Goal: Task Accomplishment & Management: Complete application form

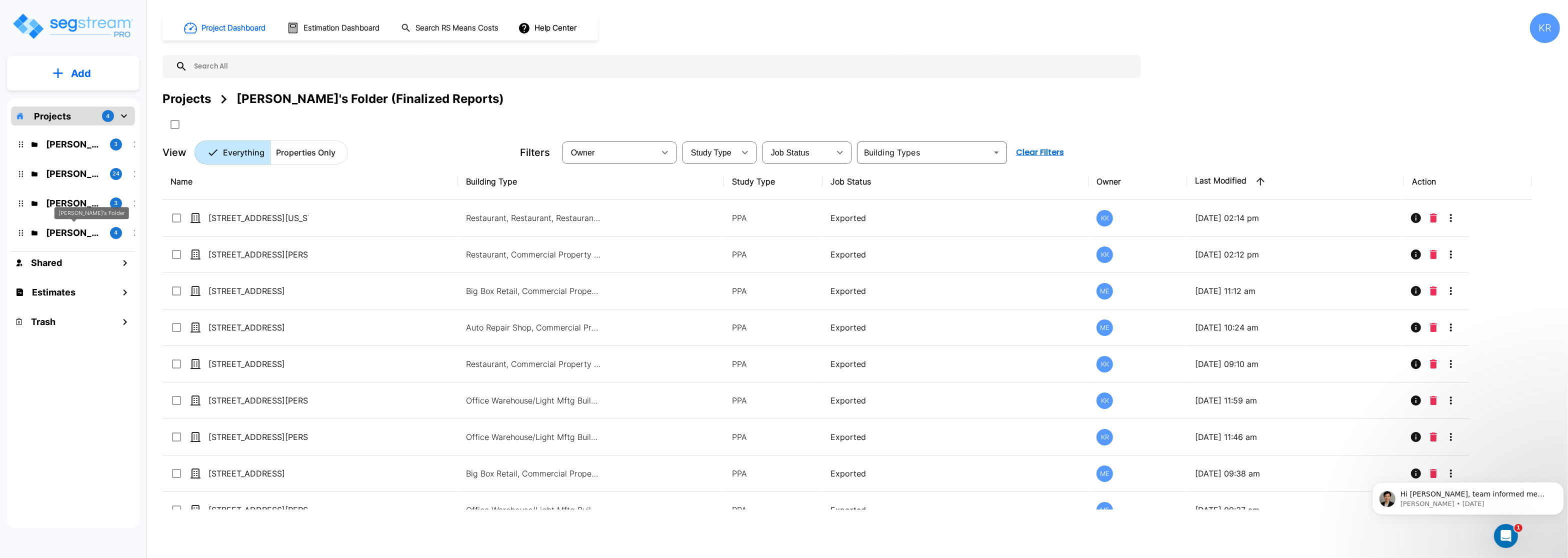
click at [67, 235] on p "Jon's Folder" at bounding box center [73, 232] width 56 height 13
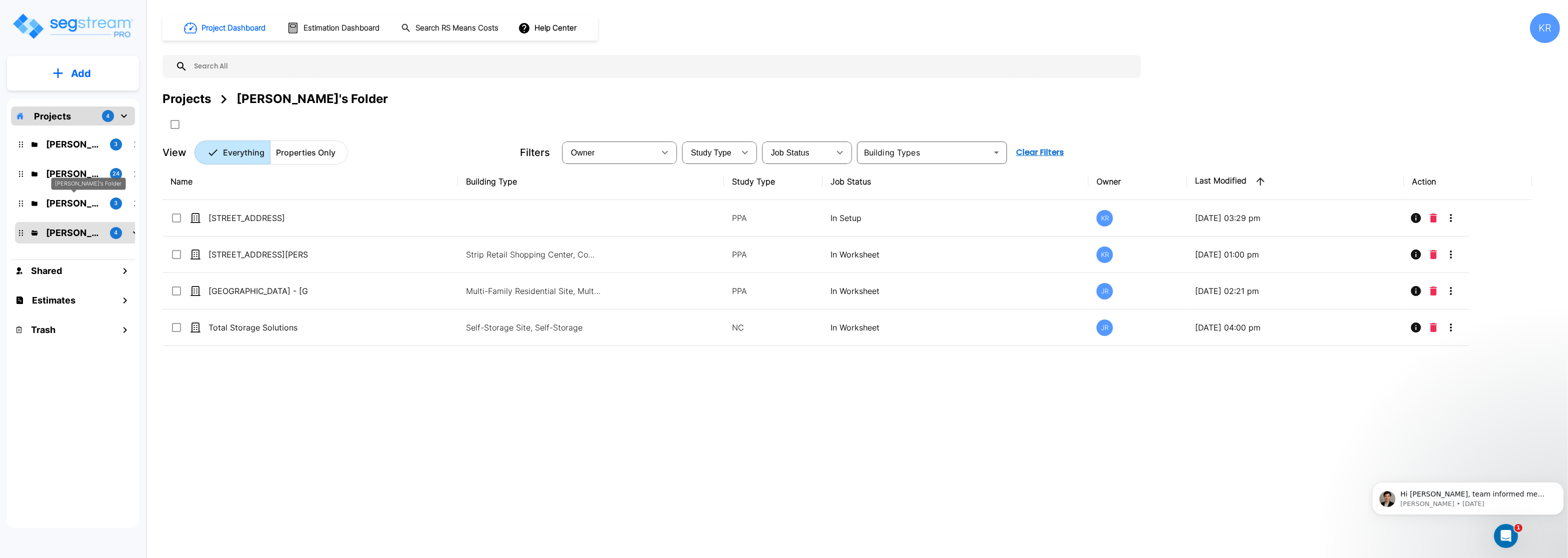
click at [54, 207] on p "Karina's Folder" at bounding box center [73, 203] width 56 height 13
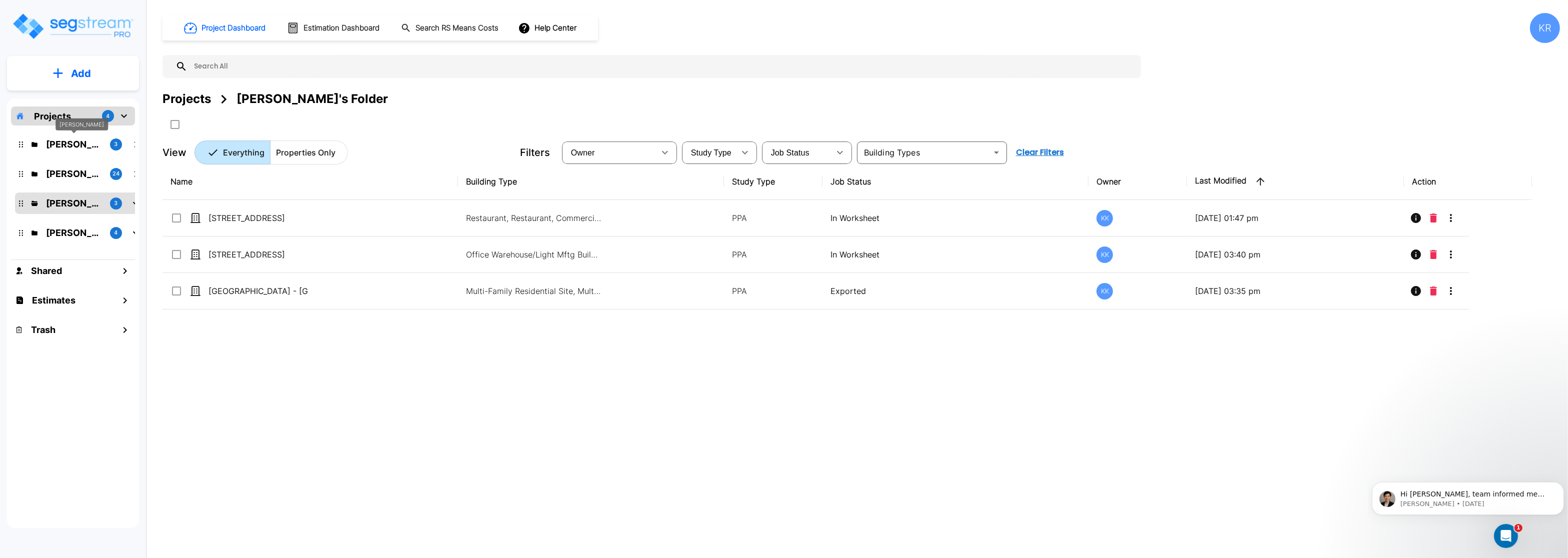
click at [60, 147] on p "M.E. Folder" at bounding box center [73, 144] width 56 height 13
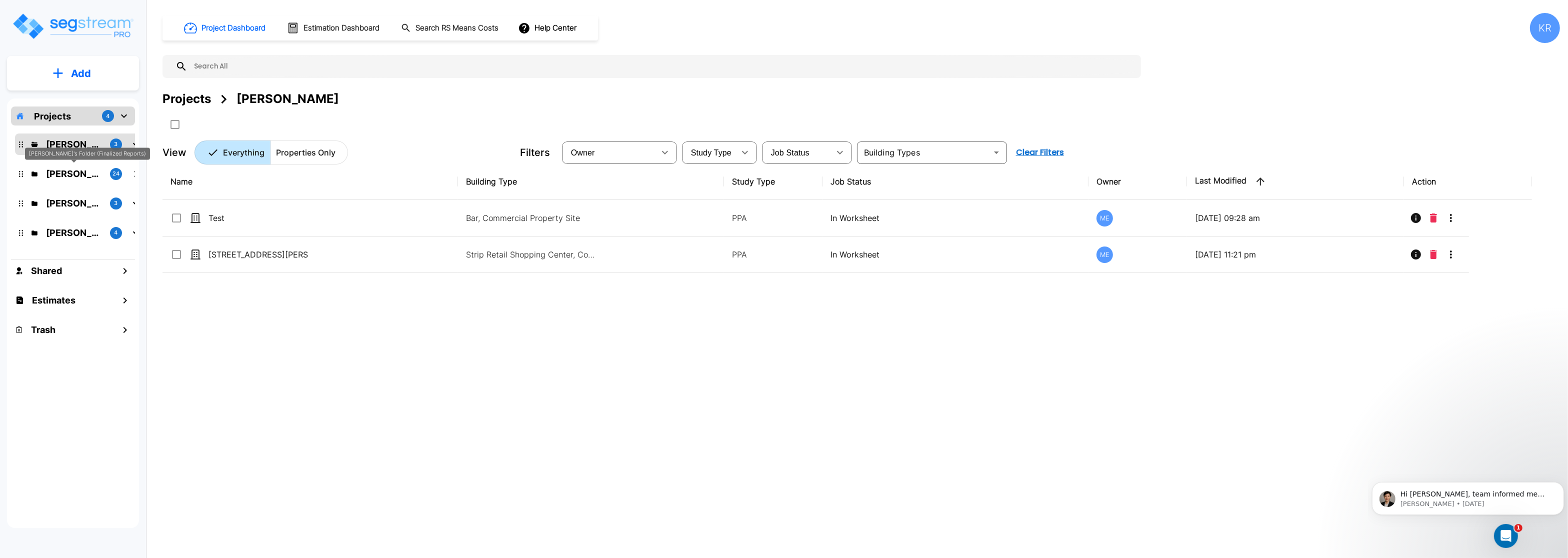
click at [73, 176] on p "Kristina's Folder (Finalized Reports)" at bounding box center [73, 174] width 56 height 13
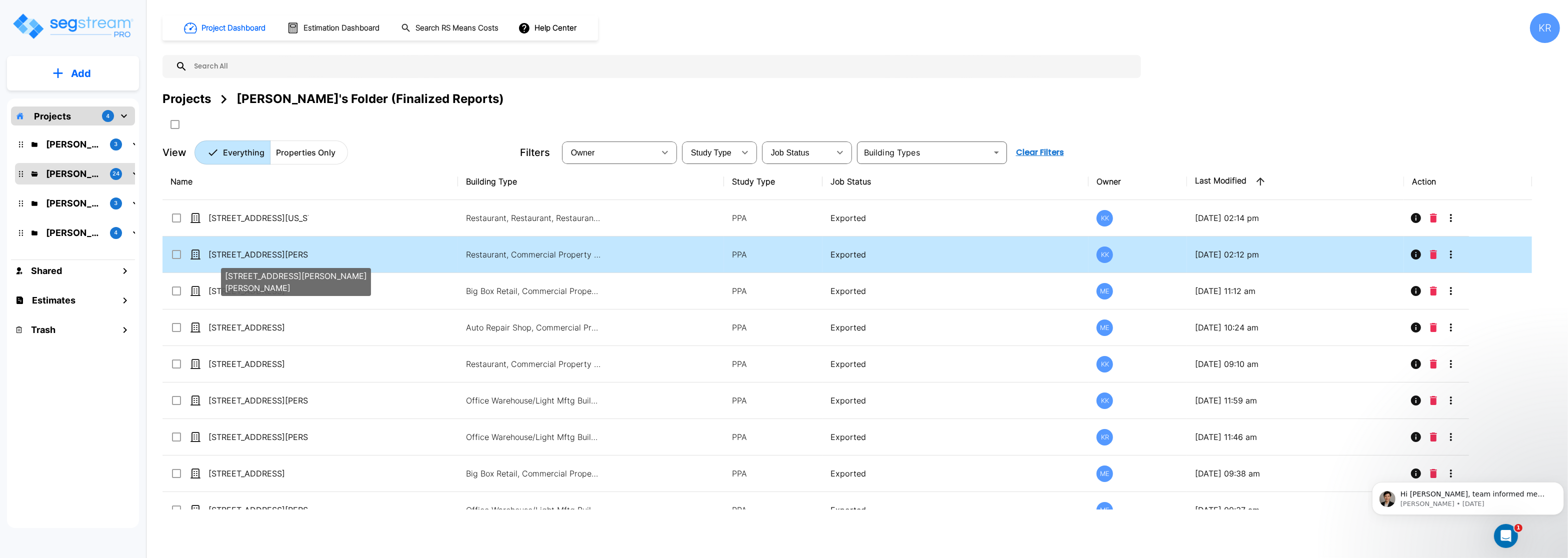
click at [248, 259] on p "[STREET_ADDRESS][PERSON_NAME][PERSON_NAME]" at bounding box center [259, 254] width 100 height 12
click at [248, 259] on p "540 W Eaton Pike" at bounding box center [259, 254] width 100 height 12
checkbox input "true"
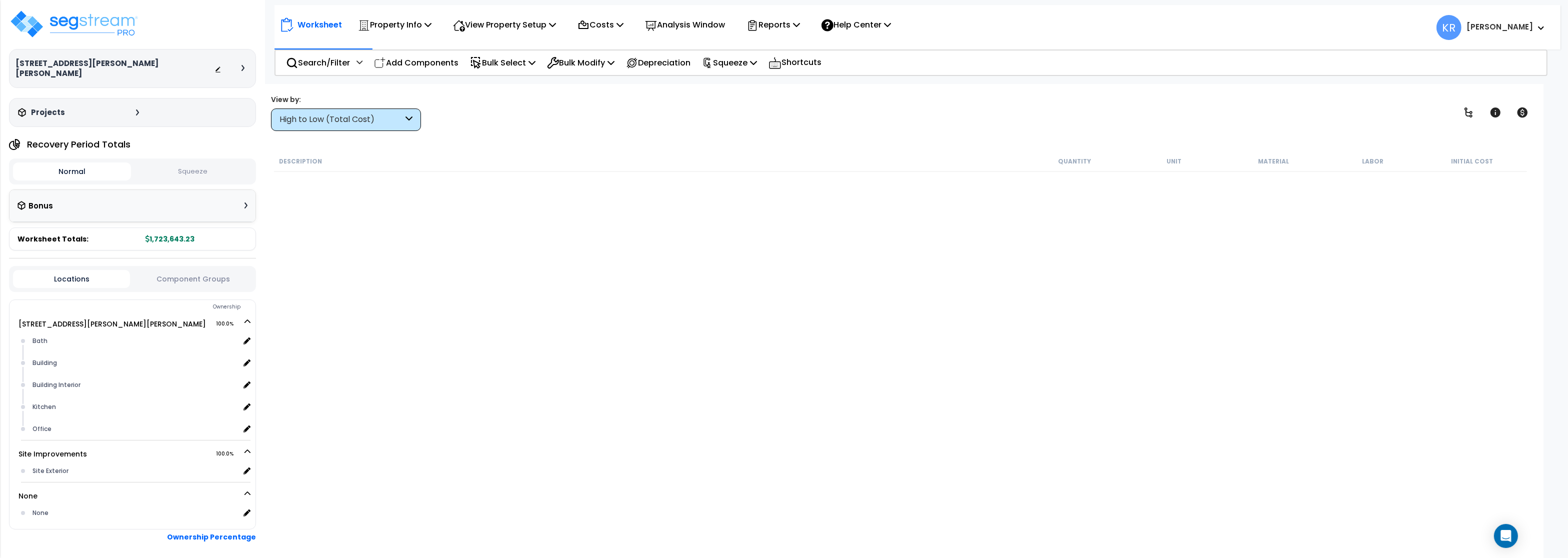
click at [337, 118] on div "High to Low (Total Cost)" at bounding box center [341, 120] width 123 height 11
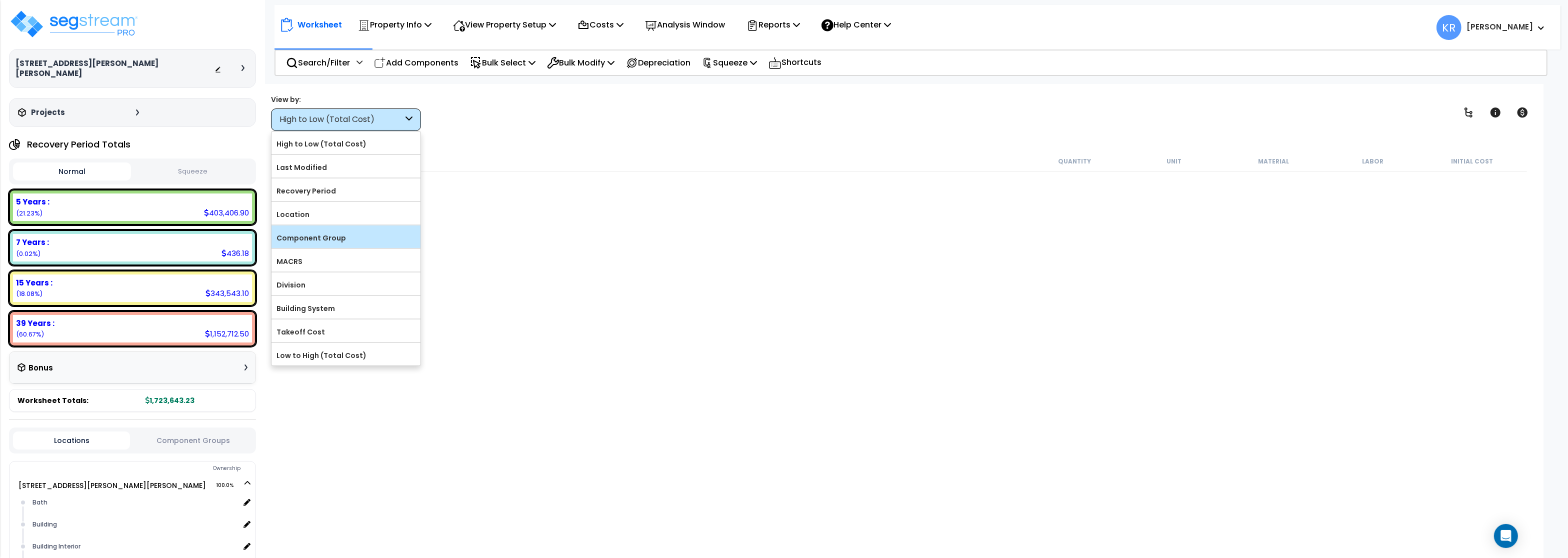
click at [336, 248] on div "Component Group" at bounding box center [346, 237] width 149 height 23
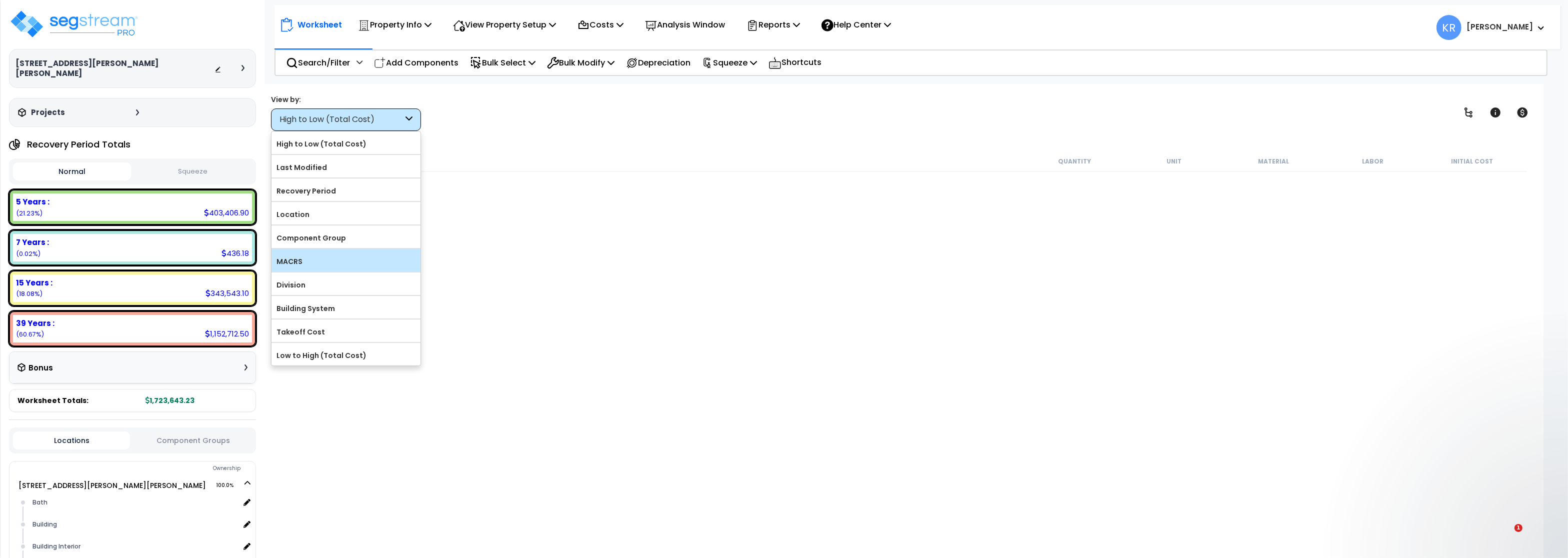
click at [312, 267] on label "MACRS" at bounding box center [346, 261] width 149 height 15
click at [0, 0] on input "MACRS" at bounding box center [0, 0] width 0 height 0
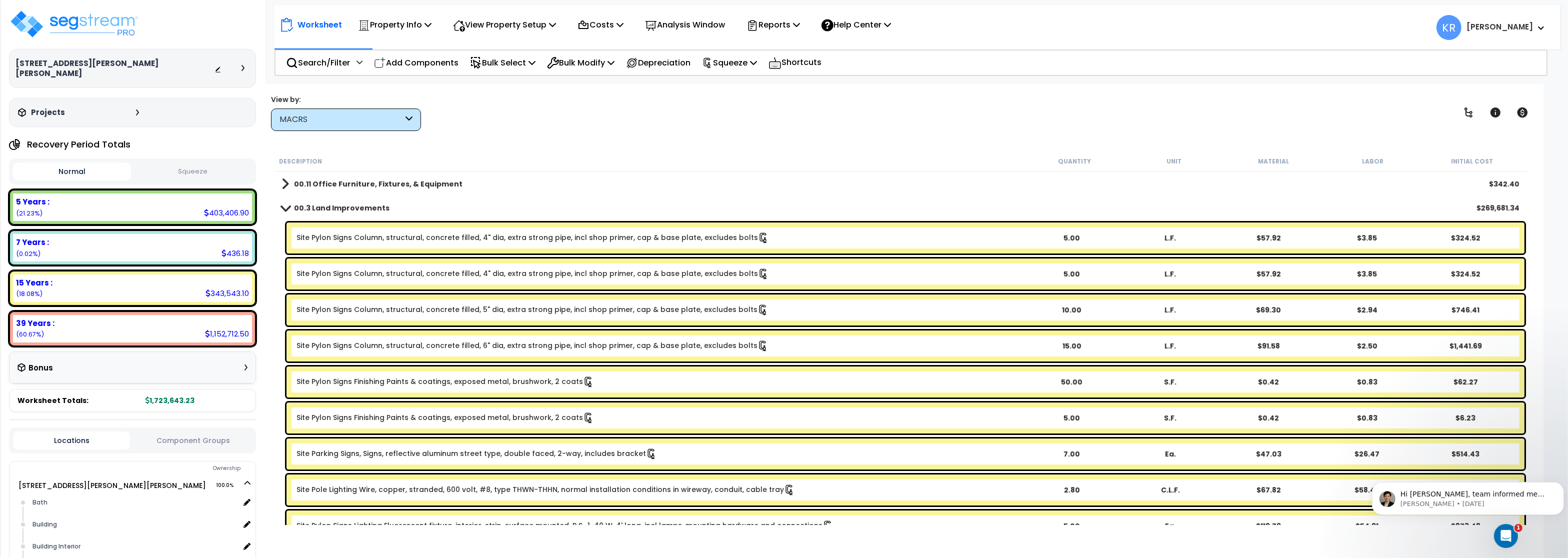
click at [346, 111] on div "MACRS" at bounding box center [346, 120] width 150 height 23
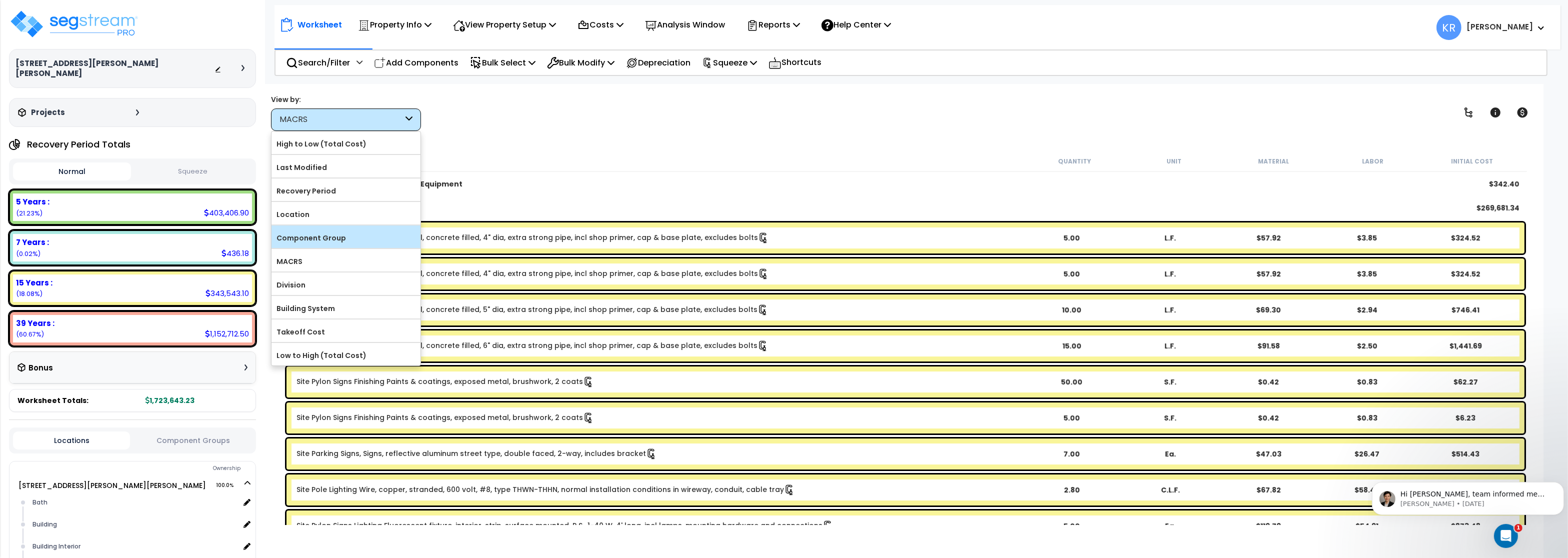
click at [327, 232] on label "Component Group" at bounding box center [346, 238] width 149 height 15
click at [0, 0] on input "Component Group" at bounding box center [0, 0] width 0 height 0
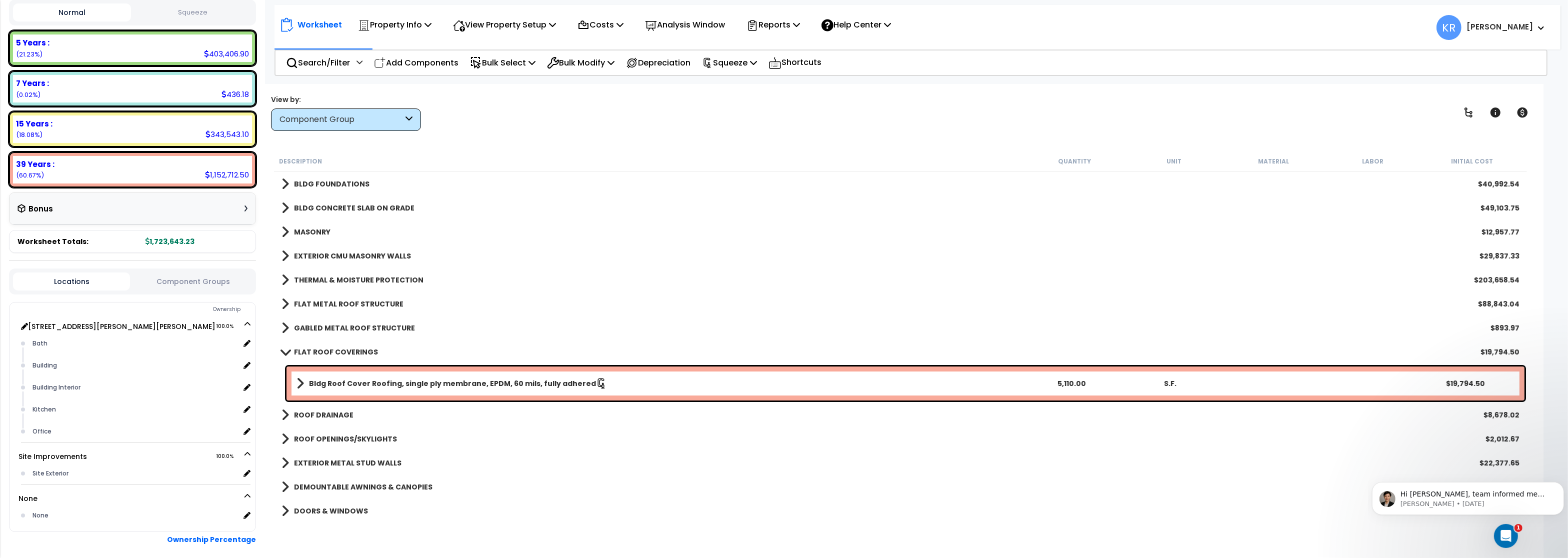
scroll to position [180, 0]
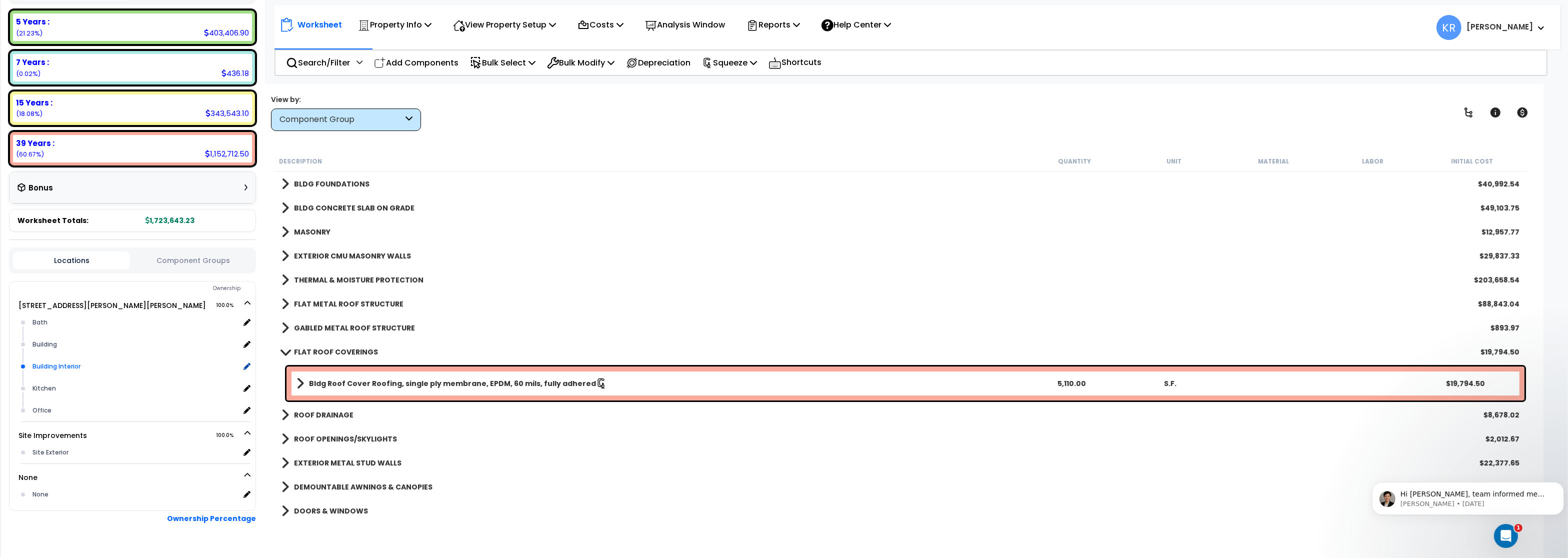
click at [54, 360] on div "Building Interior" at bounding box center [135, 366] width 209 height 12
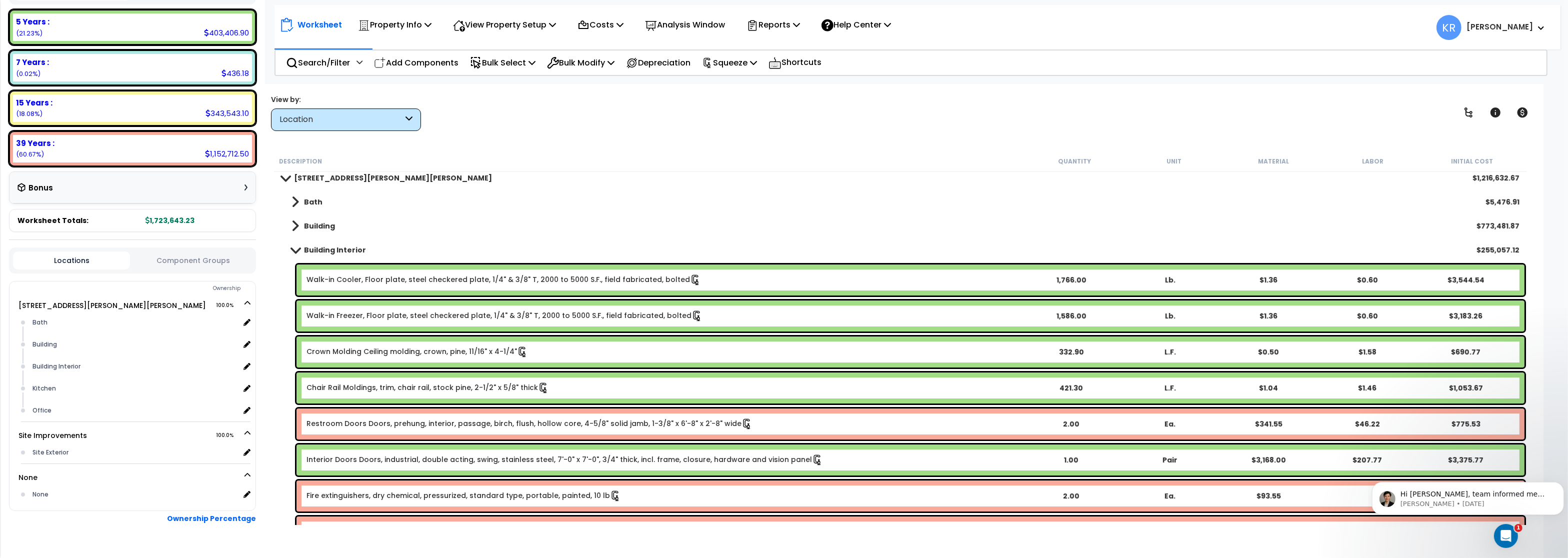
scroll to position [0, 0]
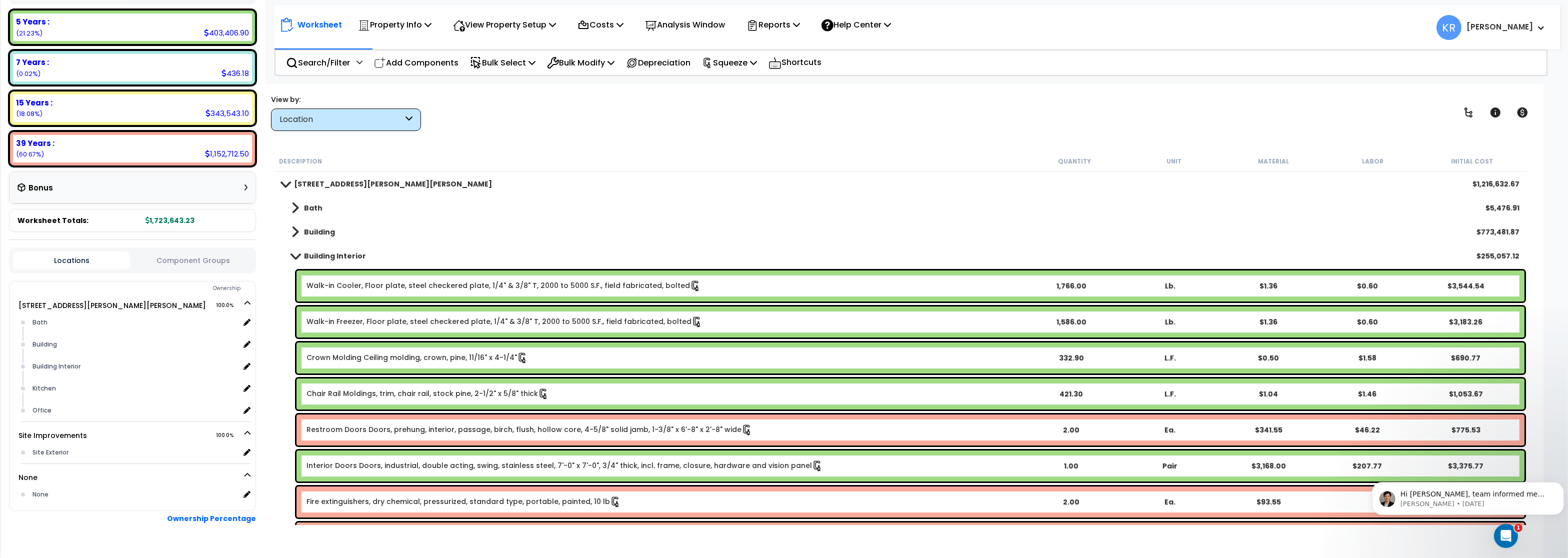
click at [386, 283] on link "Walk-in Cooler, Floor plate, steel checkered plate, 1/4" & 3/8" T, 2000 to 5000…" at bounding box center [504, 286] width 394 height 11
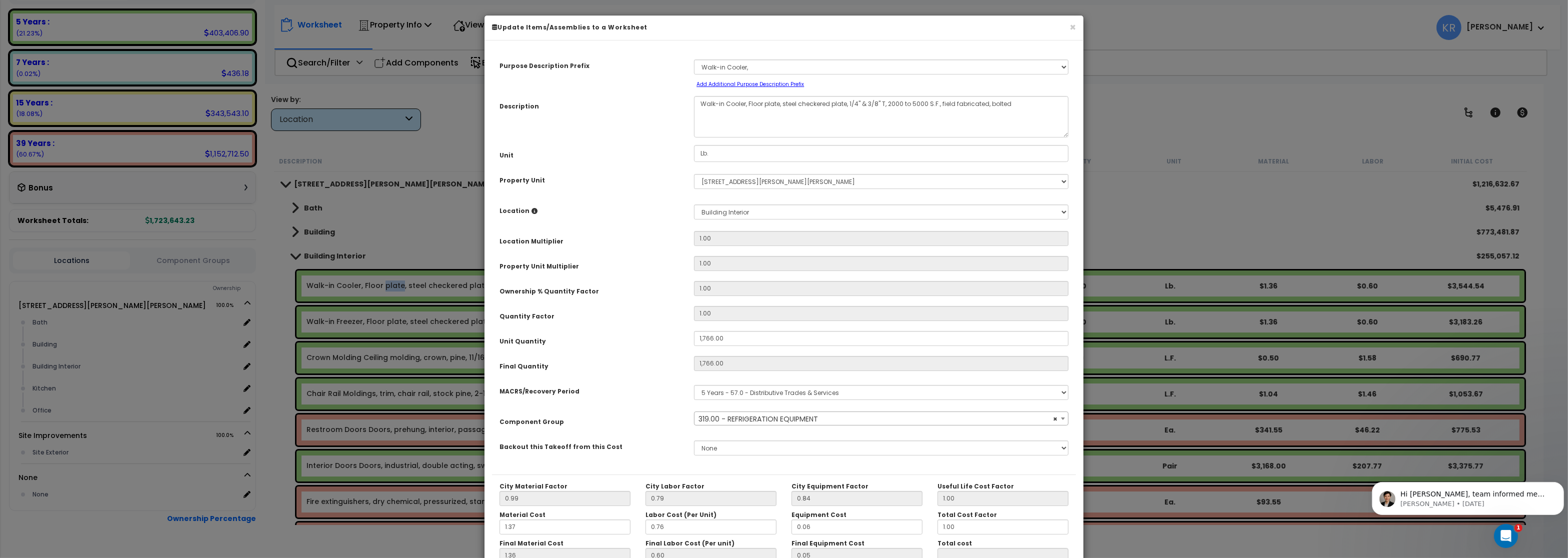
select select "56810"
click at [1071, 28] on button "×" at bounding box center [1073, 27] width 6 height 11
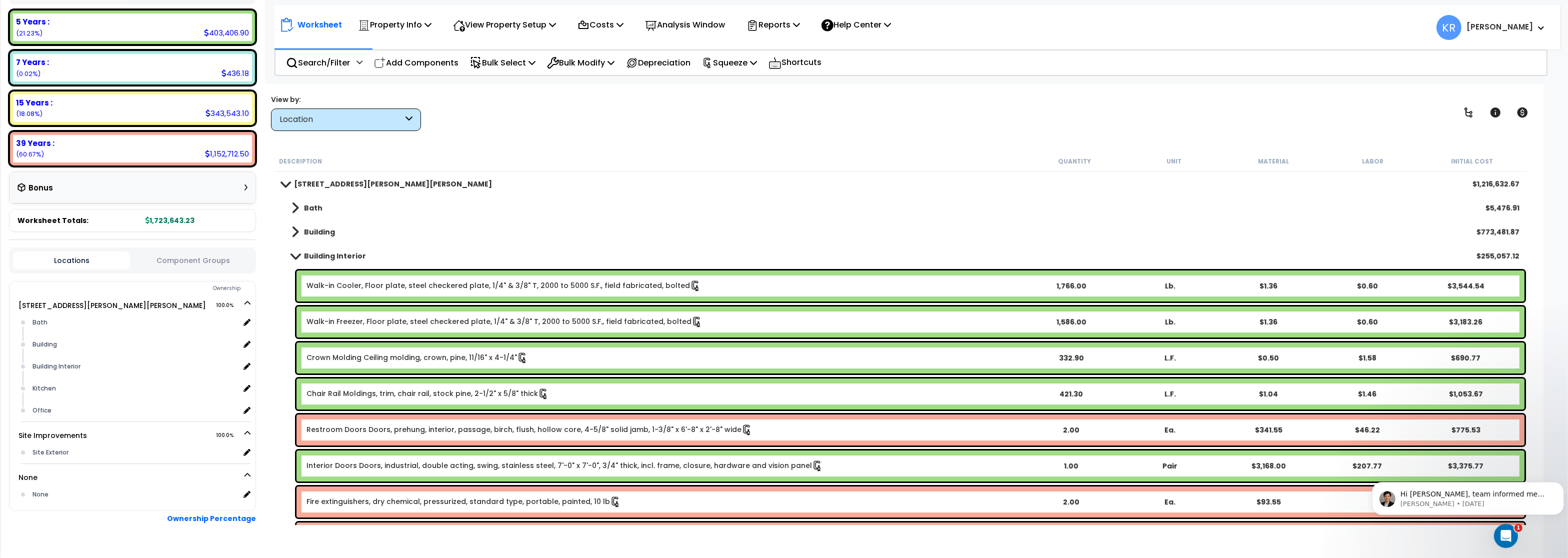
click at [434, 284] on link "Walk-in Cooler, Floor plate, steel checkered plate, 1/4" & 3/8" T, 2000 to 5000…" at bounding box center [504, 286] width 394 height 11
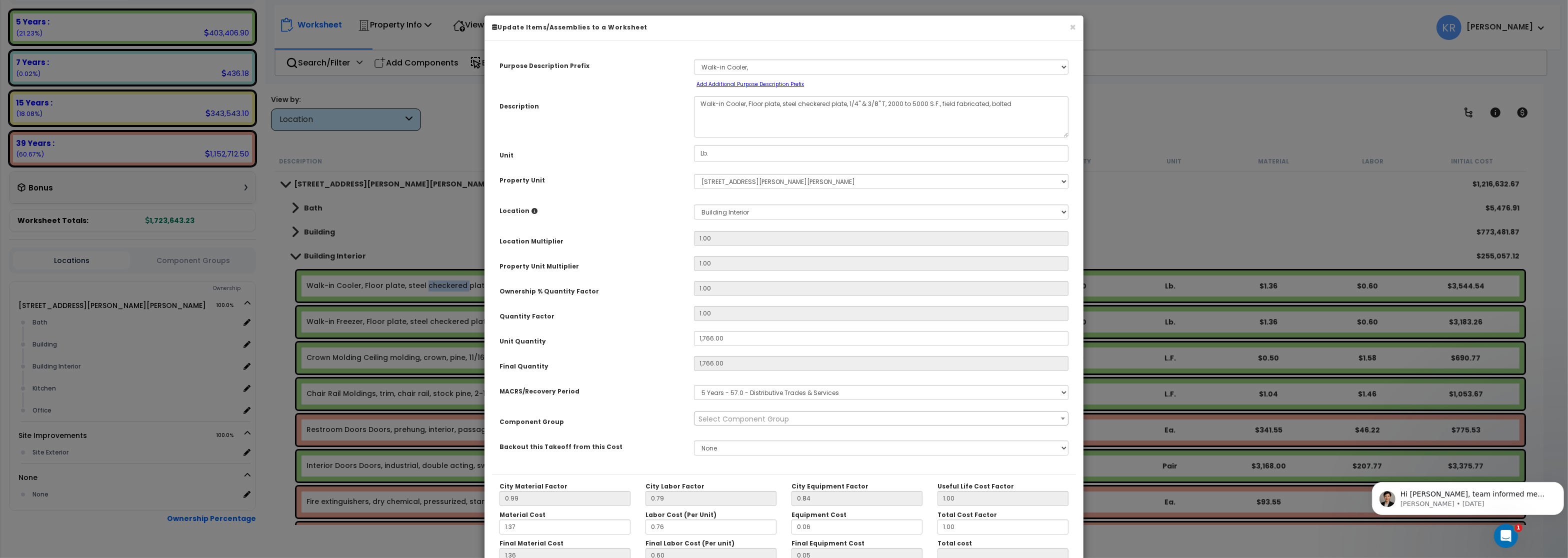
select select "56810"
click at [694, 205] on select "Select Bath Building Building Interior Kitchen Office Add New Location" at bounding box center [881, 212] width 375 height 15
click at [1075, 27] on button "×" at bounding box center [1073, 27] width 6 height 11
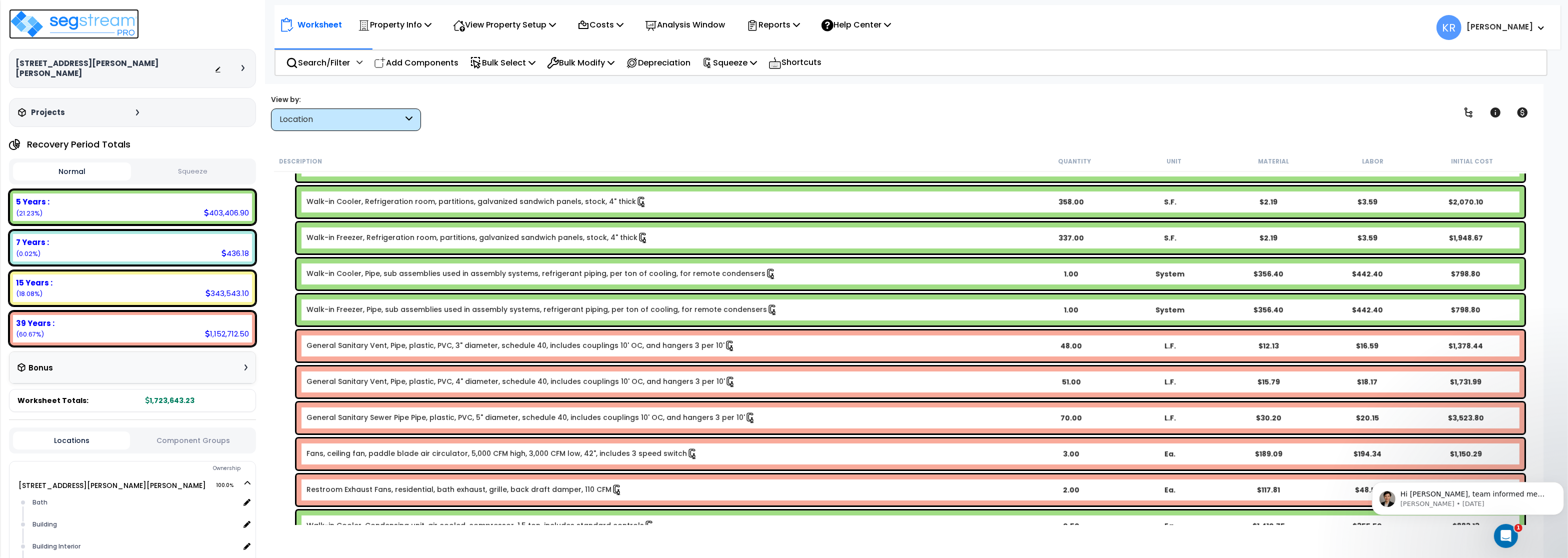
click at [92, 22] on img at bounding box center [74, 24] width 130 height 30
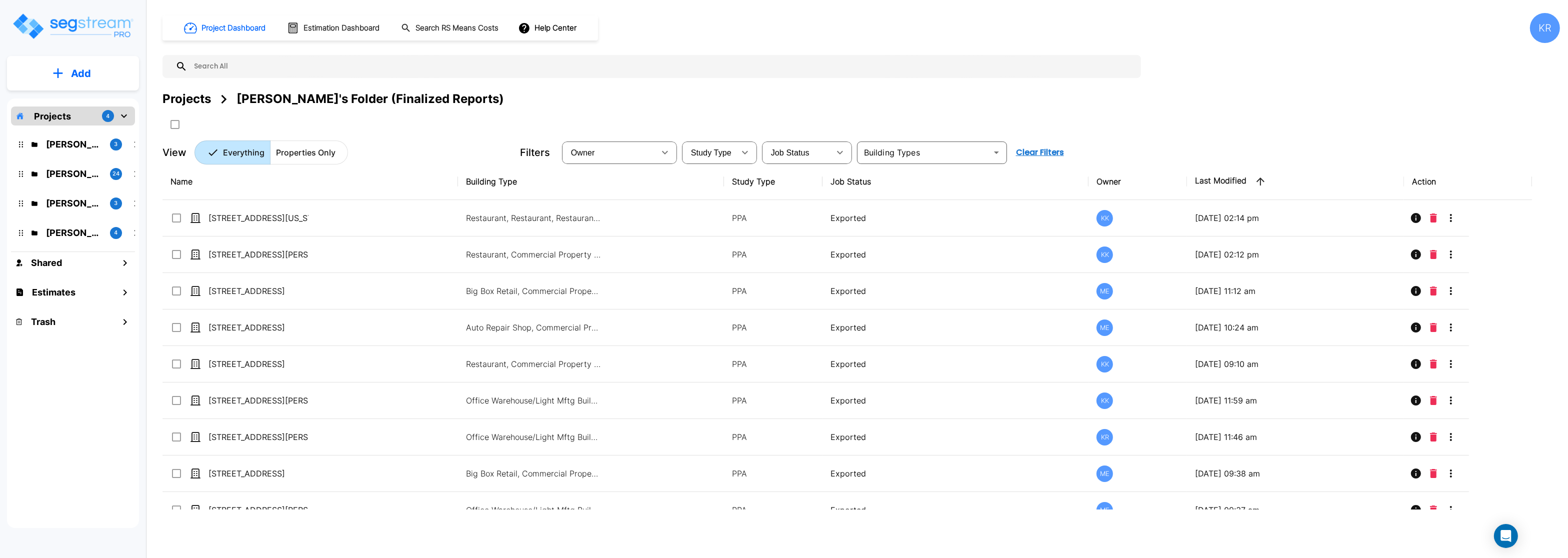
click at [75, 70] on p "Add" at bounding box center [81, 73] width 20 height 15
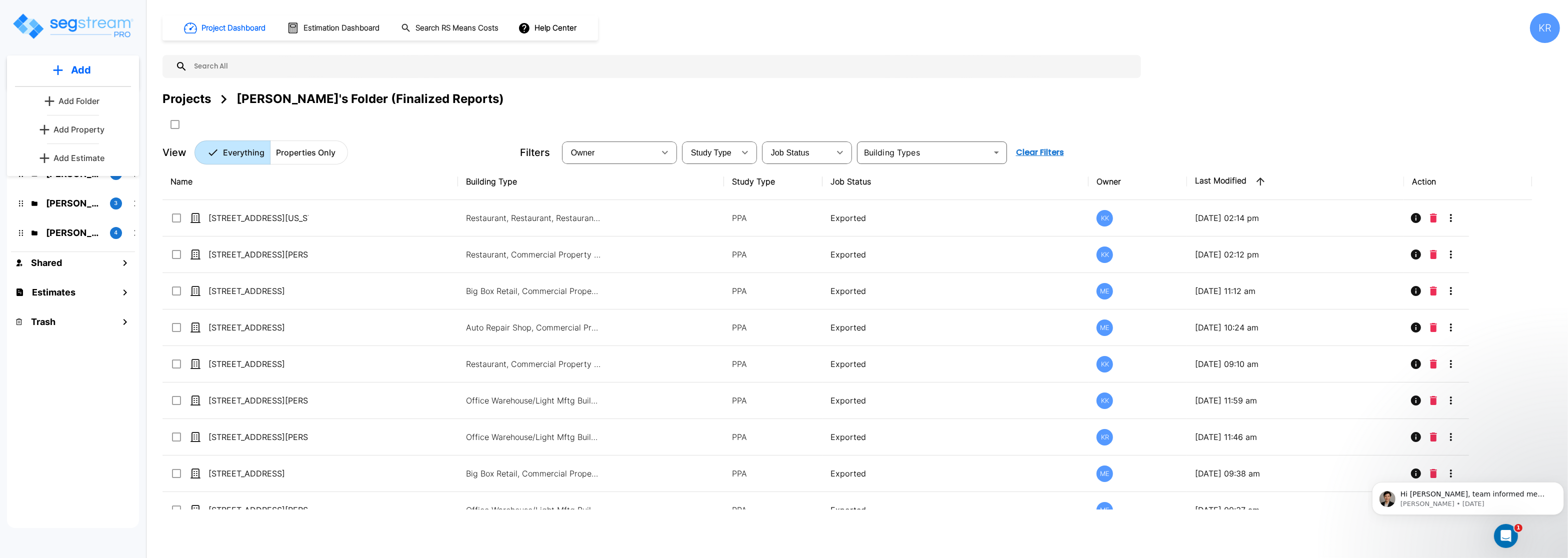
click at [73, 127] on p "Add Property" at bounding box center [79, 129] width 51 height 12
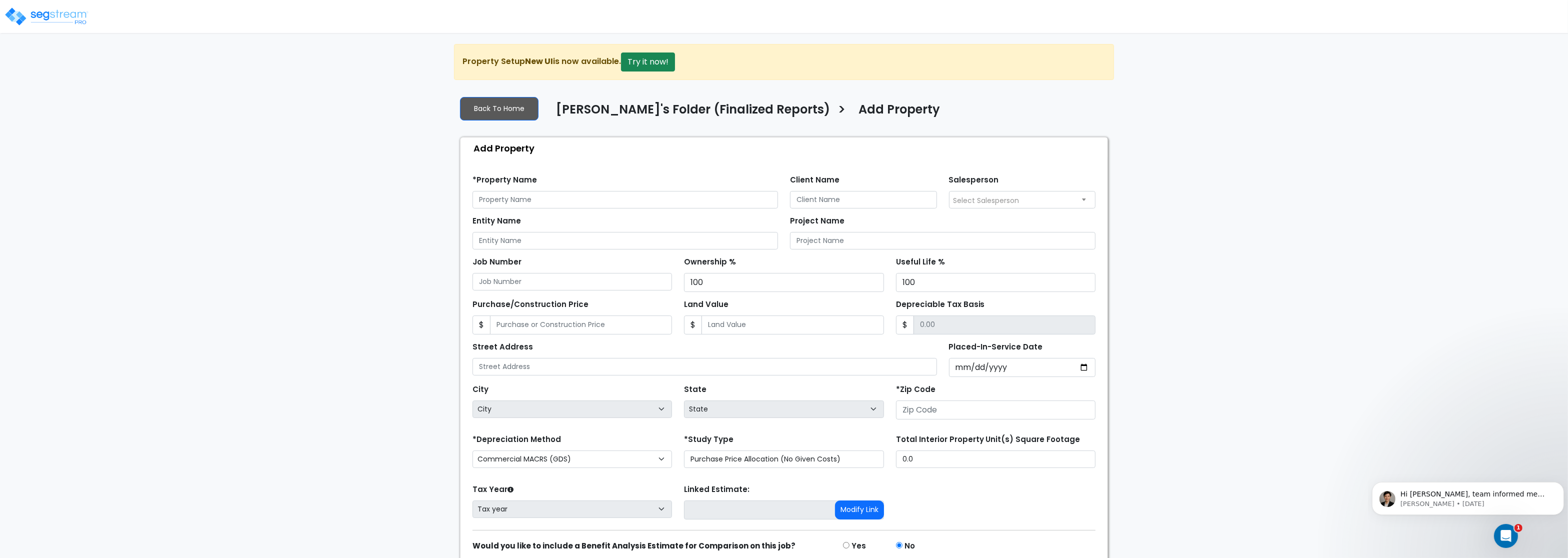
scroll to position [47, 0]
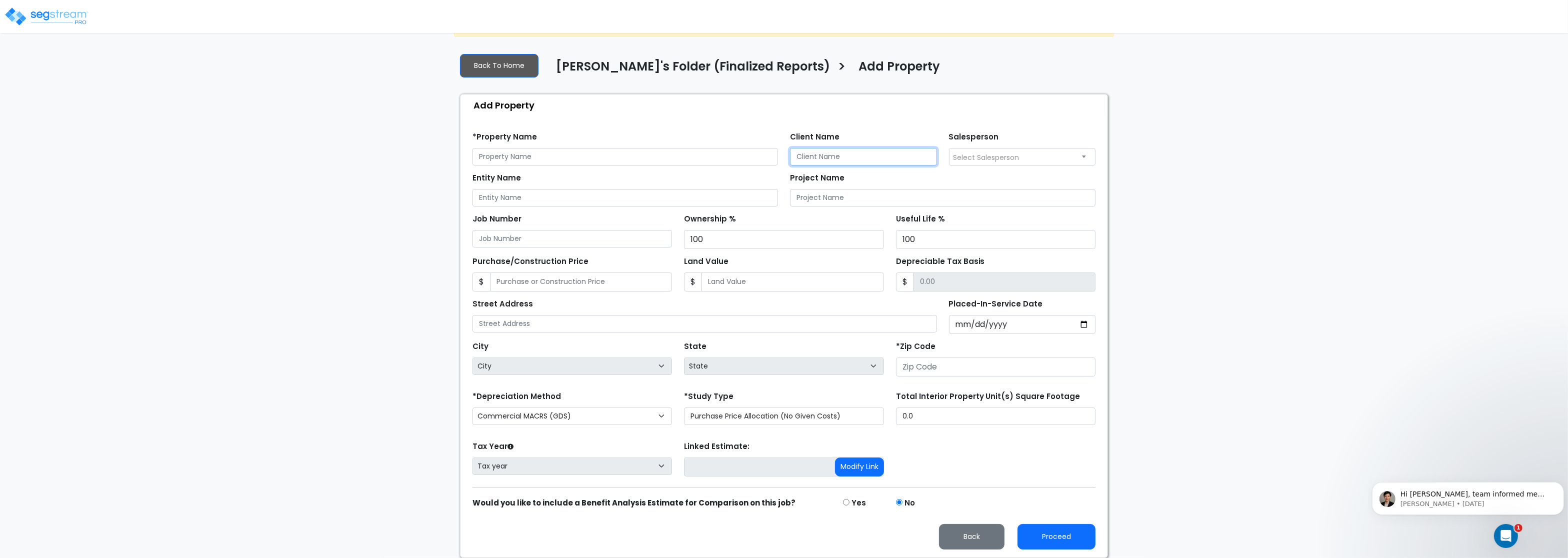
click at [817, 152] on input "Client Name" at bounding box center [863, 157] width 147 height 18
paste input "Mithun Enterprises LLC"
drag, startPoint x: 851, startPoint y: 153, endPoint x: 549, endPoint y: 153, distance: 302.0
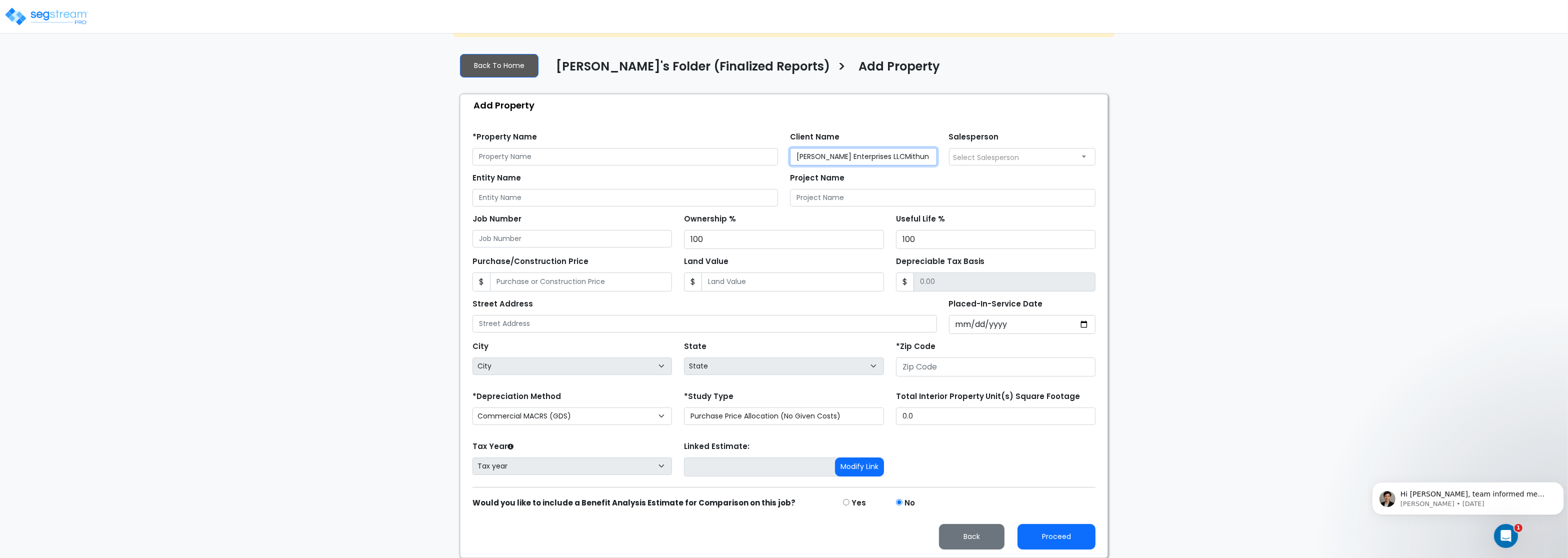
click at [790, 153] on input "Mithun Enterprises LLCMithun Enterprises LLC" at bounding box center [863, 157] width 147 height 18
type input "Mithun Enterprises LLC"
click at [513, 195] on input "Entity Name" at bounding box center [625, 198] width 305 height 18
click at [510, 156] on input "text" at bounding box center [625, 157] width 305 height 18
paste input "930 and 950 Wayzata Blvd"
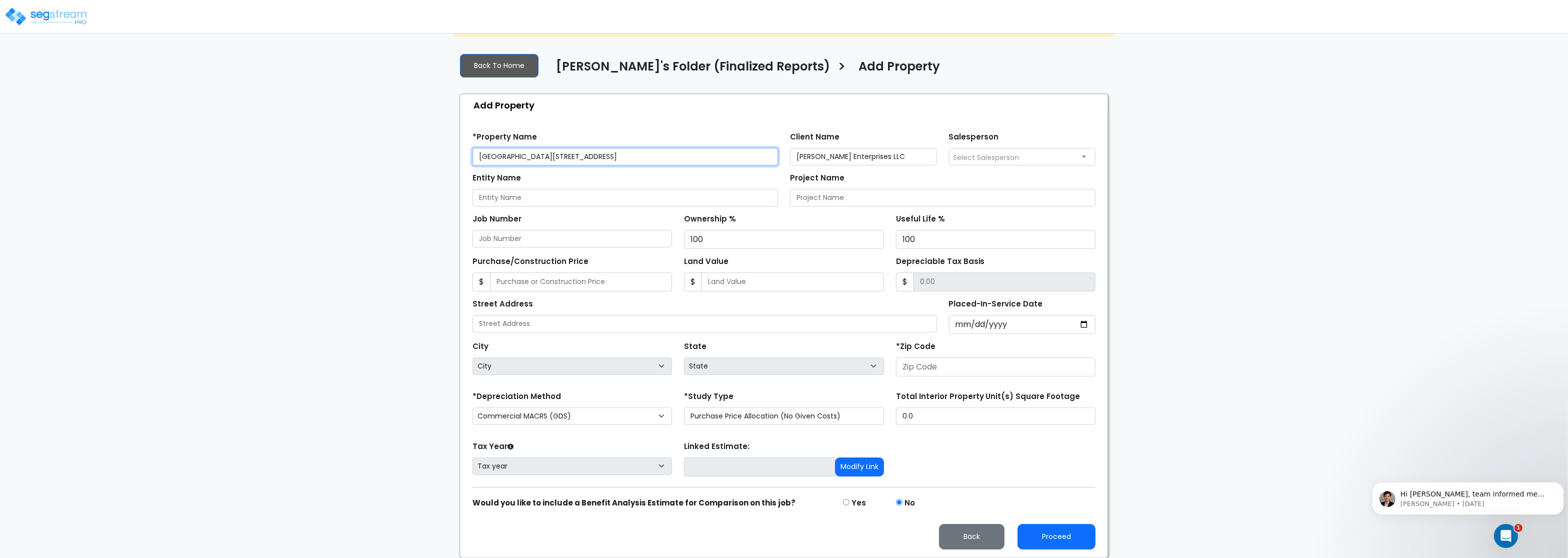
type input "930 and 950 Wayzata Boulevard"
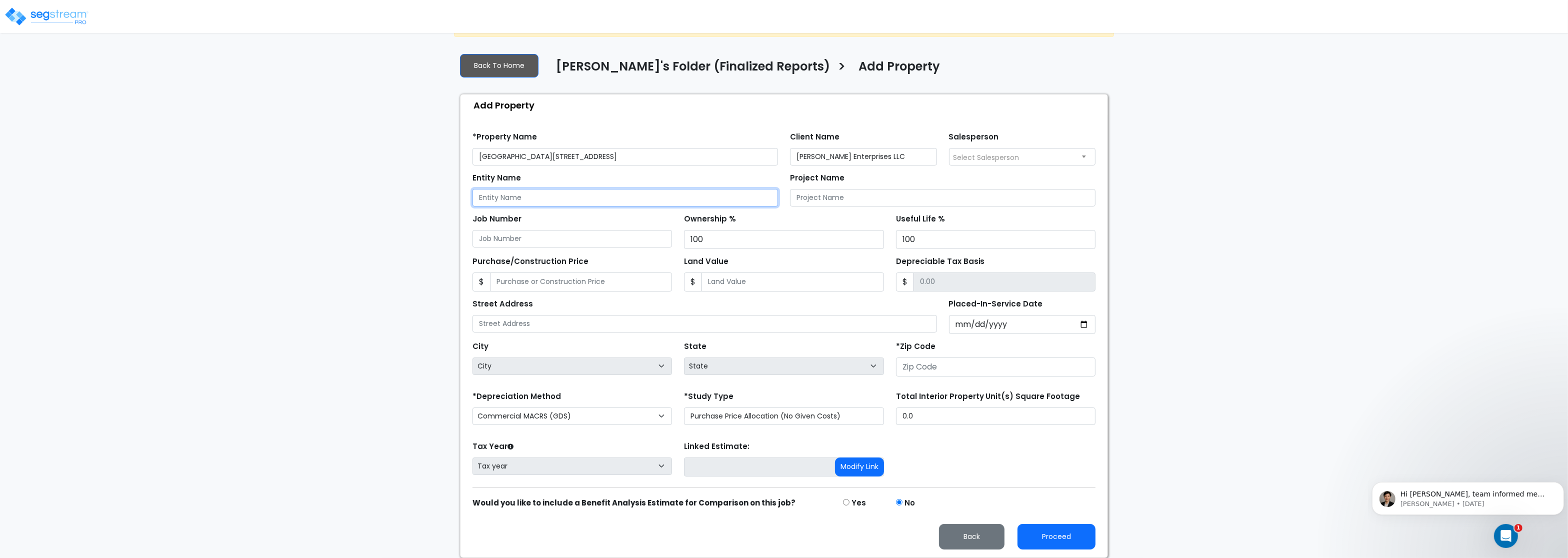
paste input "930 and 950 Wayzata Blvd"
type input "930 and 950 Wayzata Blvd Shell"
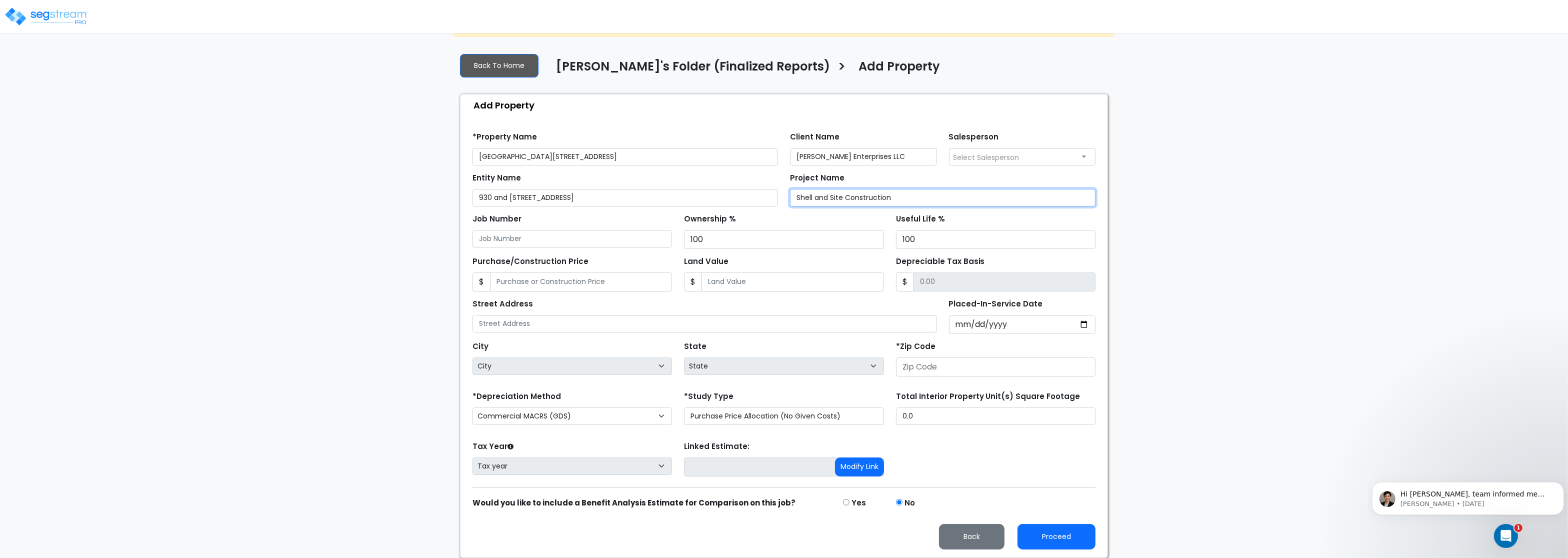
type input "Shell and Site Construction"
click at [967, 325] on input "Placed-In-Service Date" at bounding box center [1023, 325] width 147 height 19
type input "2024-12-31"
select select "2024"
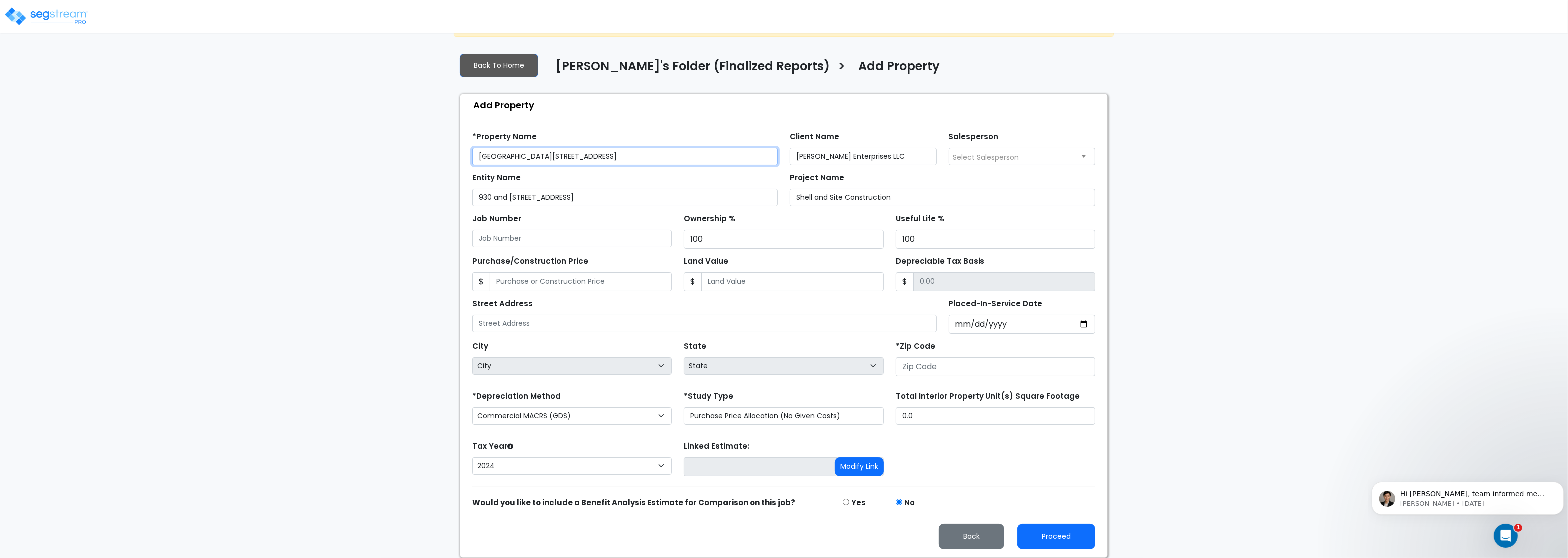
drag, startPoint x: 614, startPoint y: 154, endPoint x: 456, endPoint y: 157, distance: 158.0
click at [473, 157] on input "930 and 950 Wayzata Boulevard" at bounding box center [625, 157] width 305 height 18
click at [511, 313] on div "Street Address" at bounding box center [705, 314] width 465 height 36
click at [508, 320] on input "text" at bounding box center [705, 324] width 465 height 18
paste input "930 and 950 Wayzata Boulevard"
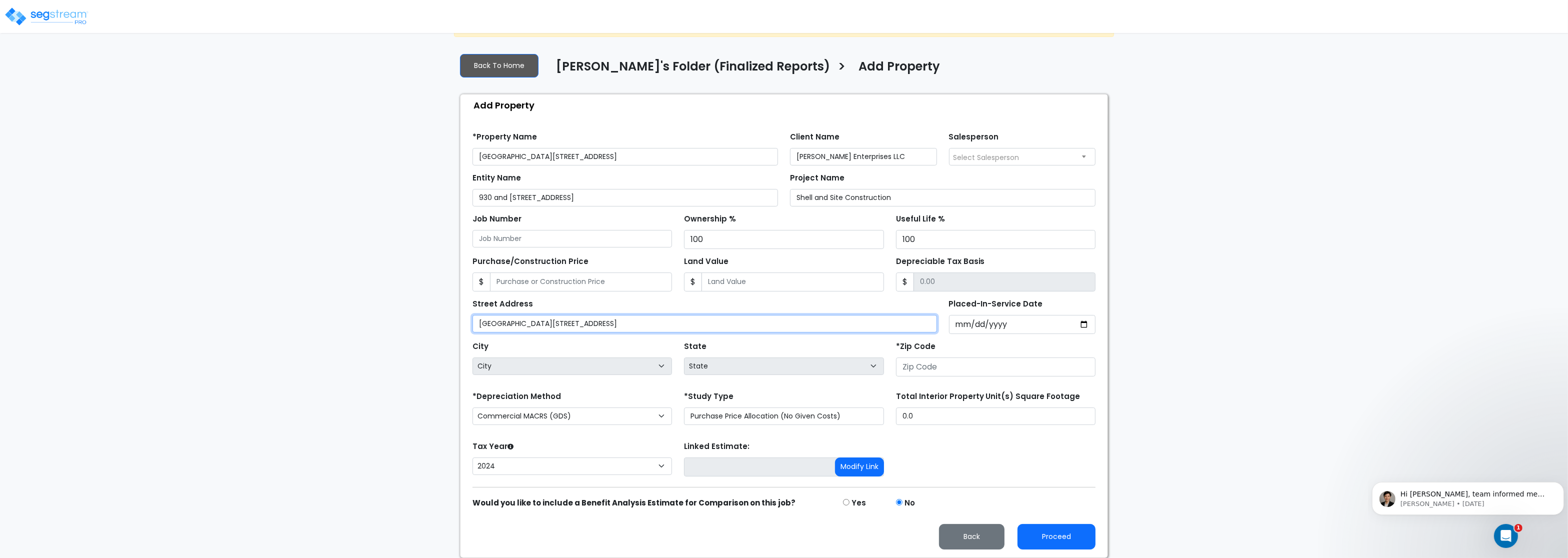
type input "930 and 950 Wayzata Boulevard"
click at [930, 363] on input "number" at bounding box center [996, 367] width 200 height 19
type input "5"
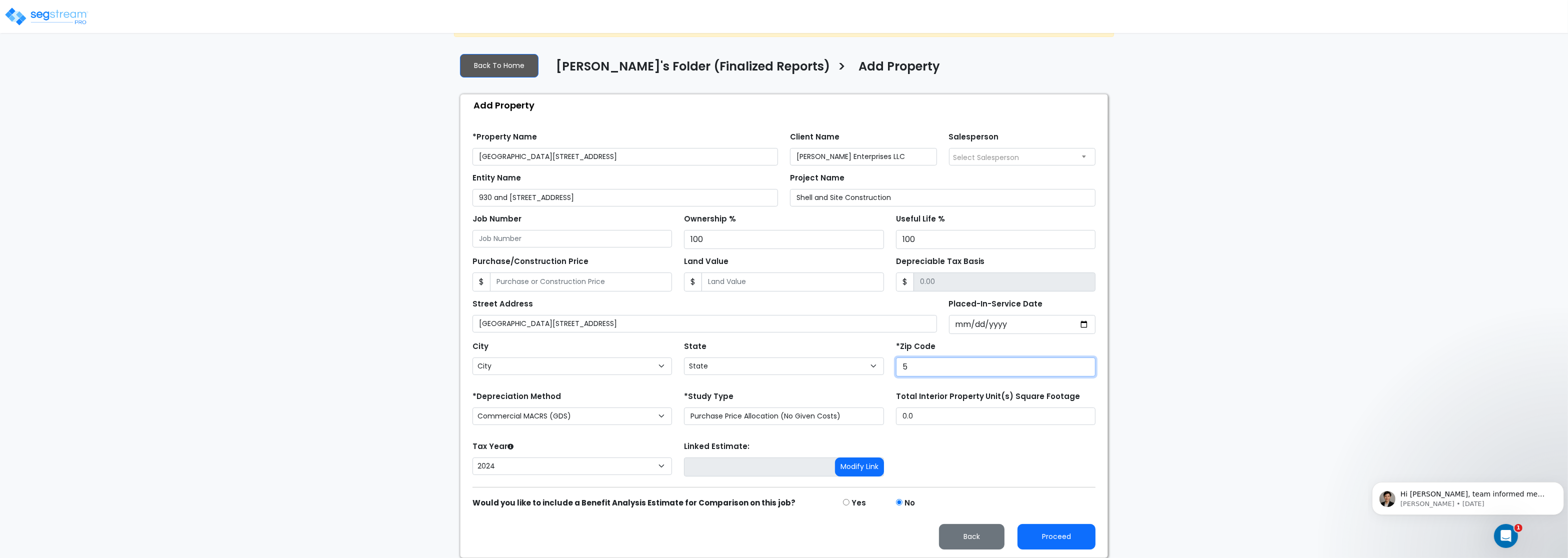
select select "IA"
type input "55391"
select select "MN"
type input "55391"
click at [684, 408] on select "Purchase Price Allocation (No Given Costs) New Construction / Reno / TI's (Give…" at bounding box center [784, 416] width 200 height 18
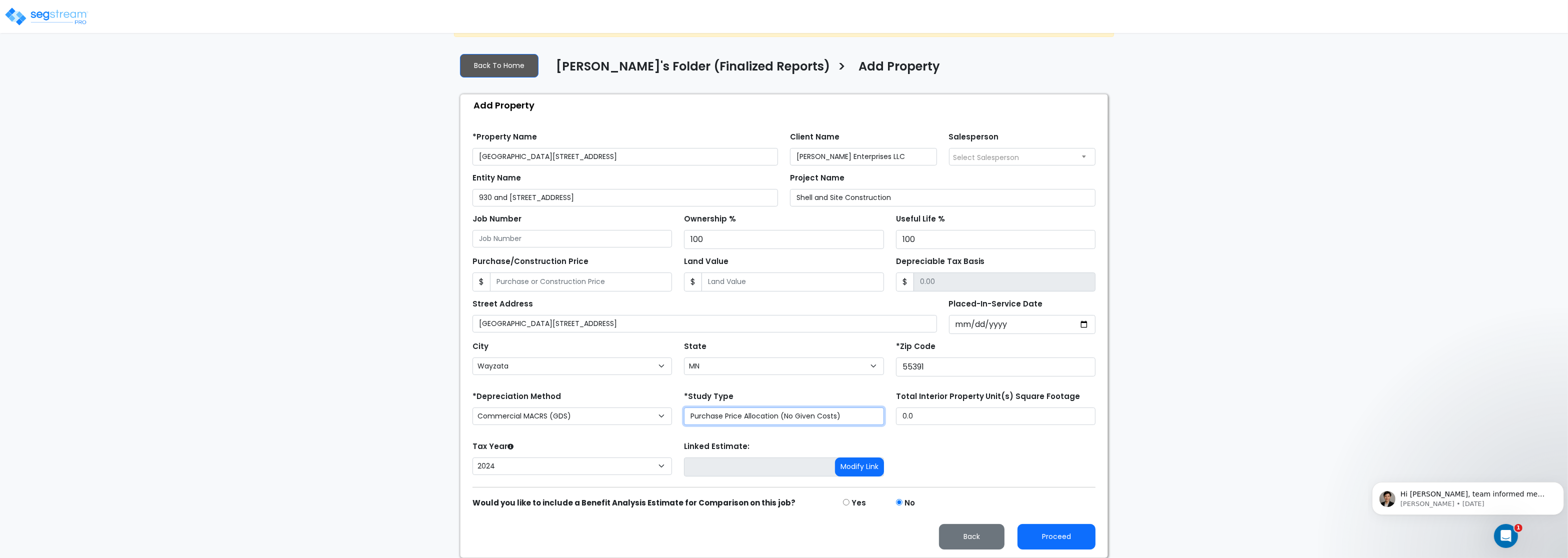
select select "NEW"
click option "New Construction / Reno / TI's (Given Costs)" at bounding box center [0, 0] width 0 height 0
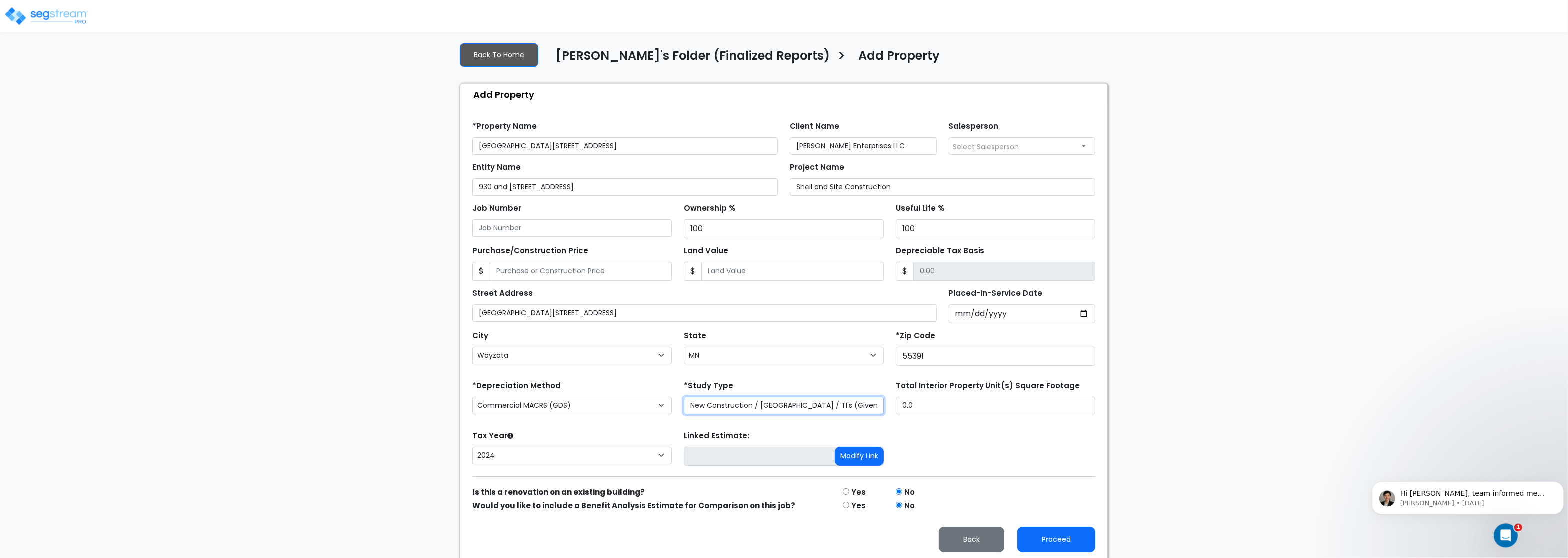
scroll to position [61, 0]
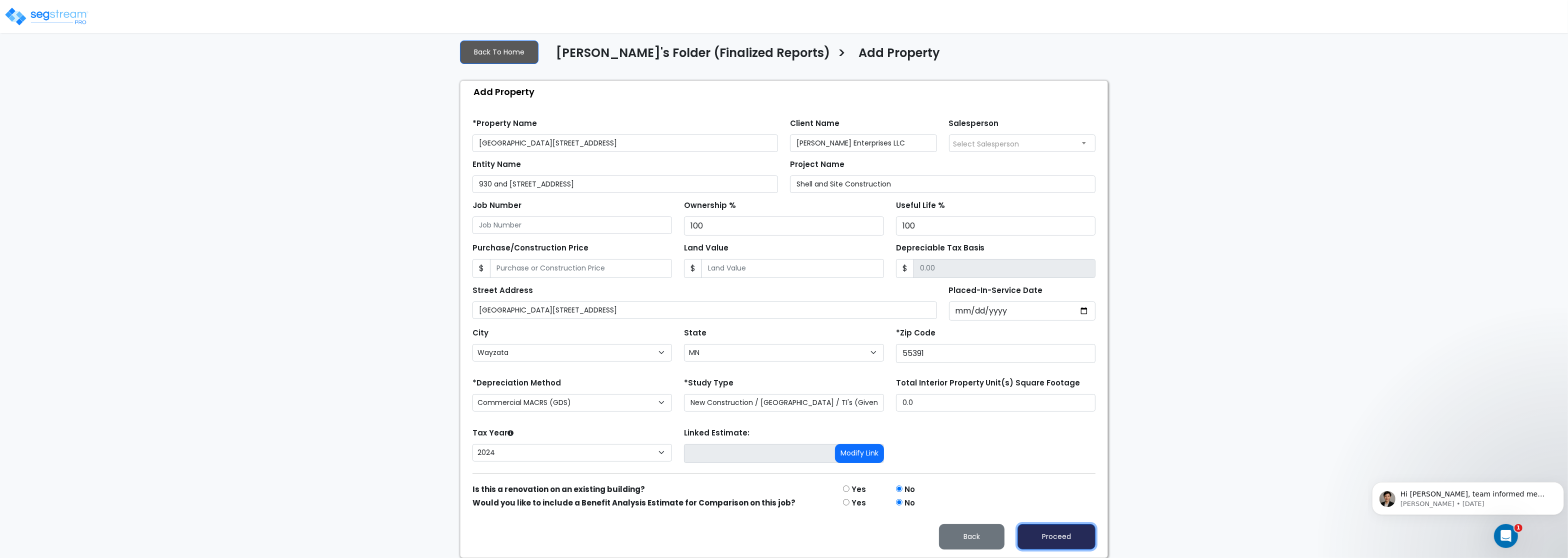
click at [1056, 537] on button "Proceed" at bounding box center [1057, 537] width 78 height 25
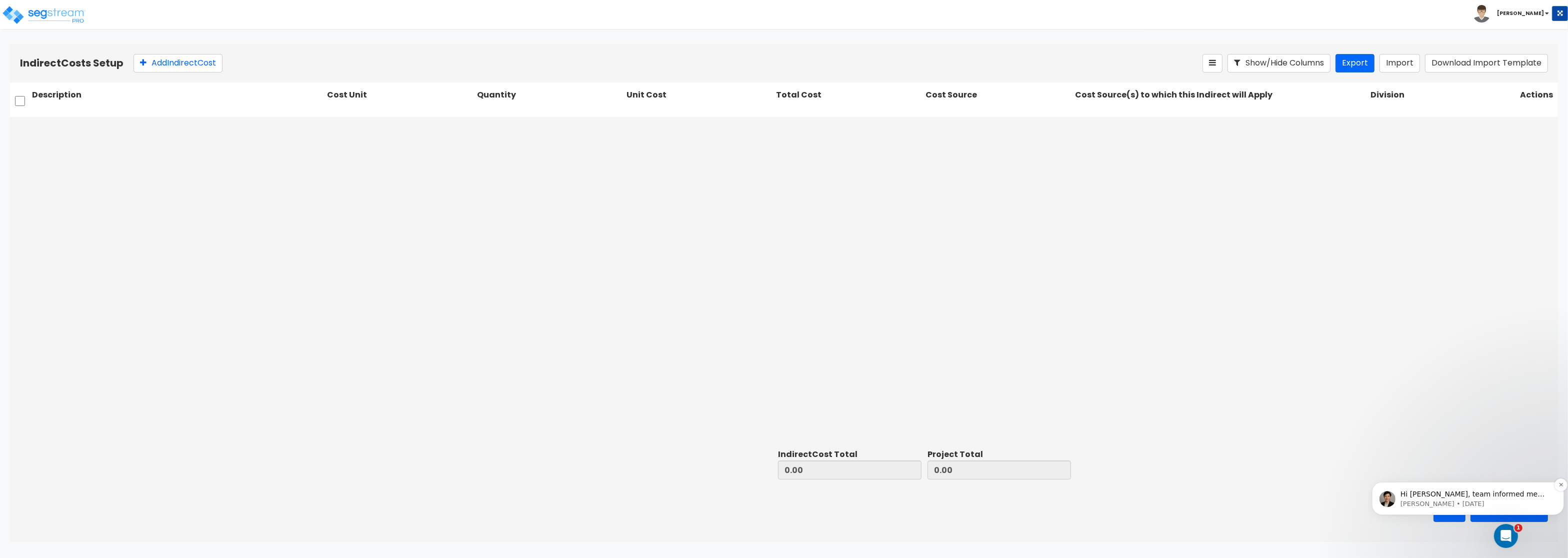
click at [1448, 502] on p "[PERSON_NAME] • [DATE]" at bounding box center [1476, 504] width 151 height 9
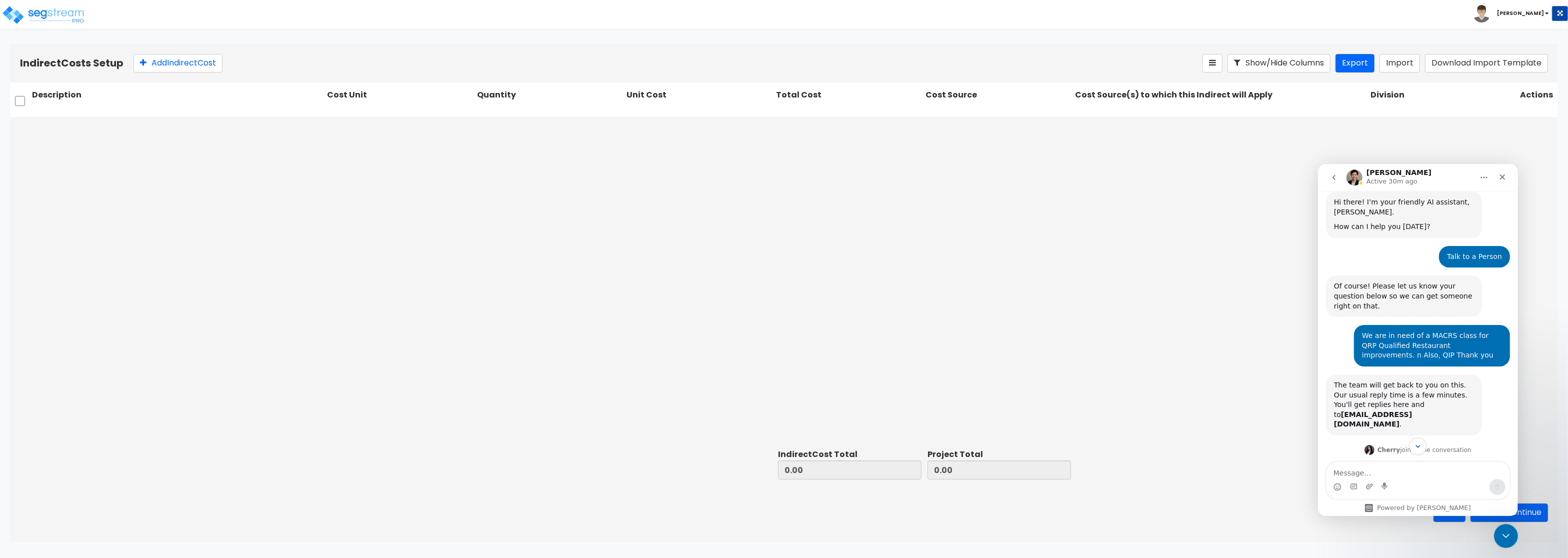
scroll to position [535, 0]
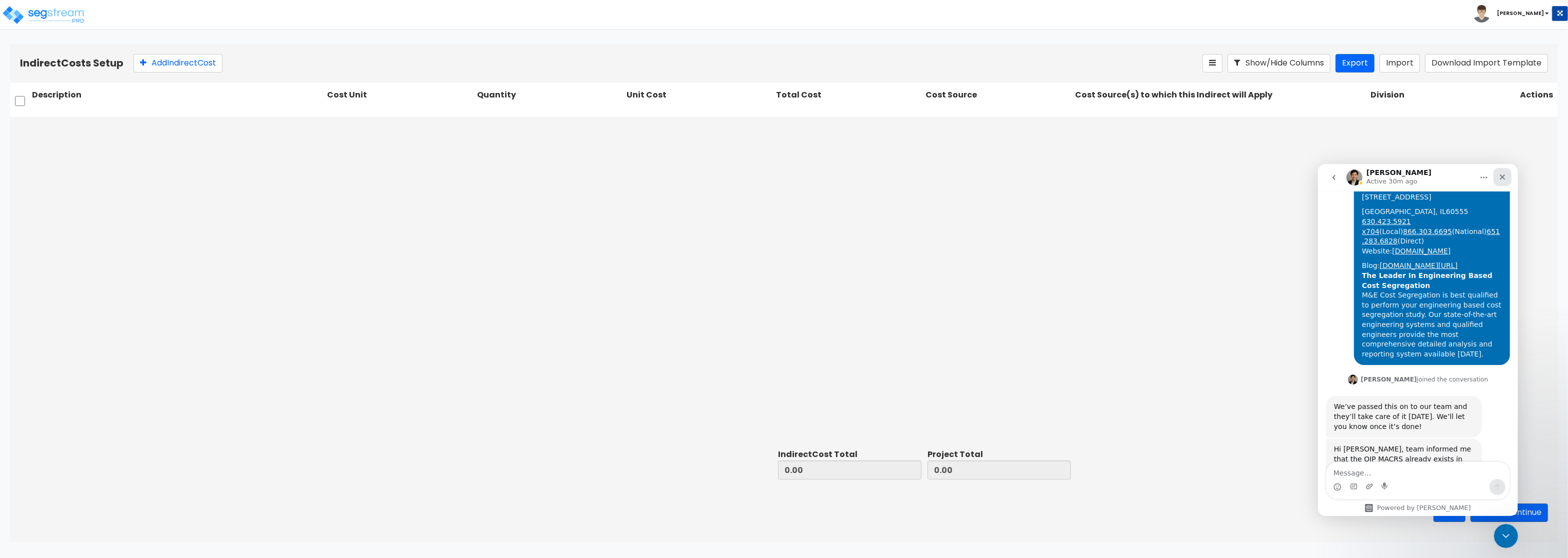
click at [1508, 173] on div "Close" at bounding box center [1502, 177] width 18 height 18
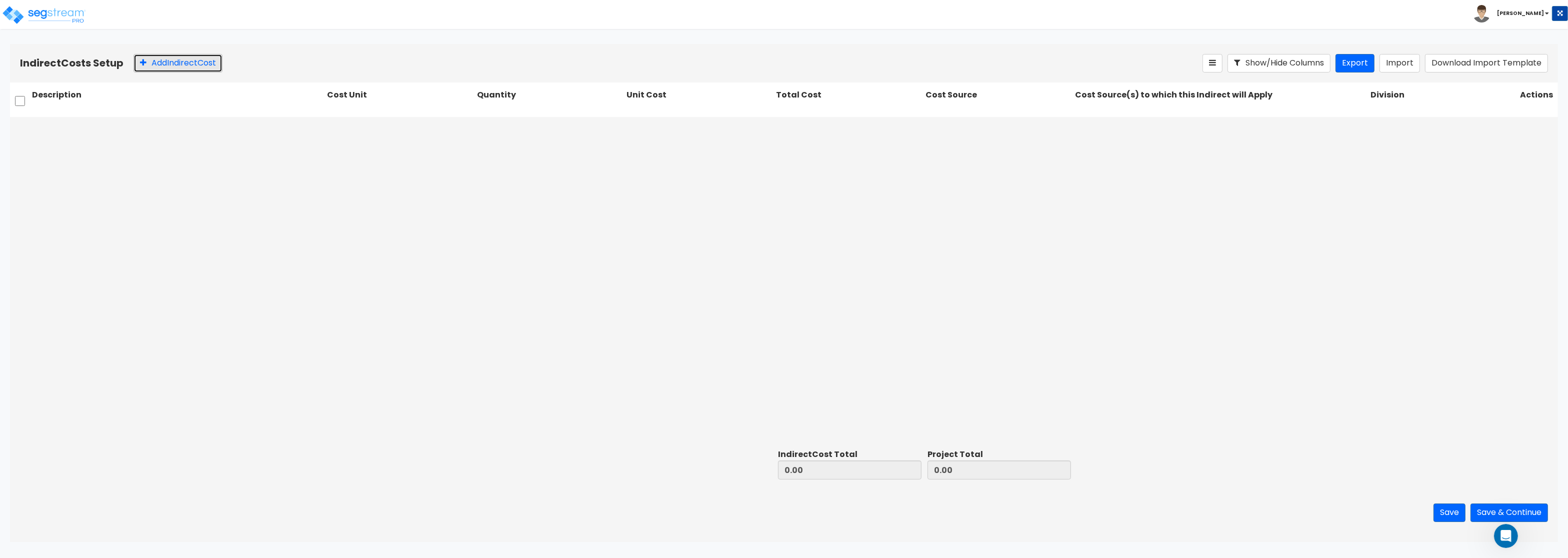
click at [173, 68] on button "Add Indirect Cost" at bounding box center [178, 63] width 89 height 18
click at [1097, 131] on div "2 selected" at bounding box center [1102, 129] width 45 height 16
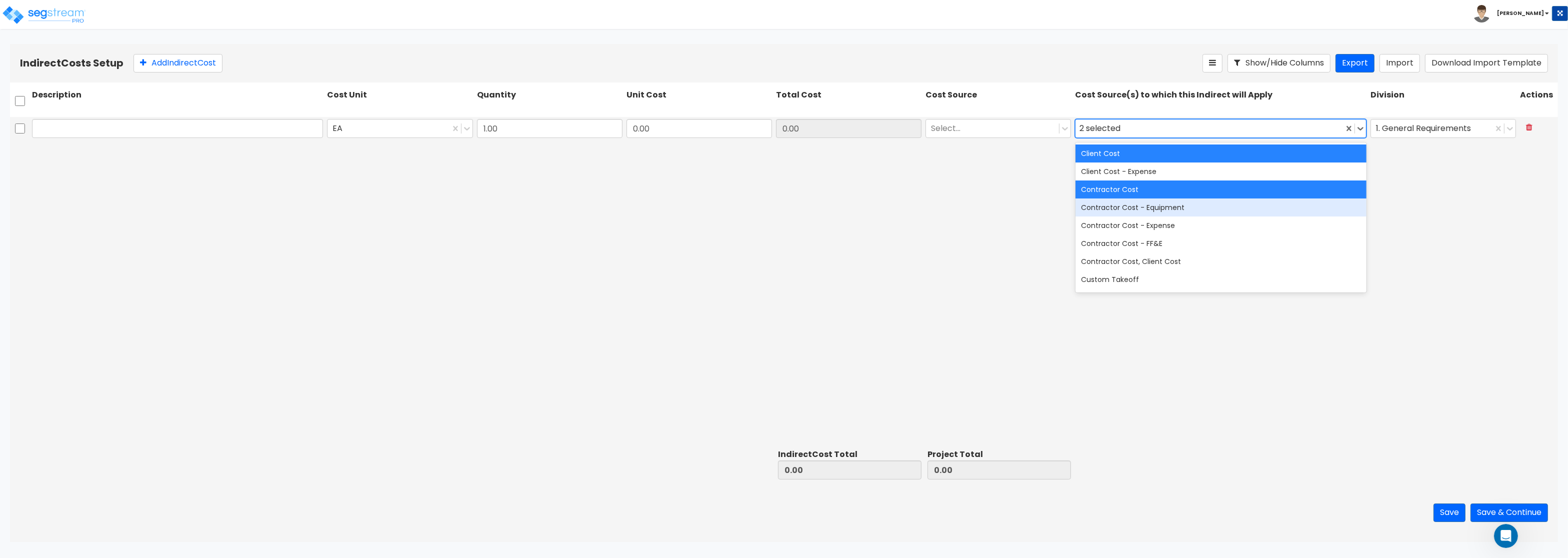
scroll to position [214, 0]
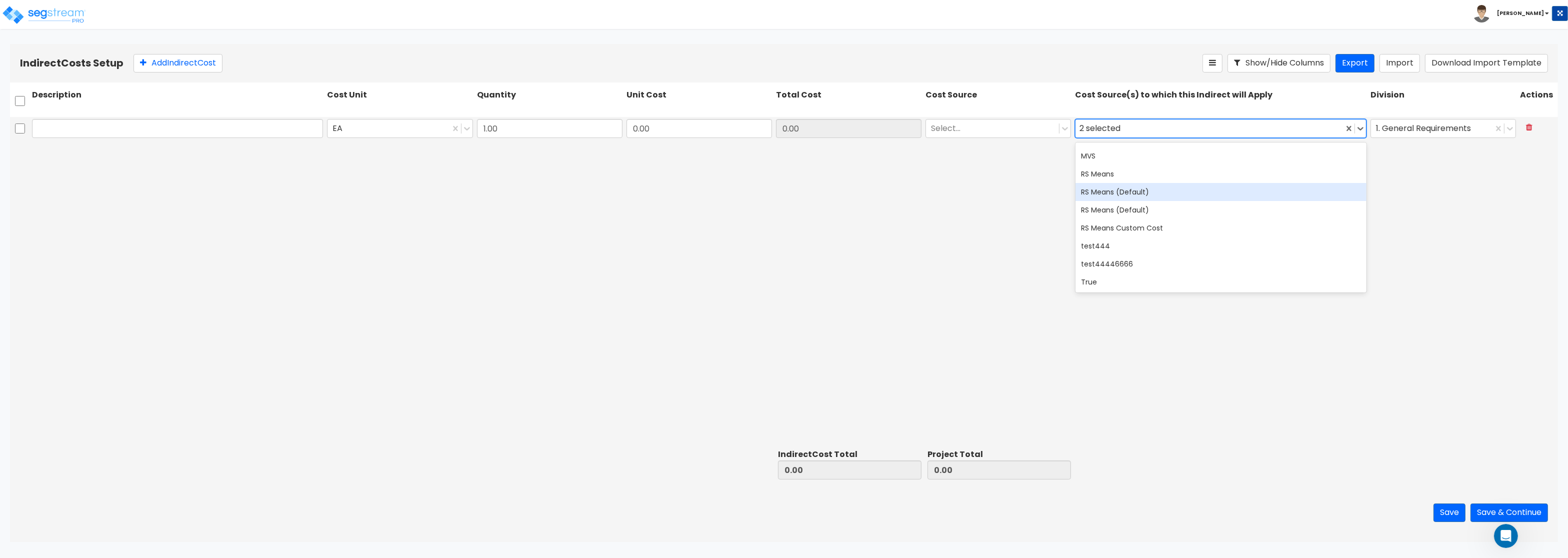
click at [1157, 193] on div "RS Means (Default)" at bounding box center [1221, 193] width 291 height 18
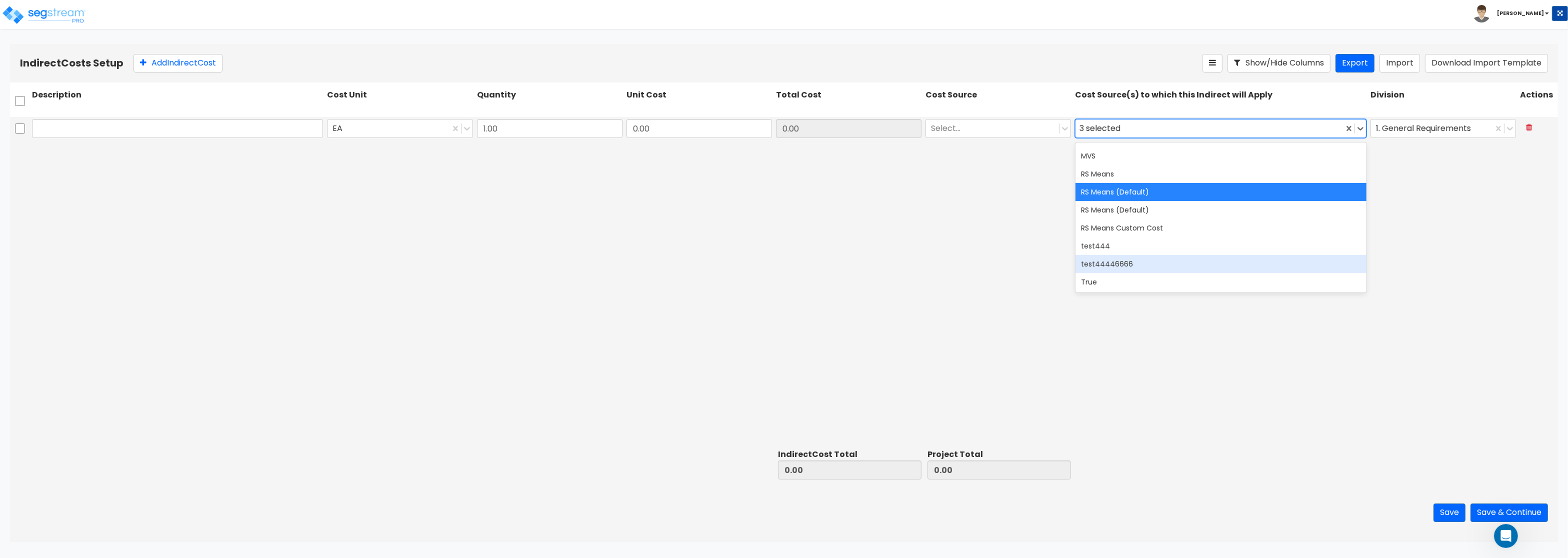
scroll to position [0, 0]
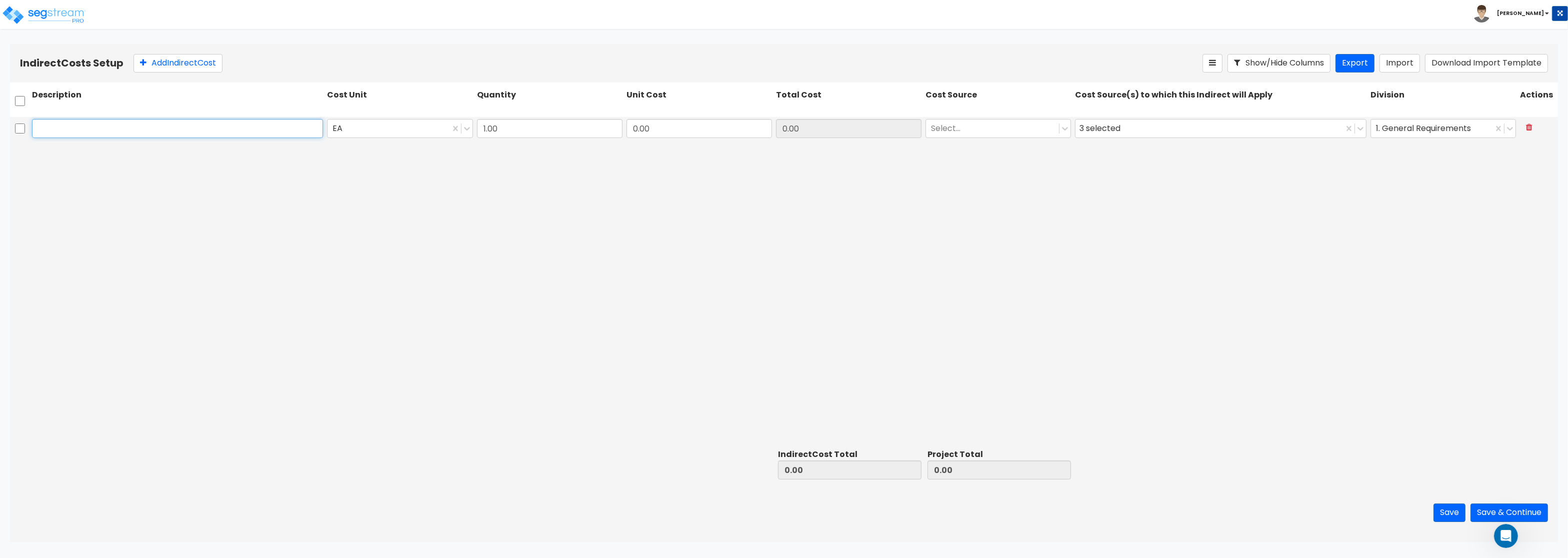
click at [167, 124] on input "text" at bounding box center [177, 128] width 291 height 19
click at [113, 129] on input "text" at bounding box center [177, 128] width 291 height 19
paste input "General Conditions - Rochon"
type input "General Conditions - Rochon"
click at [336, 131] on div at bounding box center [388, 128] width 112 height 13
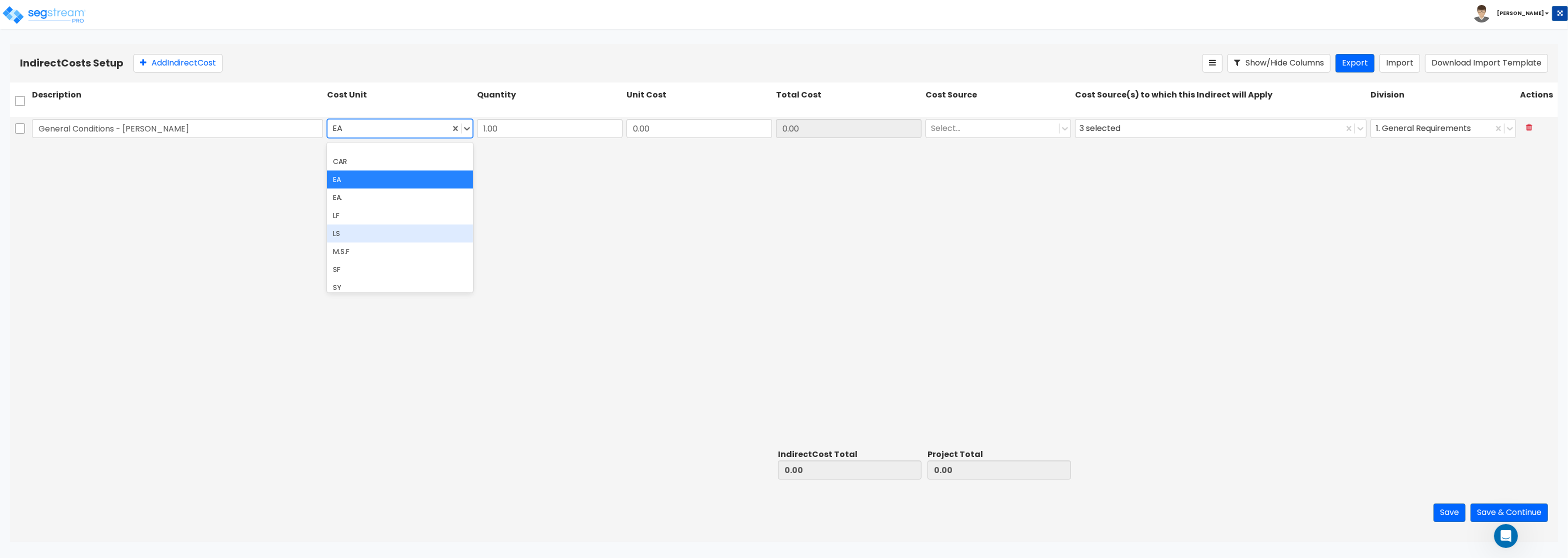
click at [354, 237] on div "LS" at bounding box center [400, 233] width 145 height 18
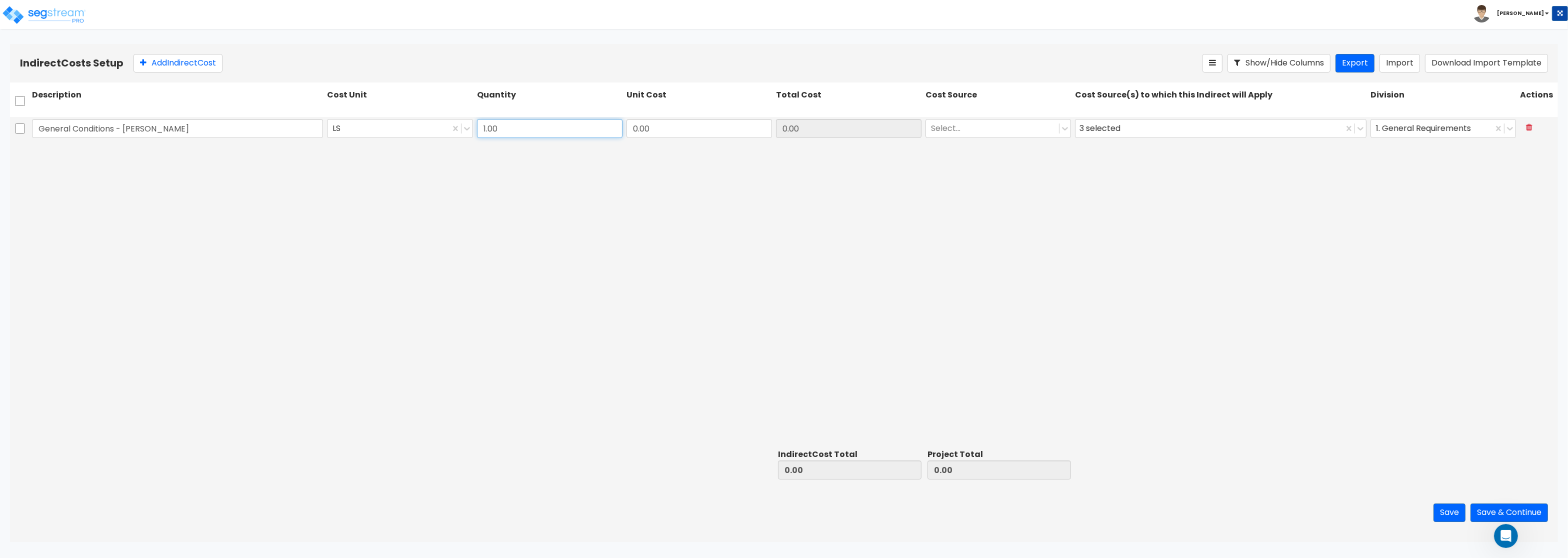
click at [560, 128] on input "1.00" at bounding box center [549, 128] width 145 height 19
click at [695, 128] on input "0.00" at bounding box center [699, 128] width 145 height 19
click at [666, 123] on input "0.00" at bounding box center [699, 128] width 145 height 19
drag, startPoint x: 662, startPoint y: 126, endPoint x: 587, endPoint y: 121, distance: 75.2
click at [626, 121] on input "0.00" at bounding box center [699, 128] width 145 height 19
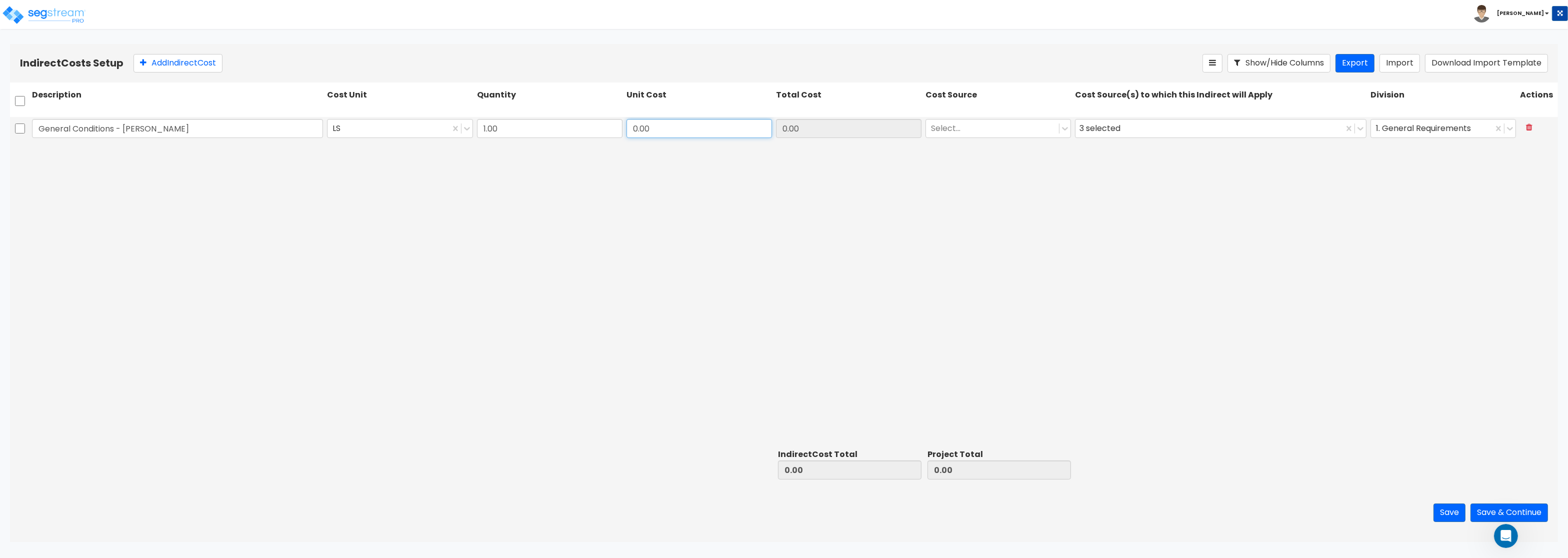
paste input "464,241.3"
type input "464,241.30"
click at [150, 65] on button "Add Indirect Cost" at bounding box center [178, 63] width 89 height 18
click at [184, 150] on input "text" at bounding box center [177, 152] width 291 height 19
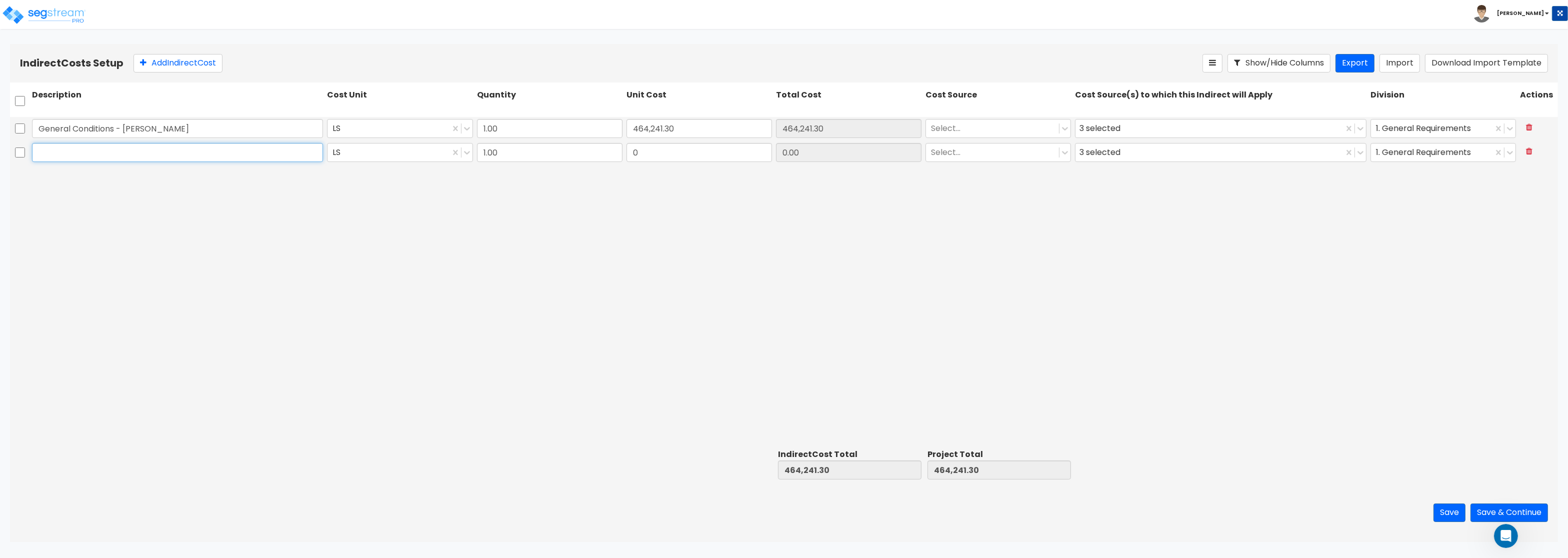
paste input "Survey & Construction Staking - Rehder & Associates"
type input "Survey & Construction Staking - Rehder & Associates"
click at [669, 157] on input "0" at bounding box center [699, 152] width 145 height 19
drag, startPoint x: 650, startPoint y: 145, endPoint x: 608, endPoint y: 147, distance: 42.0
click at [626, 147] on input "0" at bounding box center [699, 152] width 145 height 19
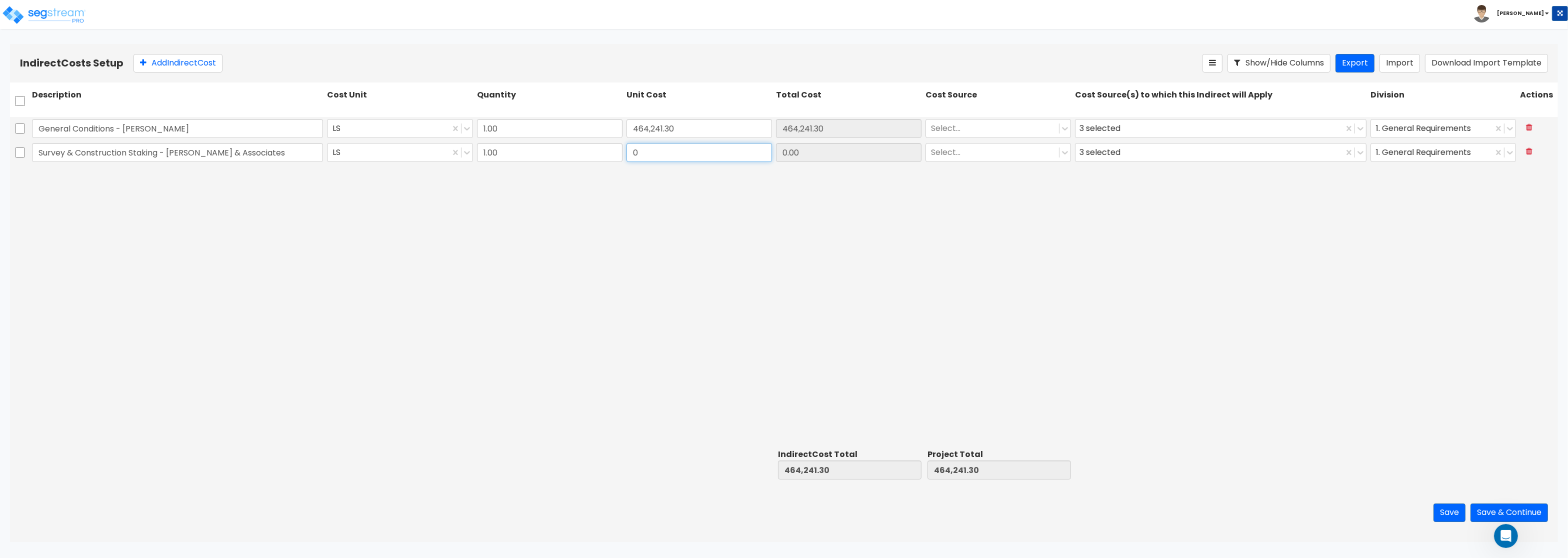
paste input "22,861.34"
type input "22,861.34"
click at [169, 64] on button "Add Indirect Cost" at bounding box center [178, 63] width 89 height 18
type input "Demolition/Sup - Harris Enterprises / Rochon"
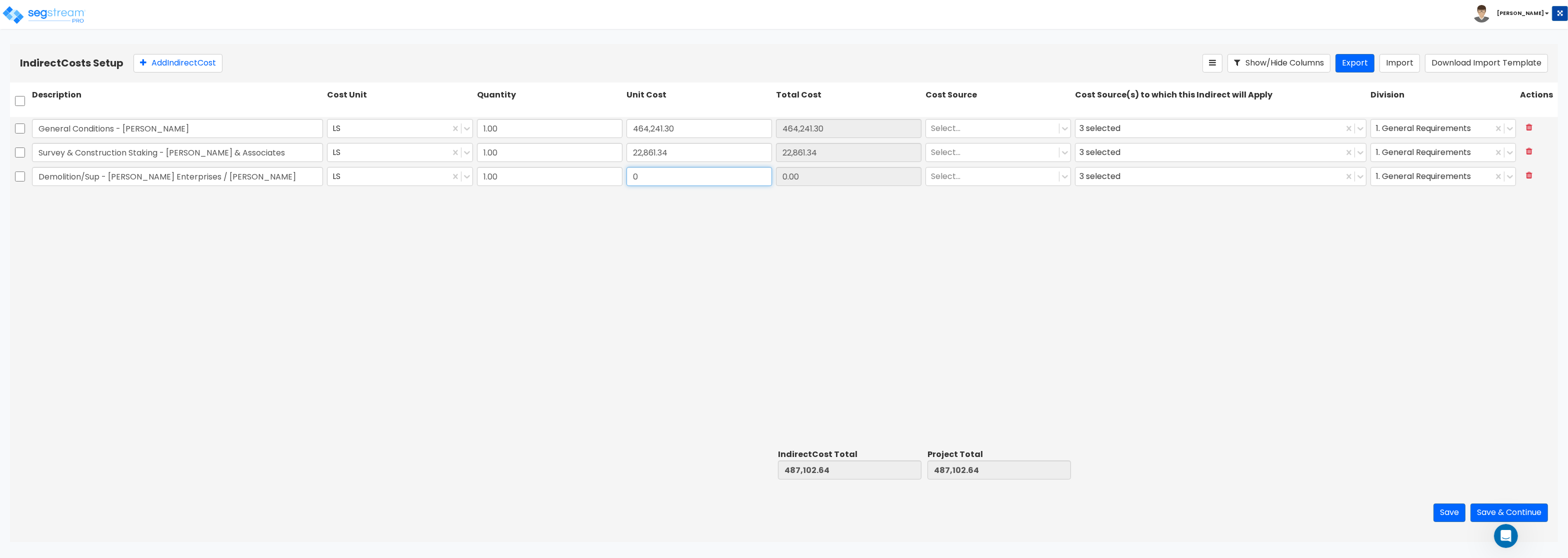
drag, startPoint x: 658, startPoint y: 181, endPoint x: 702, endPoint y: 176, distance: 44.3
click at [702, 176] on input "0" at bounding box center [699, 176] width 145 height 19
paste input "14,373.0"
type input "14,373.00"
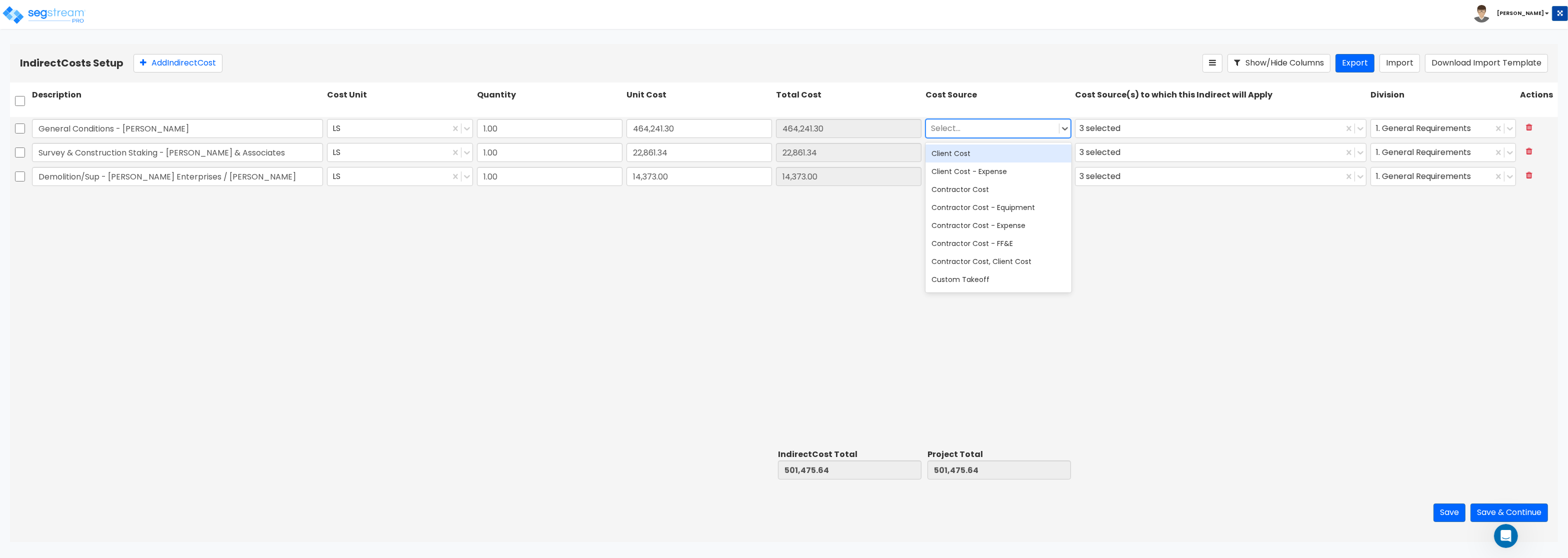
click at [969, 133] on div at bounding box center [992, 128] width 123 height 13
click at [977, 192] on div "Contractor Cost" at bounding box center [998, 190] width 145 height 18
click at [978, 152] on div at bounding box center [992, 152] width 123 height 13
click at [978, 209] on div "Contractor Cost" at bounding box center [998, 214] width 145 height 18
click at [983, 176] on div at bounding box center [992, 176] width 123 height 13
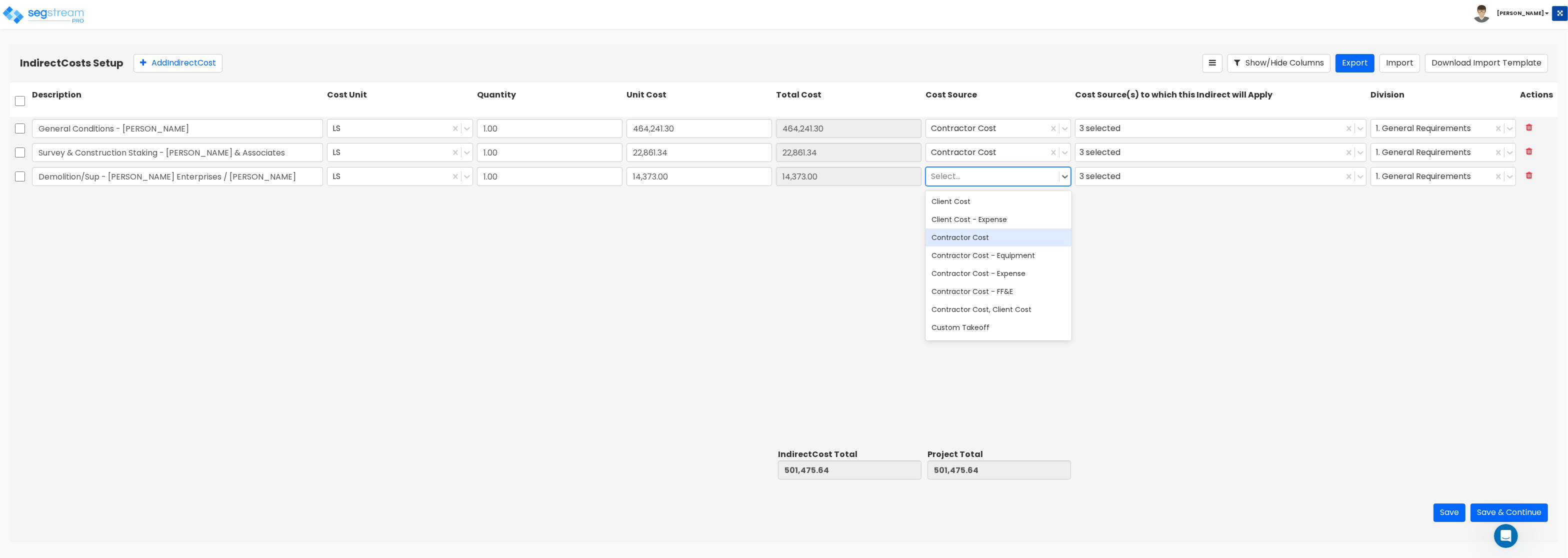
click at [982, 233] on div "Contractor Cost" at bounding box center [998, 238] width 145 height 18
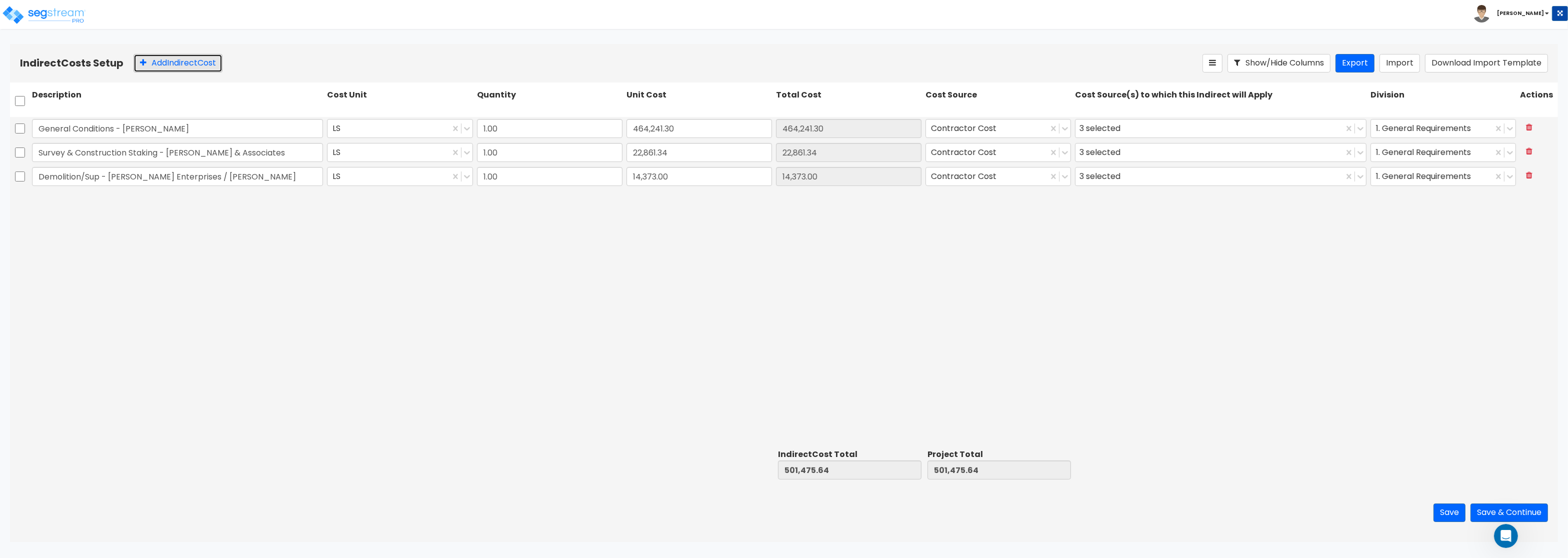
click at [162, 62] on button "Add Indirect Cost" at bounding box center [178, 63] width 89 height 18
type input "Other Construction Soft Costs per borrower proforma"
drag, startPoint x: 807, startPoint y: 202, endPoint x: 642, endPoint y: 195, distance: 165.1
click at [776, 195] on input "0.00" at bounding box center [849, 200] width 145 height 19
click at [812, 198] on input "0.00" at bounding box center [849, 200] width 145 height 19
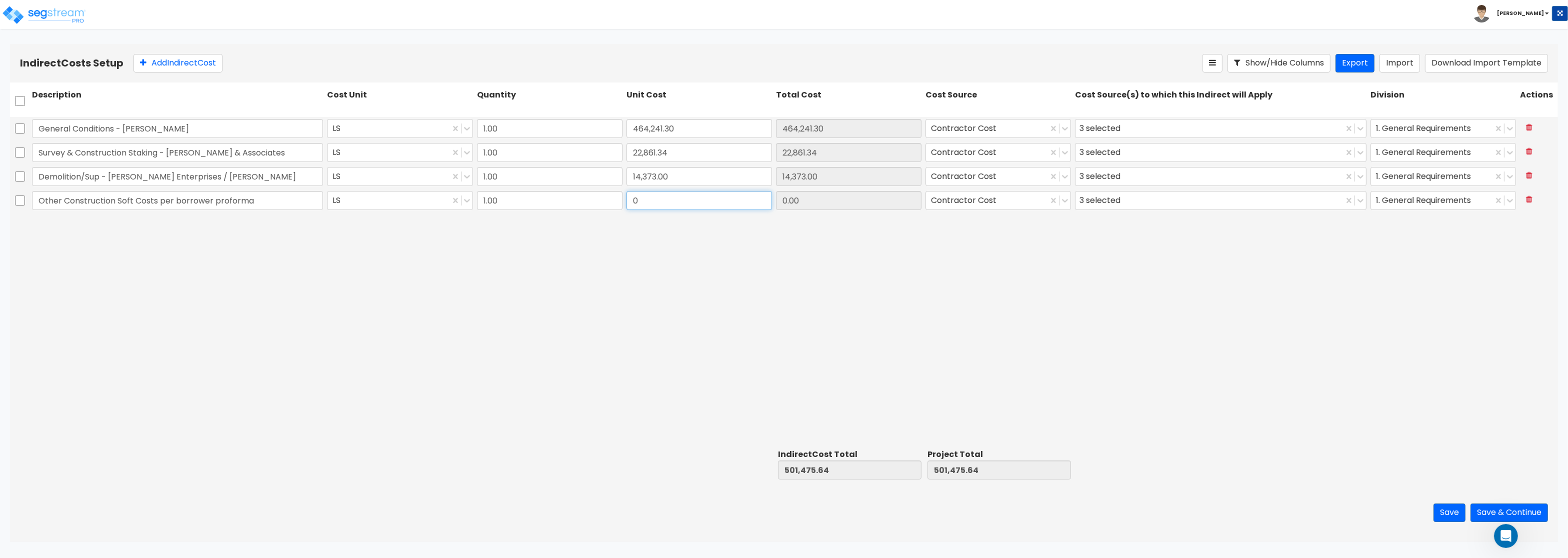
drag, startPoint x: 683, startPoint y: 197, endPoint x: 580, endPoint y: 189, distance: 103.3
click at [626, 191] on input "0" at bounding box center [699, 200] width 145 height 19
click at [578, 189] on div "Demolition/Sup - Harris Enterprises / Rochon LS 1.00 14,373.00 14,373.00 Contra…" at bounding box center [784, 177] width 1548 height 24
drag, startPoint x: 642, startPoint y: 197, endPoint x: 755, endPoint y: 214, distance: 114.3
click at [755, 210] on input "0" at bounding box center [699, 200] width 145 height 19
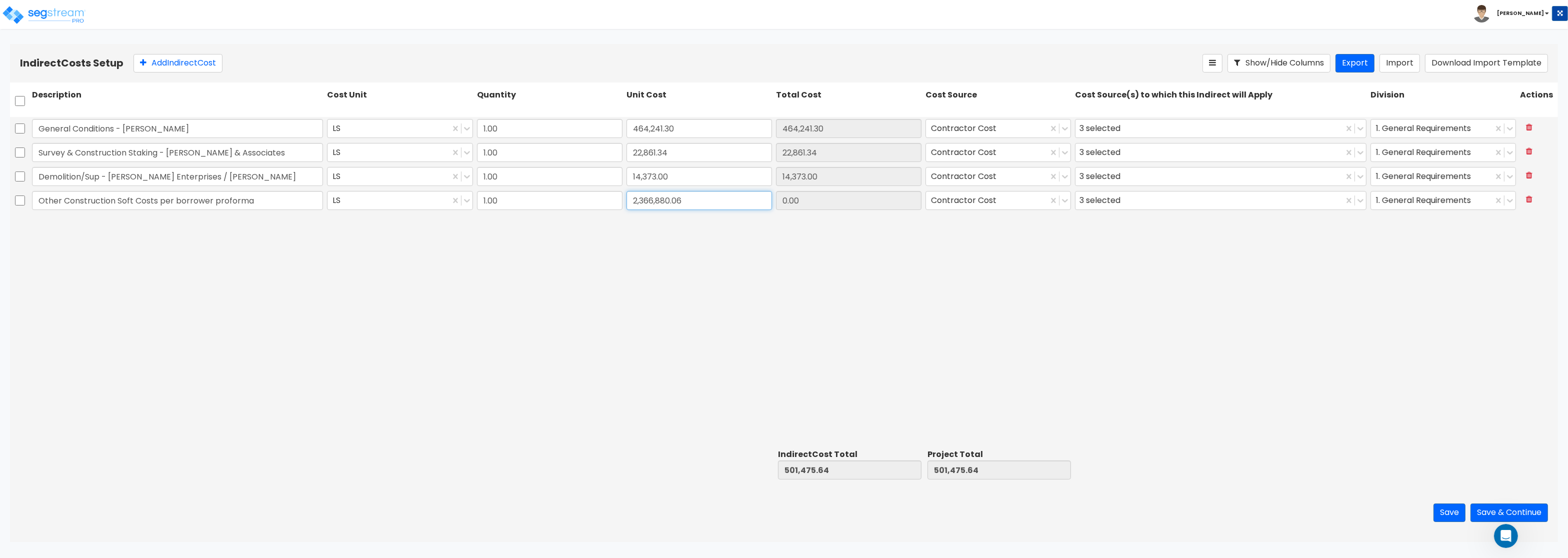
type input "2,366,880.06"
click at [470, 278] on div "General Conditions - Rochon LS 1.00 464,241.30 464,241.30 Contractor Cost 3 sel…" at bounding box center [784, 281] width 1548 height 328
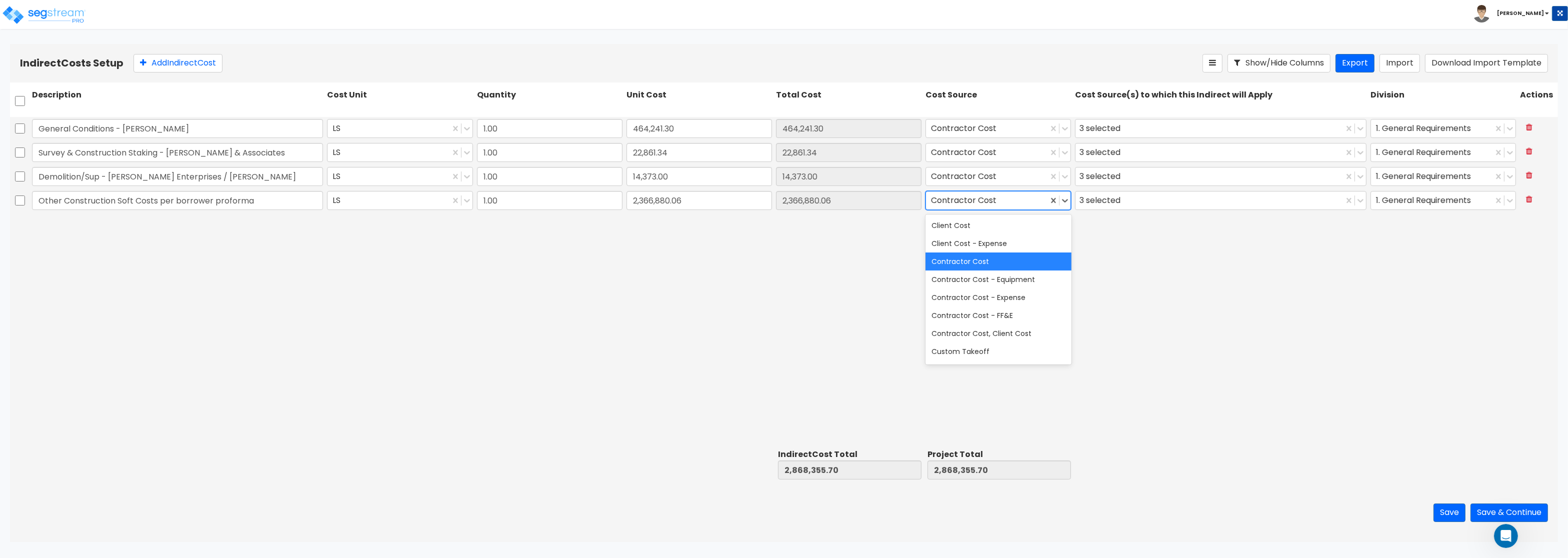
click at [949, 207] on div at bounding box center [987, 200] width 112 height 13
click at [947, 225] on div "Client Cost" at bounding box center [998, 226] width 145 height 18
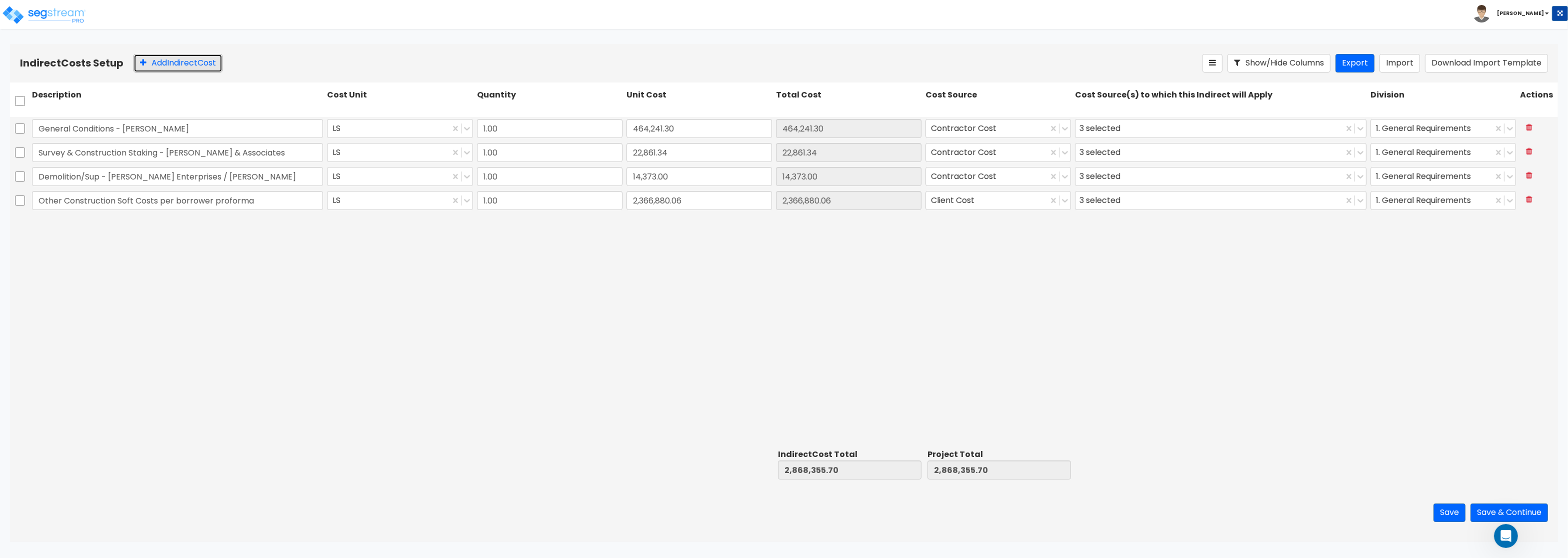
click at [179, 57] on button "Add Indirect Cost" at bounding box center [178, 63] width 89 height 18
click at [118, 226] on input "text" at bounding box center [177, 224] width 291 height 19
type input "Loan Placement / underwiring fee per borrower proforma"
drag, startPoint x: 674, startPoint y: 229, endPoint x: 668, endPoint y: 227, distance: 6.3
click at [668, 227] on input "0" at bounding box center [699, 224] width 145 height 19
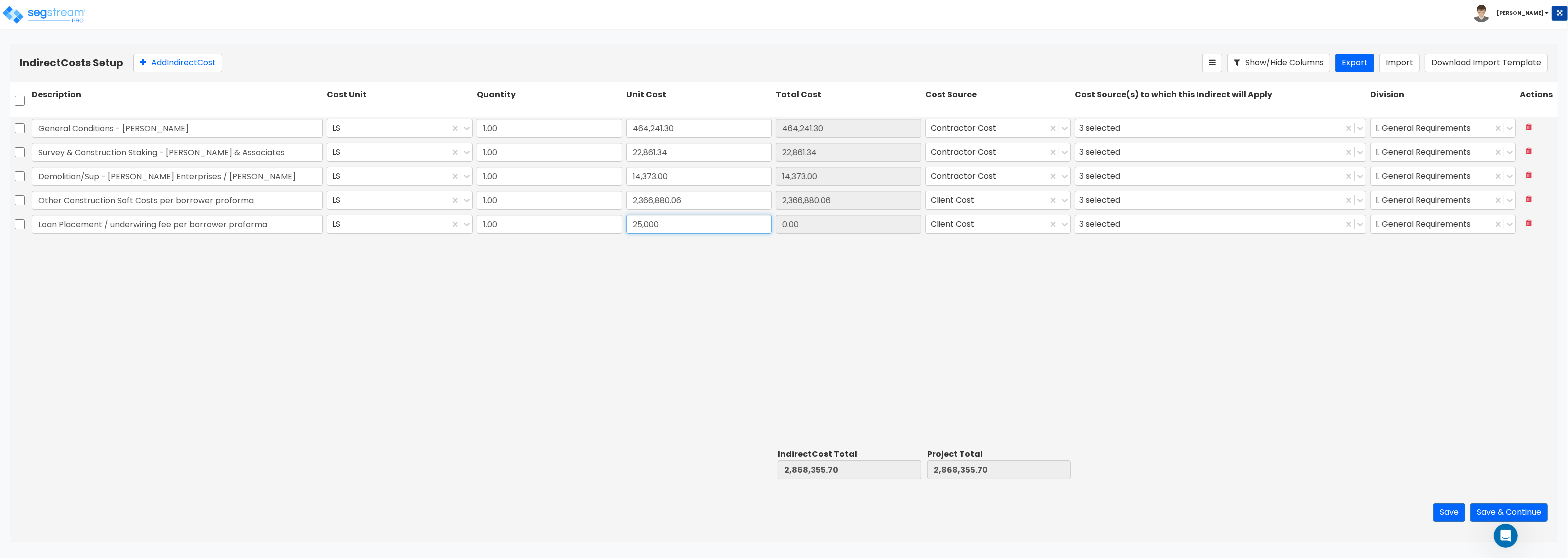
type input "25,000"
type input "25,000.00"
click at [205, 64] on button "Add Indirect Cost" at bounding box center [178, 63] width 89 height 18
click at [115, 253] on input "text" at bounding box center [177, 248] width 291 height 19
paste input "Interest Reserve per borrower proforma"
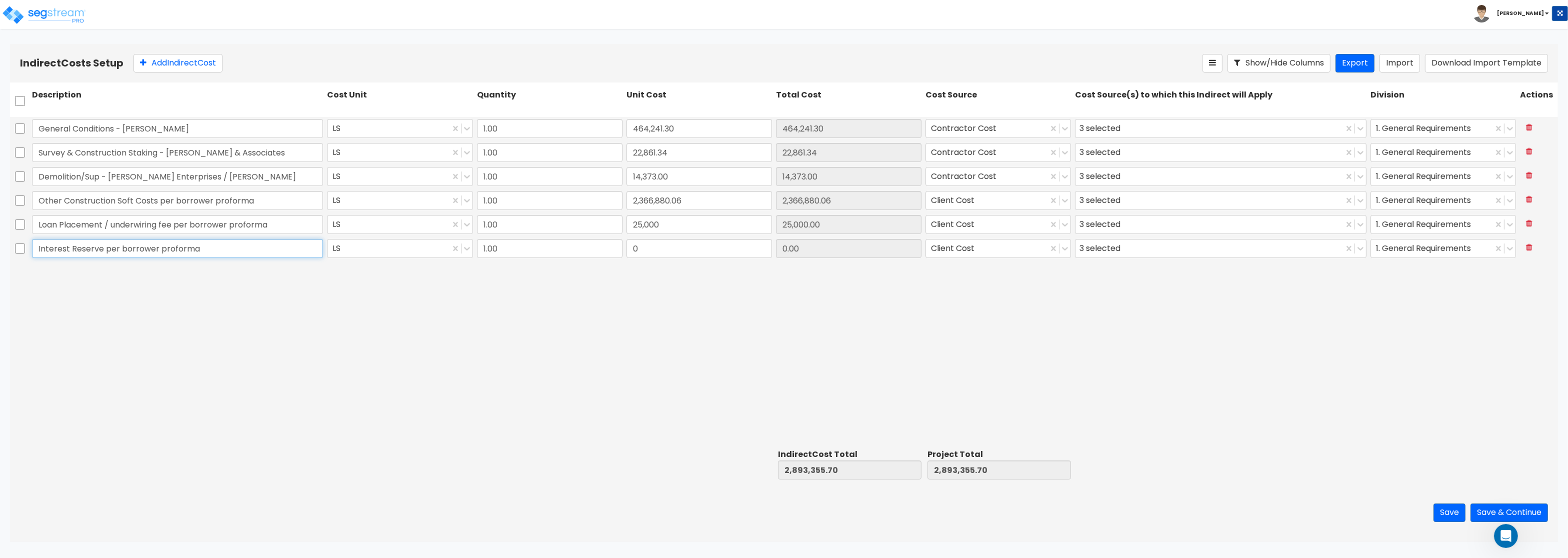
type input "Interest Reserve per borrower proforma"
click at [640, 247] on input "0" at bounding box center [699, 248] width 145 height 19
type input "104,465.21"
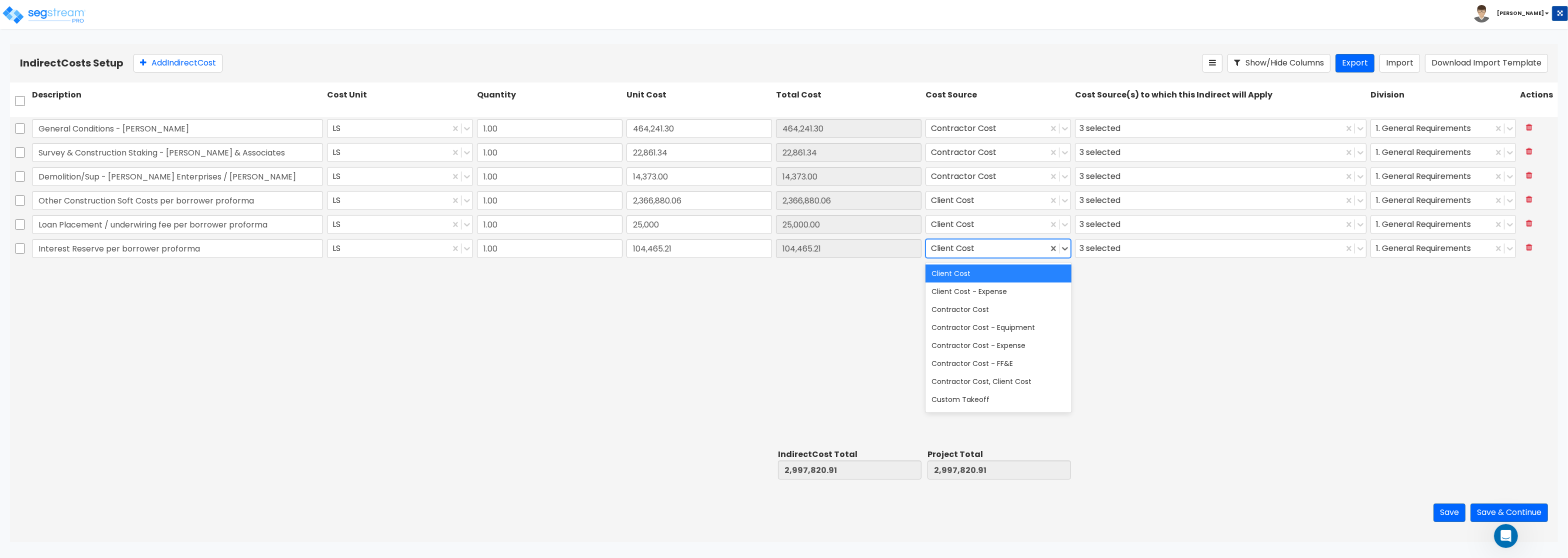
type input "104,465.21"
click at [997, 245] on div at bounding box center [987, 248] width 112 height 13
click at [1263, 308] on div "General Conditions - Rochon LS 1.00 464,241.30 464,241.30 Contractor Cost 3 sel…" at bounding box center [784, 281] width 1548 height 328
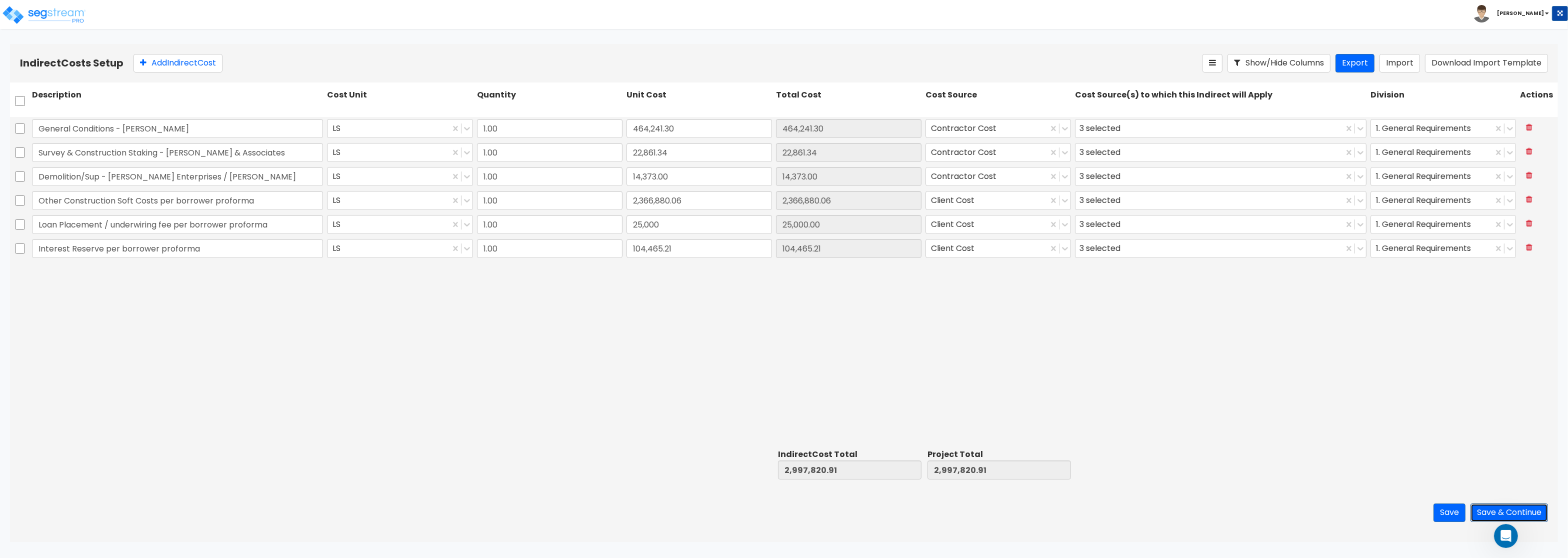
click at [1500, 515] on button "Save & Continue" at bounding box center [1509, 513] width 78 height 18
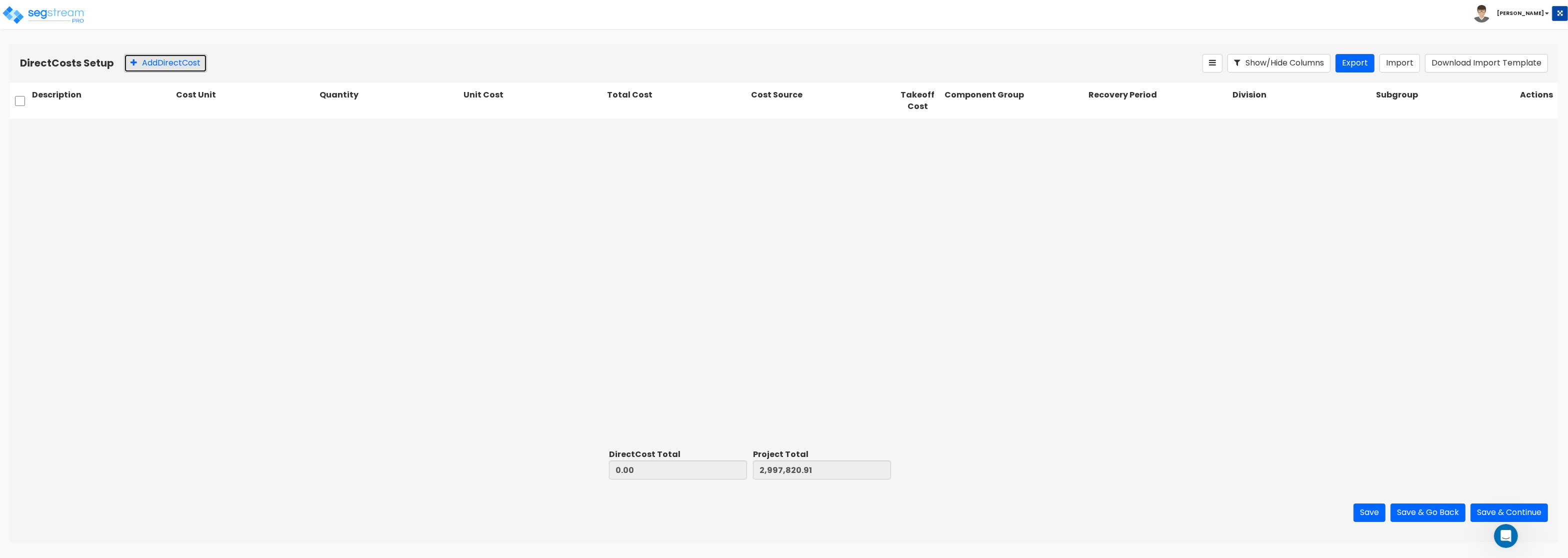
click at [153, 65] on button "Add Direct Cost" at bounding box center [166, 63] width 83 height 18
type input "1.00"
type input "0.00"
click at [210, 130] on div at bounding box center [236, 130] width 107 height 13
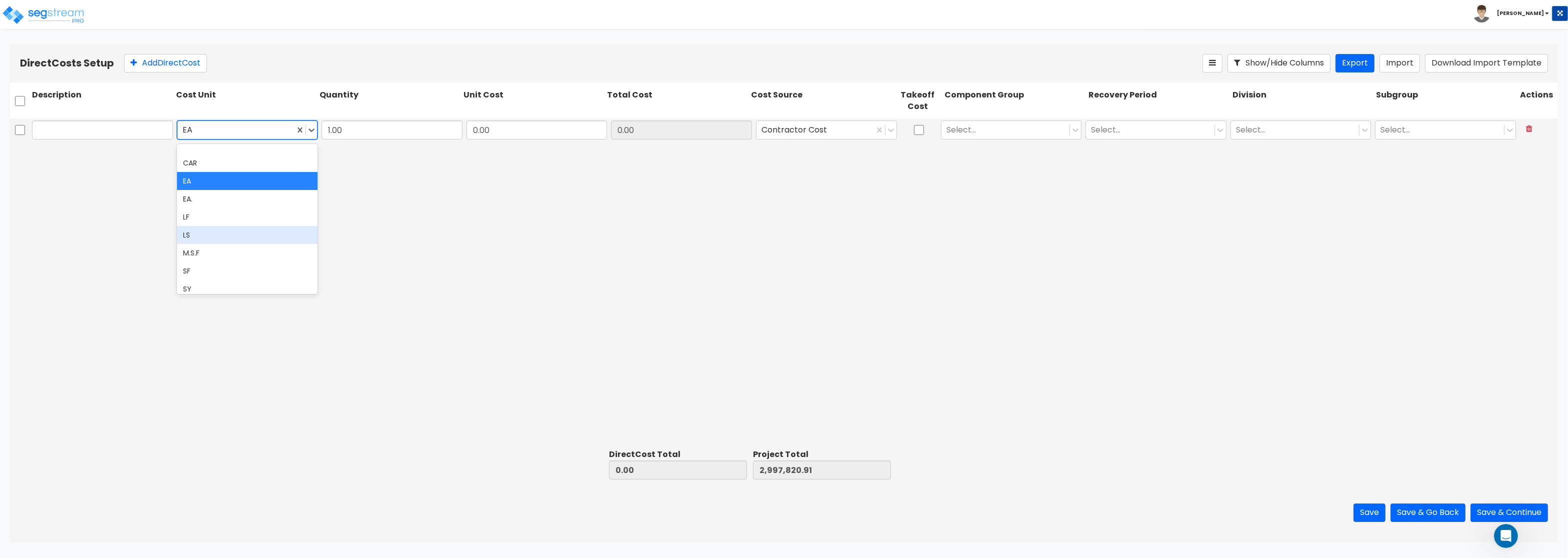
click at [190, 234] on div "LS" at bounding box center [248, 235] width 141 height 18
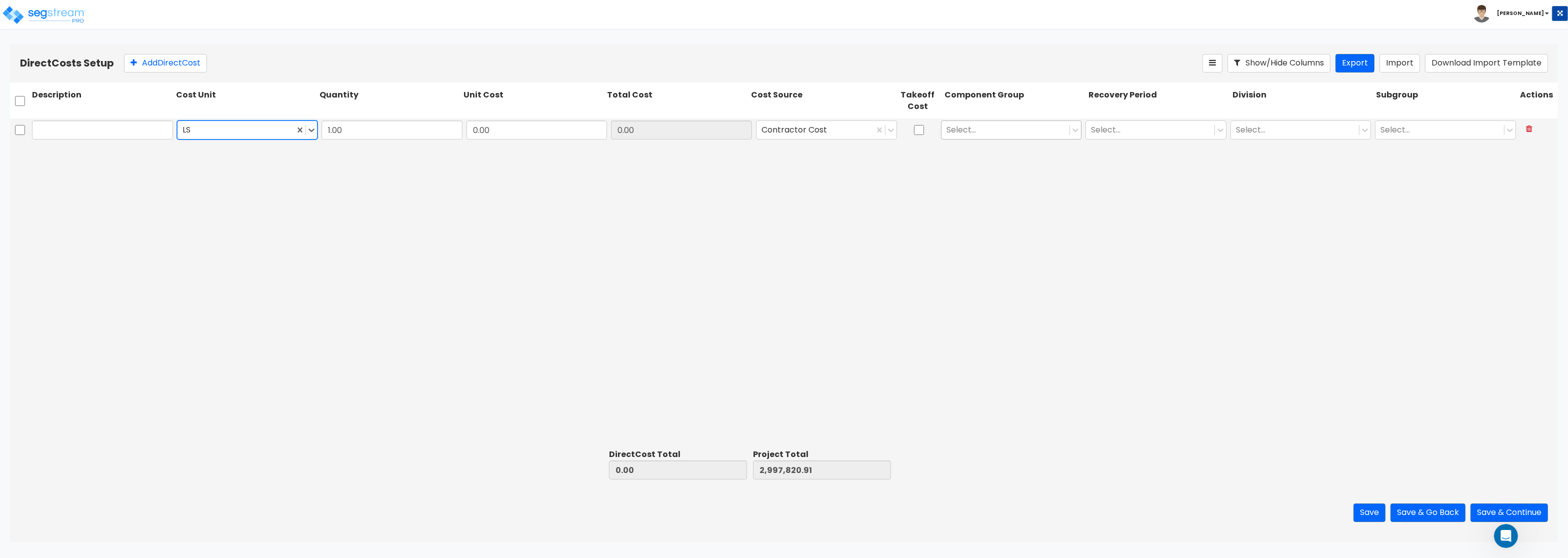
click at [991, 131] on div at bounding box center [1006, 130] width 118 height 13
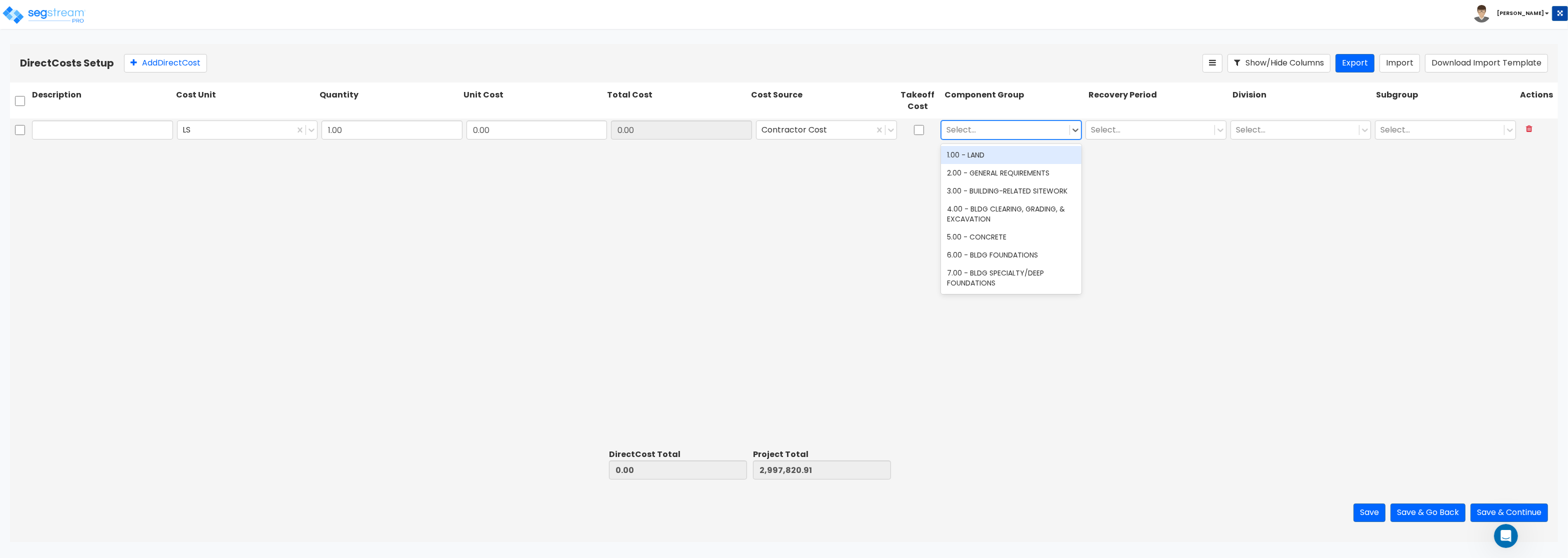
click at [991, 131] on div at bounding box center [1006, 130] width 118 height 13
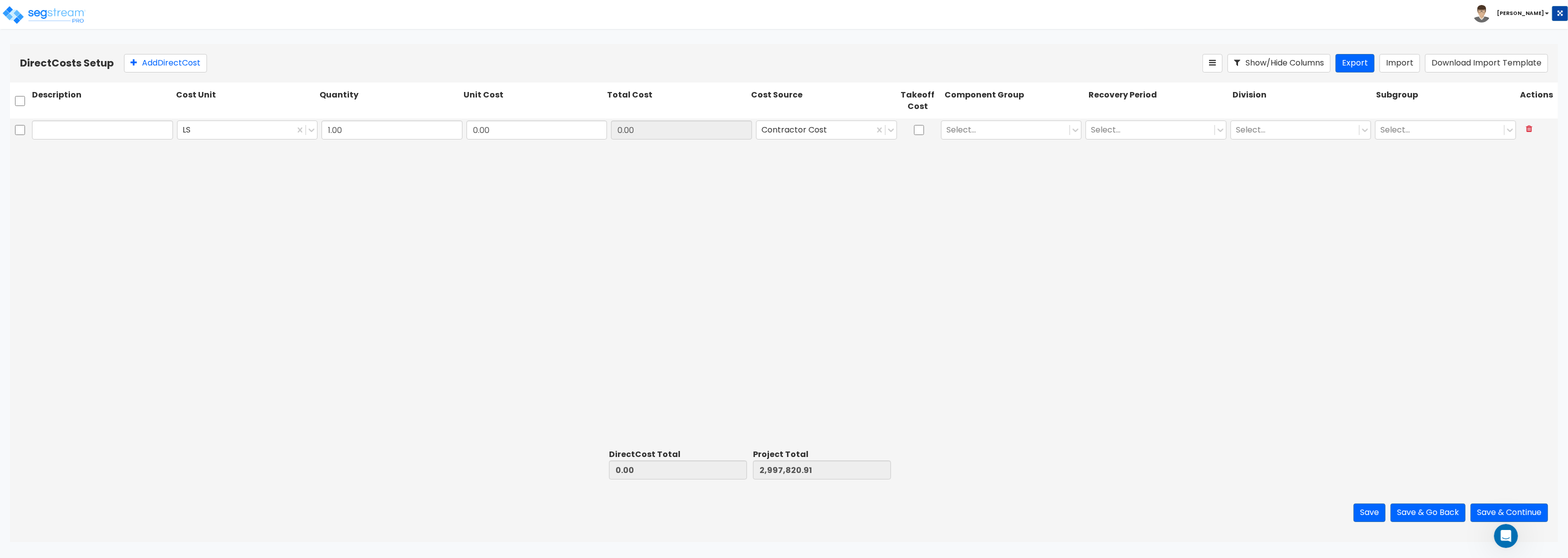
click at [28, 135] on div at bounding box center [20, 130] width 20 height 23
click at [40, 132] on input "text" at bounding box center [102, 130] width 141 height 19
paste input "Site Work - Bolander"
type input "Site Work - Bolander"
drag, startPoint x: 532, startPoint y: 128, endPoint x: 590, endPoint y: 133, distance: 58.2
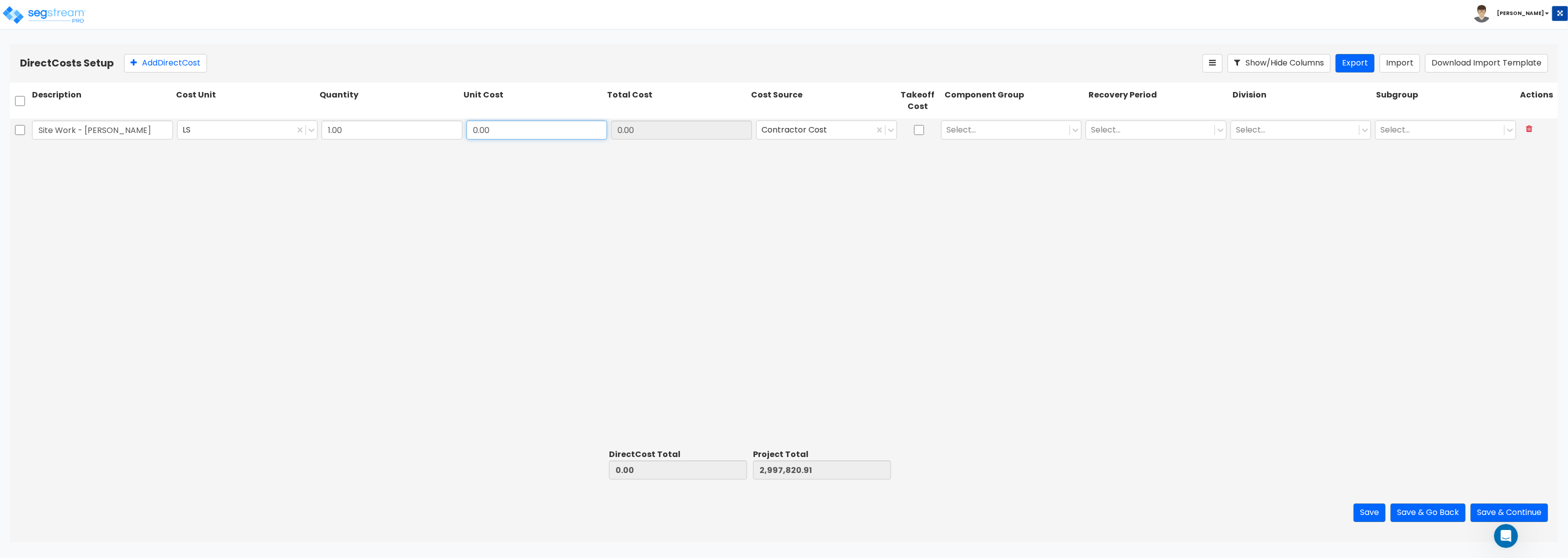
click at [590, 133] on input "0.00" at bounding box center [537, 130] width 141 height 19
paste input "1,288,901.76"
type input "1,288,901.76"
type input "4,286,722.67"
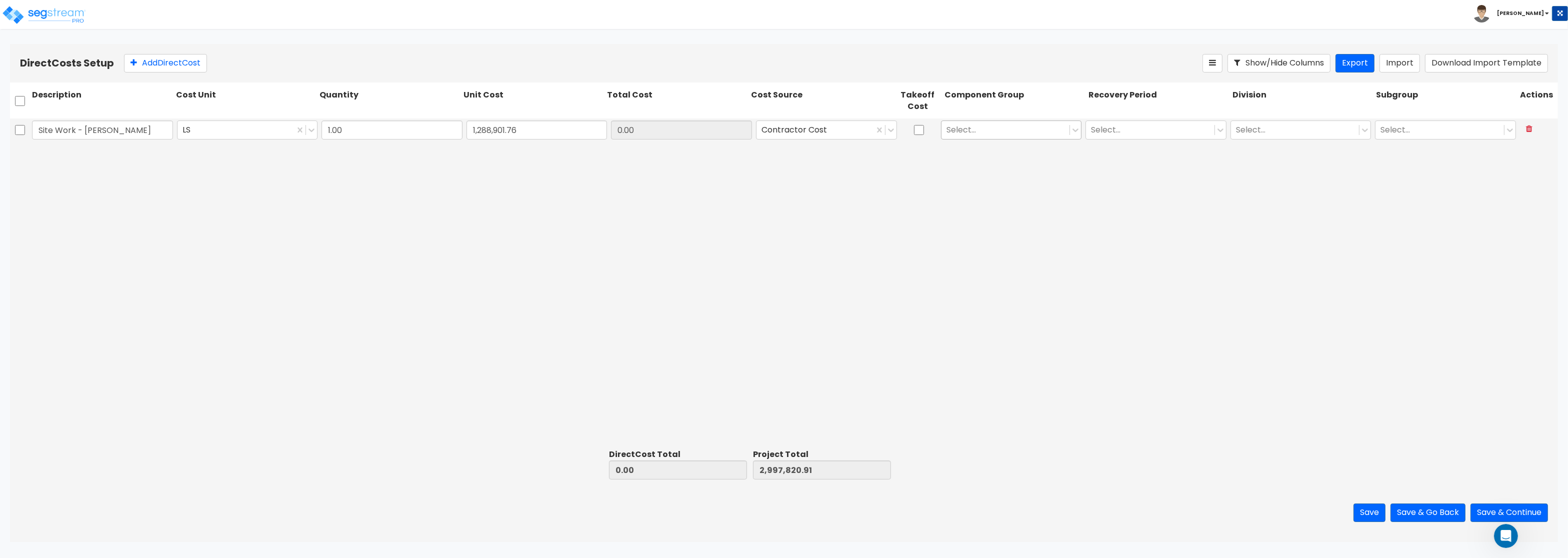
type input "1,288,901.76"
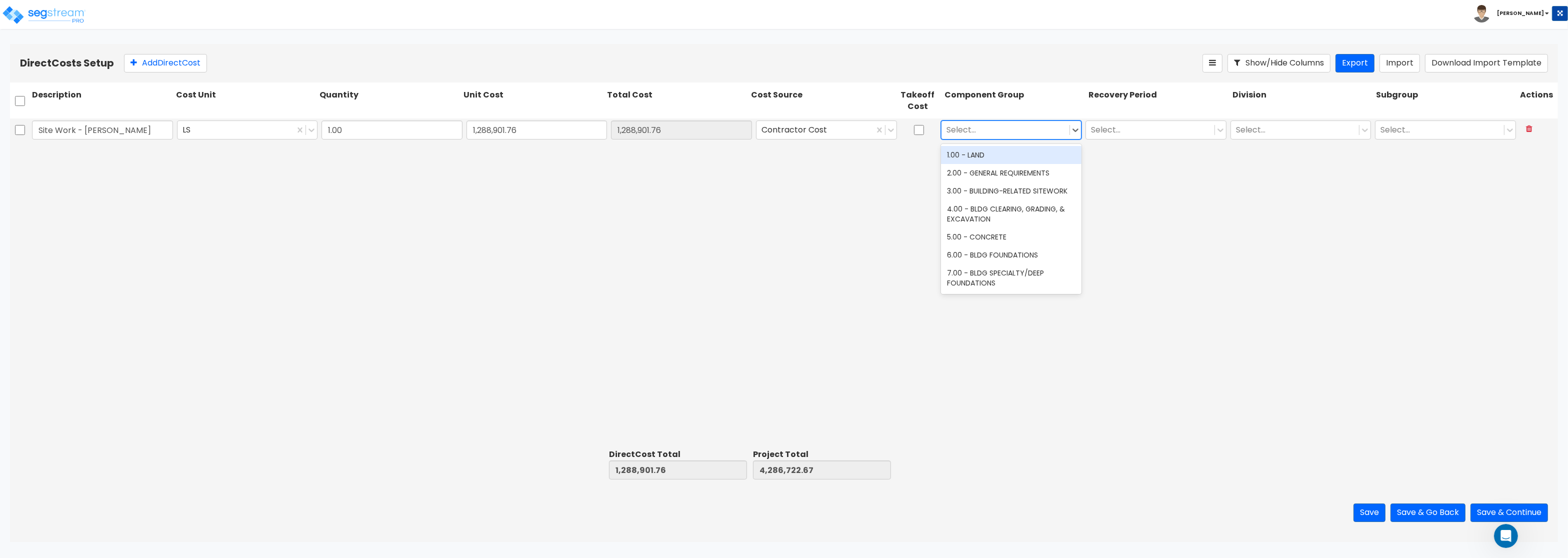
click at [997, 127] on div at bounding box center [1006, 130] width 118 height 13
click at [1029, 190] on div "3.00 - BUILDING-RELATED SITEWORK" at bounding box center [1011, 191] width 141 height 18
click at [1110, 135] on div at bounding box center [1150, 130] width 118 height 13
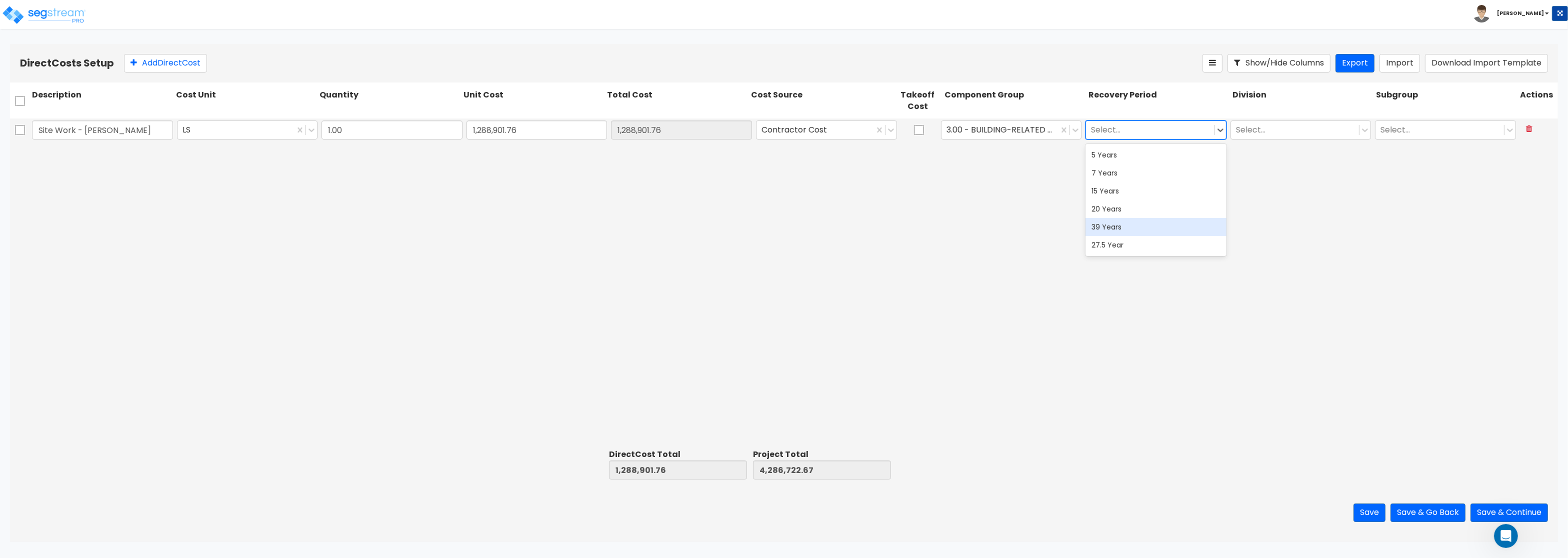
click at [1130, 227] on div "39 Years" at bounding box center [1156, 227] width 141 height 18
click at [1268, 130] on div at bounding box center [1296, 130] width 118 height 13
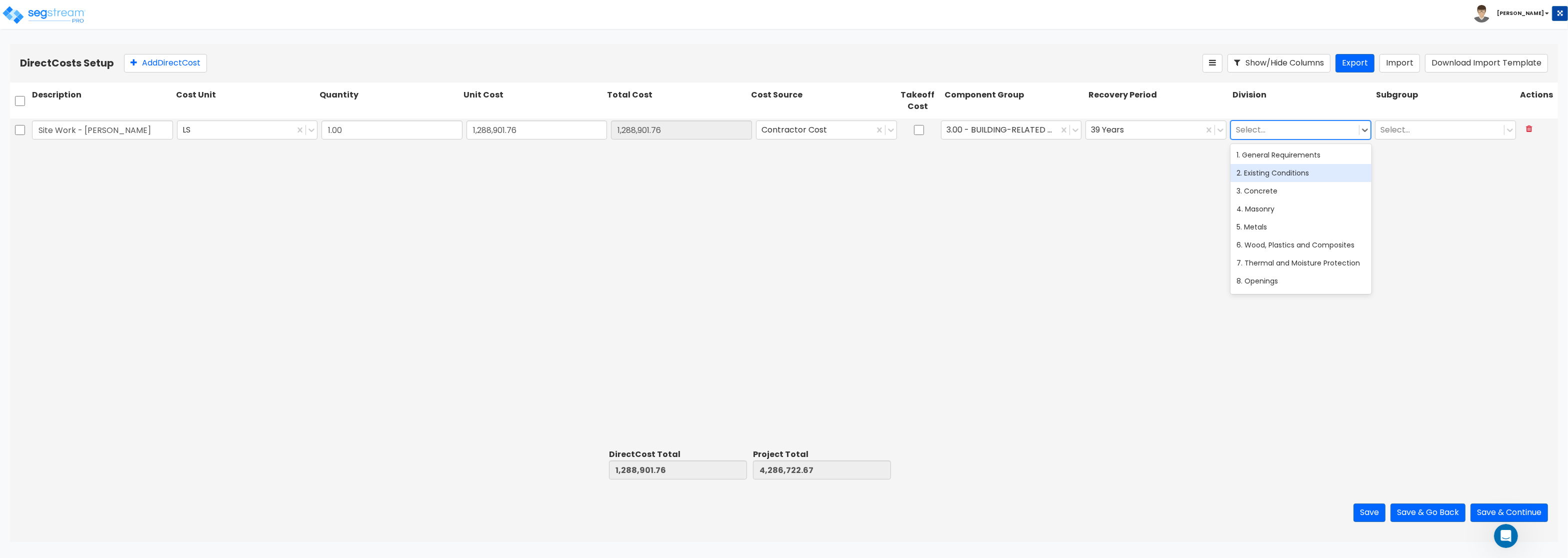
click at [1280, 178] on div "2. Existing Conditions" at bounding box center [1301, 174] width 141 height 18
click at [162, 62] on button "Add Direct Cost" at bounding box center [166, 63] width 83 height 18
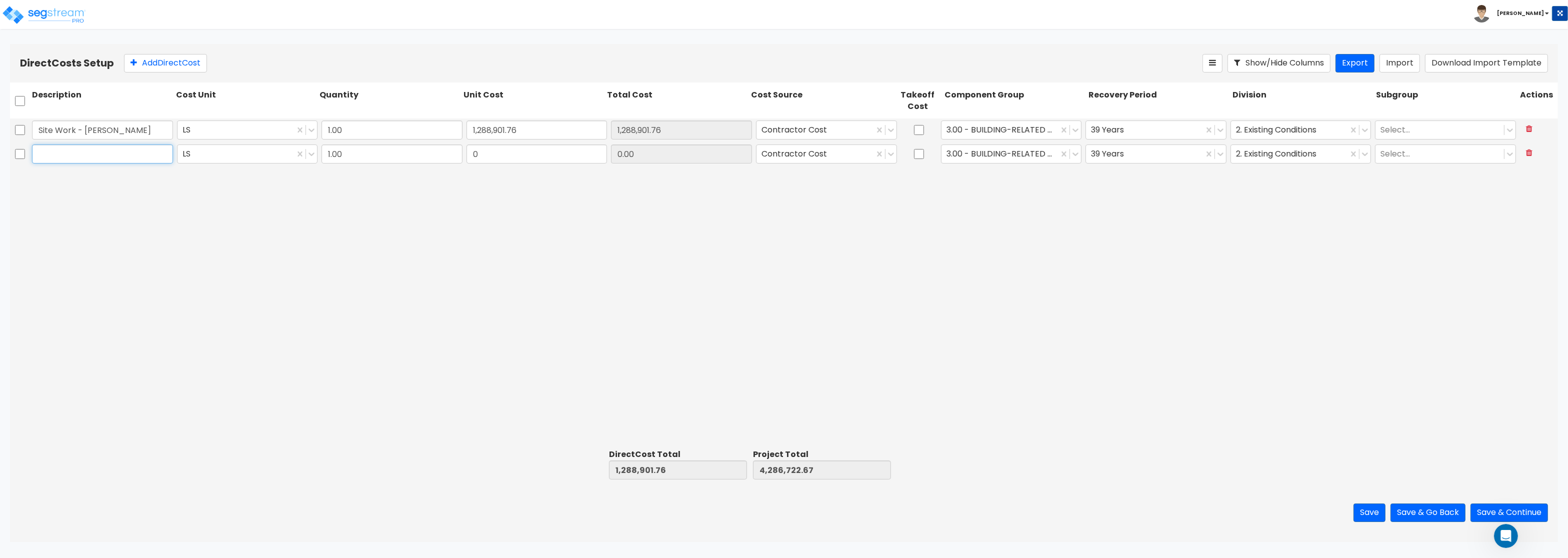
click at [75, 157] on input "text" at bounding box center [102, 154] width 141 height 19
paste input "Asphalt Paving - Pine Bend Paving"
click at [37, 149] on input "Asphalt Paving - Pine Bend Paving" at bounding box center [102, 154] width 141 height 19
type input "AsAphalt Paving - Pine Bend Paving"
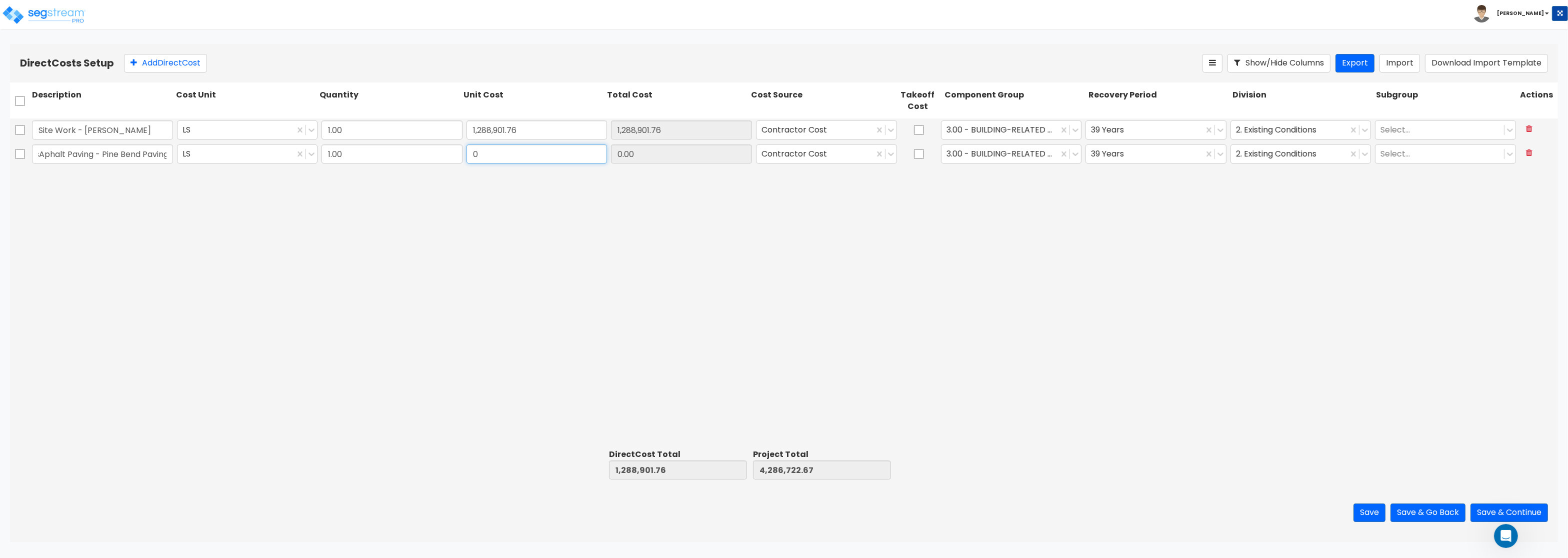
click at [530, 154] on input "0" at bounding box center [537, 154] width 141 height 19
drag, startPoint x: 485, startPoint y: 157, endPoint x: 447, endPoint y: 153, distance: 38.2
click at [467, 153] on input "0" at bounding box center [537, 154] width 141 height 19
paste input "78,807.0"
type input "78,807.00"
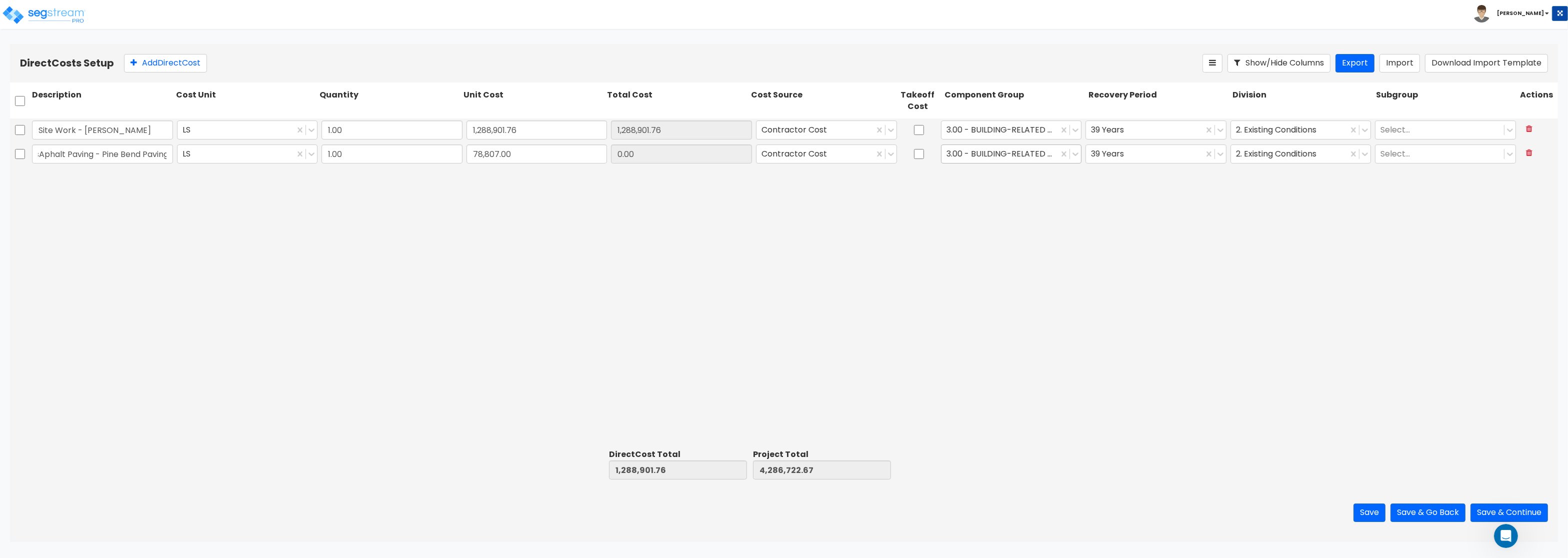
type input "1,367,708.76"
type input "4,365,529.67"
type input "78,807.00"
click at [1011, 157] on div at bounding box center [1000, 154] width 107 height 13
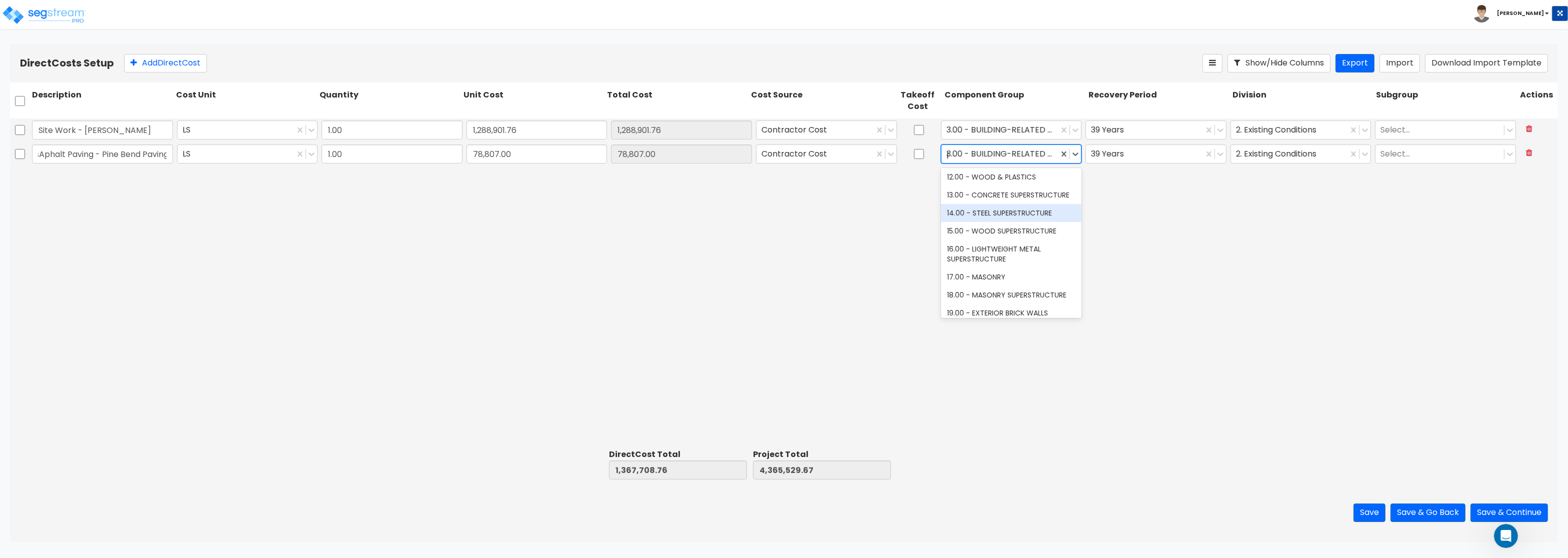
scroll to position [58, 0]
type input "p"
type input "pav"
click at [1027, 180] on div "361.00 - SITE ASPHALT PAVING" at bounding box center [1011, 179] width 141 height 18
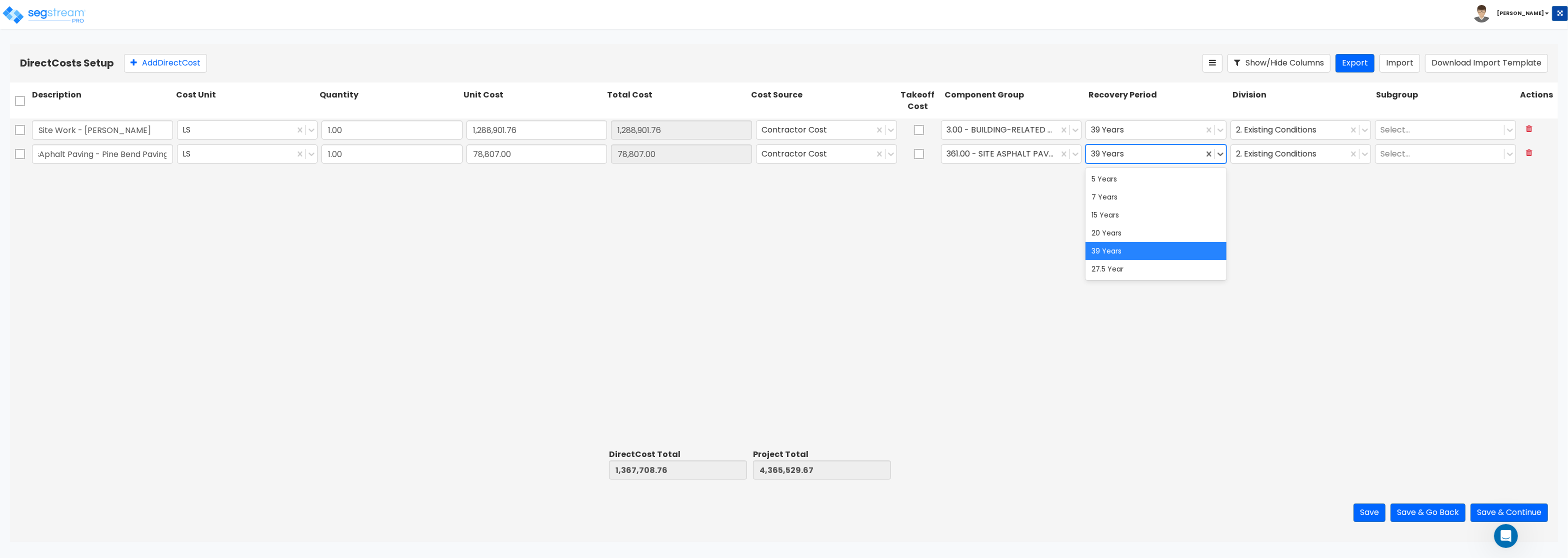
click at [1136, 156] on div at bounding box center [1145, 154] width 107 height 13
click at [1124, 219] on div "15 Years" at bounding box center [1156, 215] width 141 height 18
click at [1257, 157] on div at bounding box center [1290, 154] width 107 height 13
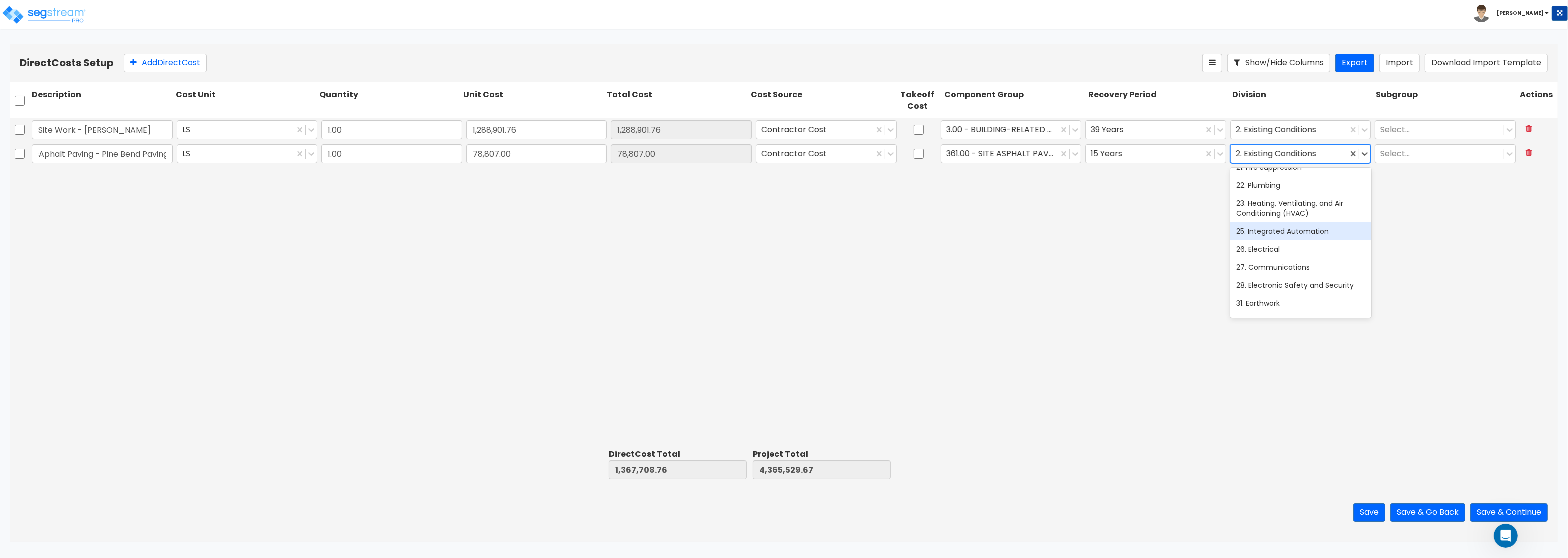
scroll to position [324, 0]
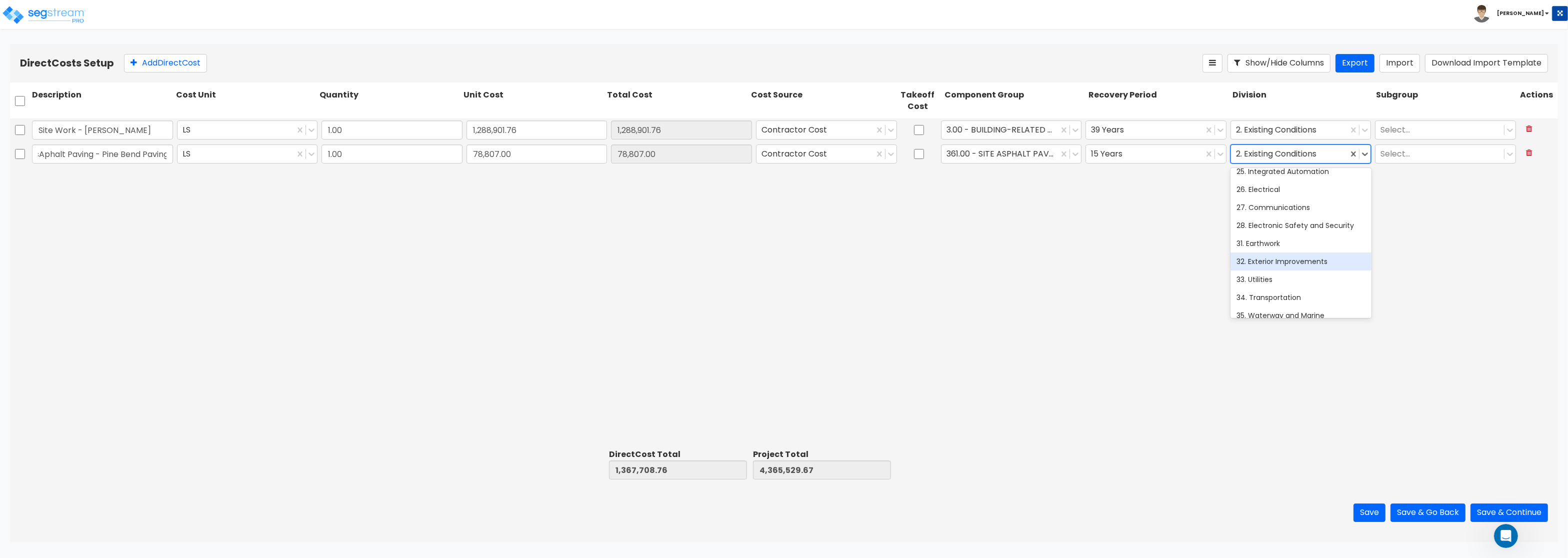
click at [1283, 262] on div "32. Exterior Improvements" at bounding box center [1301, 262] width 141 height 18
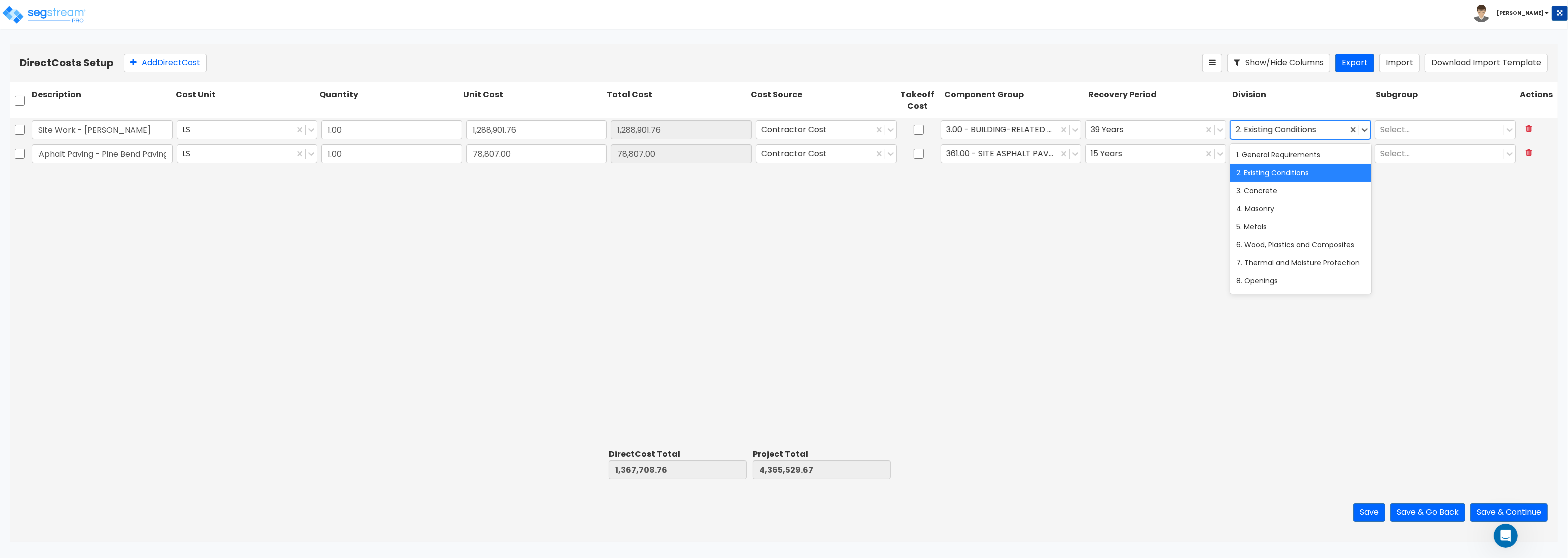
click at [1268, 128] on div at bounding box center [1290, 130] width 107 height 13
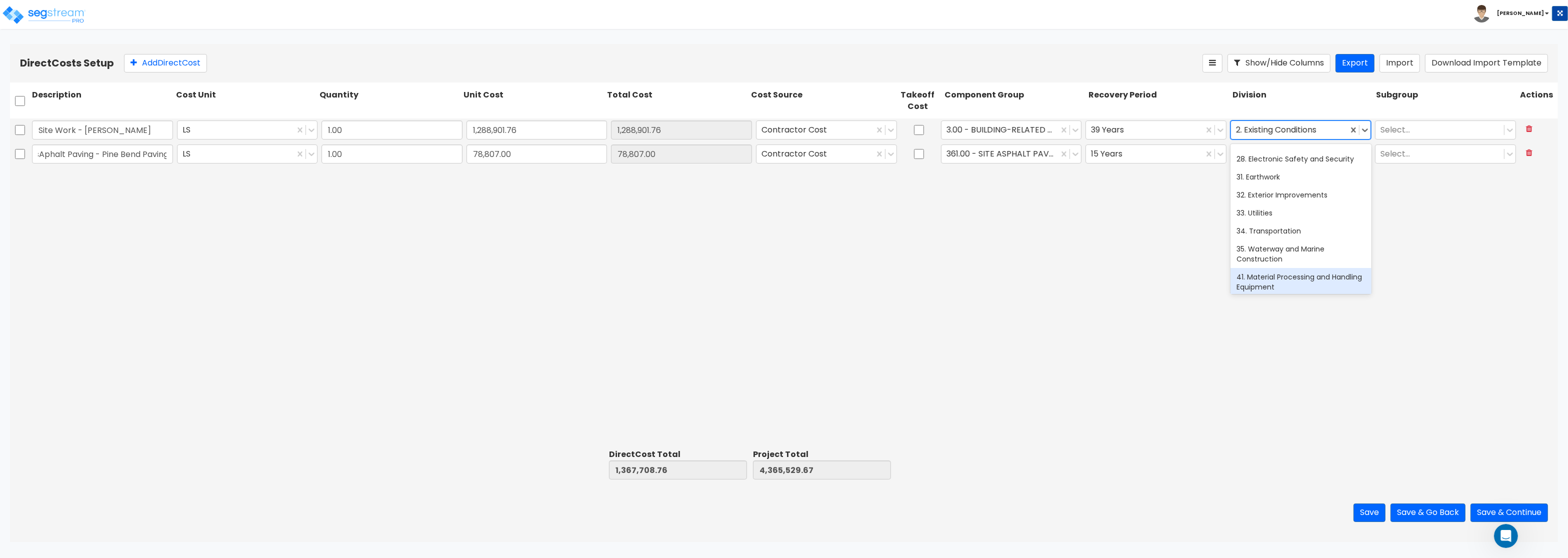
scroll to position [324, 0]
click at [1290, 216] on div "31. Earthwork" at bounding box center [1301, 219] width 141 height 18
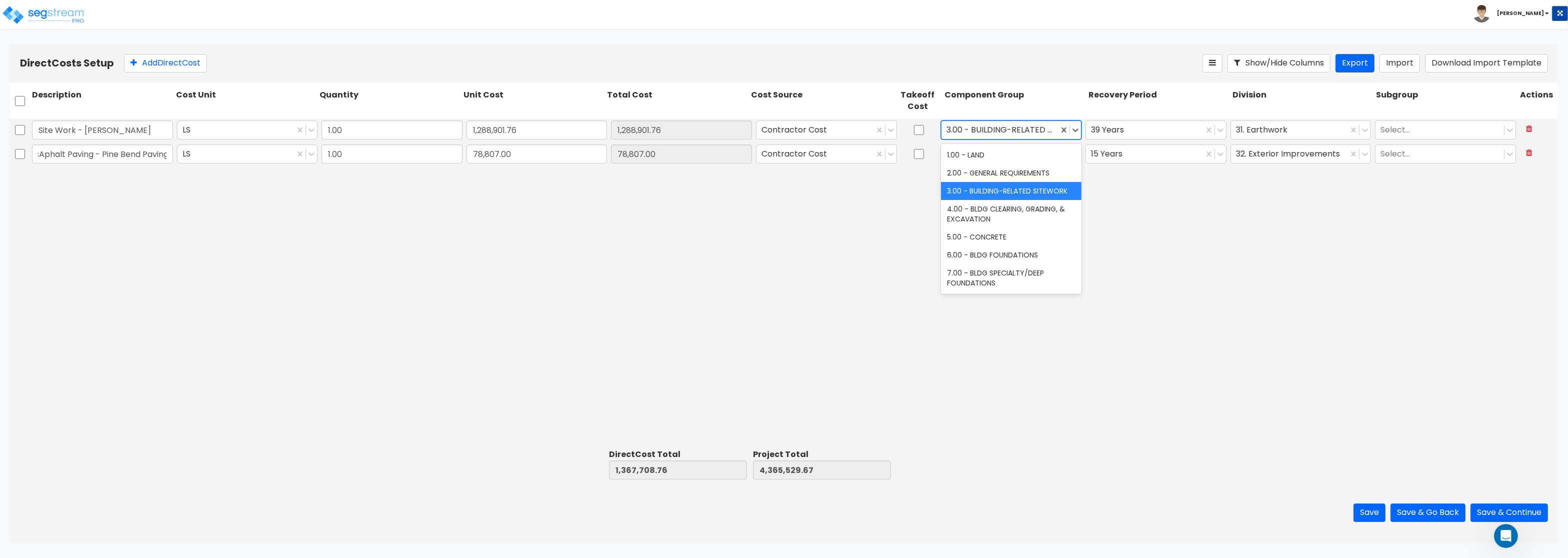
click at [965, 130] on div at bounding box center [1000, 130] width 107 height 13
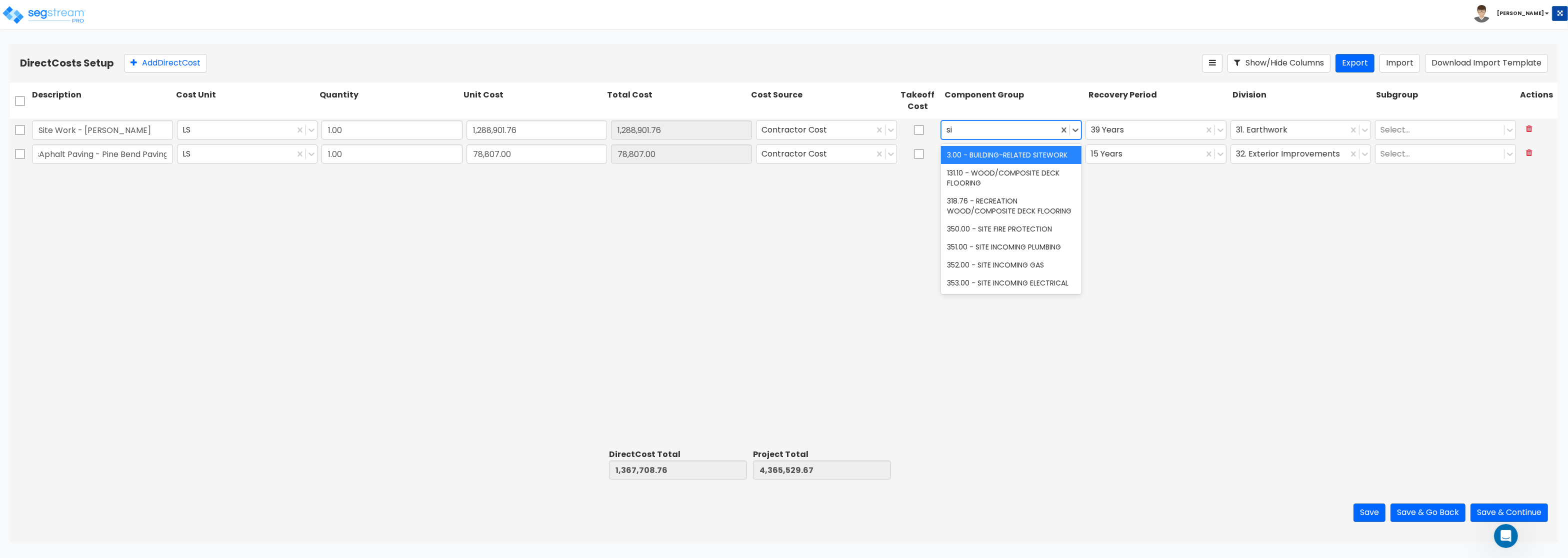
type input "s"
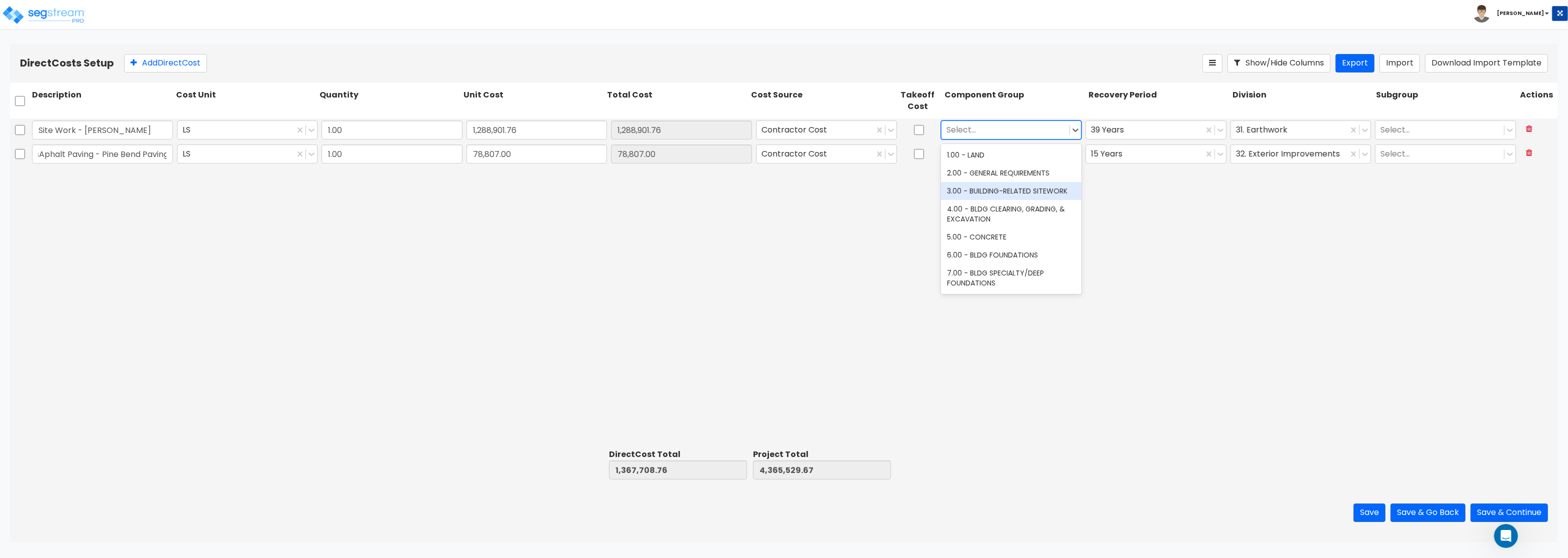
click at [1005, 186] on div "3.00 - BUILDING-RELATED SITEWORK" at bounding box center [1011, 191] width 141 height 18
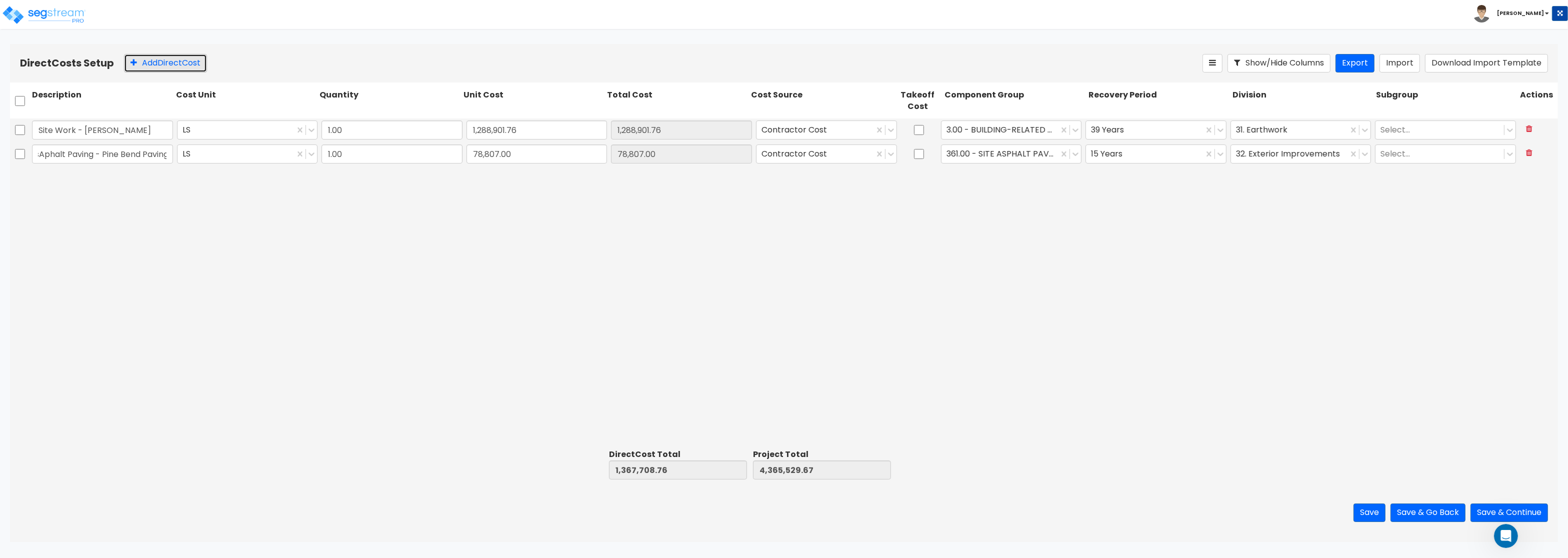
click at [147, 63] on button "Add Direct Cost" at bounding box center [166, 63] width 83 height 18
type input "Site Concrete / Curb & Gutter - North Country Concrete"
drag, startPoint x: 475, startPoint y: 176, endPoint x: 453, endPoint y: 170, distance: 22.8
click at [467, 170] on input "0" at bounding box center [537, 178] width 141 height 19
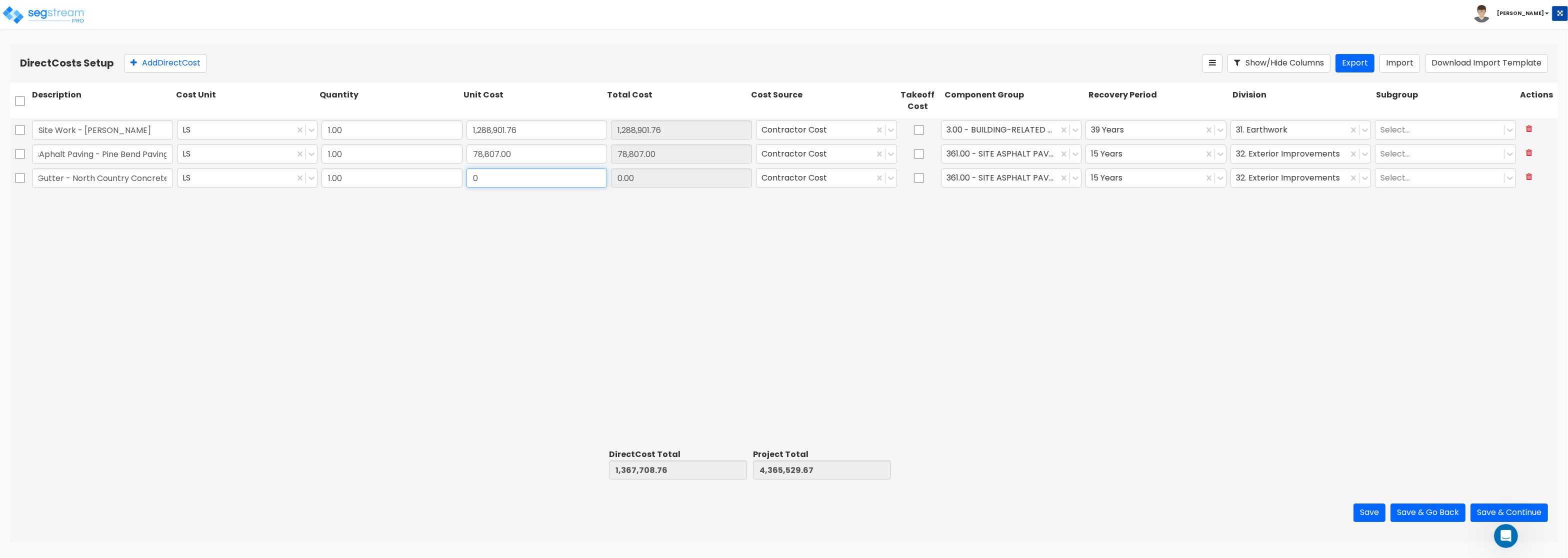
paste input "143,347.5"
type input "143,347.50"
type input "1,511,056.26"
type input "4,508,877.17"
type input "143,347.50"
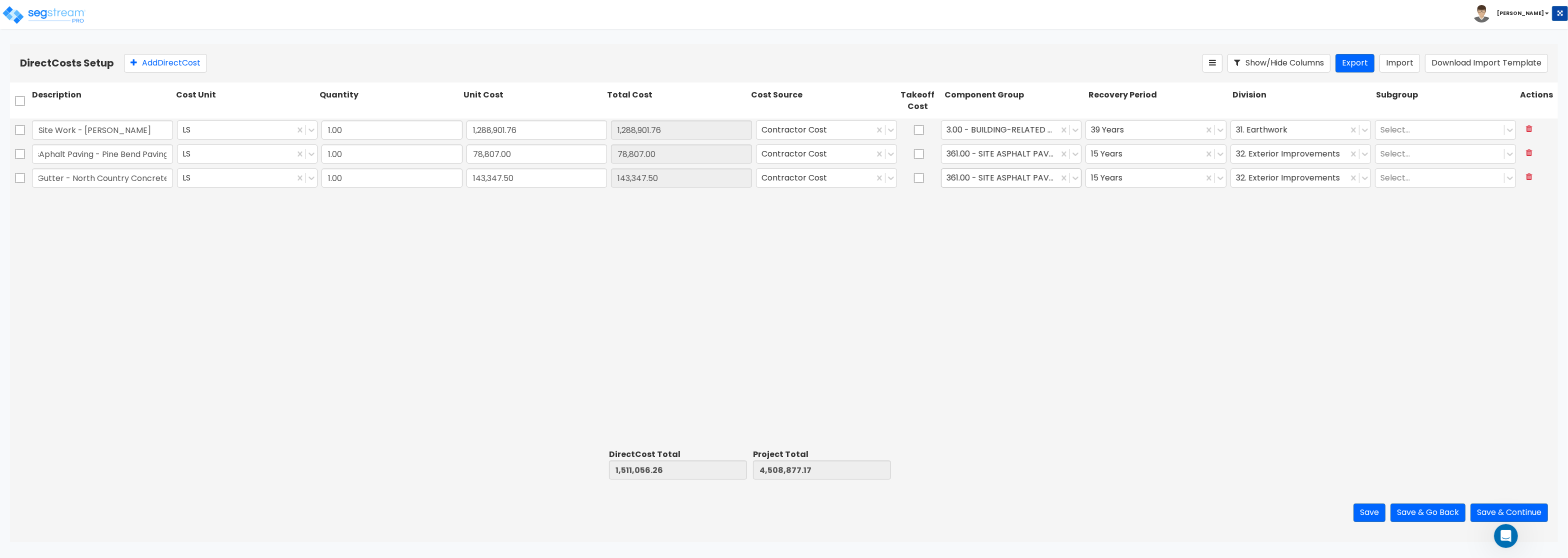
click at [1020, 178] on div at bounding box center [1000, 178] width 107 height 13
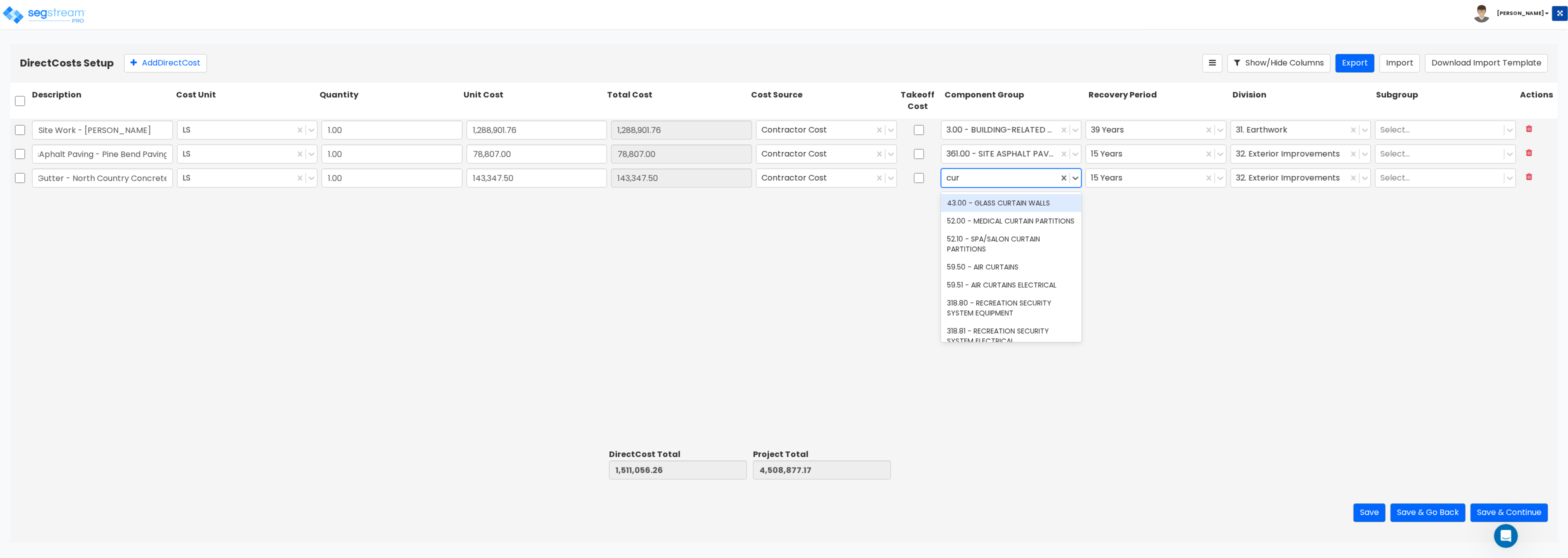
type input "curb"
click at [1065, 224] on div "373.00 - SITE CONCRETE CURBING" at bounding box center [1011, 222] width 141 height 18
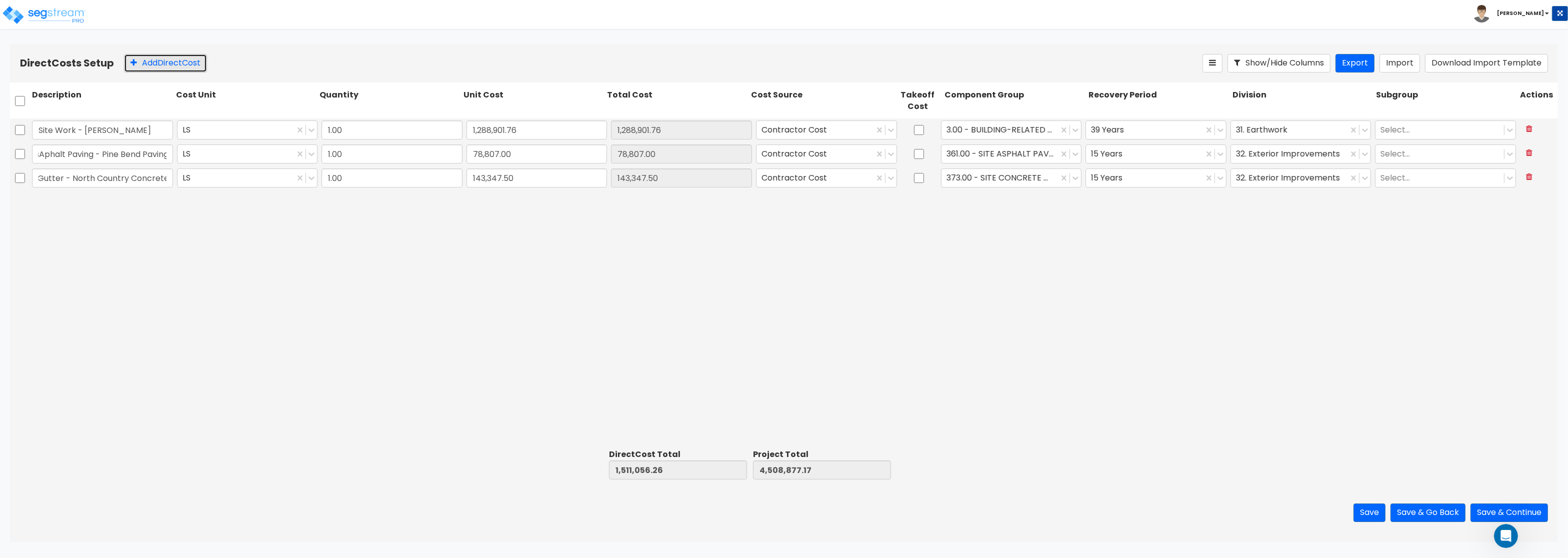
click at [147, 59] on button "Add Direct Cost" at bounding box center [166, 63] width 83 height 18
type input "Landscap & Irrigation - North Metro Landscape"
drag, startPoint x: 484, startPoint y: 202, endPoint x: 492, endPoint y: 199, distance: 8.5
click at [492, 199] on input "0" at bounding box center [537, 202] width 141 height 19
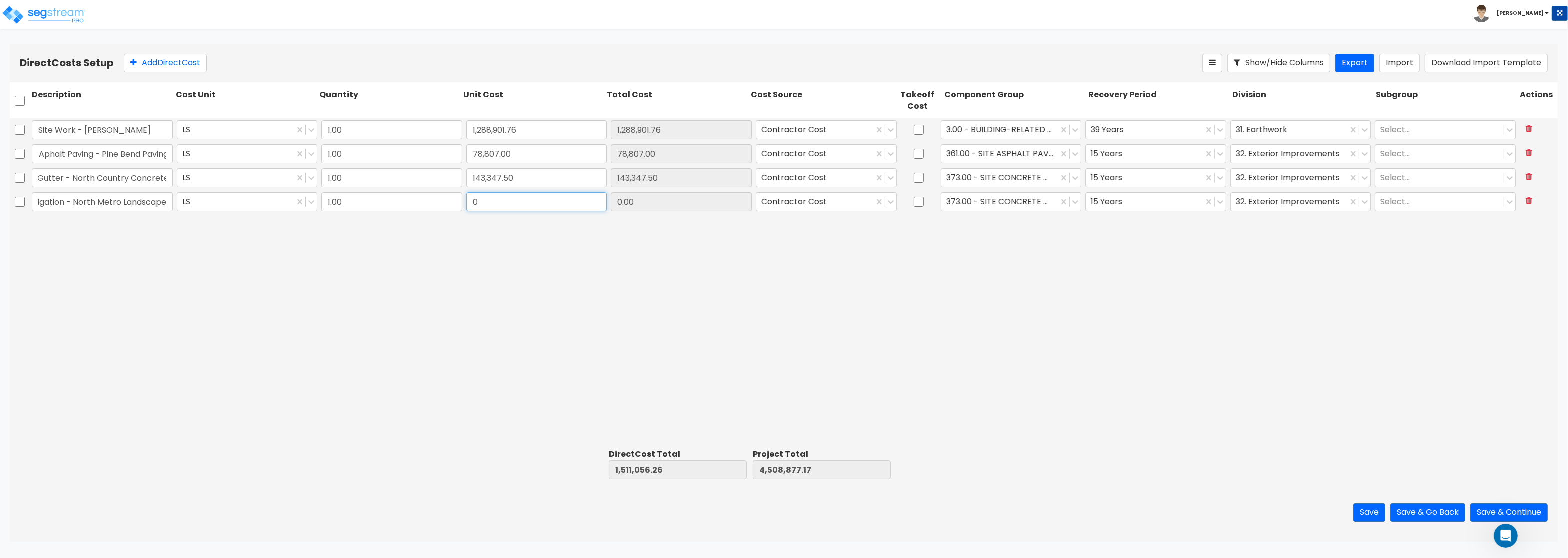
paste input "294,381.0"
type input "294,381.00"
type input "1,805,437.26"
type input "4,803,258.17"
type input "294,381.00"
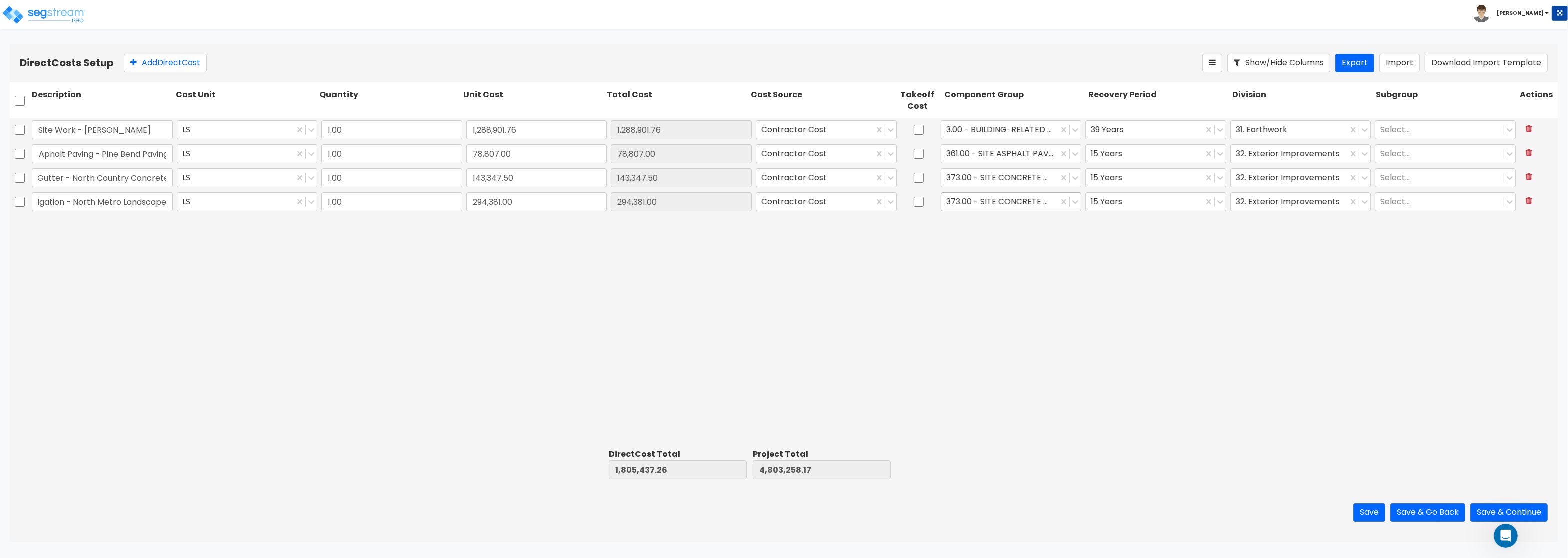
click at [1019, 195] on div at bounding box center [1000, 202] width 107 height 13
type input "lands"
click at [1027, 228] on div "413.00 - SITE LANDSCAPING" at bounding box center [1011, 227] width 141 height 18
click at [1246, 198] on div at bounding box center [1290, 202] width 107 height 13
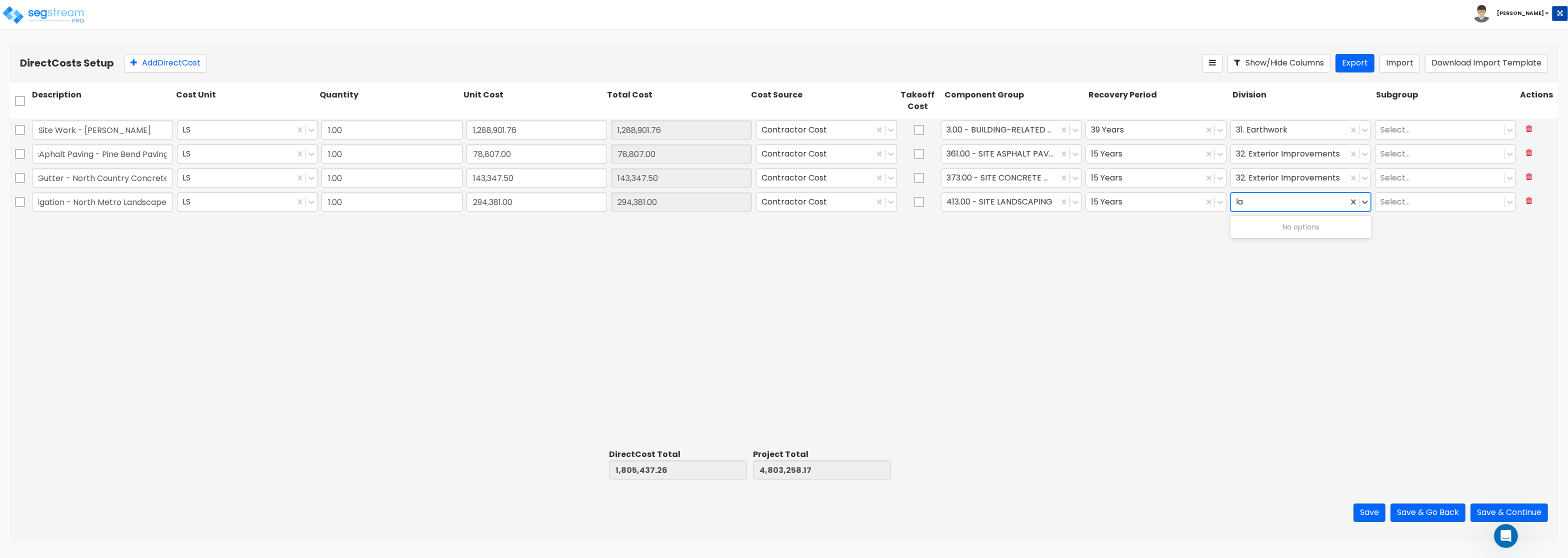
type input "l"
click at [1087, 348] on div "Site Work - Bolander LS 1.00 1,288,901.76 1,288,901.76 Contractor Cost 3.00 - B…" at bounding box center [784, 281] width 1548 height 327
click at [157, 64] on button "Add Direct Cost" at bounding box center [166, 63] width 83 height 18
click at [54, 229] on input "text" at bounding box center [102, 226] width 141 height 19
paste input "Bench Allowance - Owner Allowance"
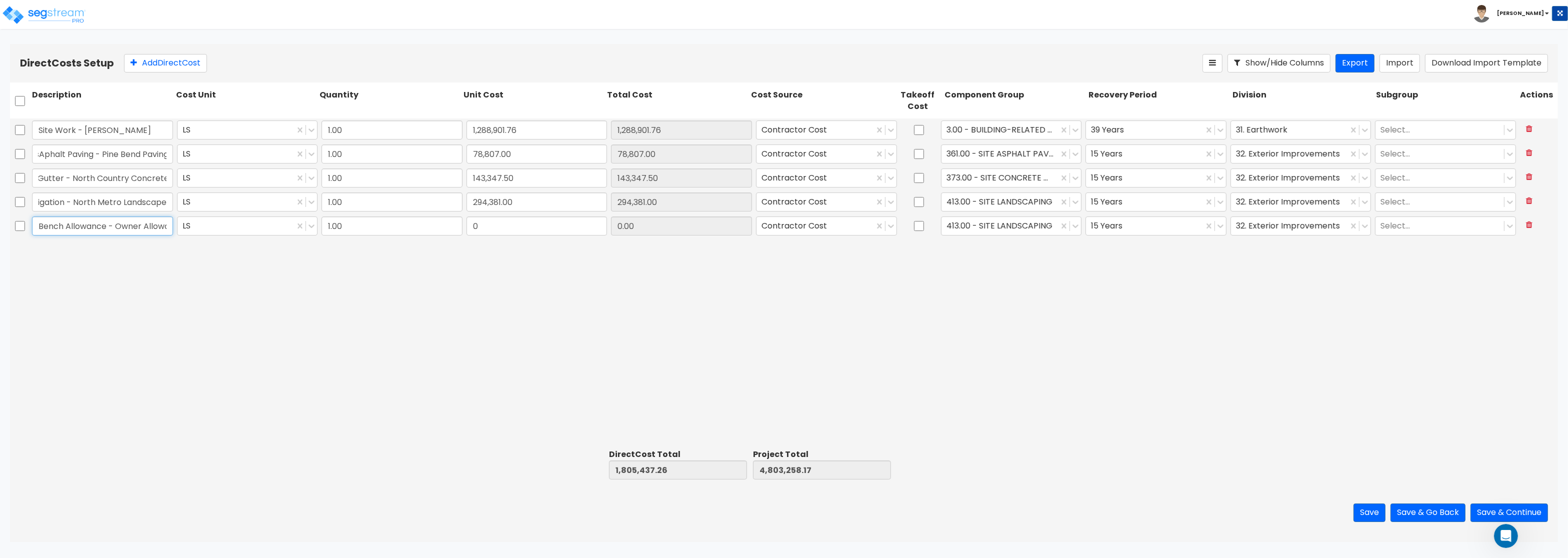
scroll to position [0, 19]
type input "Bench Allowance - Owner Allowance"
drag, startPoint x: 487, startPoint y: 226, endPoint x: 468, endPoint y: 226, distance: 19.0
click at [468, 226] on input "0" at bounding box center [537, 226] width 141 height 19
paste input "24,800.53"
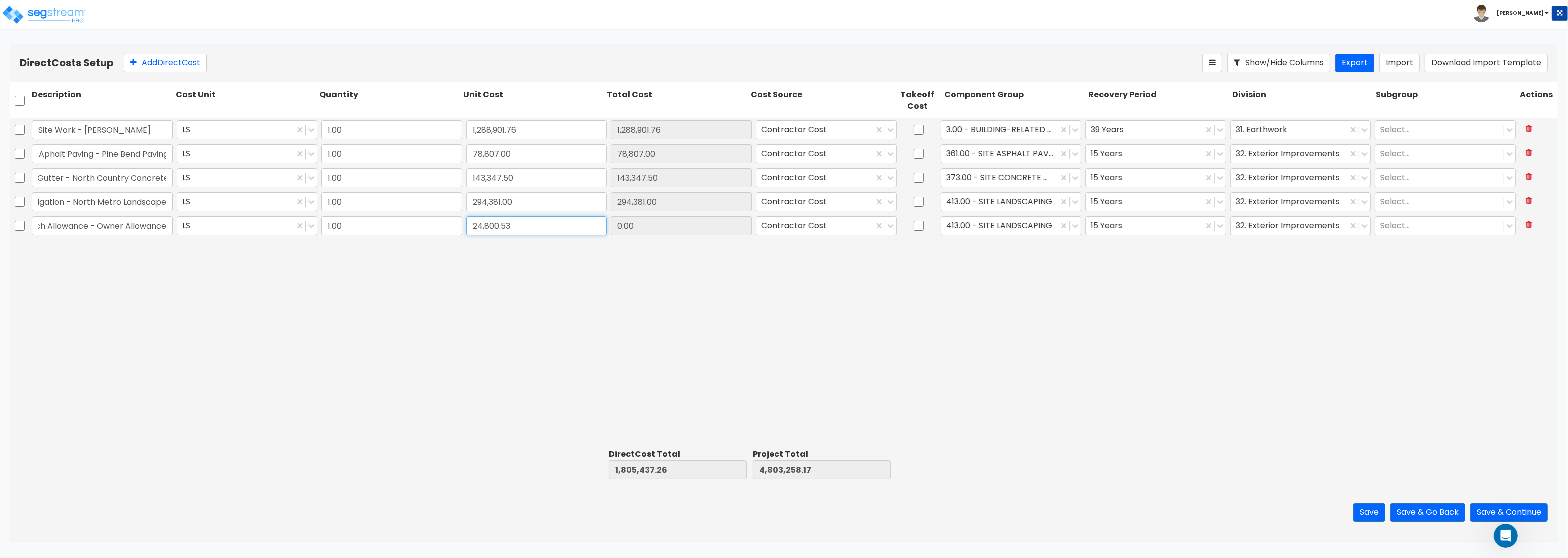
type input "24,800.53"
type input "1,830,237.79"
type input "4,828,058.70"
type input "24,800.53"
click at [707, 224] on input "24,800.53" at bounding box center [681, 226] width 141 height 19
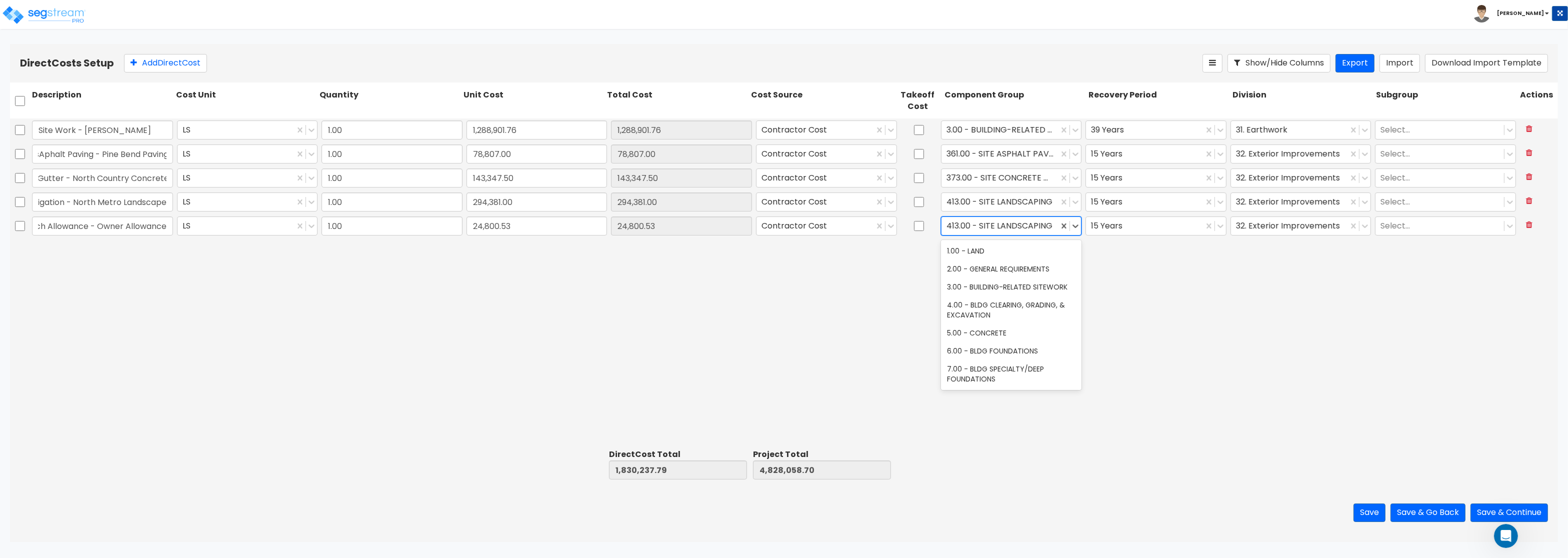
click at [1039, 226] on div at bounding box center [1000, 226] width 107 height 13
click at [1039, 222] on div at bounding box center [1000, 226] width 107 height 13
type input "fur"
click at [1055, 252] on div "242.00 - FURNITURE, FIXTURES, & EQUIPMENT" at bounding box center [1011, 256] width 141 height 28
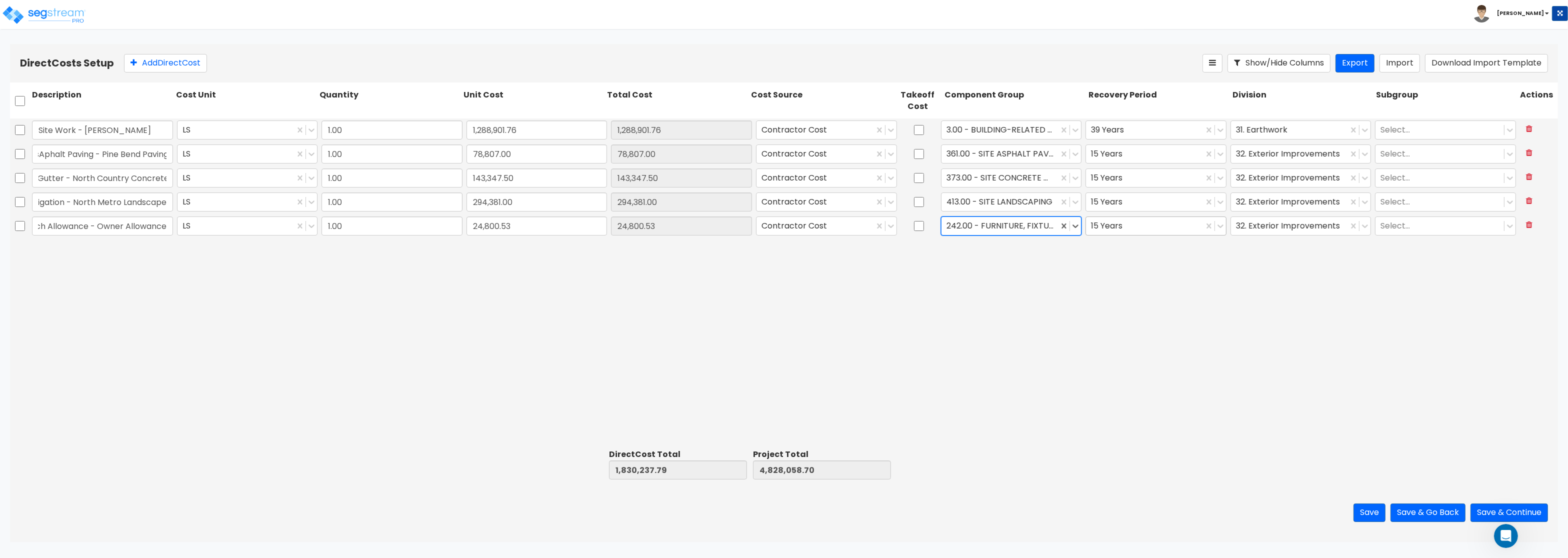
click at [1165, 222] on div at bounding box center [1145, 226] width 107 height 13
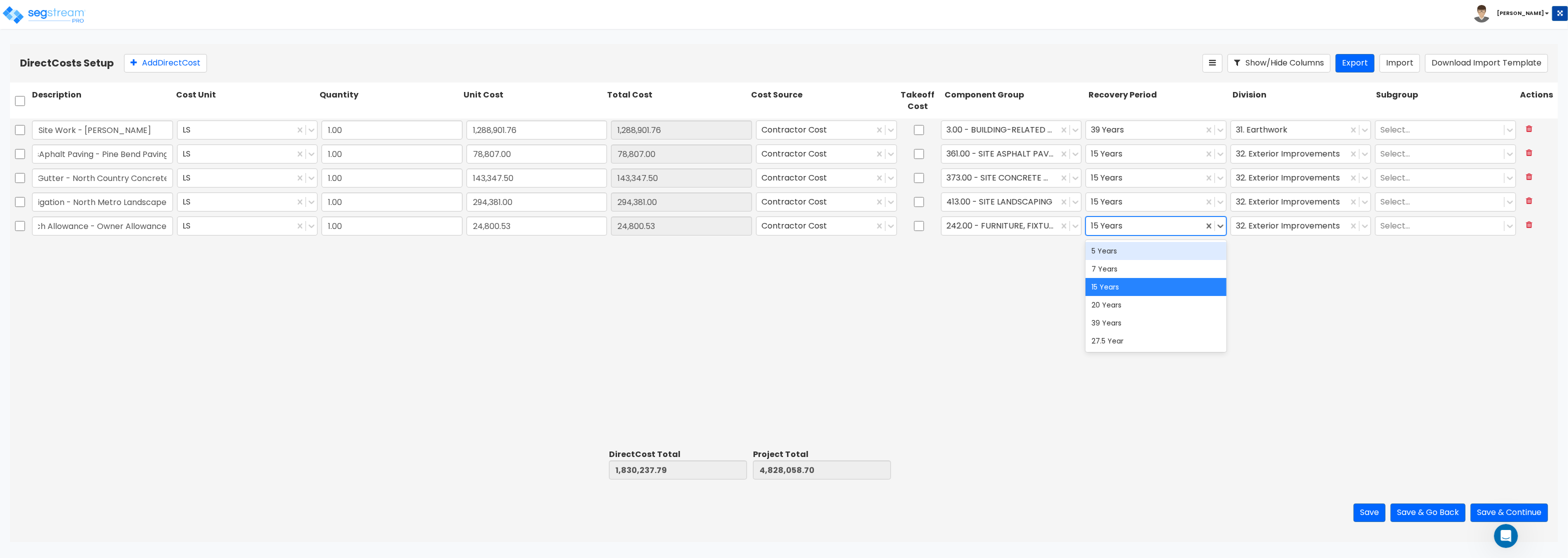
click at [1142, 255] on div "5 Years" at bounding box center [1156, 251] width 141 height 18
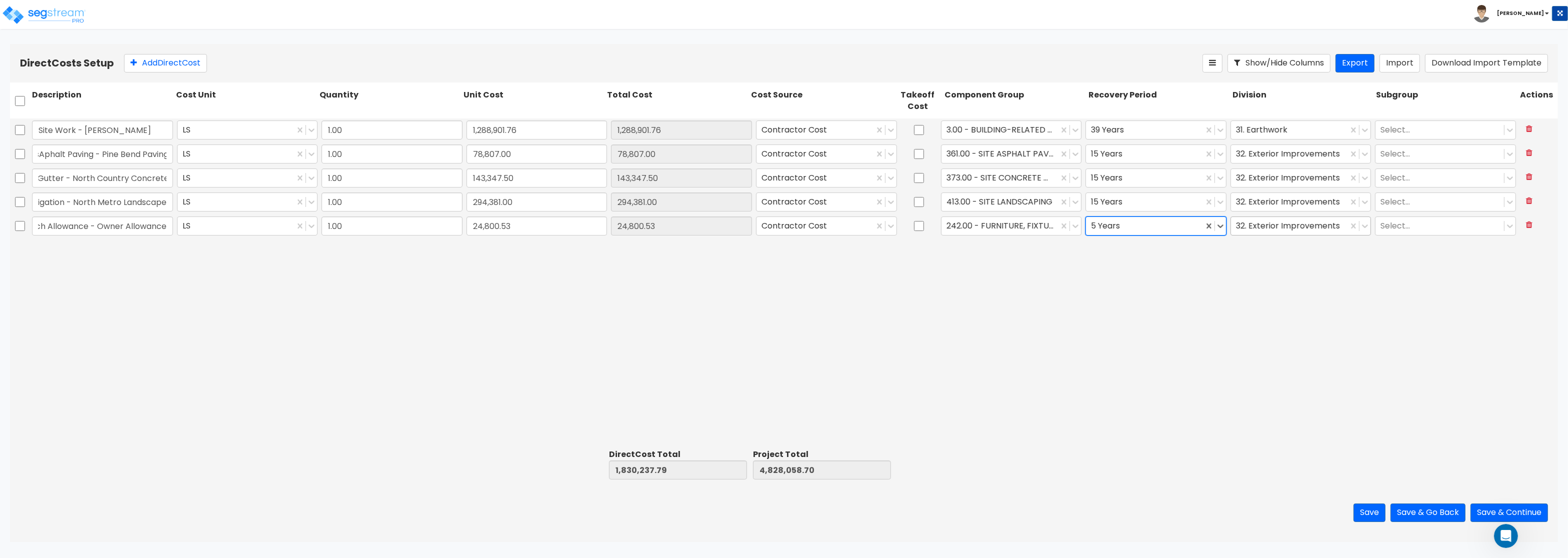
click at [1275, 227] on div at bounding box center [1290, 226] width 107 height 13
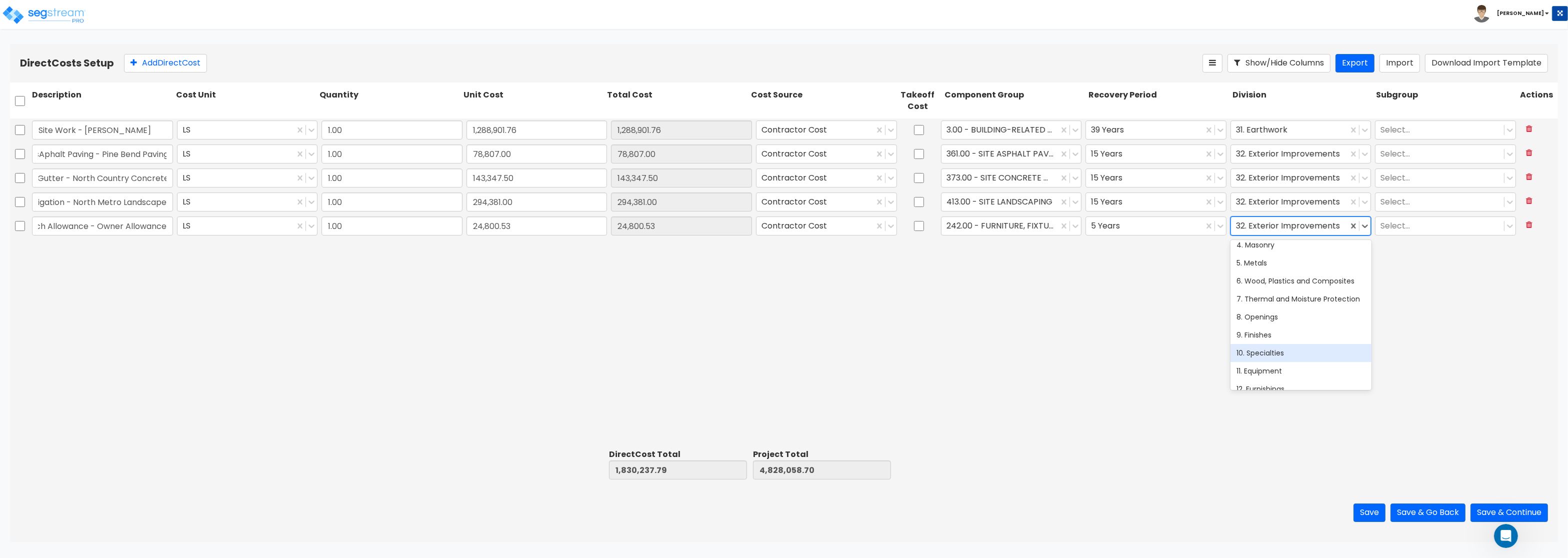
scroll to position [120, 0]
click at [1282, 331] on div "12. Furnishings" at bounding box center [1301, 329] width 141 height 18
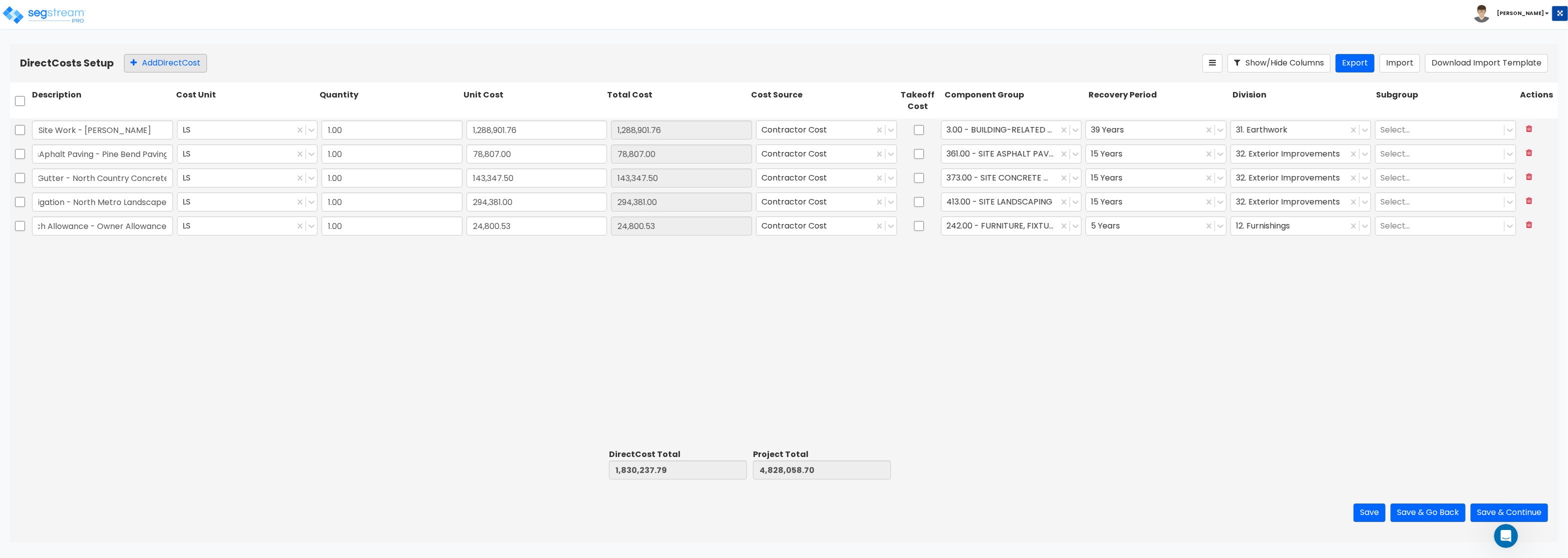
click at [152, 54] on div "Direct Costs Setup Add Direct Cost Show/Hide Columns Export Import Download Imp…" at bounding box center [784, 63] width 1548 height 39
click at [173, 65] on button "Add Direct Cost" at bounding box center [166, 63] width 83 height 18
click at [150, 248] on input "text" at bounding box center [102, 250] width 141 height 19
paste input "Site Amenities /Fencing - Rochon"
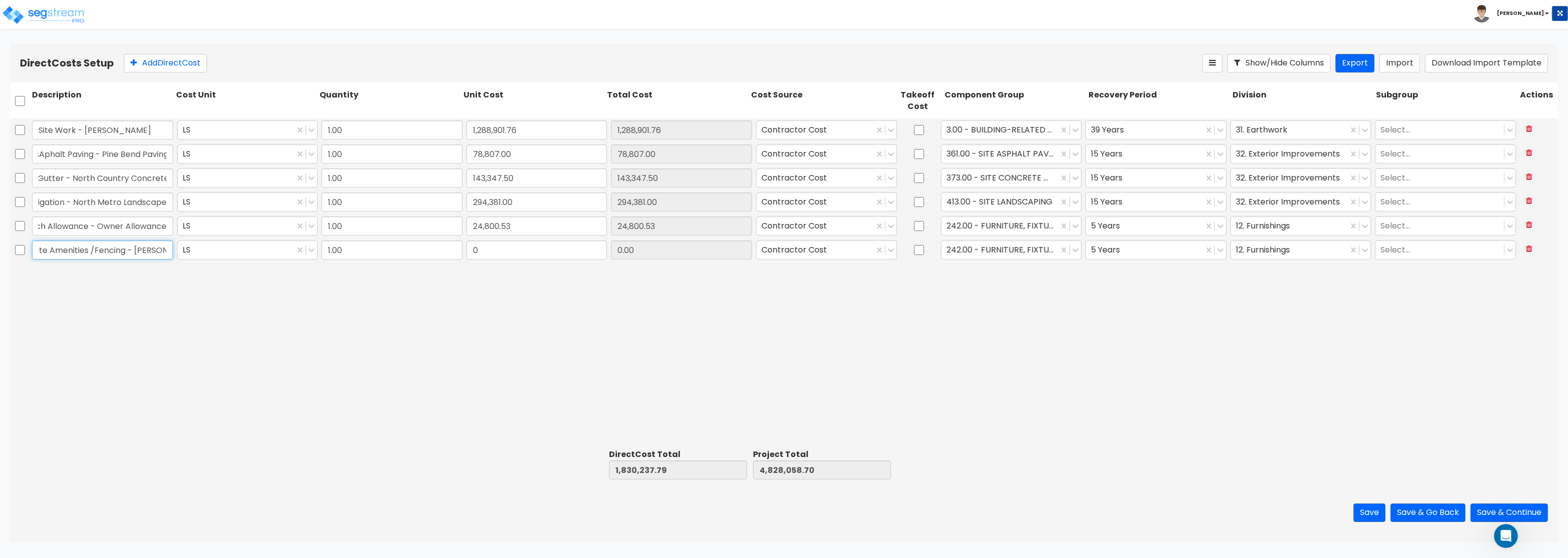
type input "Site Amenities /Fencing - Rochon"
drag, startPoint x: 499, startPoint y: 247, endPoint x: 438, endPoint y: 245, distance: 61.0
click at [467, 245] on input "0" at bounding box center [537, 250] width 141 height 19
paste input "14,979.66"
type input "14,979.66"
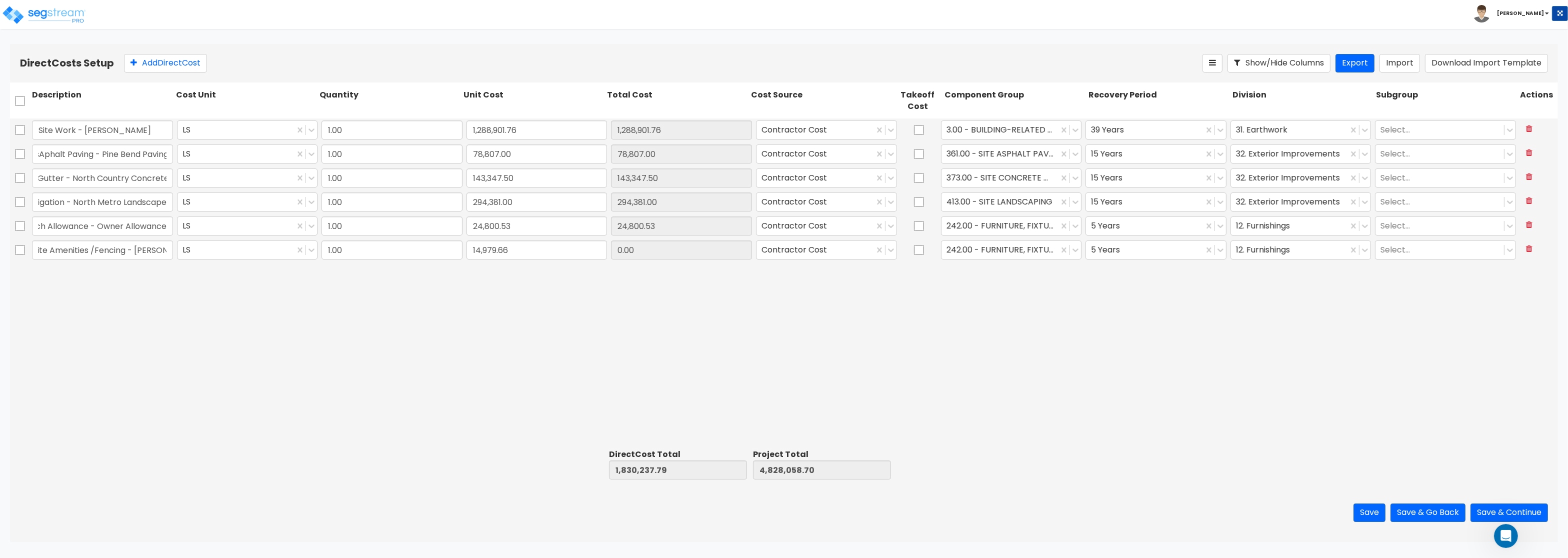
type input "1,845,217.45"
type input "4,843,038.36"
type input "14,979.66"
click at [956, 257] on div at bounding box center [1000, 250] width 107 height 13
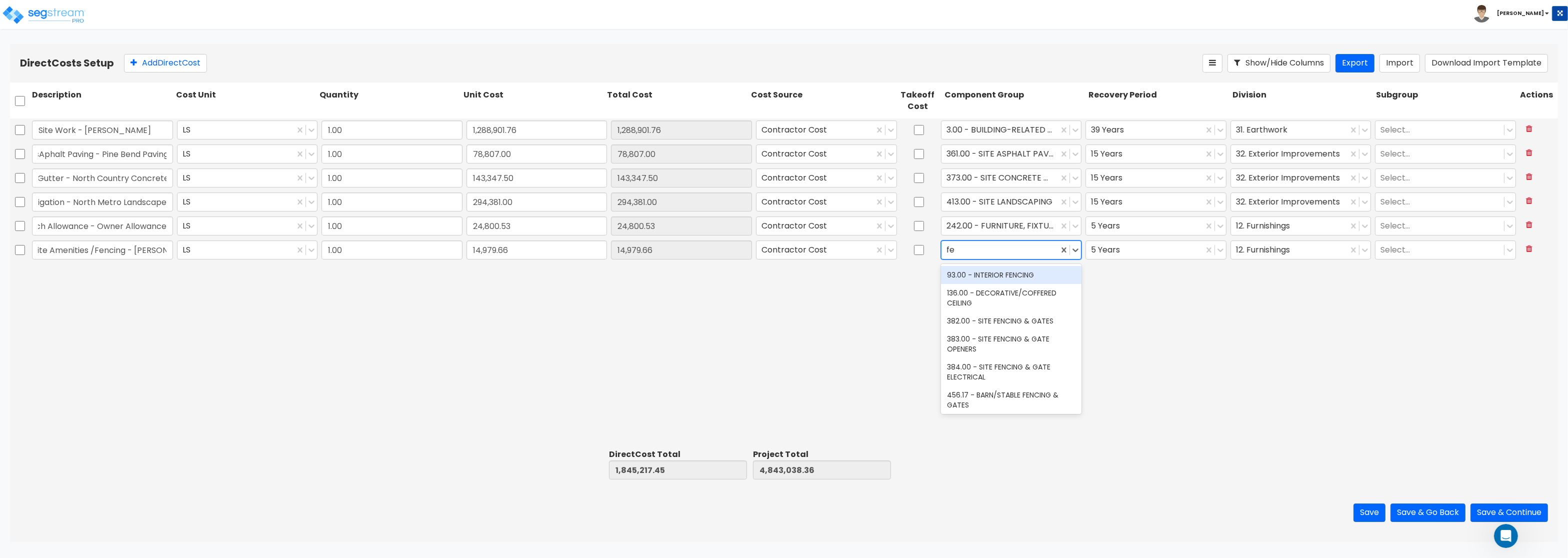
type input "f"
type input "site fe"
click at [1028, 277] on div "382.00 - SITE FENCING & GATES" at bounding box center [1011, 275] width 141 height 18
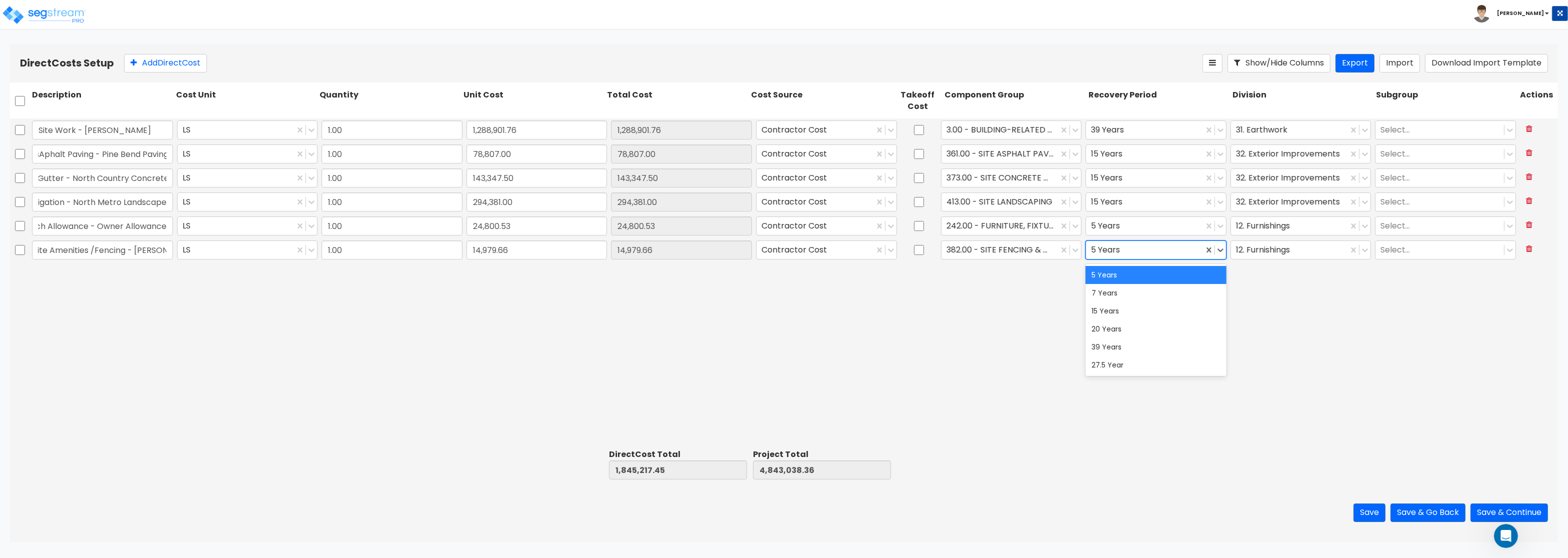
click at [1103, 250] on div at bounding box center [1145, 250] width 107 height 13
click at [1107, 310] on div "15 Years" at bounding box center [1156, 311] width 141 height 18
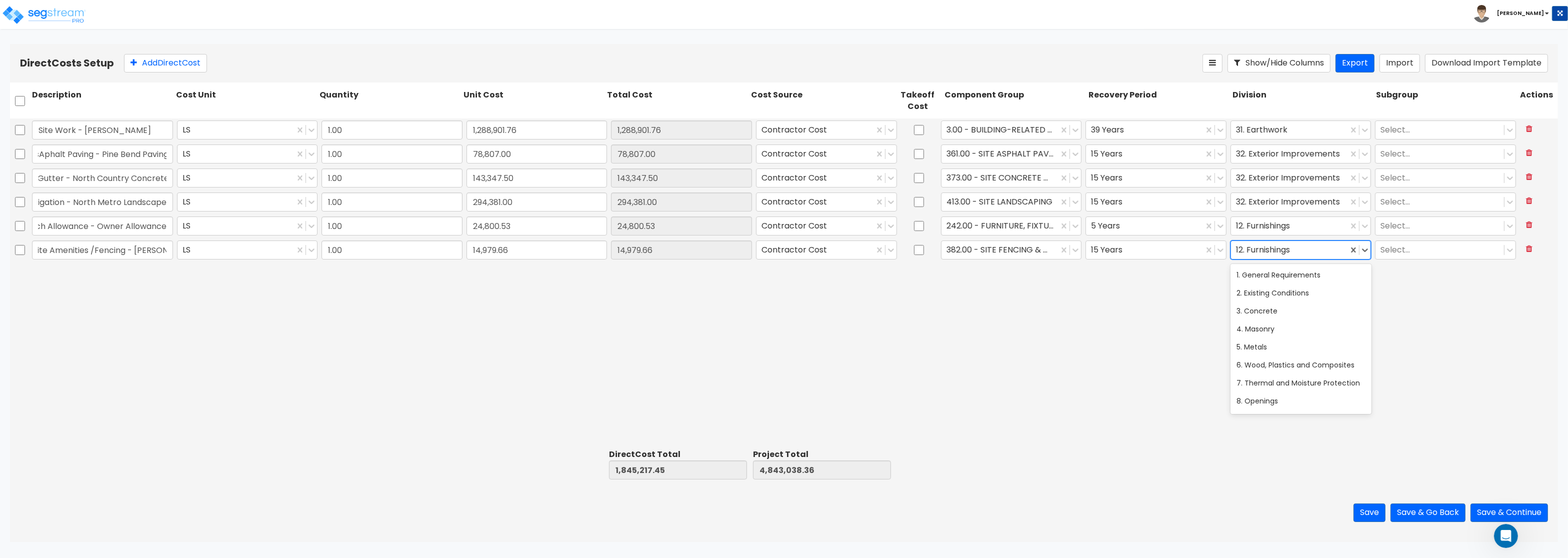
click at [1268, 244] on div at bounding box center [1290, 250] width 107 height 13
type input "ext"
click at [1289, 276] on div "32. Exterior Improvements" at bounding box center [1301, 275] width 141 height 18
click at [154, 66] on button "Add Direct Cost" at bounding box center [166, 63] width 83 height 18
type input "Concrete - Gresser Companies"
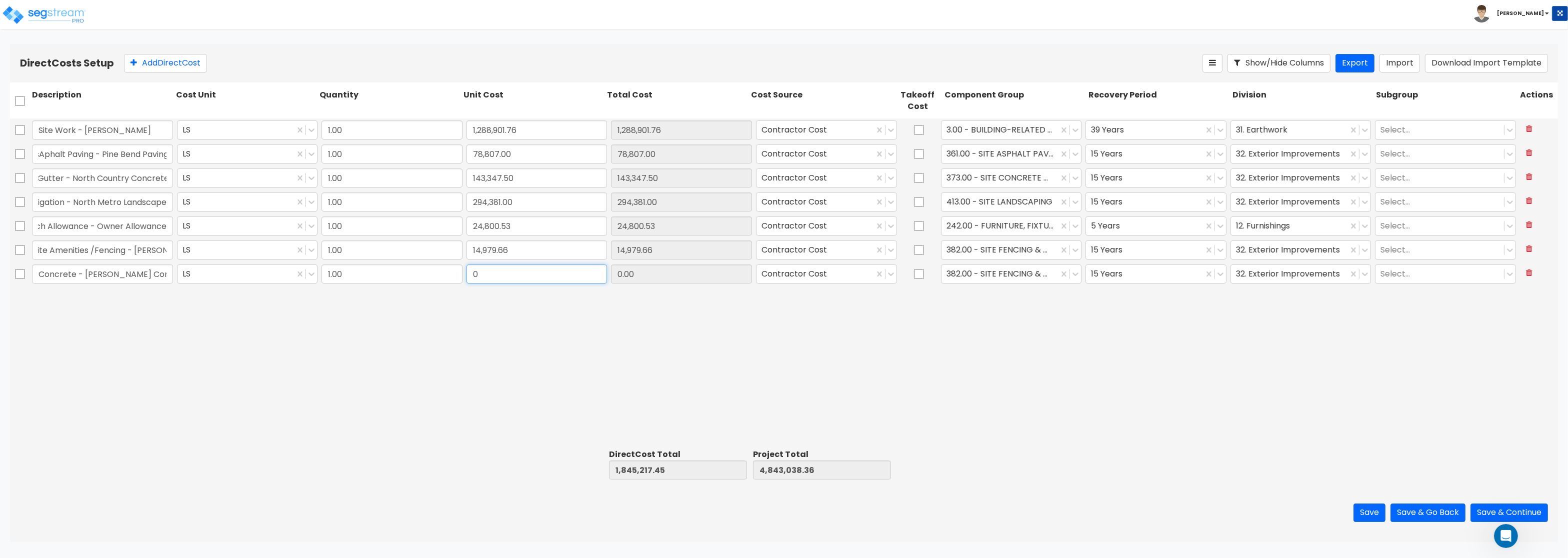
drag, startPoint x: 492, startPoint y: 279, endPoint x: 439, endPoint y: 272, distance: 53.5
click at [467, 272] on input "0" at bounding box center [537, 274] width 141 height 19
paste input "2,196,466.0"
type input "2,196,466.00"
type input "4,041,683.45"
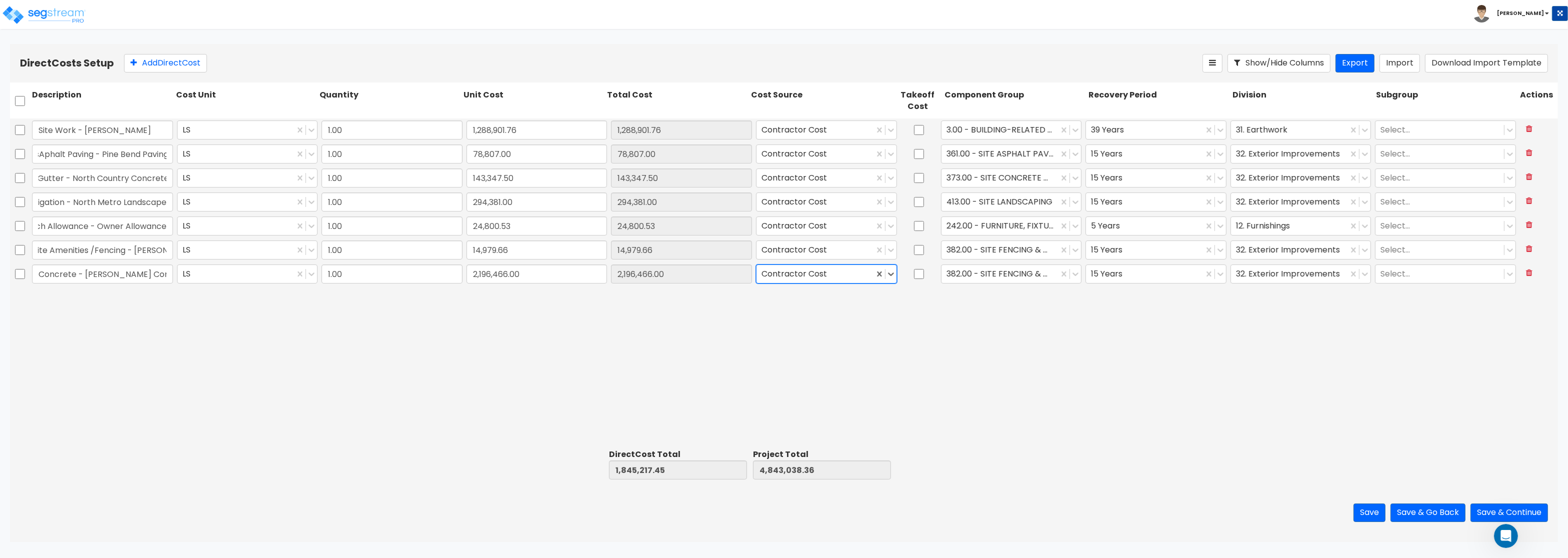
type input "7,039,504.36"
type input "2,196,466.00"
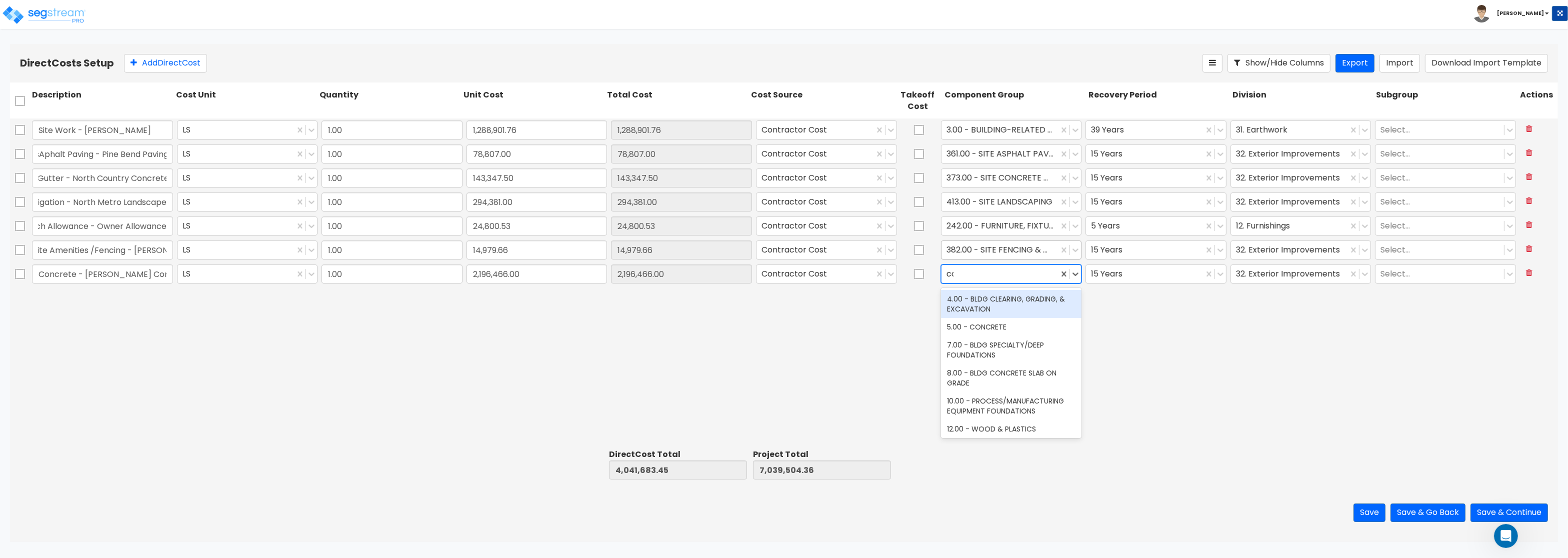
type input "con"
click at [1028, 298] on div "5.00 - CONCRETE" at bounding box center [1011, 299] width 141 height 18
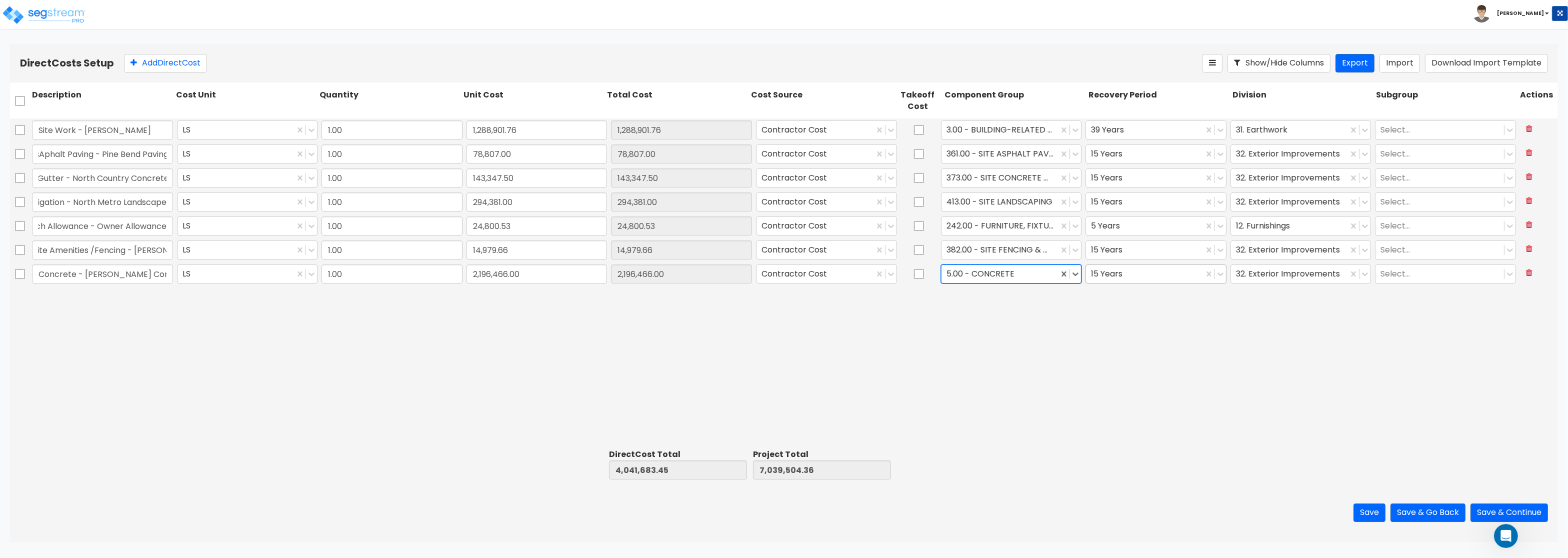
click at [1149, 279] on div at bounding box center [1145, 274] width 107 height 13
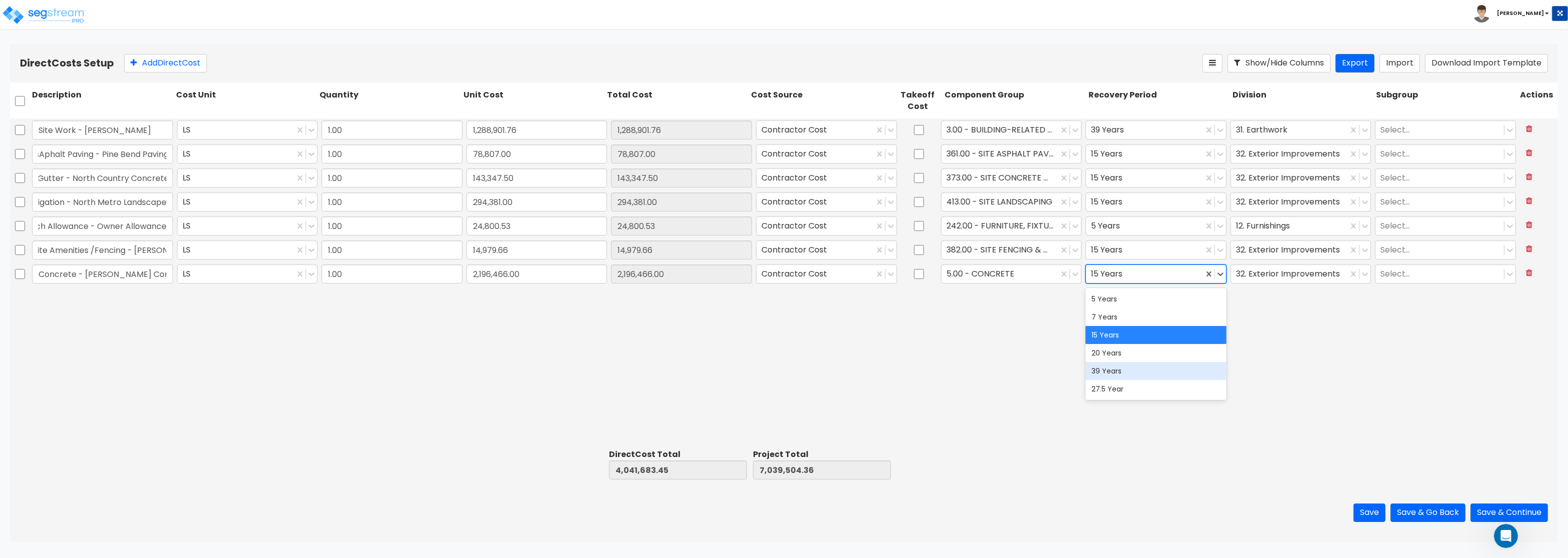
click at [1125, 372] on div "39 Years" at bounding box center [1156, 371] width 141 height 18
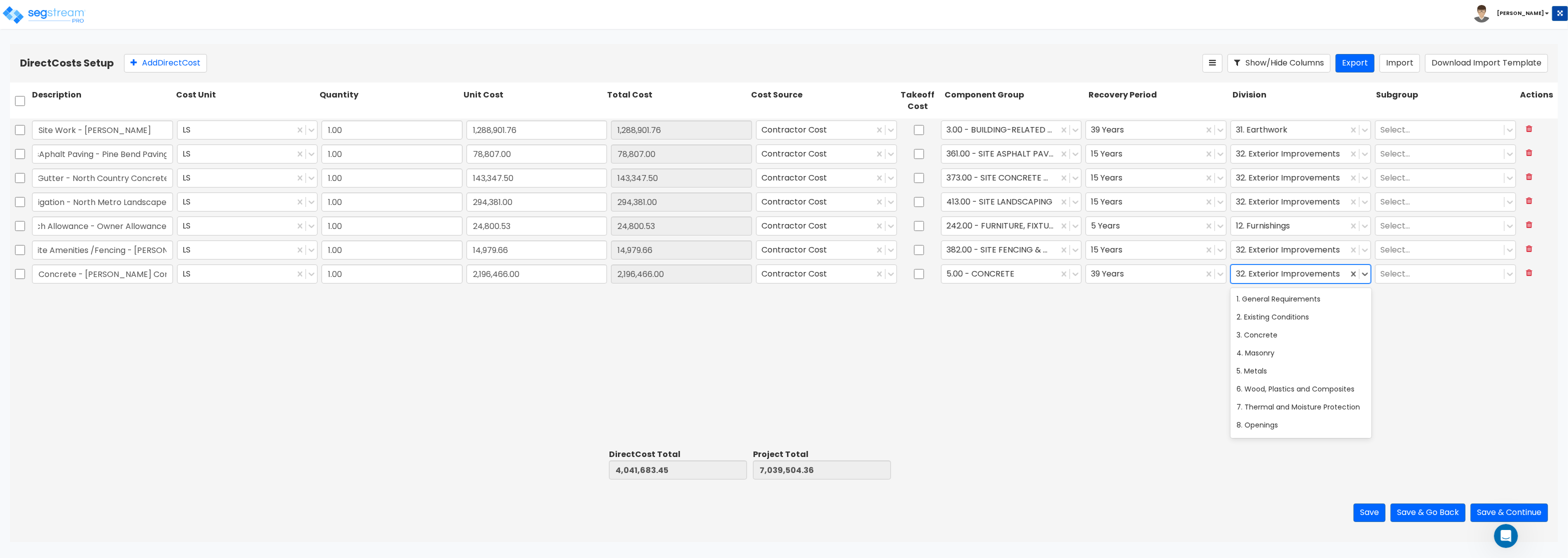
click at [1289, 276] on div at bounding box center [1290, 274] width 107 height 13
click at [1264, 340] on div "3. Concrete" at bounding box center [1301, 335] width 141 height 18
click at [167, 61] on button "Add Direct Cost" at bounding box center [166, 63] width 83 height 18
click at [39, 292] on input "text" at bounding box center [102, 298] width 141 height 19
paste input "ATM Relocation - Rochon"
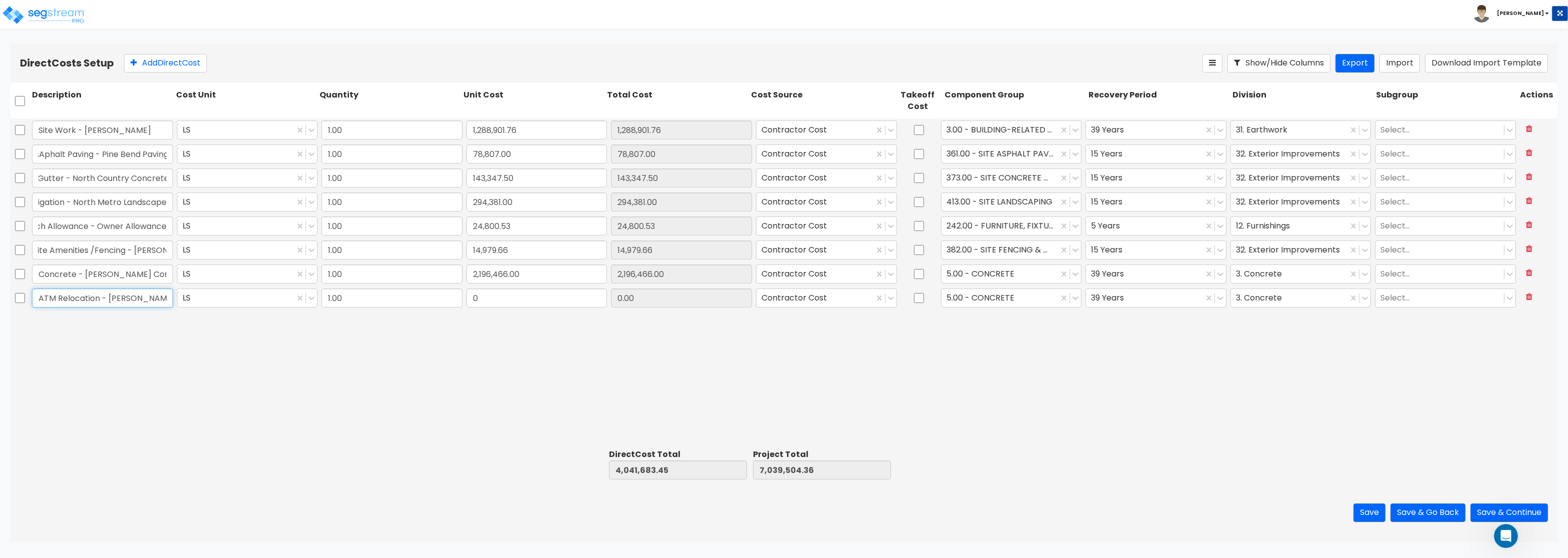
type input "ATM Relocation - Rochon"
click at [501, 308] on div "0" at bounding box center [537, 298] width 145 height 23
drag, startPoint x: 483, startPoint y: 298, endPoint x: 449, endPoint y: 293, distance: 34.4
click at [467, 293] on input "0" at bounding box center [537, 298] width 141 height 19
paste input "13,774.0"
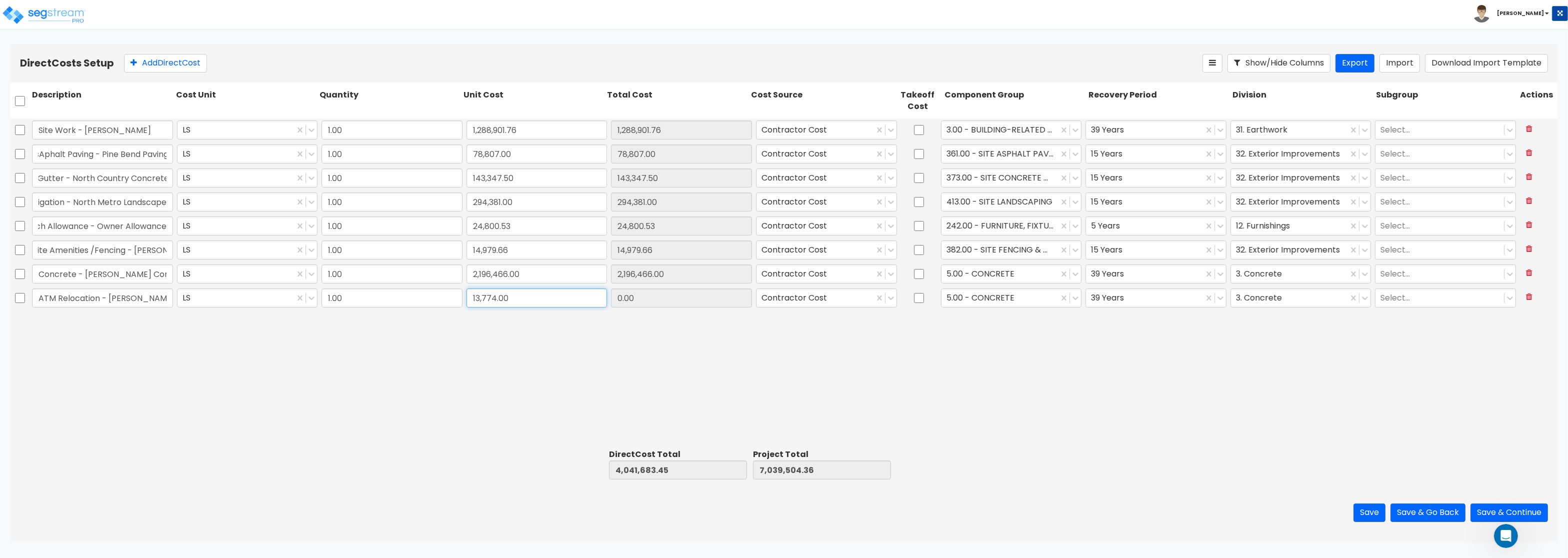
type input "13,774.00"
type input "4,055,457.45"
type input "7,053,278.36"
type input "13,774.00"
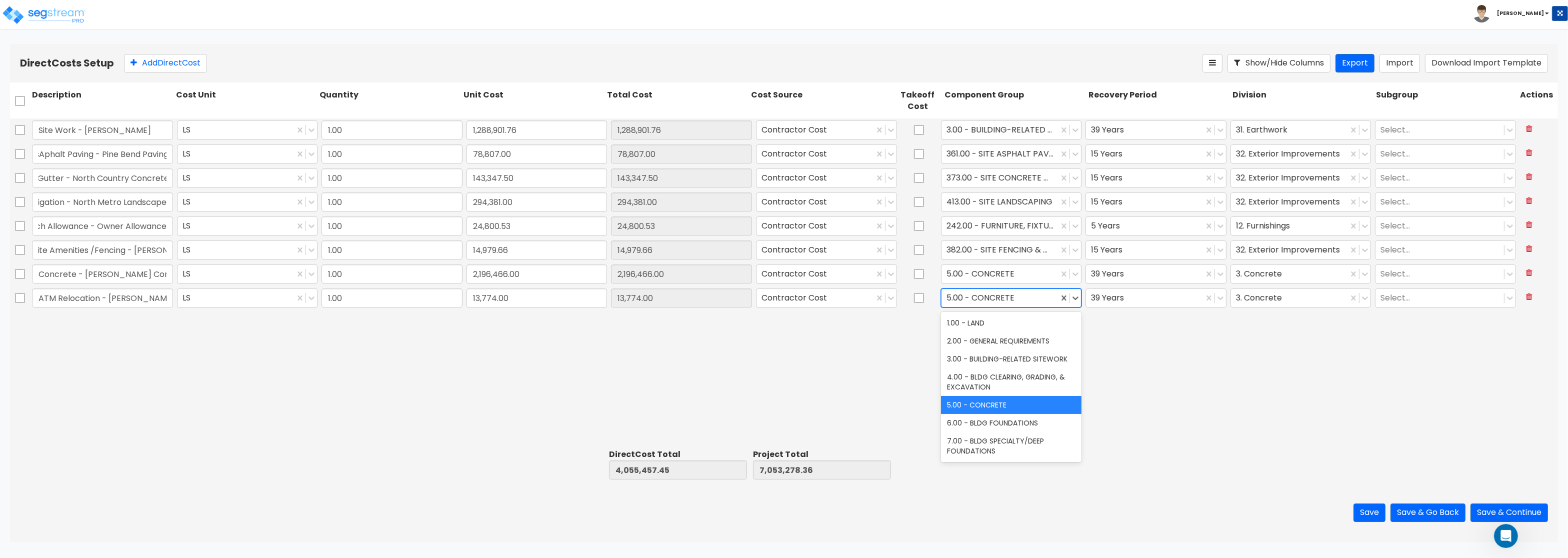
click at [954, 295] on div at bounding box center [1000, 298] width 107 height 13
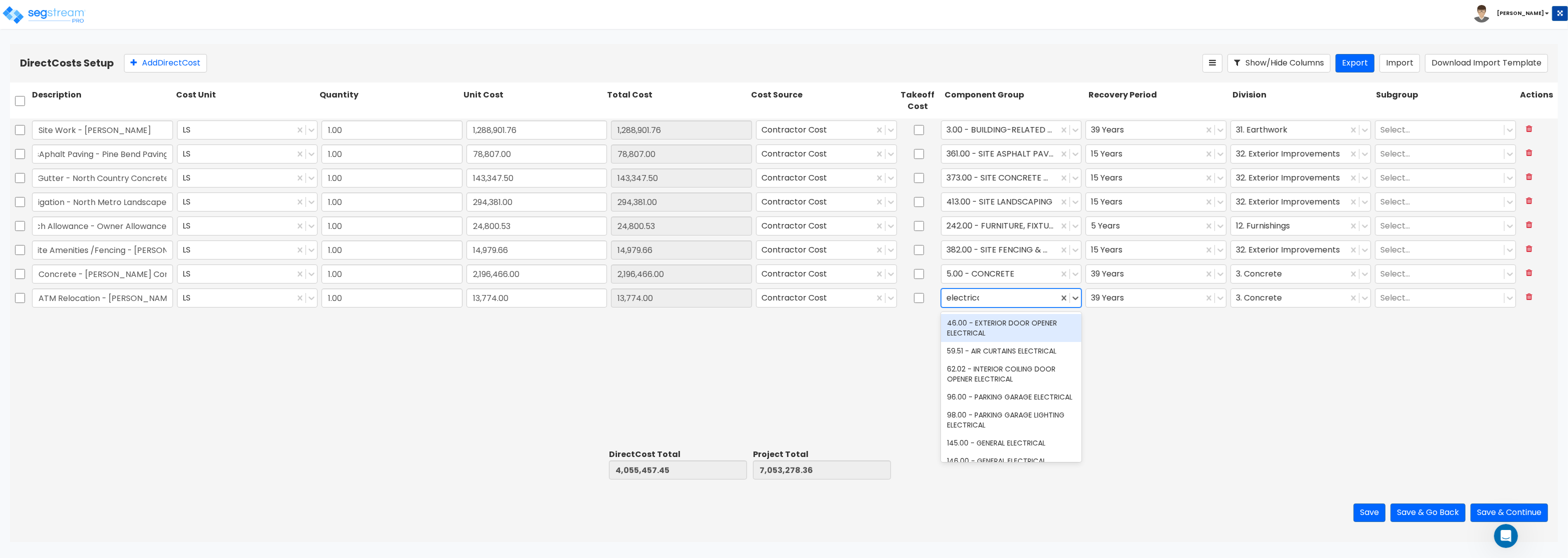
type input "electrical"
click at [1023, 336] on div "171.00 - ATM ELECTRICAL" at bounding box center [1011, 333] width 141 height 18
click at [1153, 304] on div at bounding box center [1145, 298] width 107 height 13
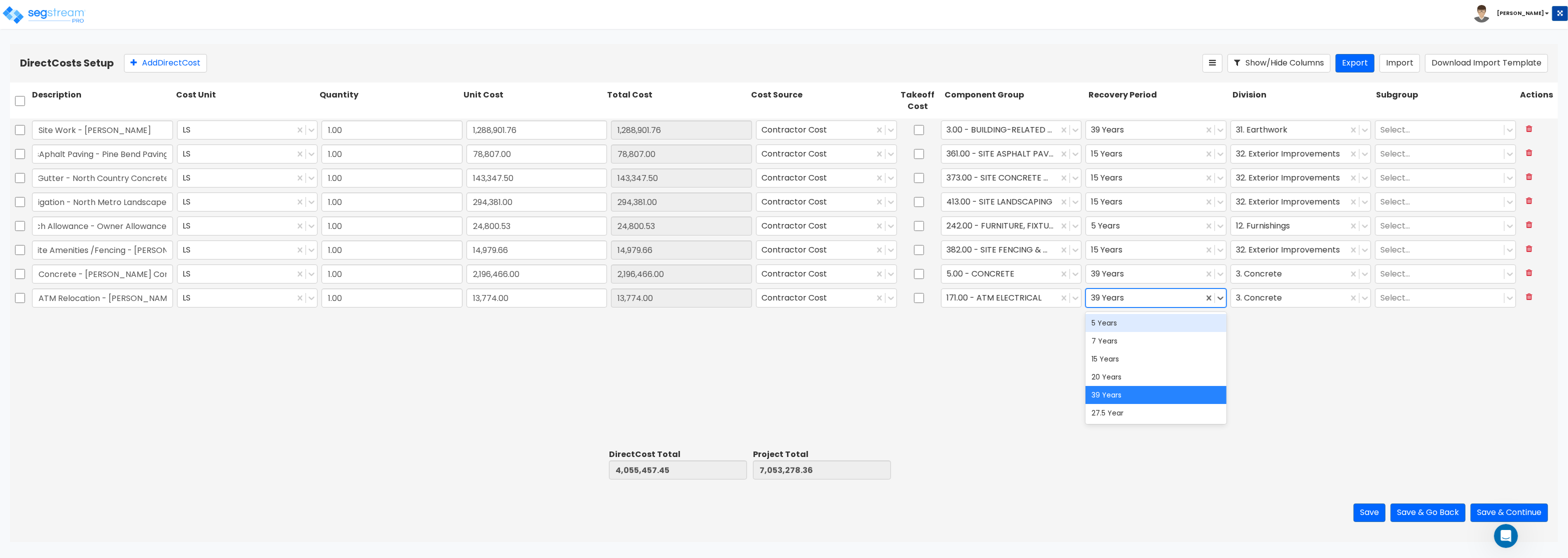
click at [1131, 325] on div "5 Years" at bounding box center [1156, 323] width 141 height 18
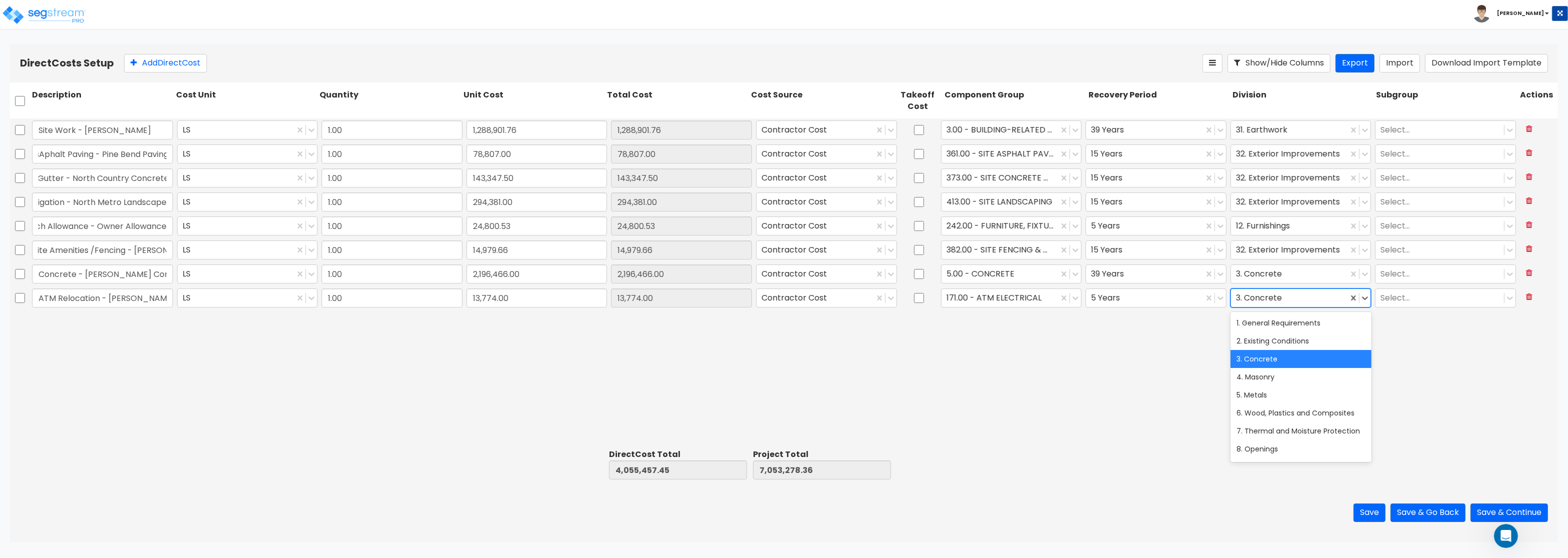
click at [1250, 300] on div at bounding box center [1290, 298] width 107 height 13
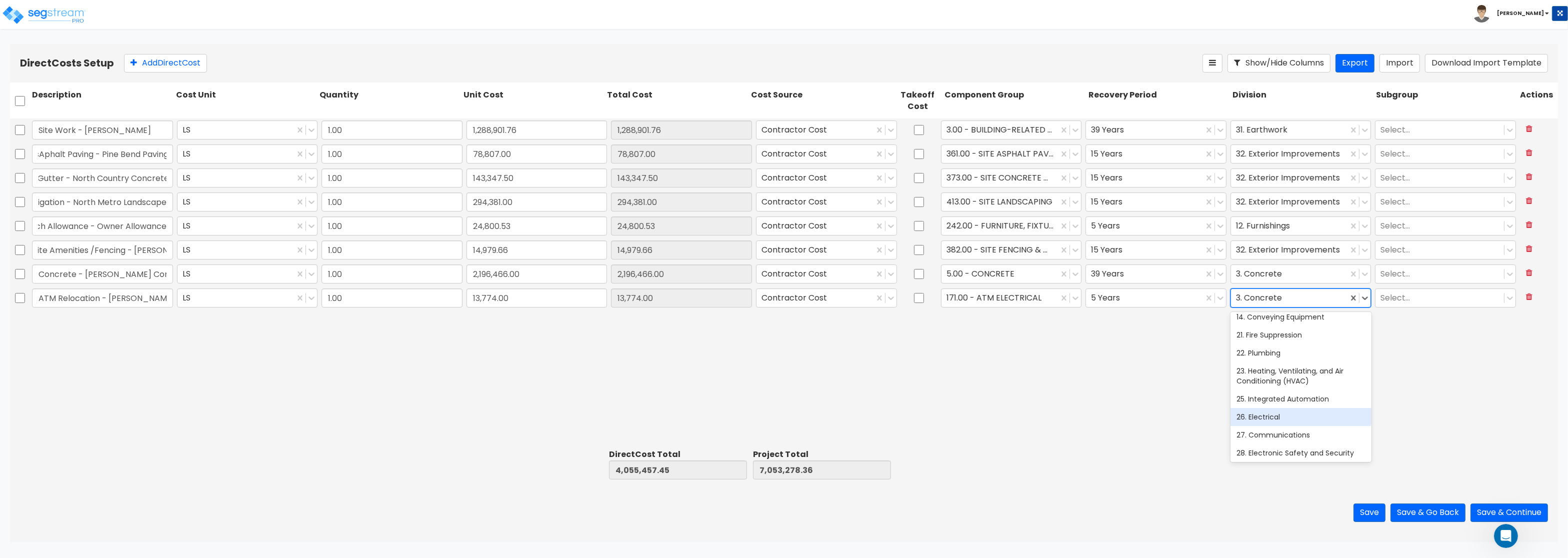
click at [1286, 417] on div "26. Electrical" at bounding box center [1301, 418] width 141 height 18
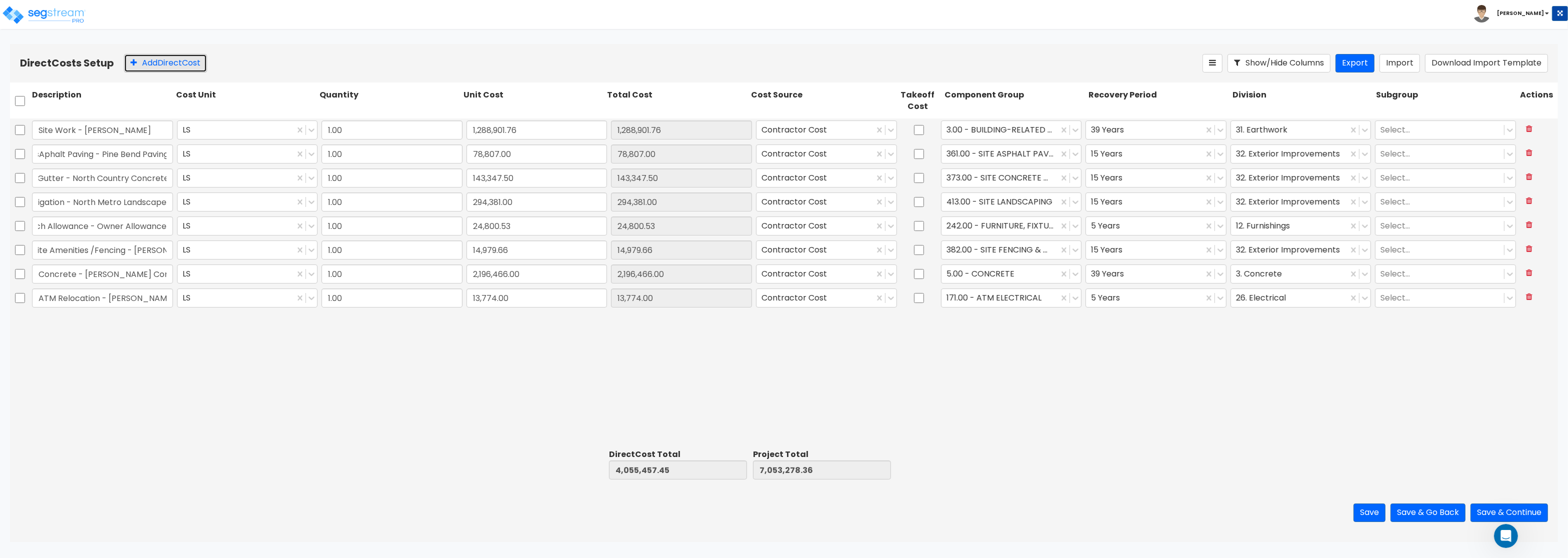
click at [166, 65] on button "Add Direct Cost" at bounding box center [166, 63] width 83 height 18
type input "Structural Steel - Distinctive Iron LLC"
drag, startPoint x: 49, startPoint y: 325, endPoint x: -16, endPoint y: 327, distance: 65.0
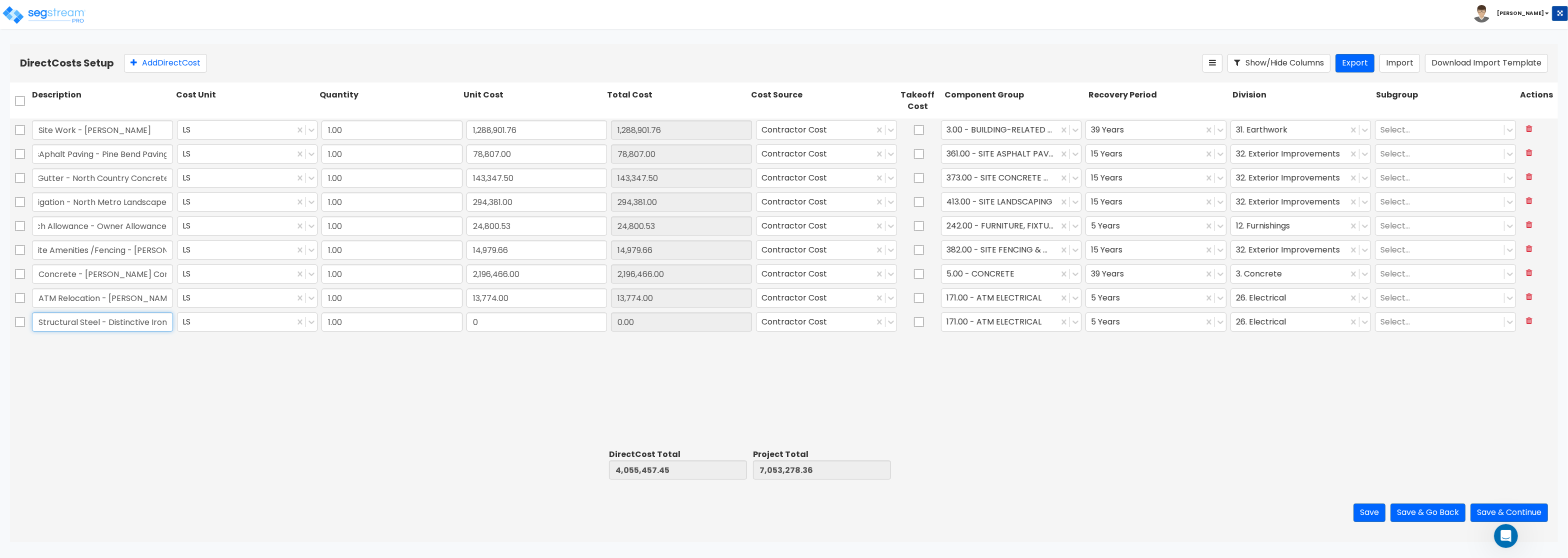
click at [32, 327] on input "Structural Steel - Distinctive Iron LLC" at bounding box center [102, 322] width 141 height 19
click at [499, 320] on input "0" at bounding box center [537, 322] width 141 height 19
drag, startPoint x: 490, startPoint y: 322, endPoint x: 441, endPoint y: 317, distance: 49.3
click at [467, 317] on input "0" at bounding box center [537, 322] width 141 height 19
paste input "1,506,227.55"
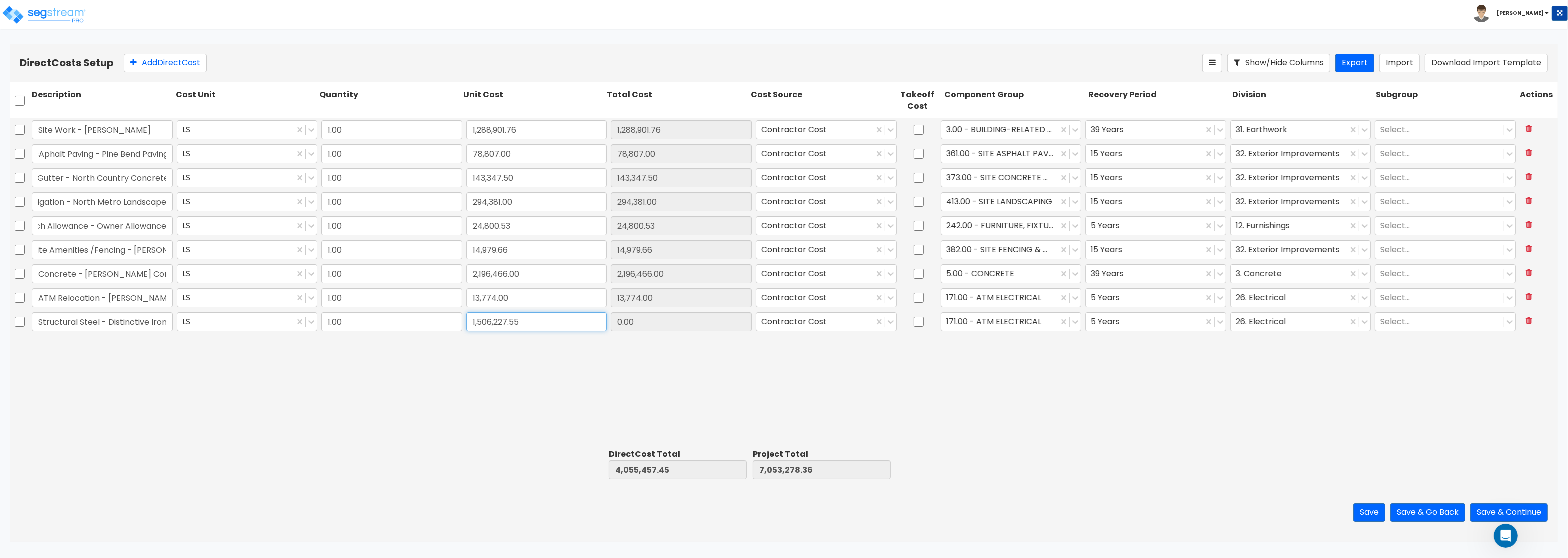
type input "1,506,227.55"
type input "5,561,685.00"
type input "8,559,505.91"
type input "1,506,227.55"
click at [976, 324] on div at bounding box center [1000, 322] width 107 height 13
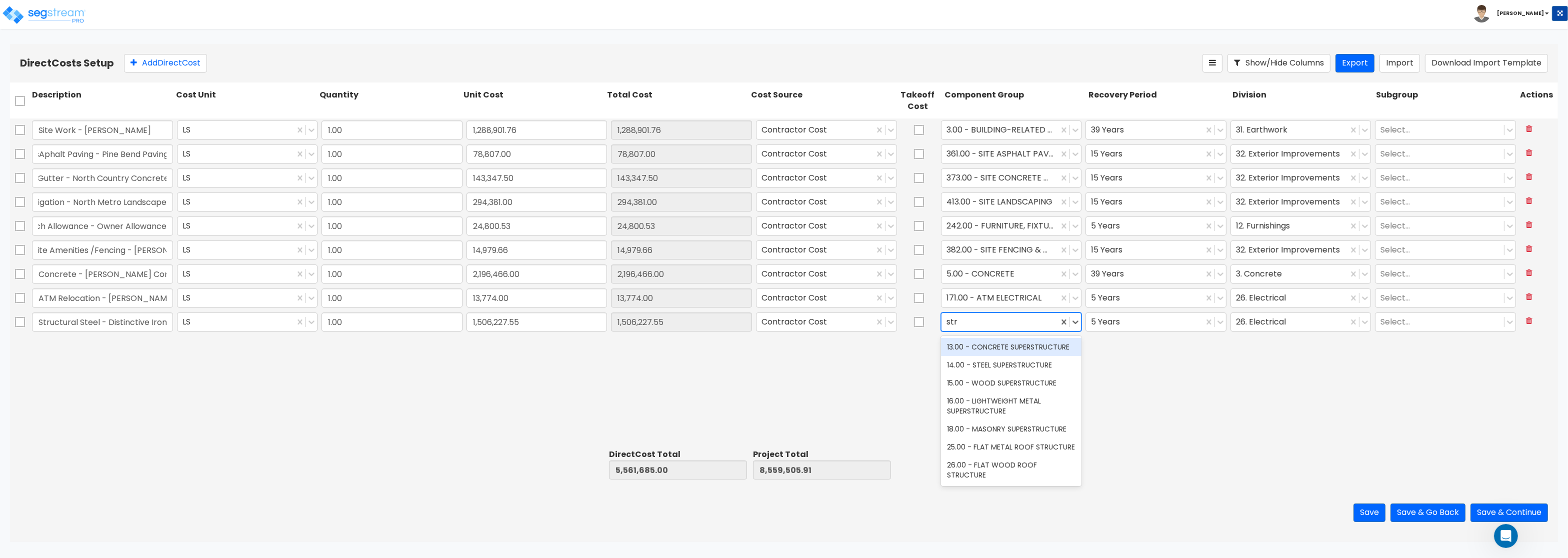
type input "st"
click at [1009, 384] on div "14.00 - STEEL SUPERSTRUCTURE" at bounding box center [1011, 383] width 141 height 18
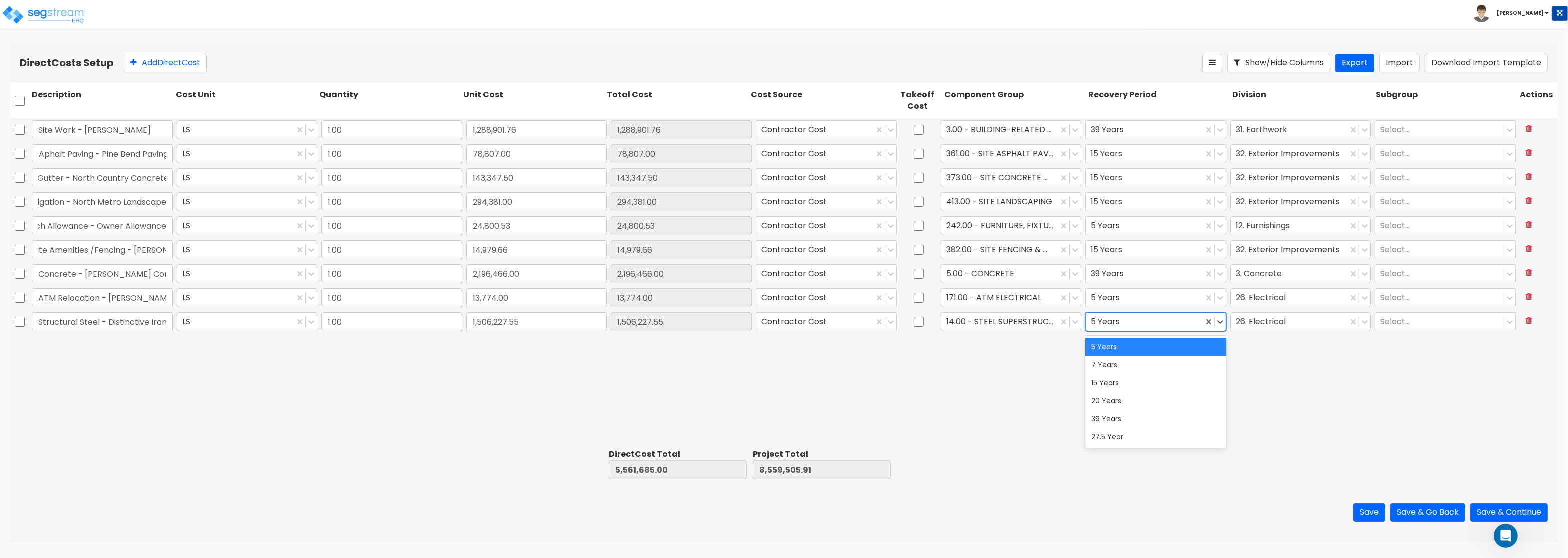
click at [1129, 320] on div at bounding box center [1145, 322] width 107 height 13
click at [1136, 415] on div "39 Years" at bounding box center [1156, 419] width 141 height 18
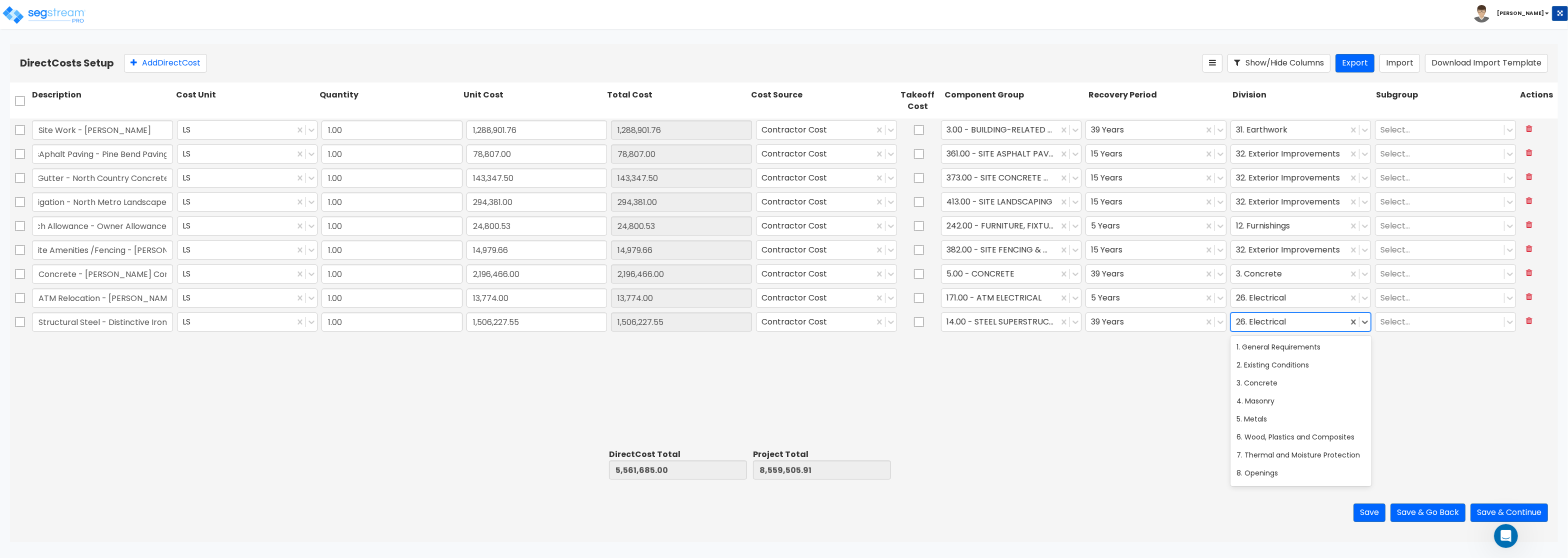
click at [1263, 320] on div at bounding box center [1290, 322] width 107 height 13
click at [1277, 417] on div "5. Metals" at bounding box center [1301, 419] width 141 height 18
click at [1030, 441] on div "Site Work - Bolander LS 1.00 1,288,901.76 1,288,901.76 Contractor Cost 3.00 - B…" at bounding box center [784, 281] width 1548 height 327
click at [147, 63] on button "Add Direct Cost" at bounding box center [166, 63] width 83 height 18
click at [82, 354] on input "text" at bounding box center [102, 346] width 141 height 19
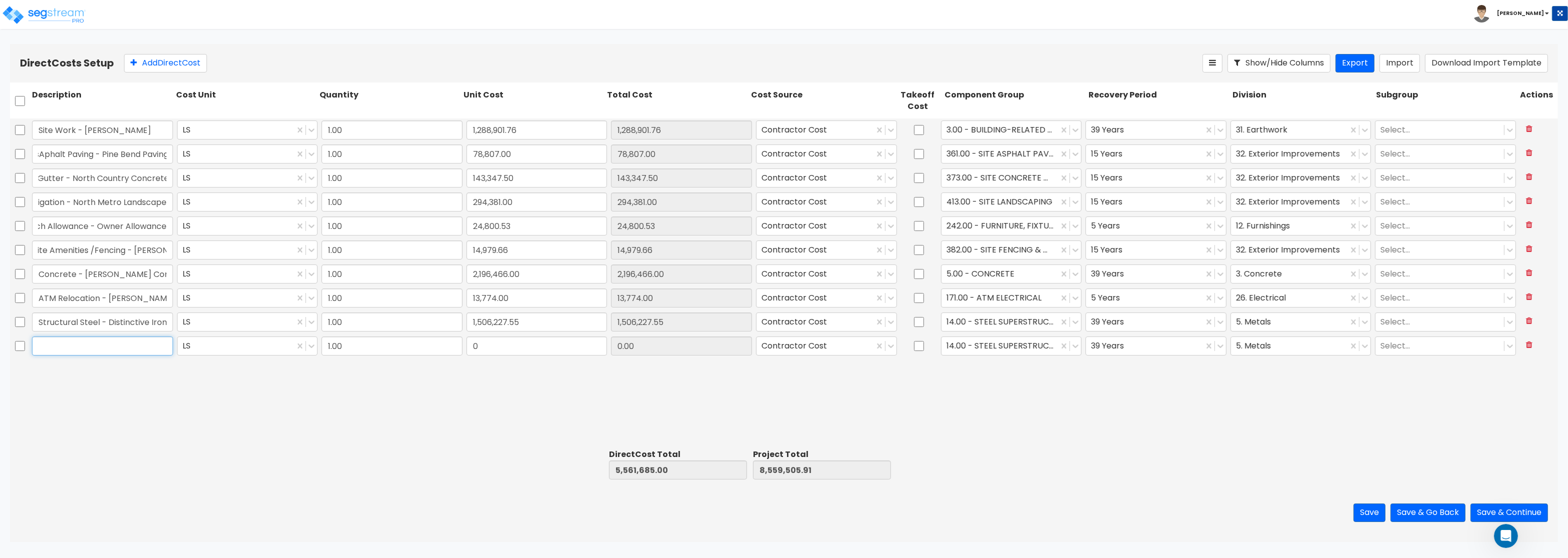
paste input "Carpentry - JSH Construction"
type input "Carpentry - JSH Construction"
click at [485, 353] on input "0" at bounding box center [537, 346] width 141 height 19
paste input "1,012,496.0"
type input "1,012,496.00"
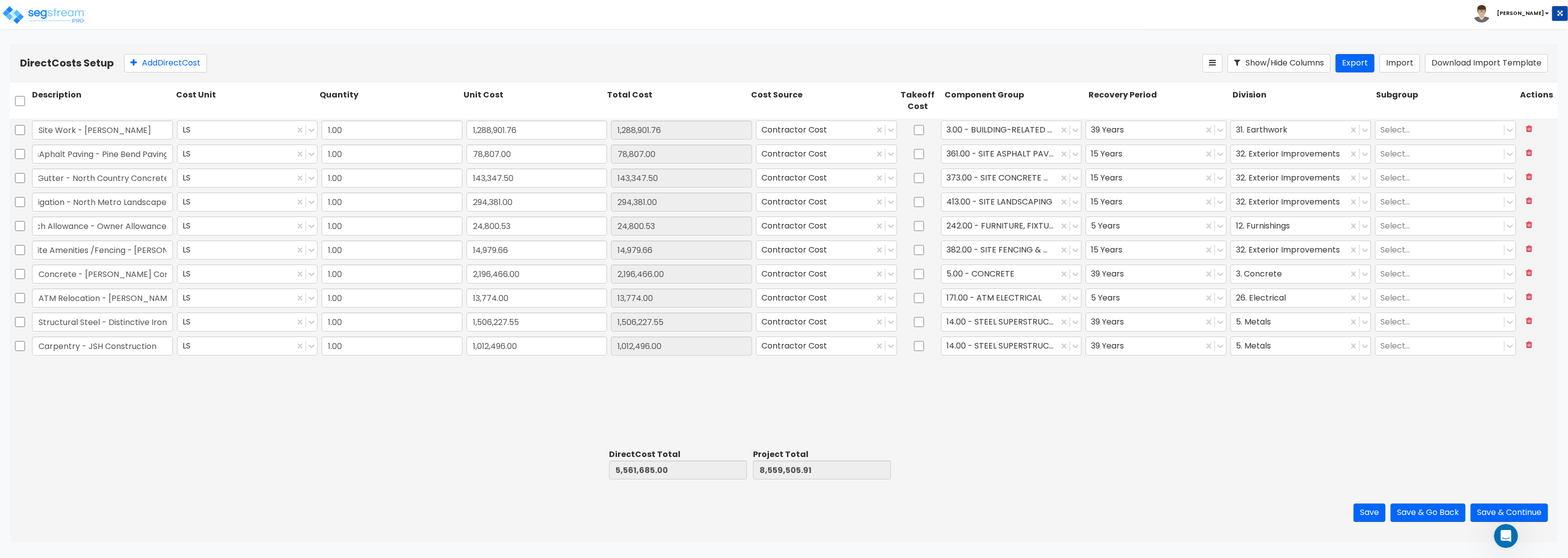
type input "6,574,181.00"
type input "9,572,001.91"
type input "1,012,496.00"
click at [1035, 346] on div at bounding box center [1000, 346] width 107 height 13
type input "c"
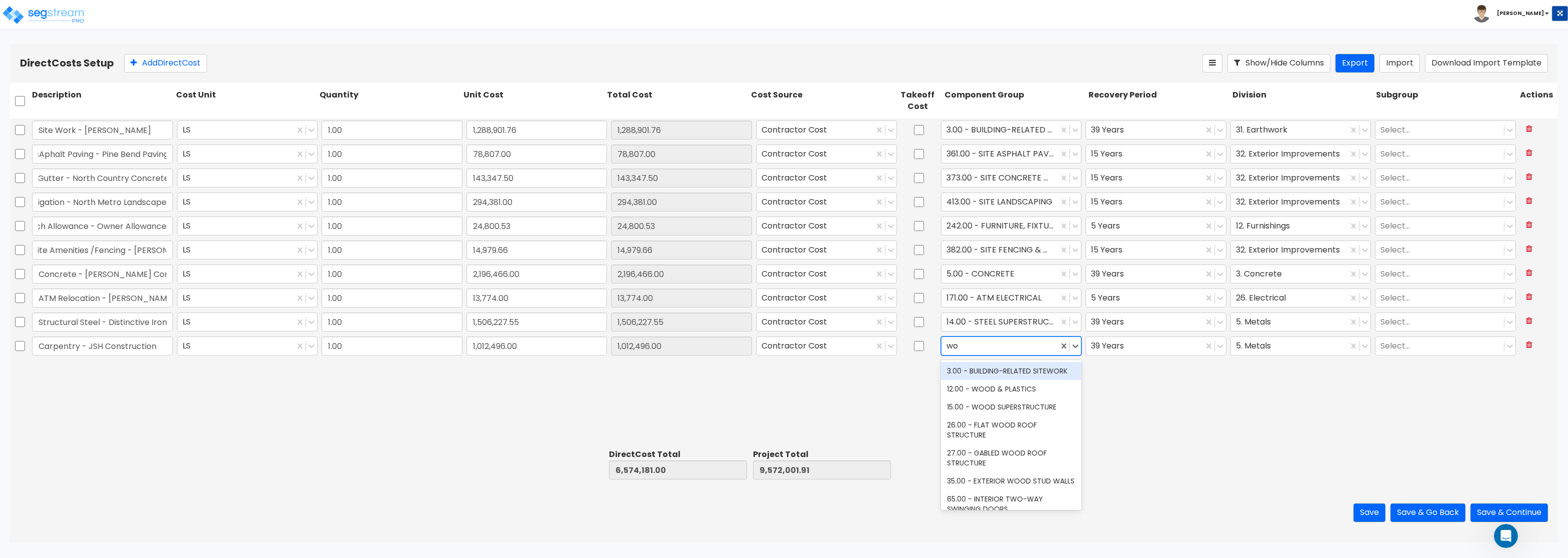
type input "woo"
click at [1020, 372] on div "12.00 - WOOD & PLASTICS" at bounding box center [1011, 371] width 141 height 18
click at [1265, 343] on div at bounding box center [1290, 346] width 107 height 13
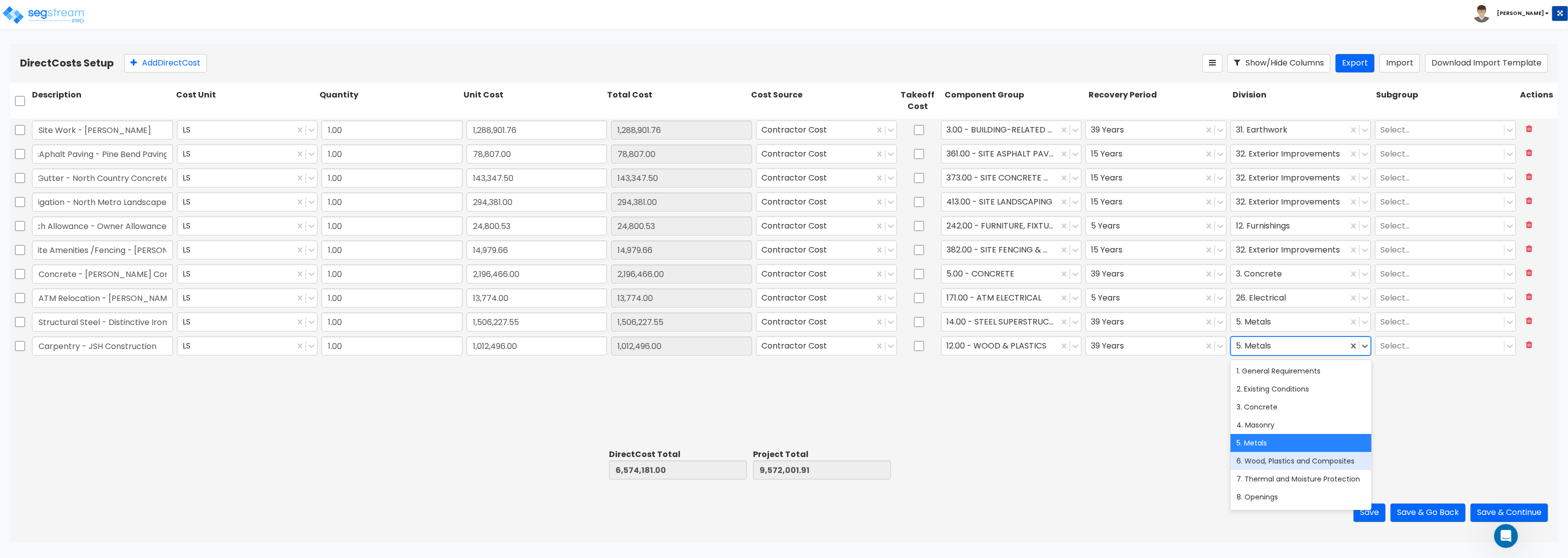
click at [1272, 462] on div "6. Wood, Plastics and Composites" at bounding box center [1301, 461] width 141 height 18
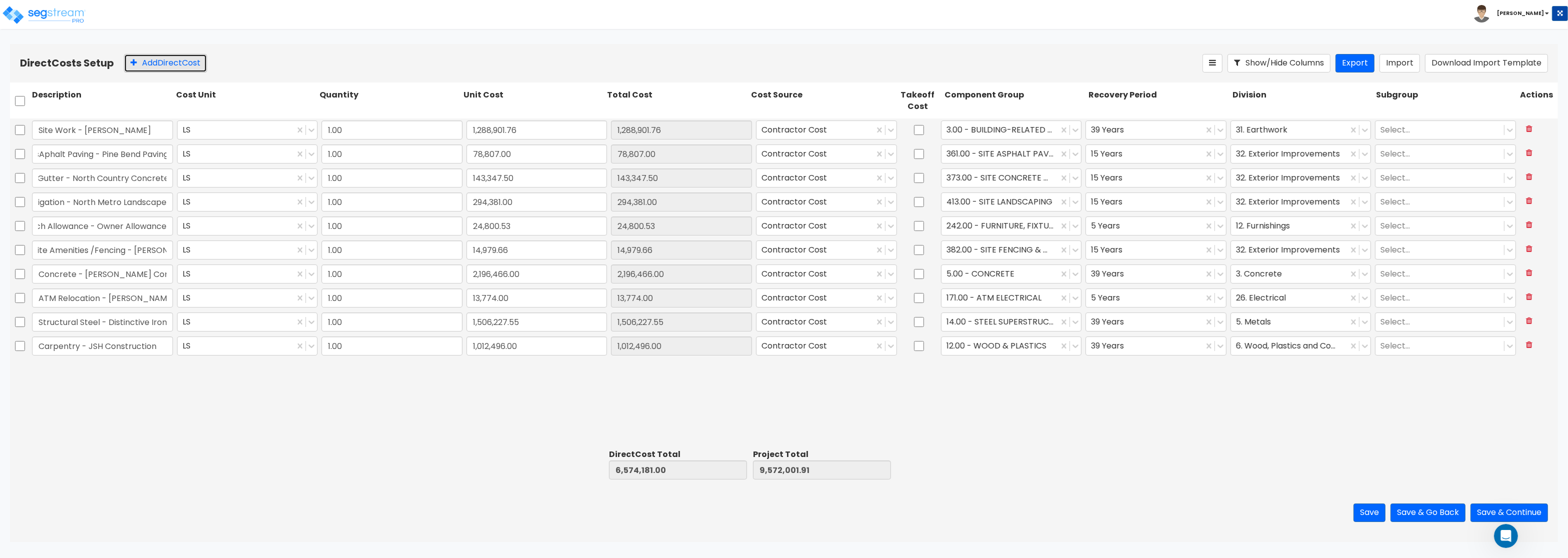
click at [175, 56] on button "Add Direct Cost" at bounding box center [166, 63] width 83 height 18
click at [42, 368] on input "text" at bounding box center [102, 370] width 141 height 19
paste input "Architectural Woodwork - Distinctive Cabinets"
type input "Architectural Woodwork - Distinctive Cabinets"
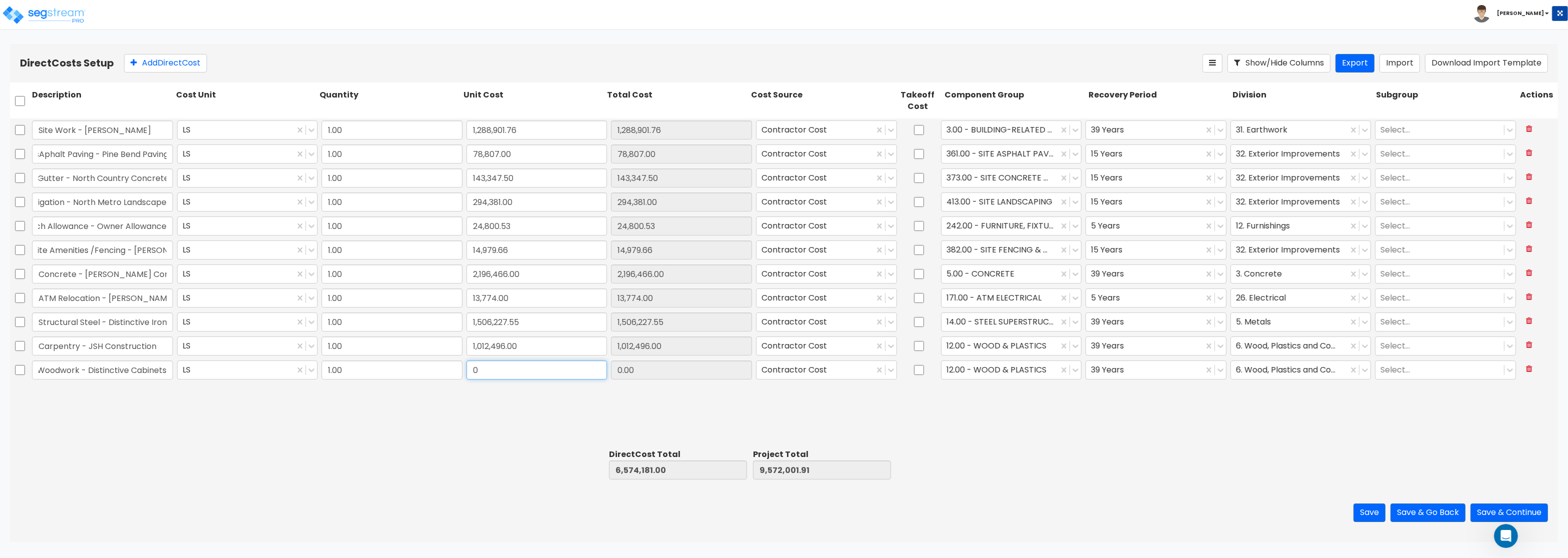
drag, startPoint x: 503, startPoint y: 374, endPoint x: 432, endPoint y: 365, distance: 71.6
click at [467, 365] on input "0" at bounding box center [537, 370] width 141 height 19
paste input "103,025.0"
type input "103,025.00"
type input "6,677,206.00"
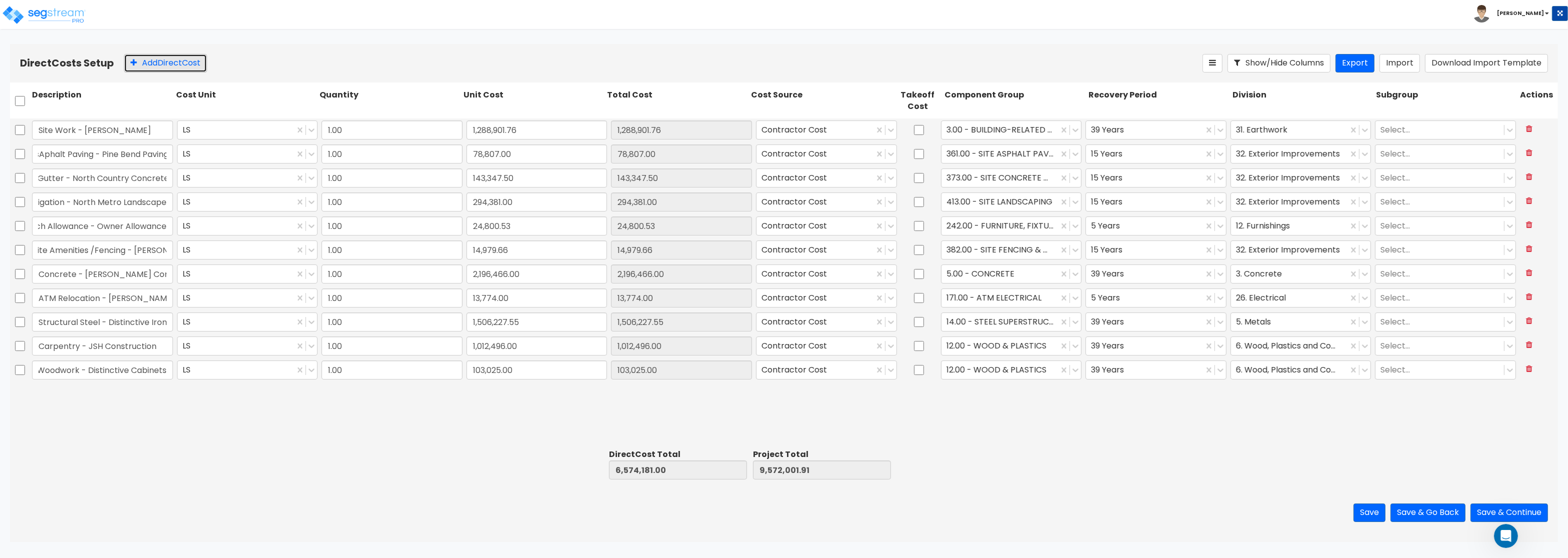
type input "9,675,026.91"
type input "103,025.00"
click at [145, 59] on button "Add Direct Cost" at bounding box center [166, 63] width 83 height 18
click at [95, 400] on input "text" at bounding box center [102, 394] width 141 height 19
paste input "Carpentry Materials - Rochon"
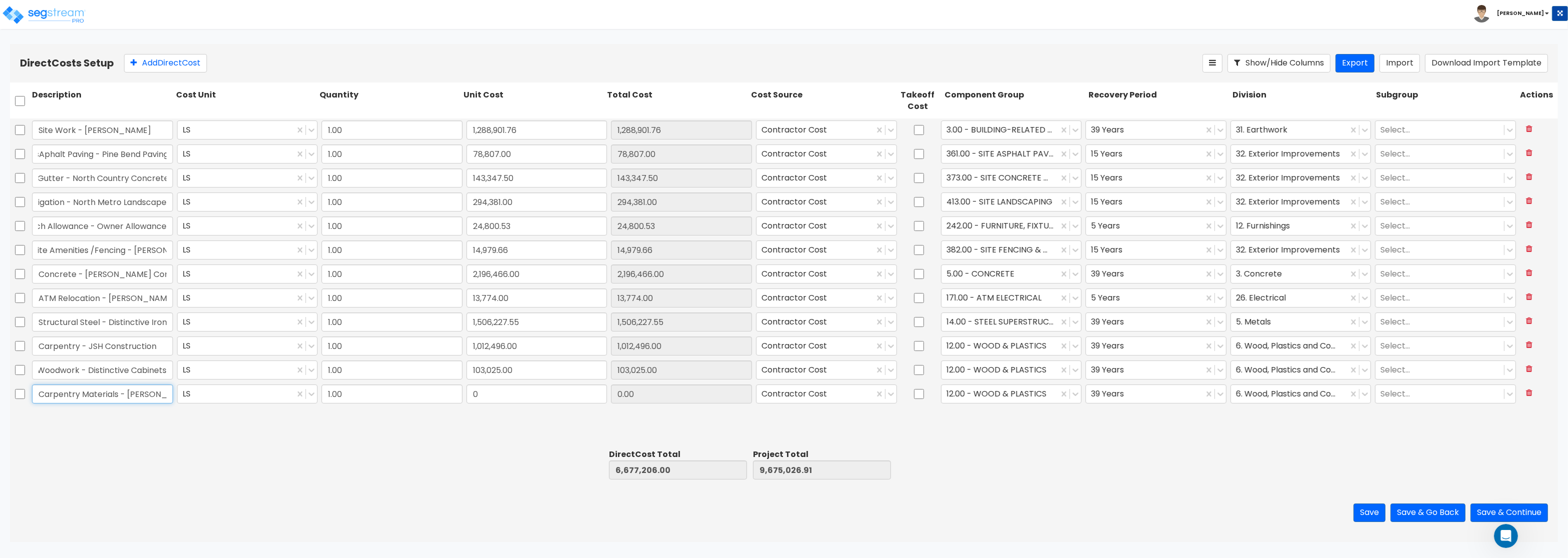
type input "Carpentry Materials - Rochon"
drag, startPoint x: 527, startPoint y: 397, endPoint x: 576, endPoint y: 390, distance: 49.5
click at [575, 391] on input "0" at bounding box center [537, 394] width 141 height 19
paste input "61,623.22"
type input "61,623.22"
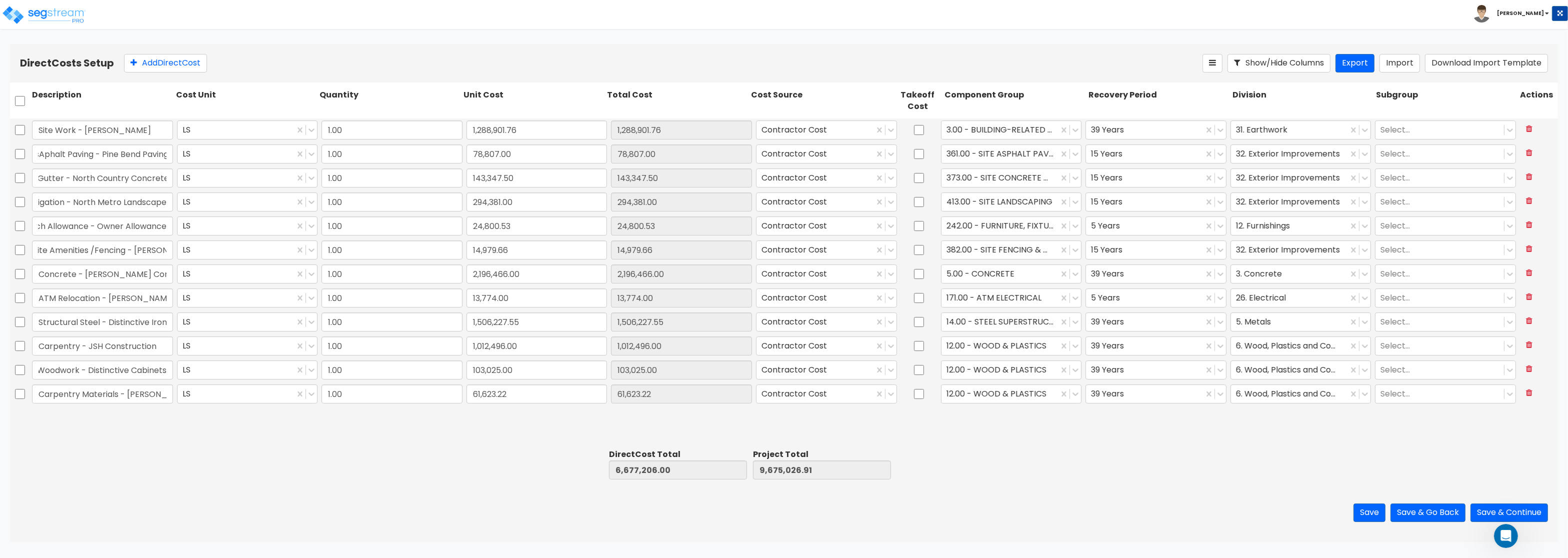
type input "6,738,829.22"
type input "9,736,650.13"
type input "61,623.22"
click at [162, 69] on button "Add Direct Cost" at bounding box center [166, 63] width 83 height 18
click at [47, 417] on input "text" at bounding box center [102, 418] width 141 height 19
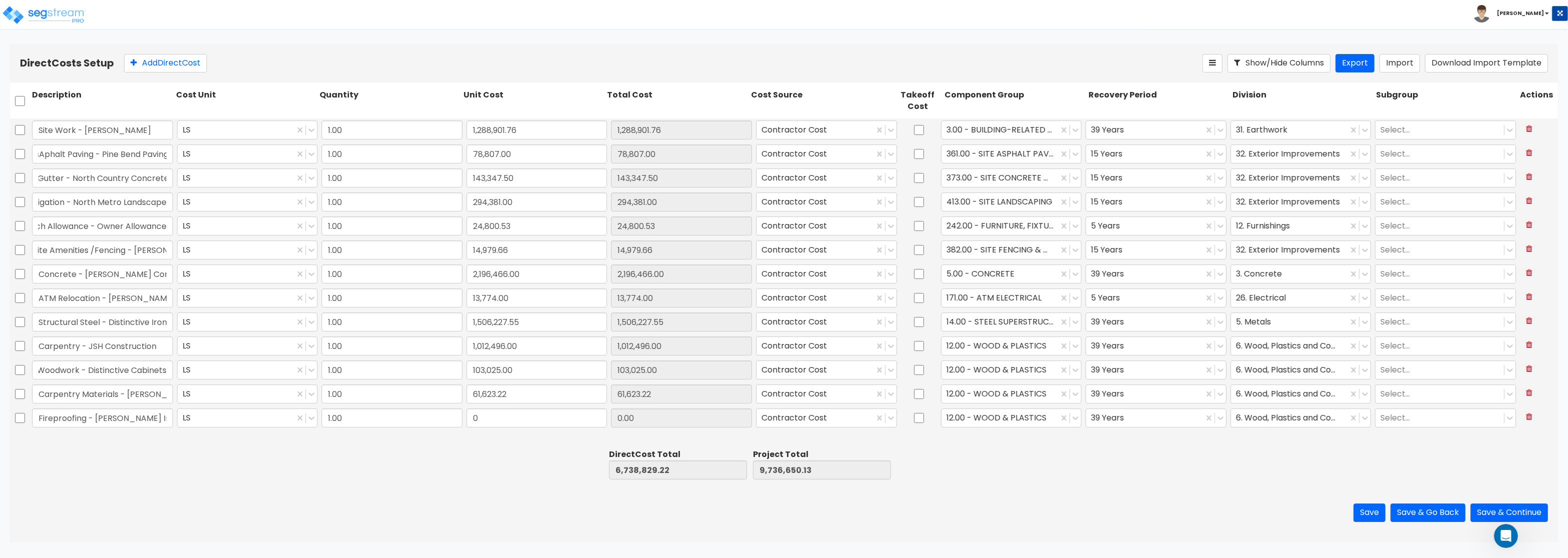
scroll to position [0, 1]
type input "Fireproofing - Stevens Insulation"
drag, startPoint x: 499, startPoint y: 425, endPoint x: 492, endPoint y: 424, distance: 7.1
click at [492, 424] on input "0" at bounding box center [537, 418] width 141 height 19
paste input "214,500.0"
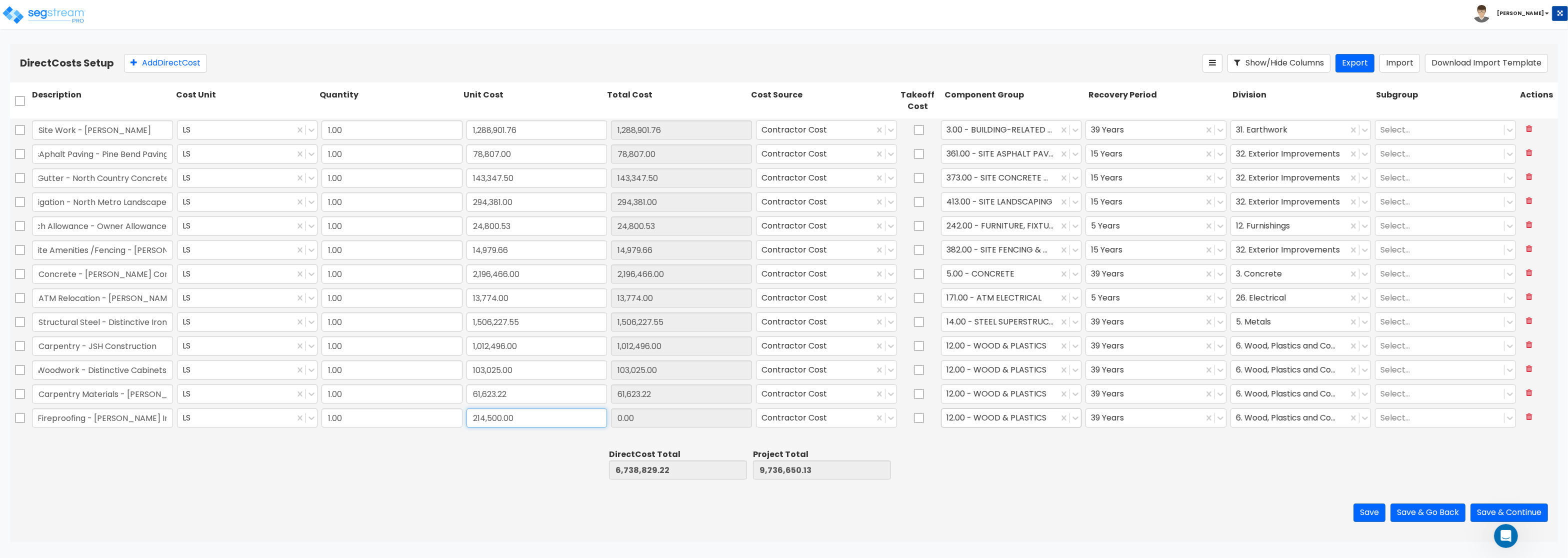
type input "214,500.00"
type input "6,953,329.22"
type input "9,951,150.13"
type input "214,500.00"
click at [990, 419] on div at bounding box center [1000, 418] width 107 height 13
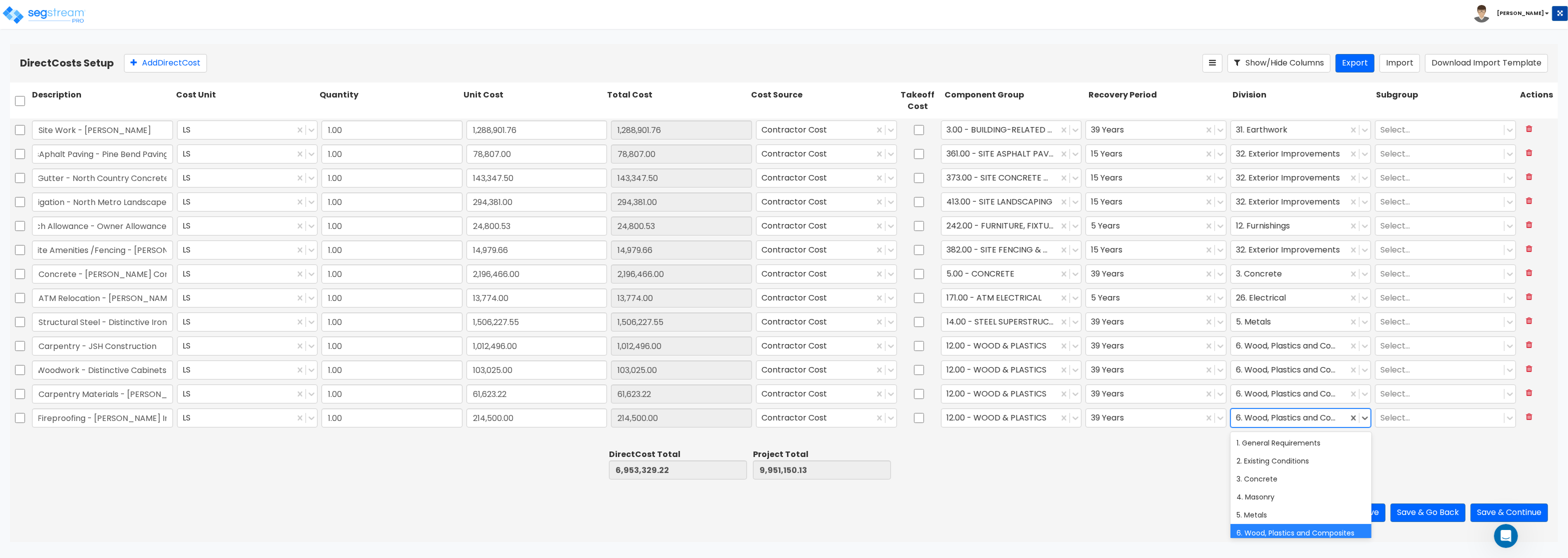
click at [1278, 415] on div at bounding box center [1290, 418] width 107 height 13
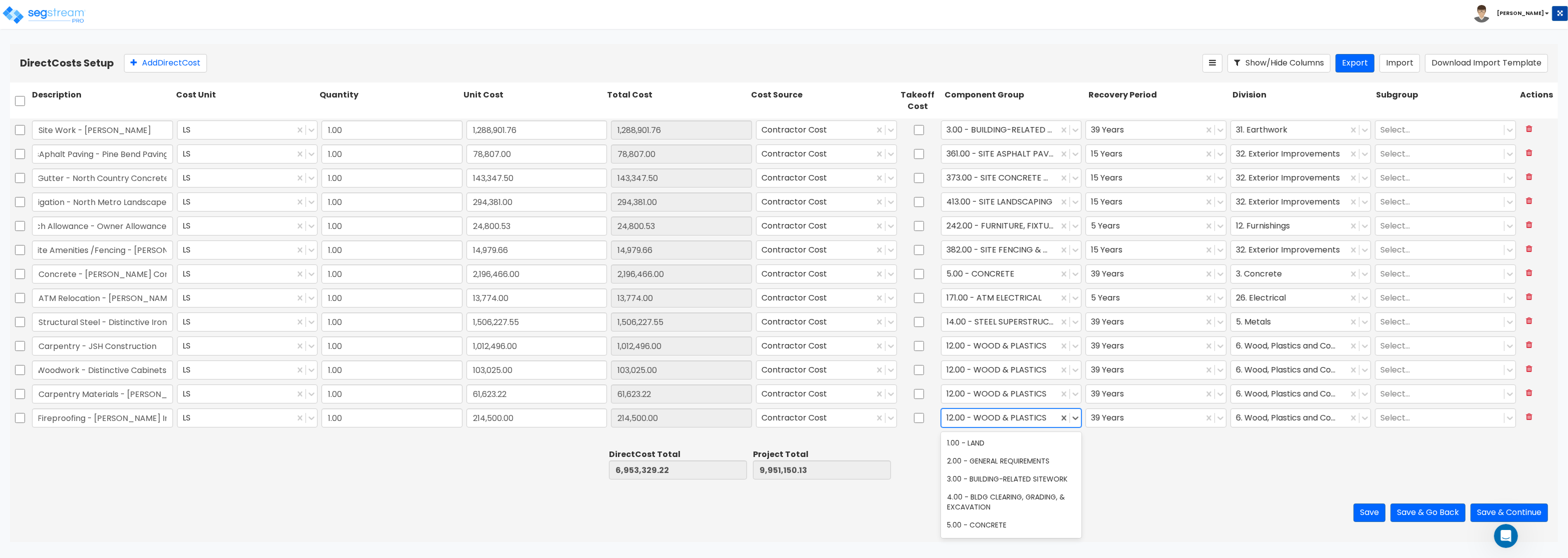
click at [1019, 420] on div at bounding box center [1000, 418] width 107 height 13
type input "therm"
drag, startPoint x: 985, startPoint y: 417, endPoint x: 773, endPoint y: 412, distance: 212.1
click at [773, 412] on div "Fireproofing - Stevens Insulation LS 1.00 214,500.00 214,500.00 Contractor Cost…" at bounding box center [784, 418] width 1548 height 23
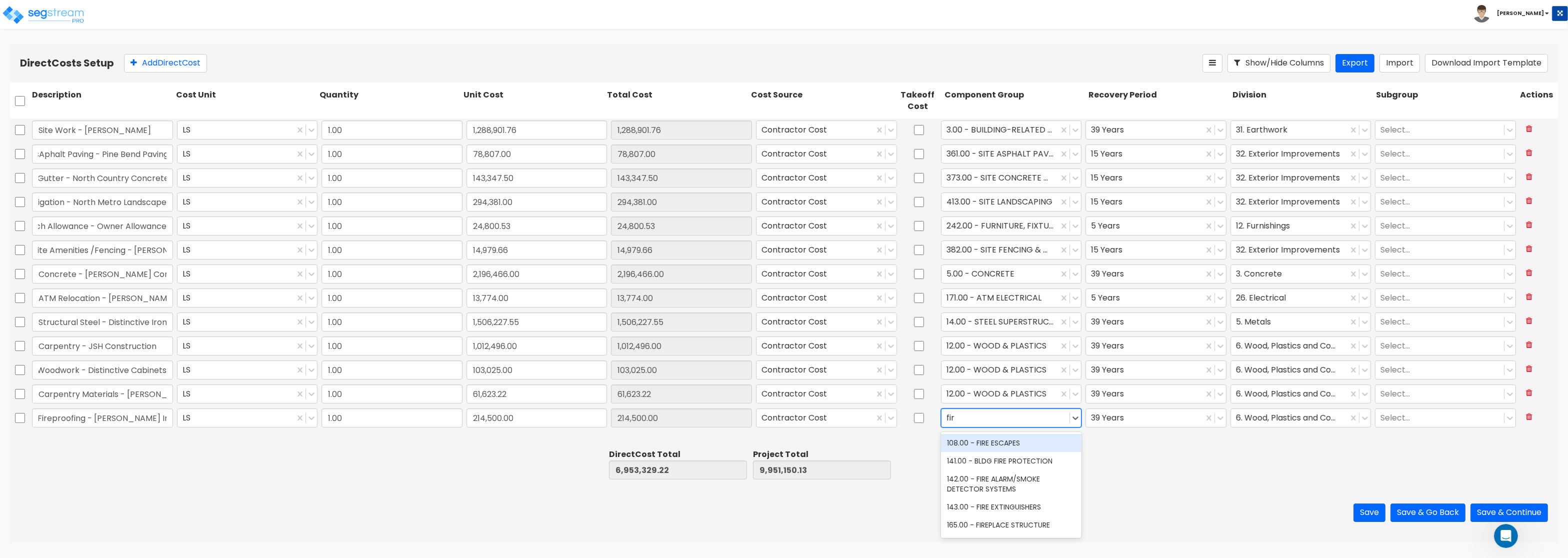
type input "fire"
click at [1030, 463] on div "141.00 - BLDG FIRE PROTECTION" at bounding box center [1011, 461] width 141 height 18
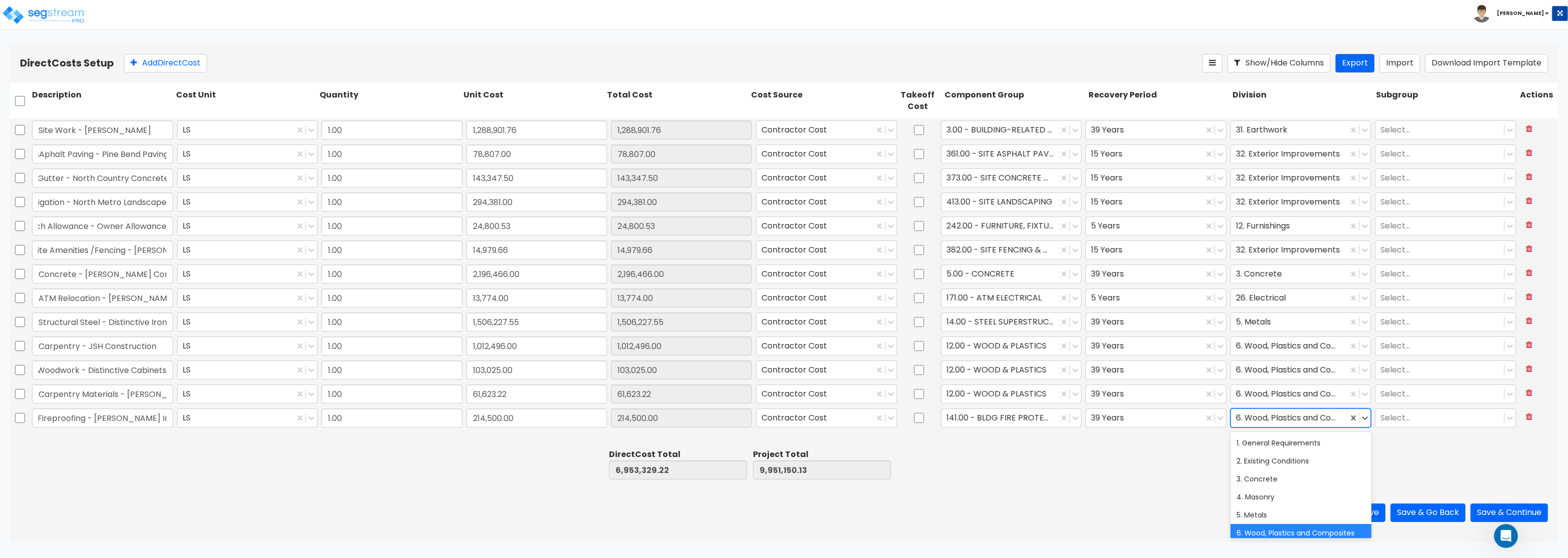
click at [1249, 415] on div at bounding box center [1290, 418] width 107 height 13
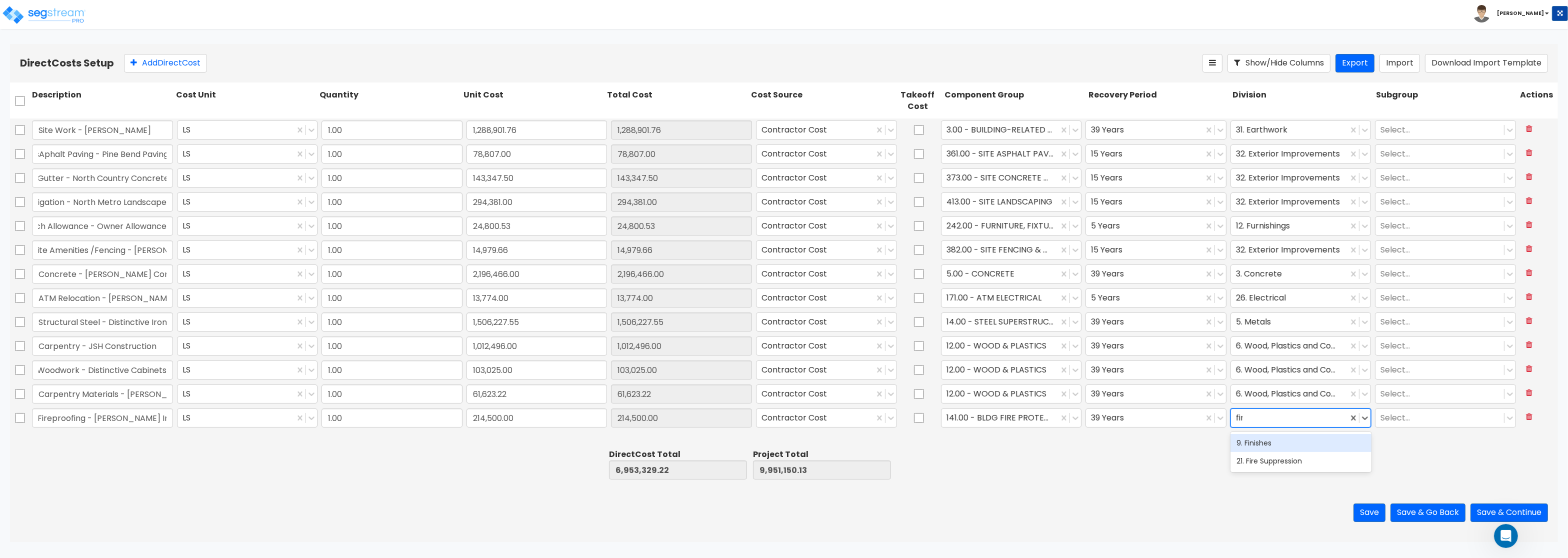
type input "fire"
click at [1256, 439] on div "21. Fire Suppression" at bounding box center [1301, 443] width 141 height 18
click at [1257, 442] on div "Site Work - Bolander LS 1.00 1,288,901.76 1,288,901.76 Contractor Cost 3.00 - B…" at bounding box center [784, 281] width 1548 height 327
click at [145, 58] on button "Add Direct Cost" at bounding box center [166, 63] width 83 height 18
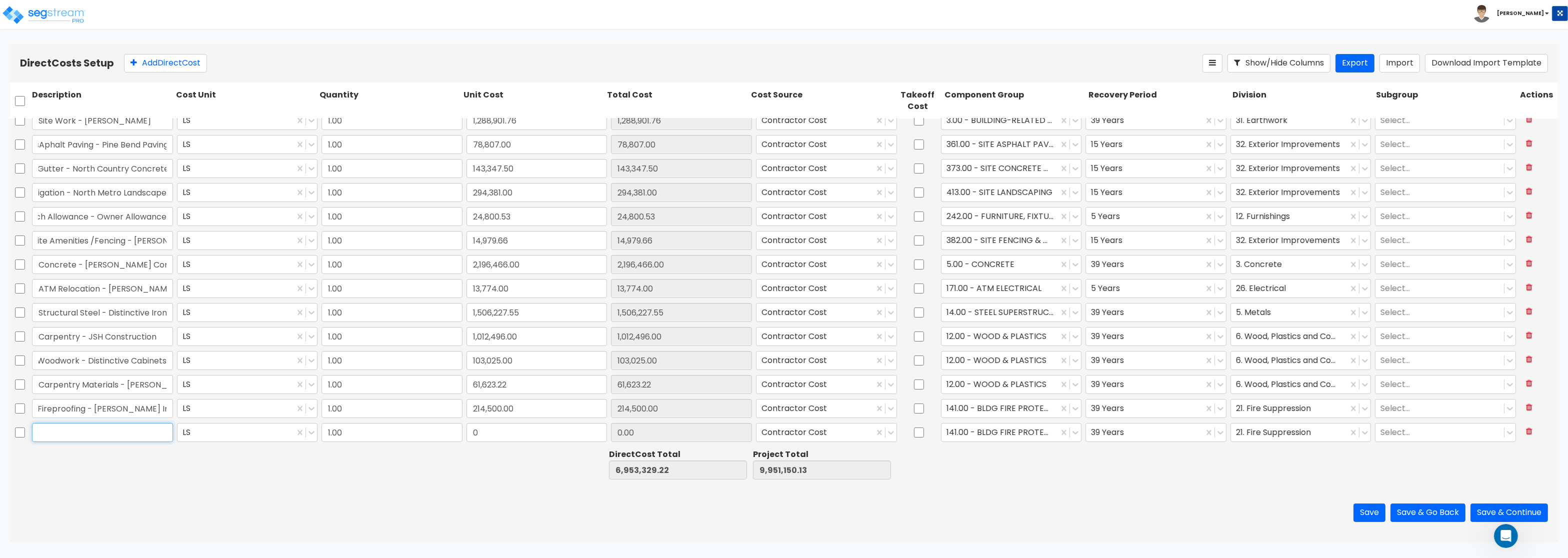
click at [114, 435] on input "text" at bounding box center [102, 432] width 141 height 19
paste input "Waterproofing - Stevens Insulation"
type input "Waterproofing - Stevens Insulation"
drag, startPoint x: 498, startPoint y: 436, endPoint x: 490, endPoint y: 435, distance: 8.1
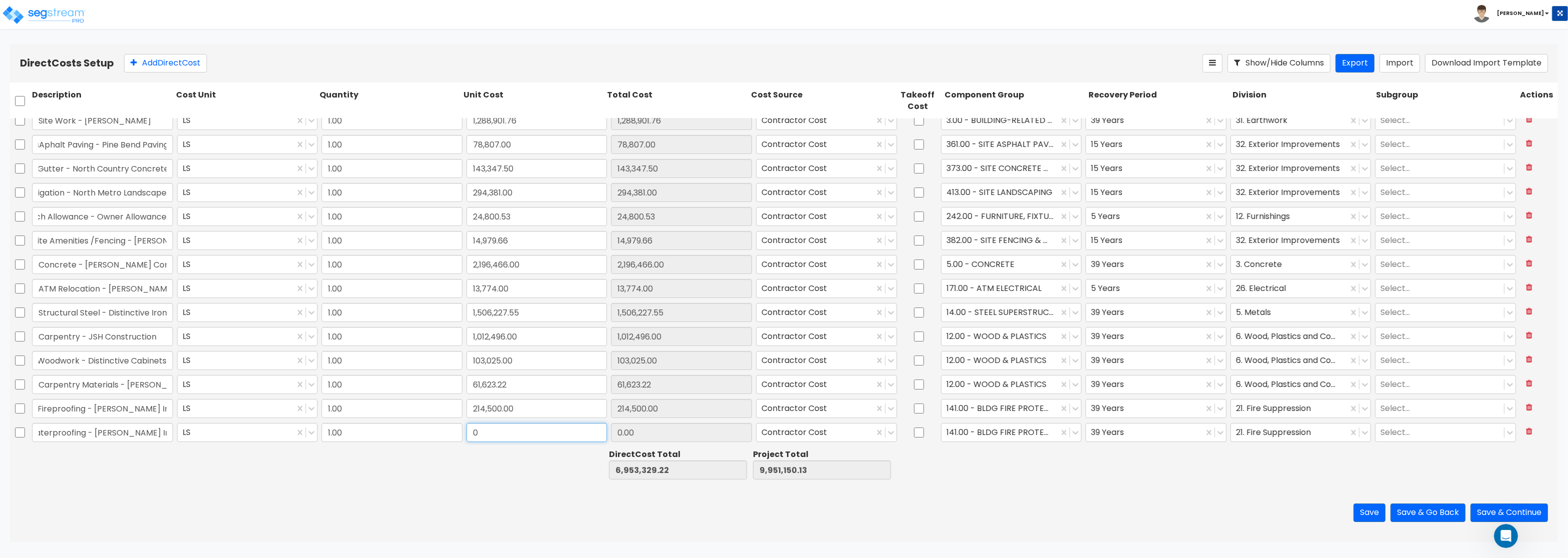
click at [490, 435] on input "0" at bounding box center [537, 432] width 141 height 19
paste input "43,230.0"
type input "43,230.00"
type input "6,996,559.22"
type input "9,994,380.13"
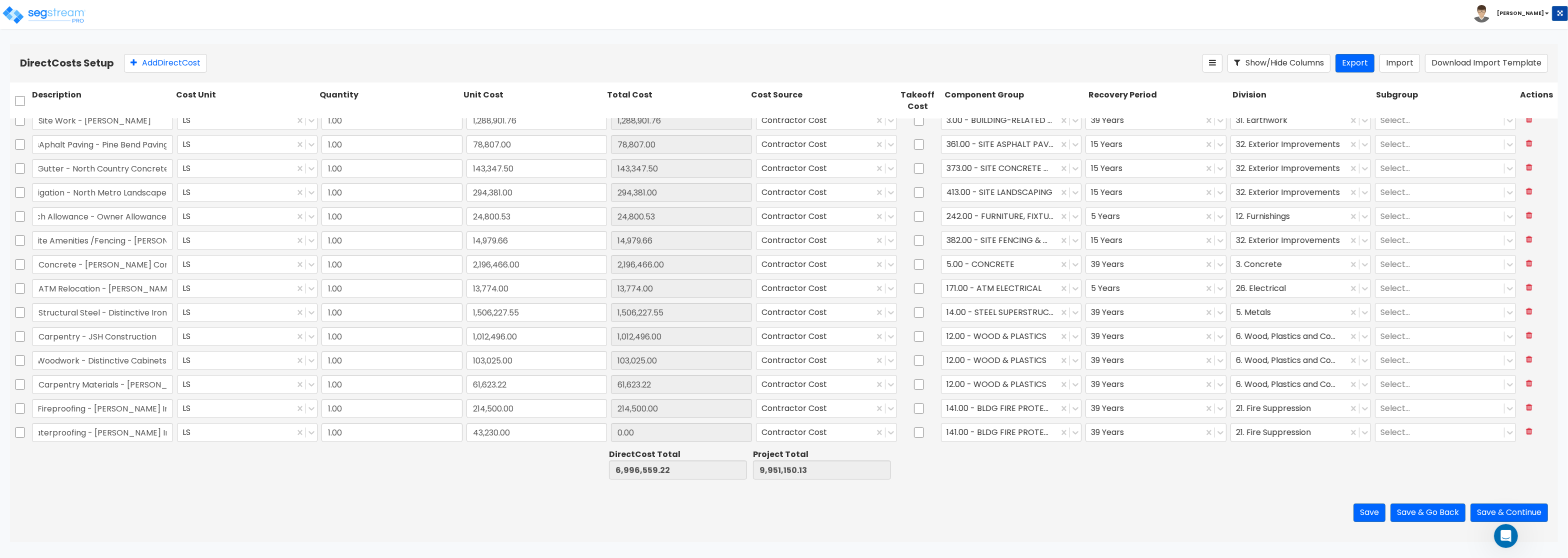
type input "43,230.00"
type input "moi"
click at [1019, 463] on div "24.00 - THERMAL & MOISTURE PROTECTION" at bounding box center [1011, 462] width 141 height 28
click at [1257, 432] on div at bounding box center [1290, 432] width 107 height 13
type input "moi"
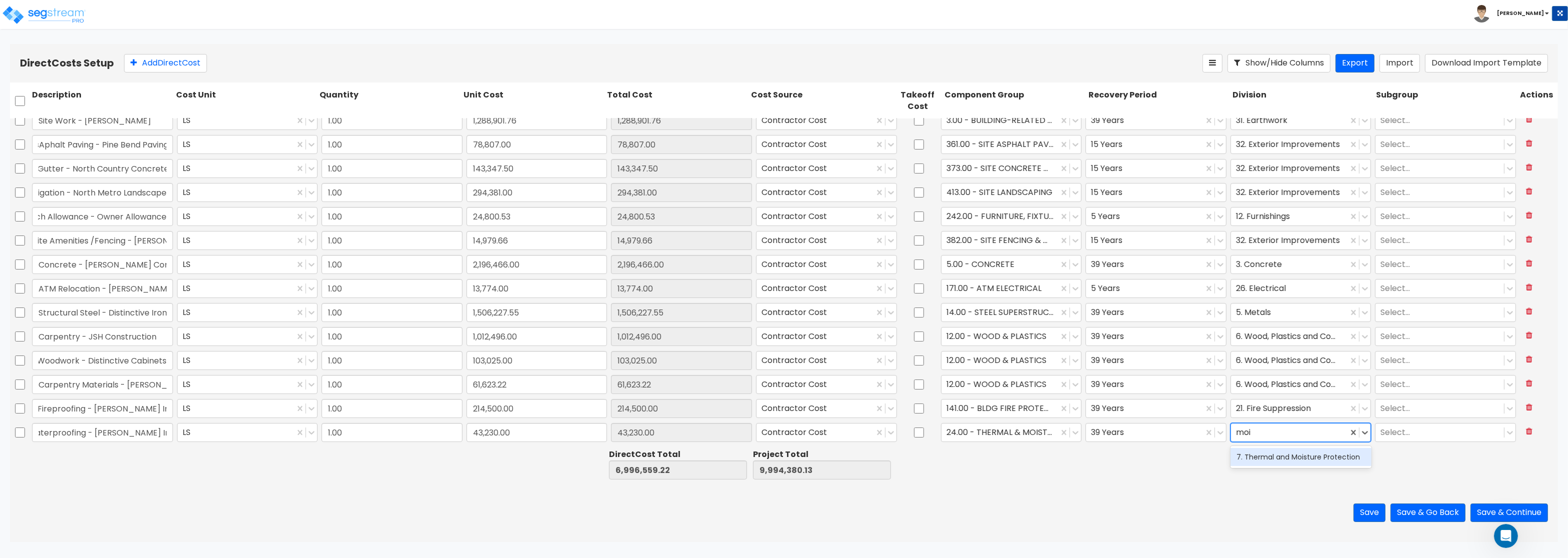
click at [1270, 453] on div "7. Thermal and Moisture Protection" at bounding box center [1301, 457] width 141 height 18
click at [156, 66] on button "Add Direct Cost" at bounding box center [166, 63] width 83 height 18
type input "1.00"
type input "0"
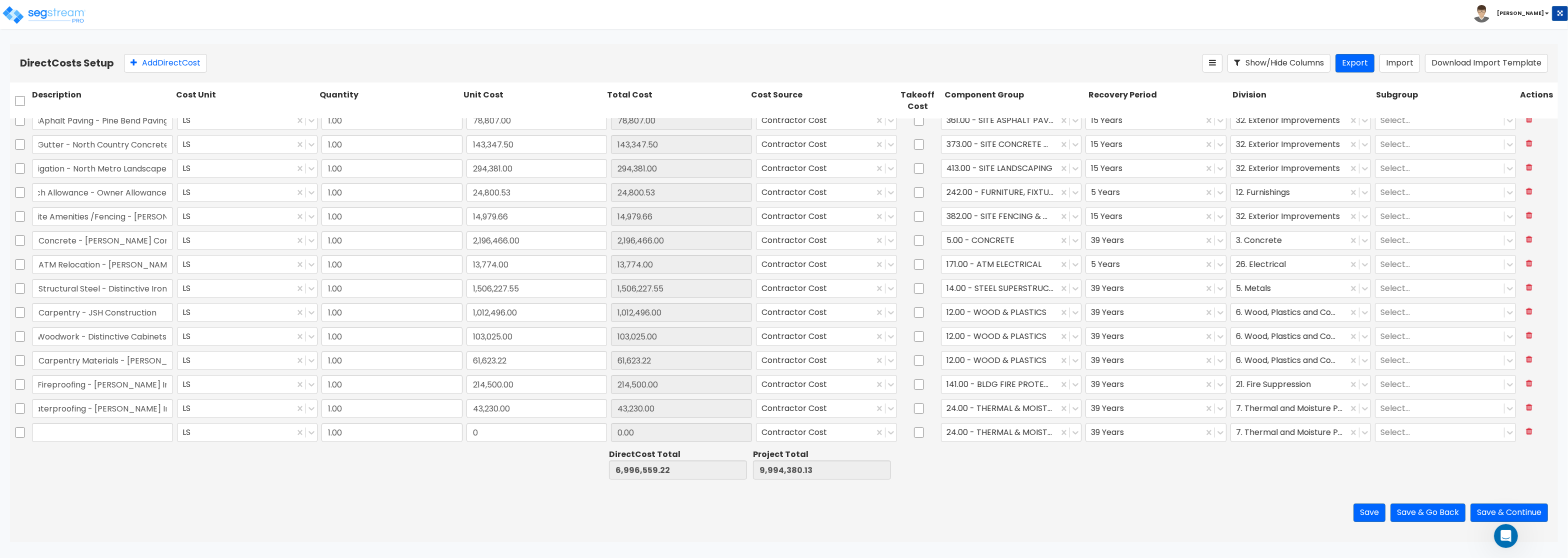
click at [63, 424] on input "text" at bounding box center [102, 432] width 141 height 19
type input "Roofing - Northern Exposure Roofing"
click at [497, 435] on input "0" at bounding box center [537, 432] width 141 height 19
paste input "349,852.0"
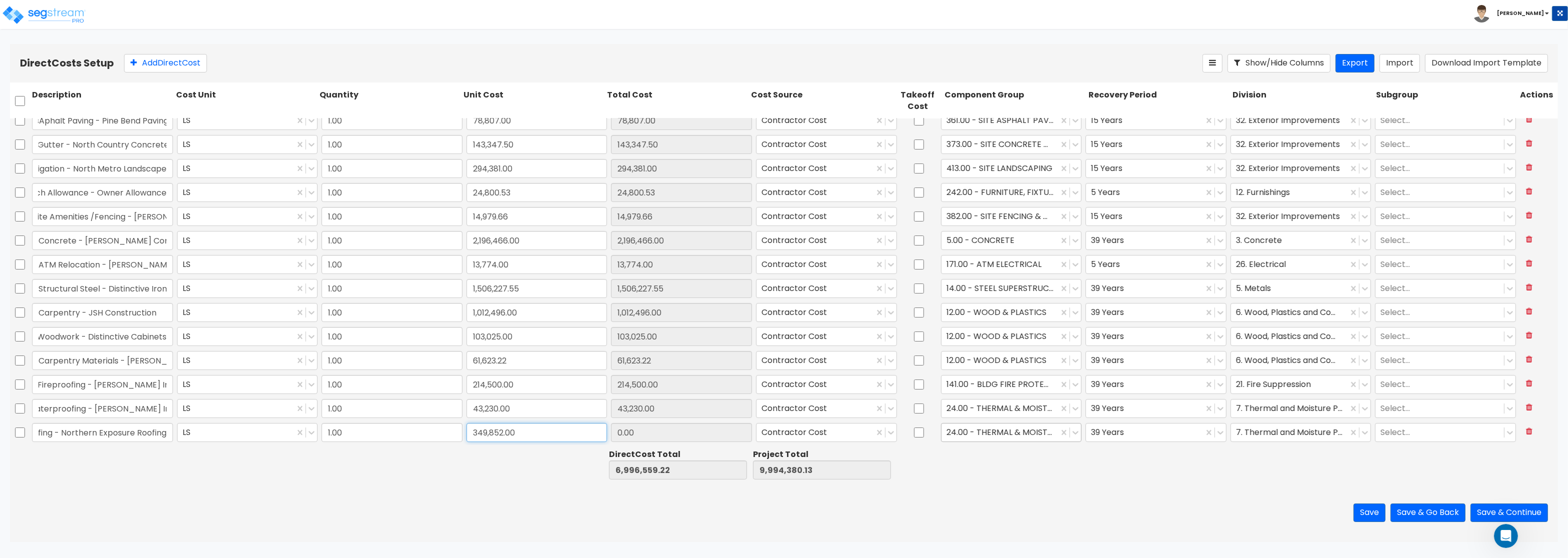
type input "349,852.00"
type input "7,346,411.22"
type input "10,344,232.13"
type input "349,852.00"
click at [977, 432] on div at bounding box center [1000, 432] width 107 height 13
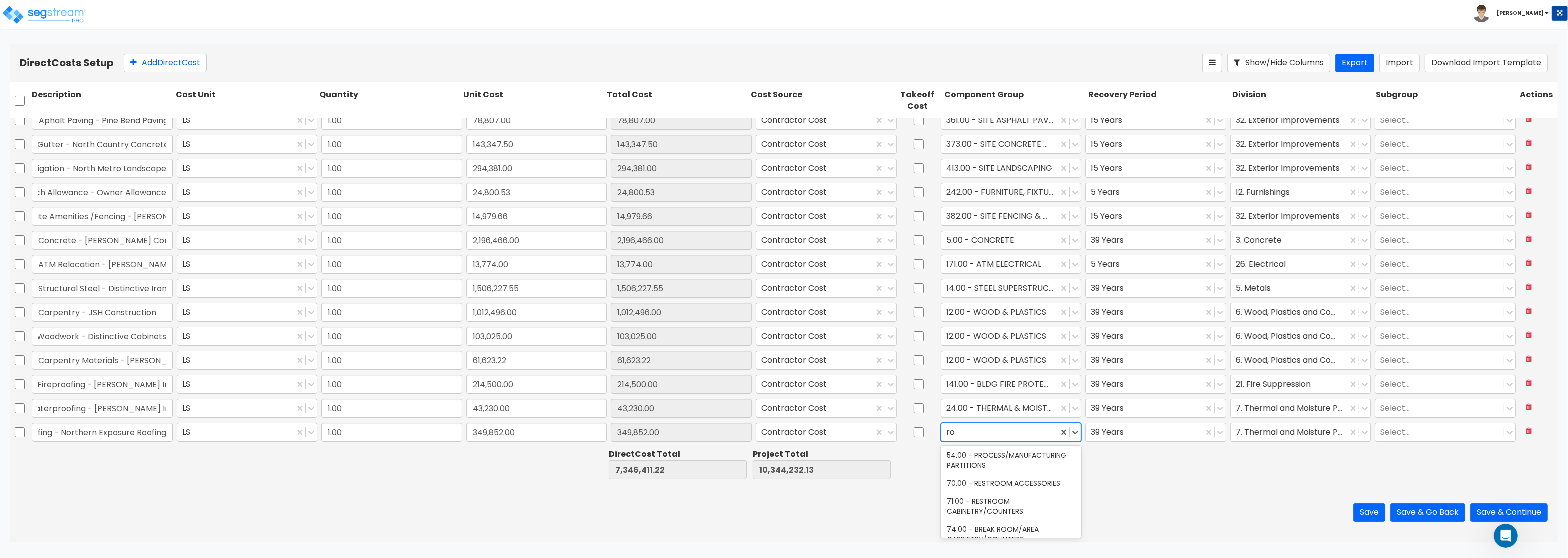
scroll to position [0, 0]
type input "roo"
click at [1035, 491] on div "29.00 - FLAT ROOF COVERINGS" at bounding box center [1011, 499] width 141 height 18
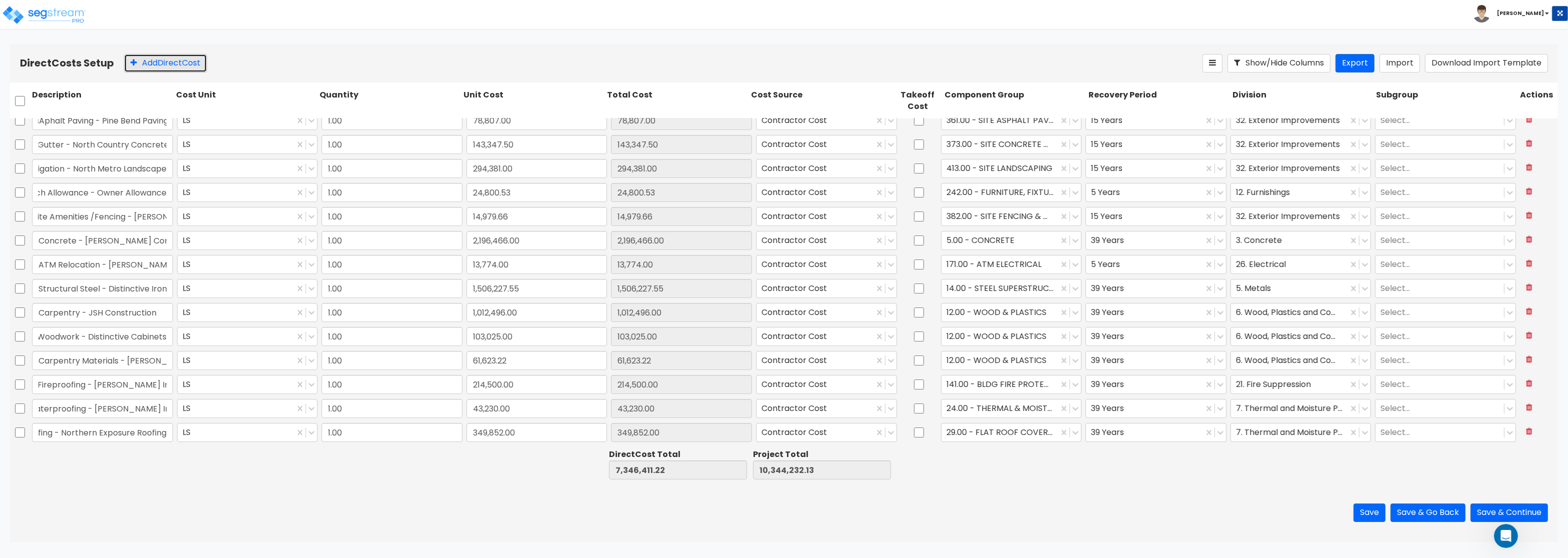
click at [180, 63] on button "Add Direct Cost" at bounding box center [166, 63] width 83 height 18
type input "Metal Panels - Progressive Building Systems"
drag, startPoint x: 492, startPoint y: 430, endPoint x: 440, endPoint y: 427, distance: 52.1
click at [467, 427] on input "0" at bounding box center [537, 432] width 141 height 19
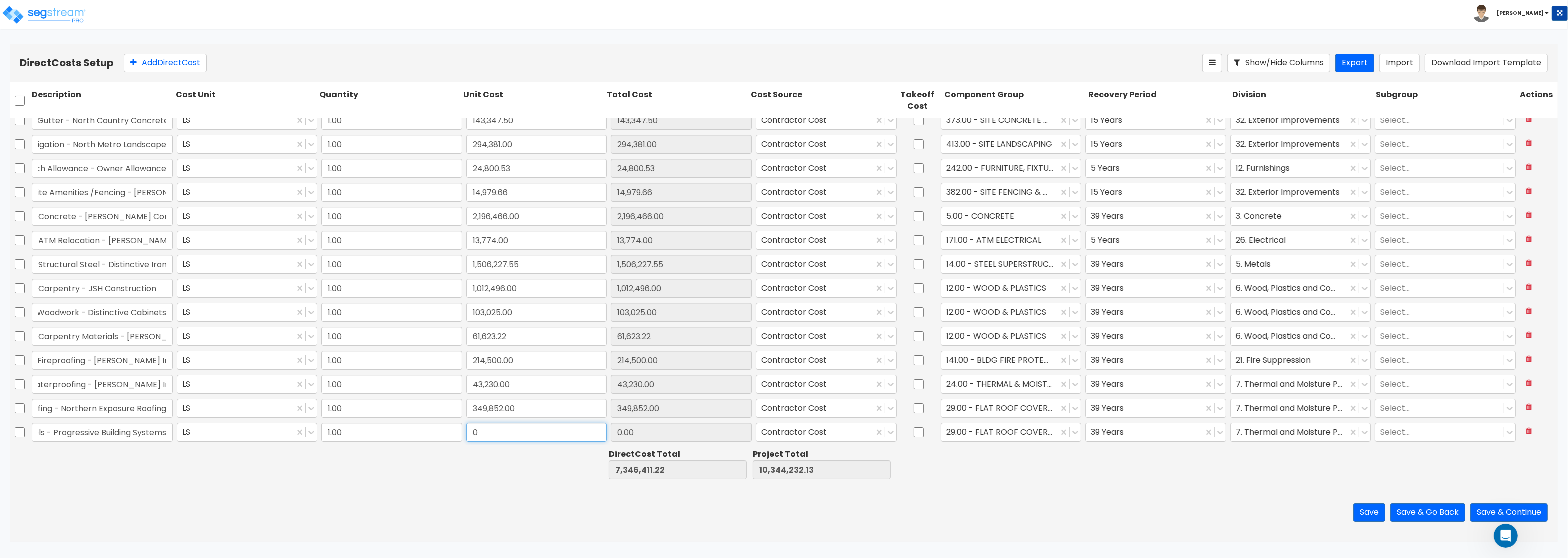
paste input "161,312.0"
type input "161,312.00"
type input "7,507,723.22"
type input "10,505,544.13"
type input "161,312.00"
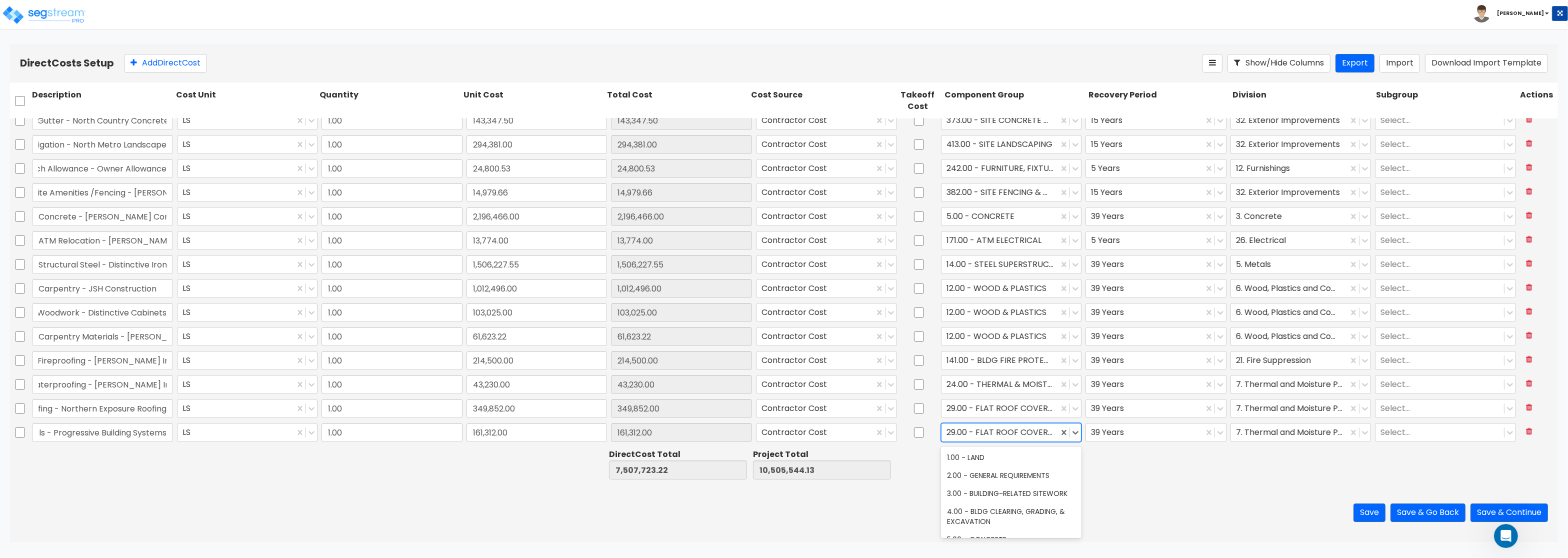
click at [970, 435] on div at bounding box center [1000, 432] width 107 height 13
type input "24"
click at [1001, 527] on div "24.00 - THERMAL & MOISTURE PROTECTION" at bounding box center [1011, 529] width 141 height 28
click at [148, 71] on button "Add Direct Cost" at bounding box center [166, 63] width 83 height 18
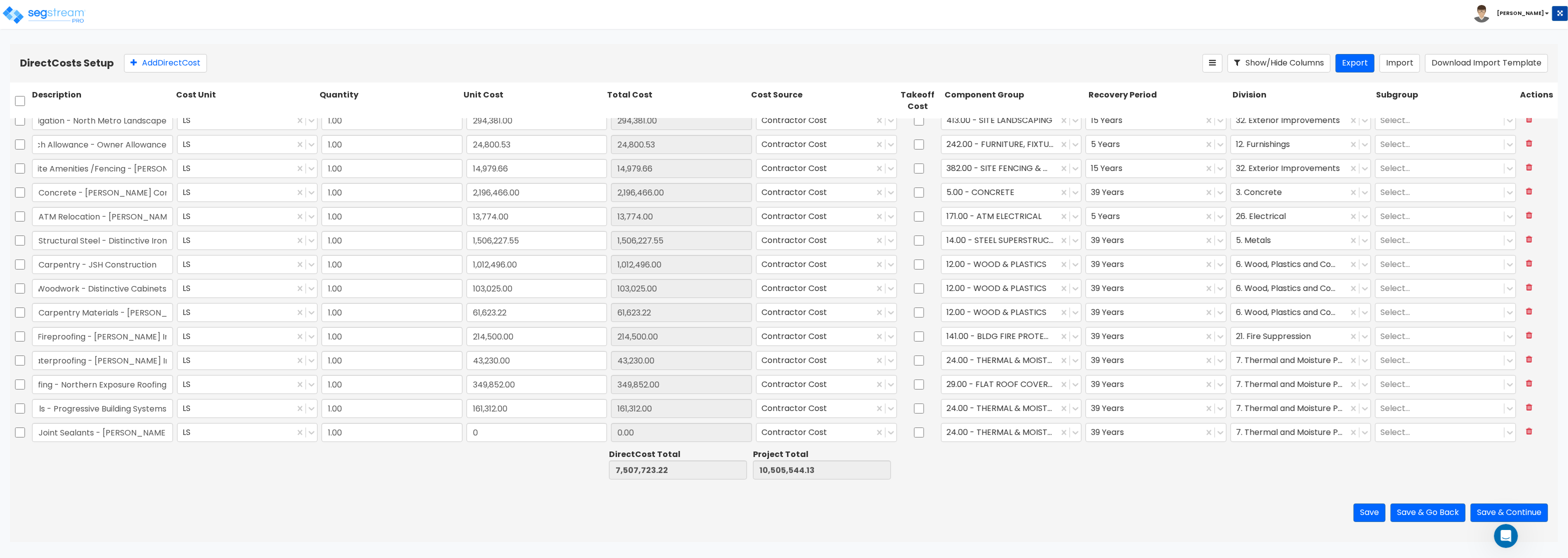
scroll to position [0, 6]
type input "Joint Sealants - Dziedzic Caulking"
drag, startPoint x: 475, startPoint y: 427, endPoint x: 485, endPoint y: 428, distance: 10.0
click at [485, 428] on input "0" at bounding box center [537, 432] width 141 height 19
paste input "9,192.0"
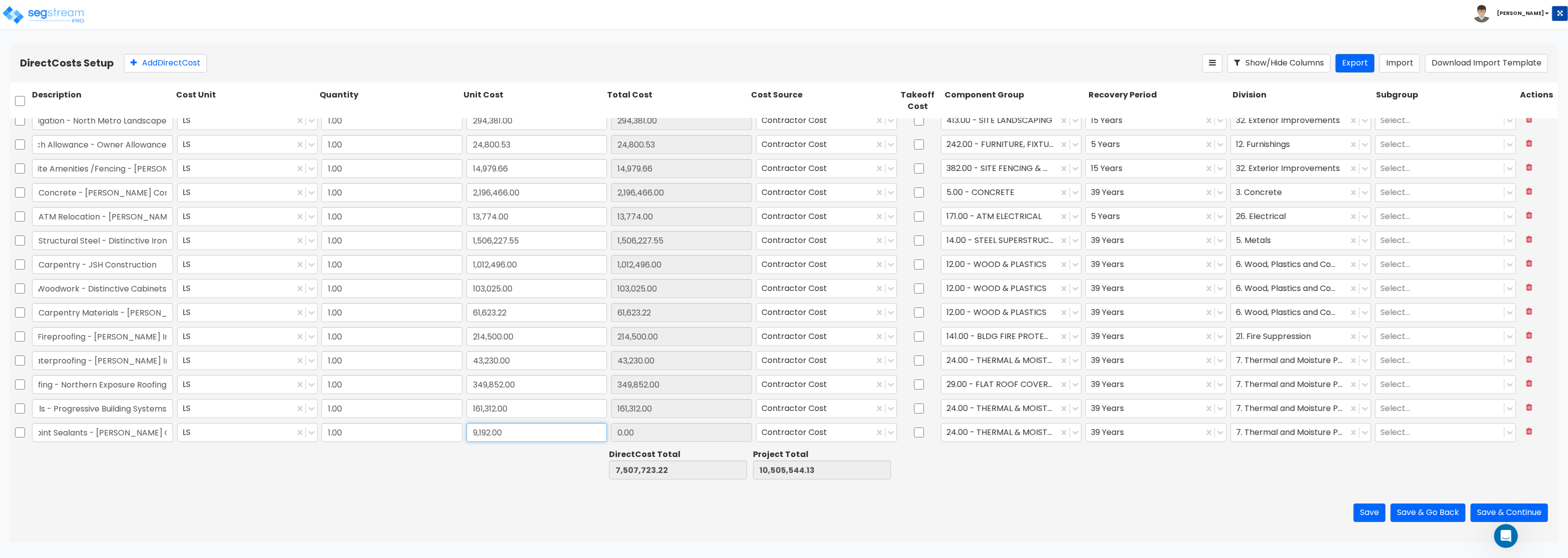
type input "9,192.00"
type input "7,516,915.22"
type input "10,514,736.13"
type input "9,192.00"
click at [169, 66] on button "Add Direct Cost" at bounding box center [166, 63] width 83 height 18
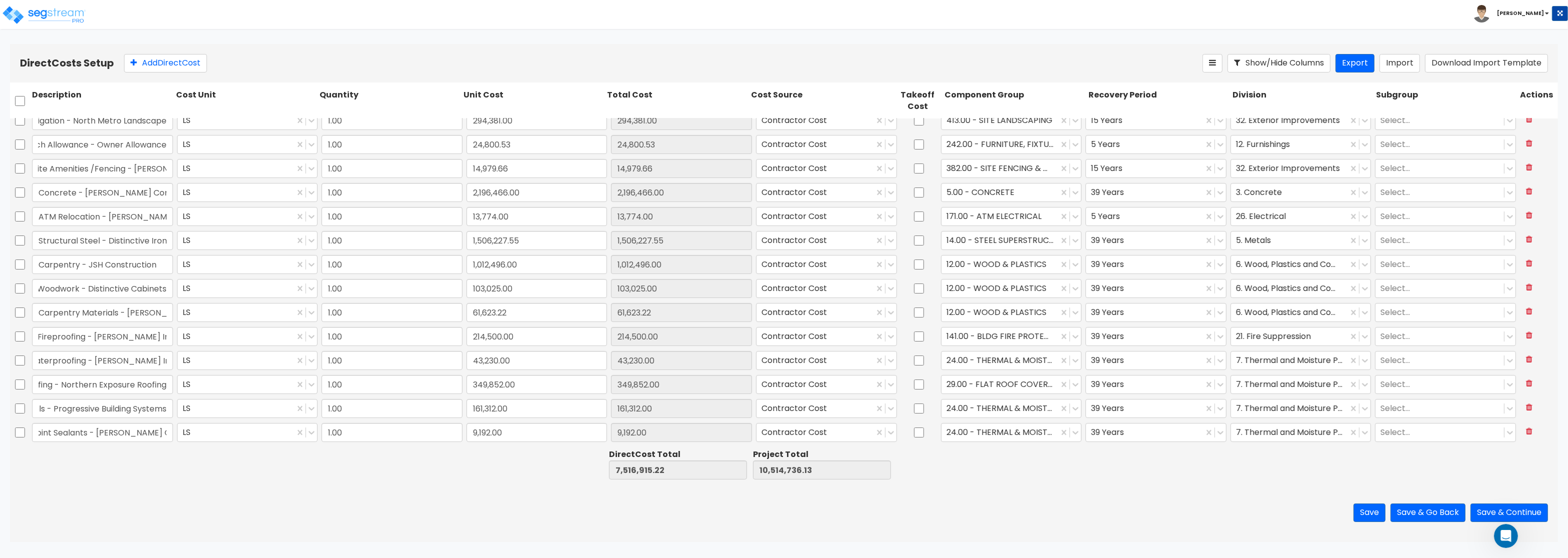
type input "1.00"
type input "0"
type input "Overhead Door - All Season Garage Door"
click at [492, 432] on input "0" at bounding box center [537, 432] width 141 height 19
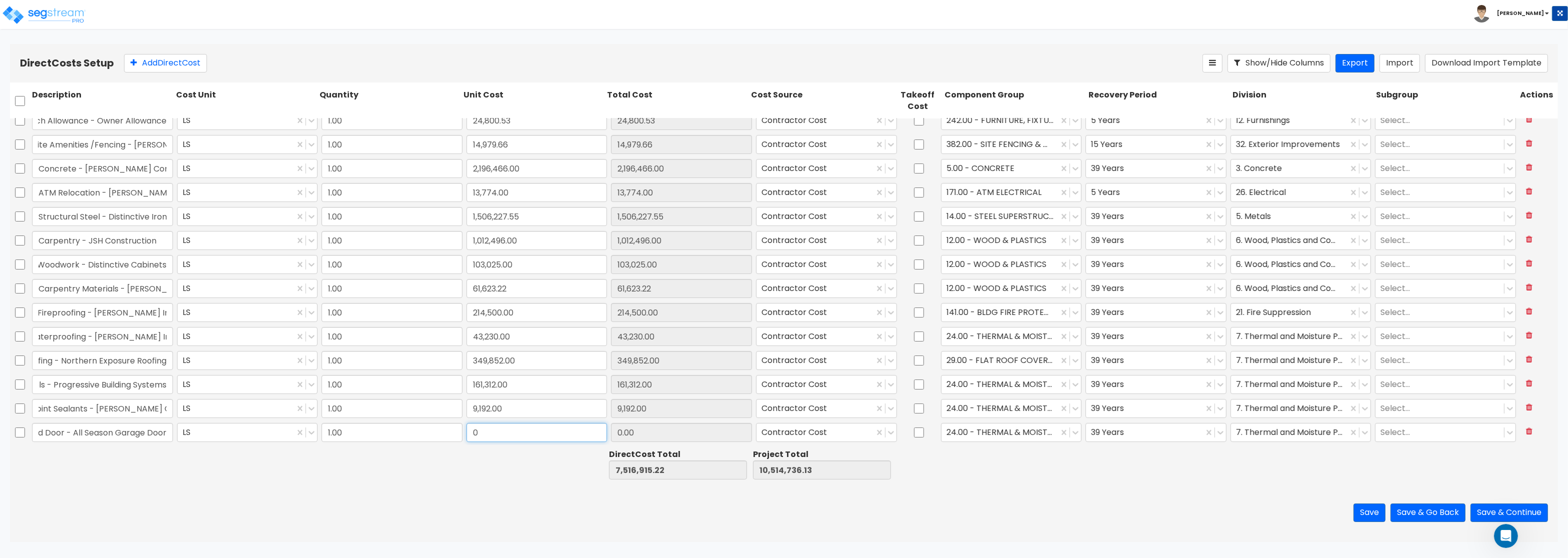
paste input "44,180.0"
type input "44,180.00"
click at [1024, 432] on div at bounding box center [1000, 432] width 107 height 13
type input "7,561,095.22"
type input "10,558,916.13"
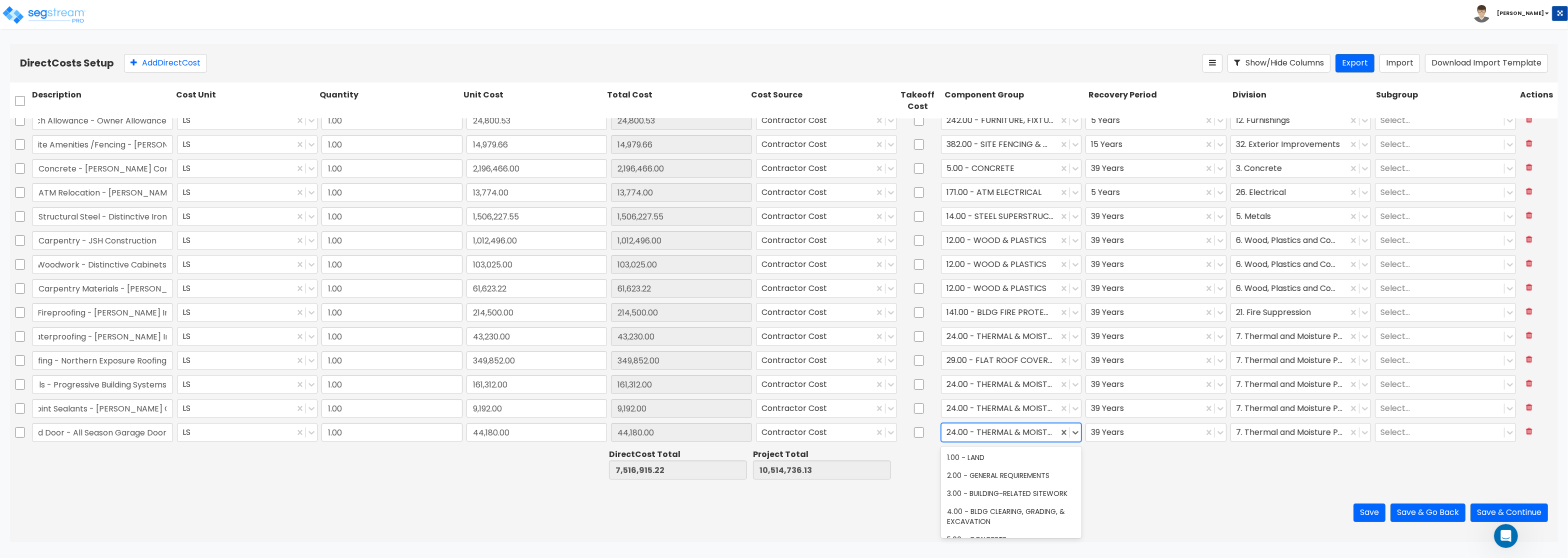
type input "44,180.00"
type input "o"
type input "doors"
click at [1027, 454] on div "40.00 - DOORS & WINDOWS" at bounding box center [1011, 458] width 141 height 18
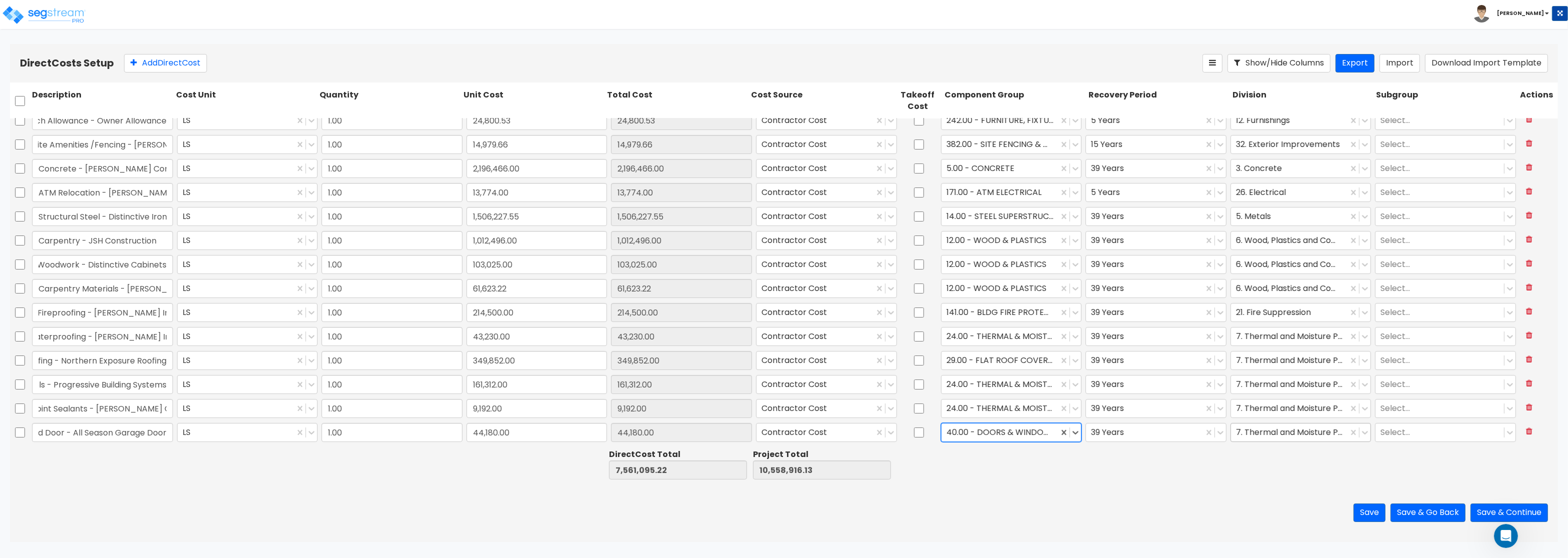
click at [1268, 432] on div at bounding box center [1290, 432] width 107 height 13
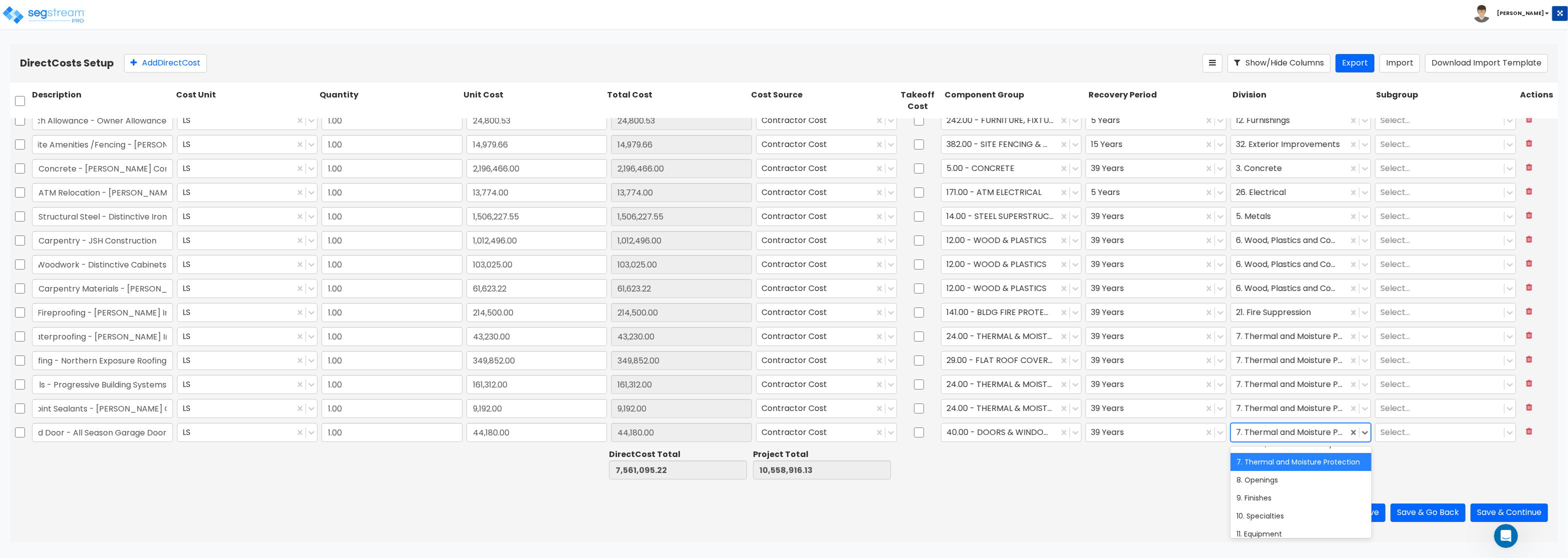
scroll to position [120, 0]
click at [1268, 467] on div "8. Openings" at bounding box center [1301, 463] width 141 height 18
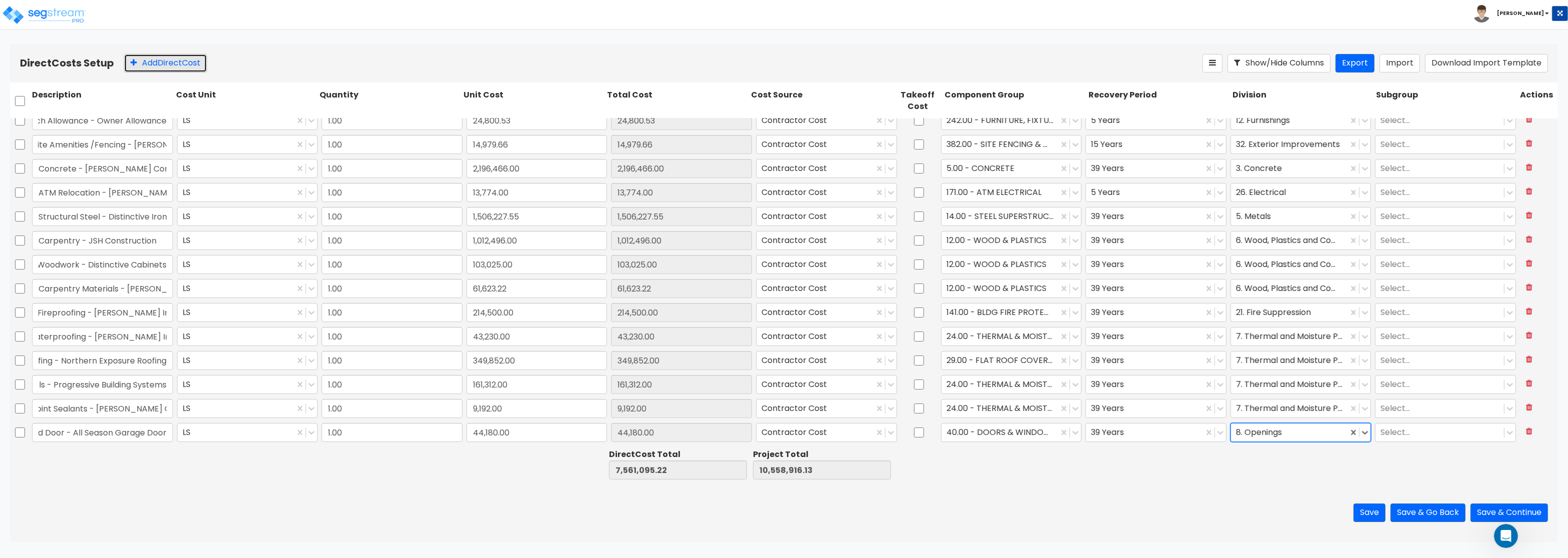
click at [158, 68] on button "Add Direct Cost" at bounding box center [166, 63] width 83 height 18
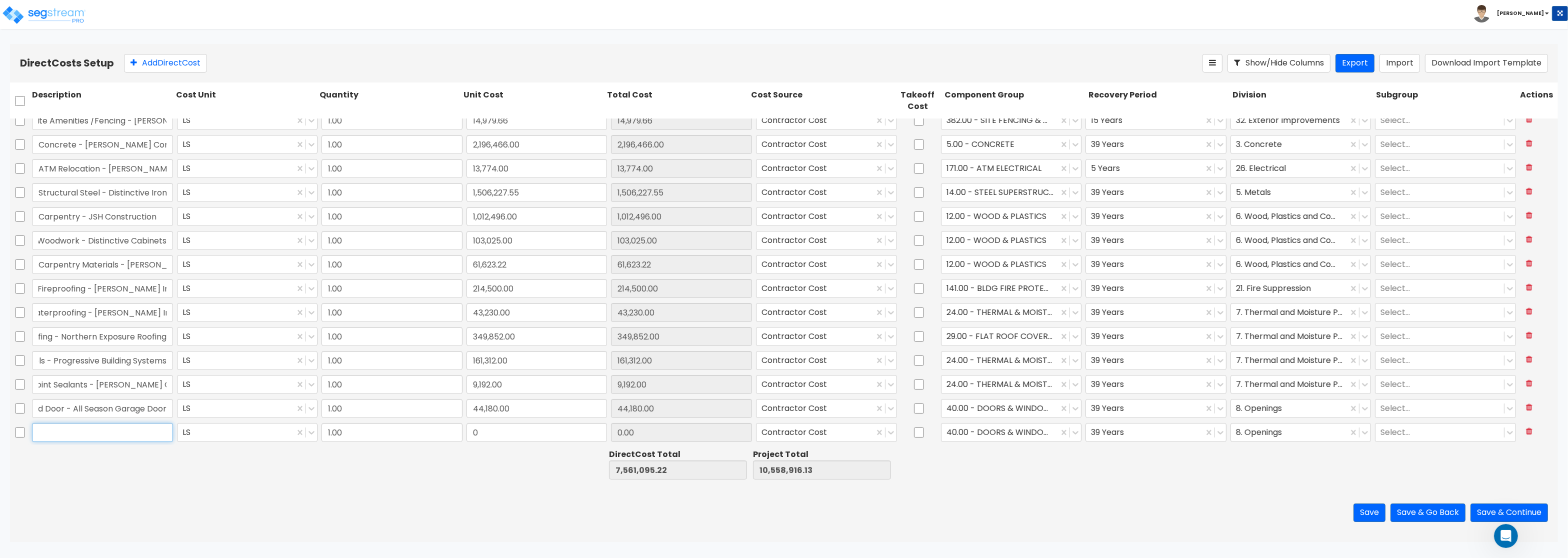
click at [94, 427] on input "text" at bounding box center [102, 432] width 141 height 19
paste input "Door Install - Rochon"
type input "Door Install - Rochon"
click at [480, 437] on input "0" at bounding box center [537, 432] width 141 height 19
paste input "5,165.4"
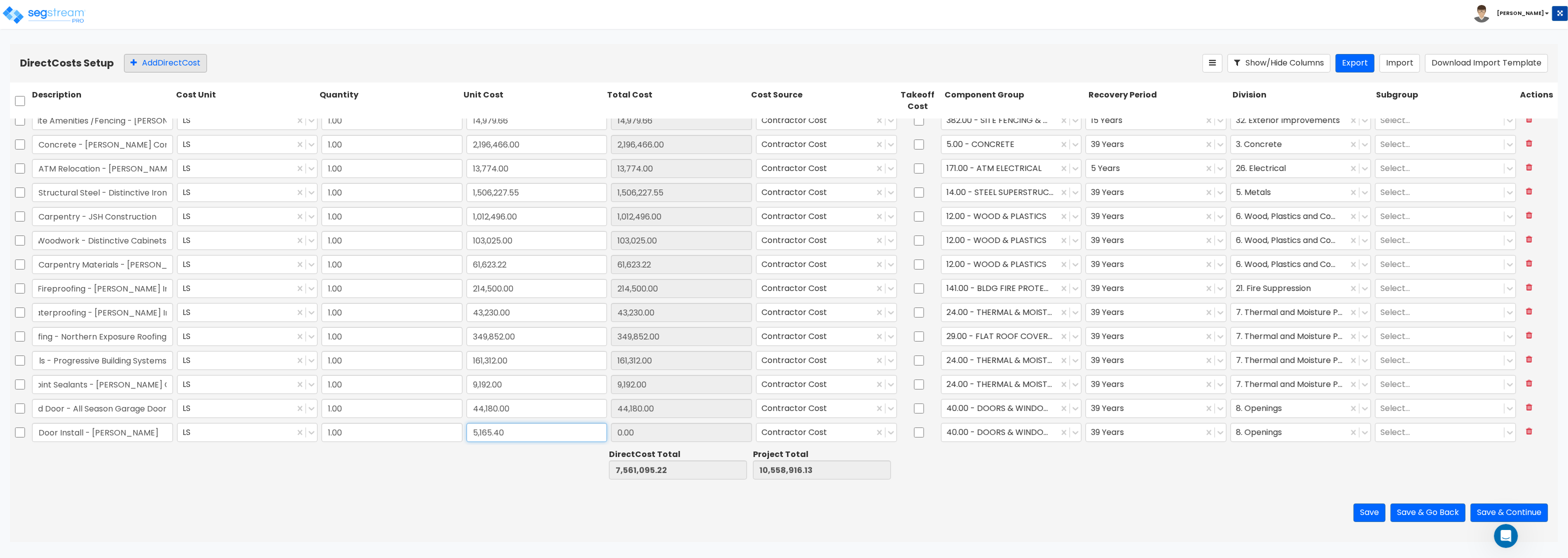
type input "5,165.40"
type input "7,566,260.62"
type input "10,564,081.53"
type input "5,165.40"
click at [145, 60] on button "Add Direct Cost" at bounding box center [166, 63] width 83 height 18
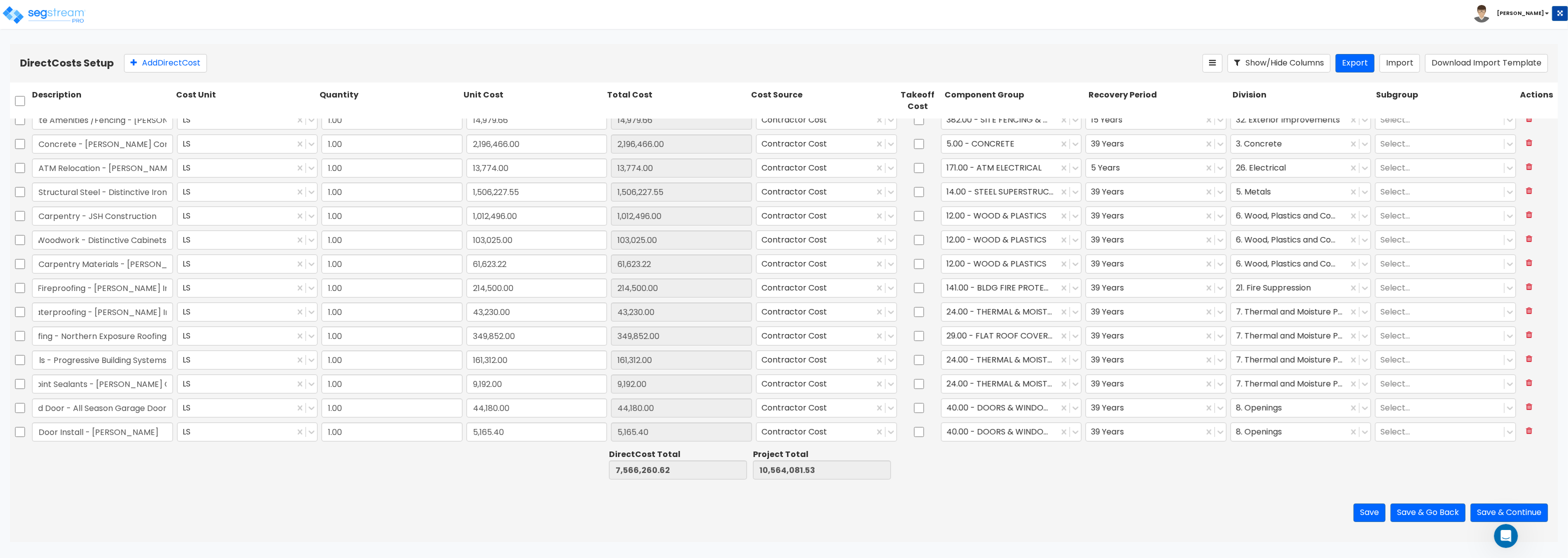
scroll to position [154, 0]
click at [51, 434] on input "text" at bounding box center [102, 432] width 141 height 19
paste input "Doors & Hardware - Wheeler Hardware Co"
type input "Doors & Hardware - Wheeler Hardware Co"
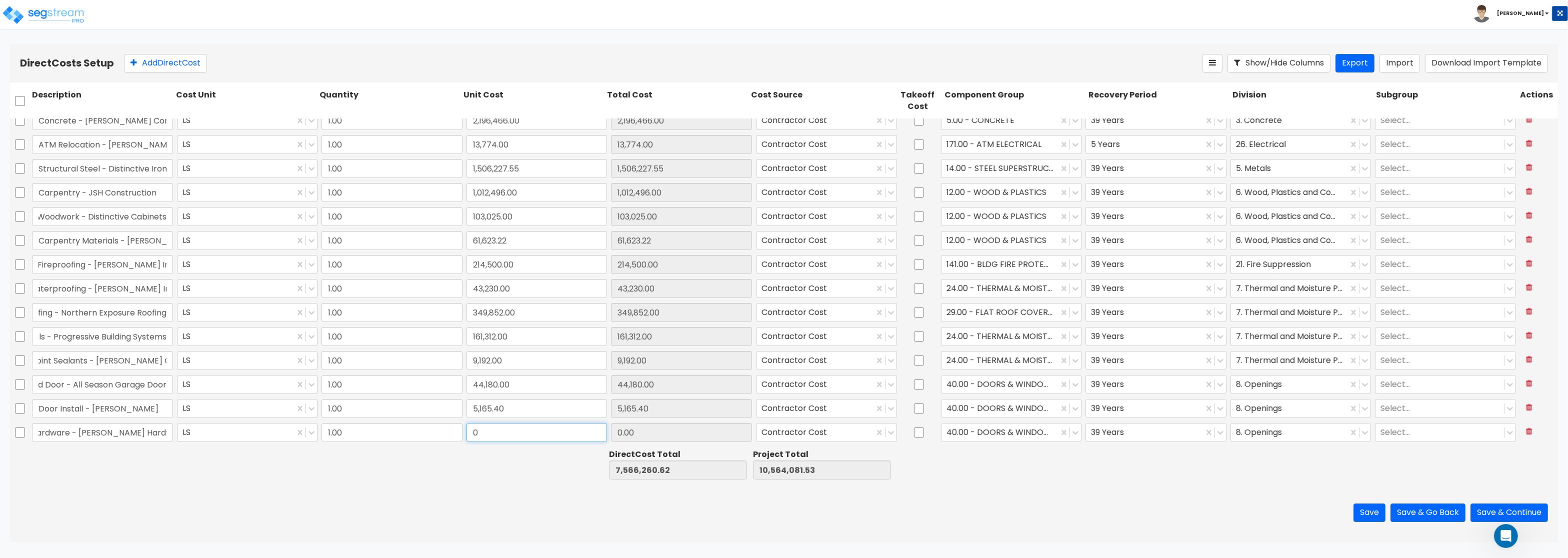
click at [509, 429] on input "0" at bounding box center [537, 432] width 141 height 19
paste input "81,200.0"
type input "81,200.00"
click at [190, 64] on button "Add Direct Cost" at bounding box center [166, 63] width 83 height 18
type input "7,647,460.62"
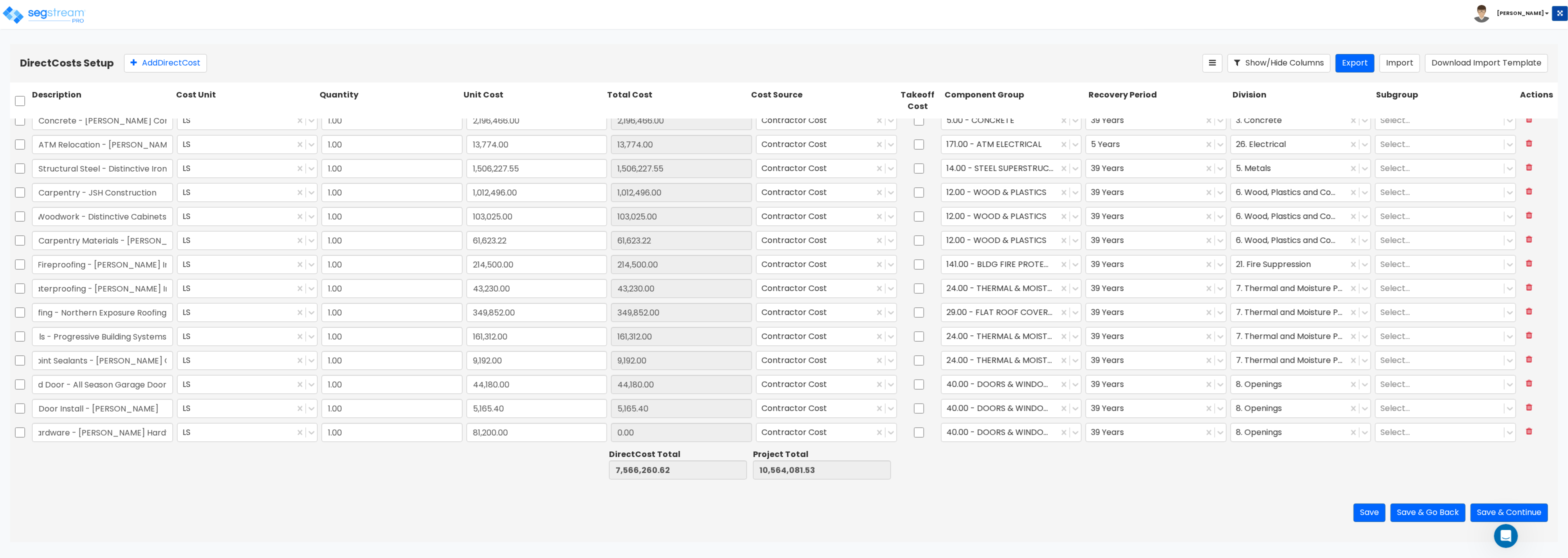
type input "10,645,281.53"
type input "81,200.00"
click at [60, 434] on input "text" at bounding box center [102, 432] width 141 height 19
paste input "Glass & Glazing - Hager City Glass"
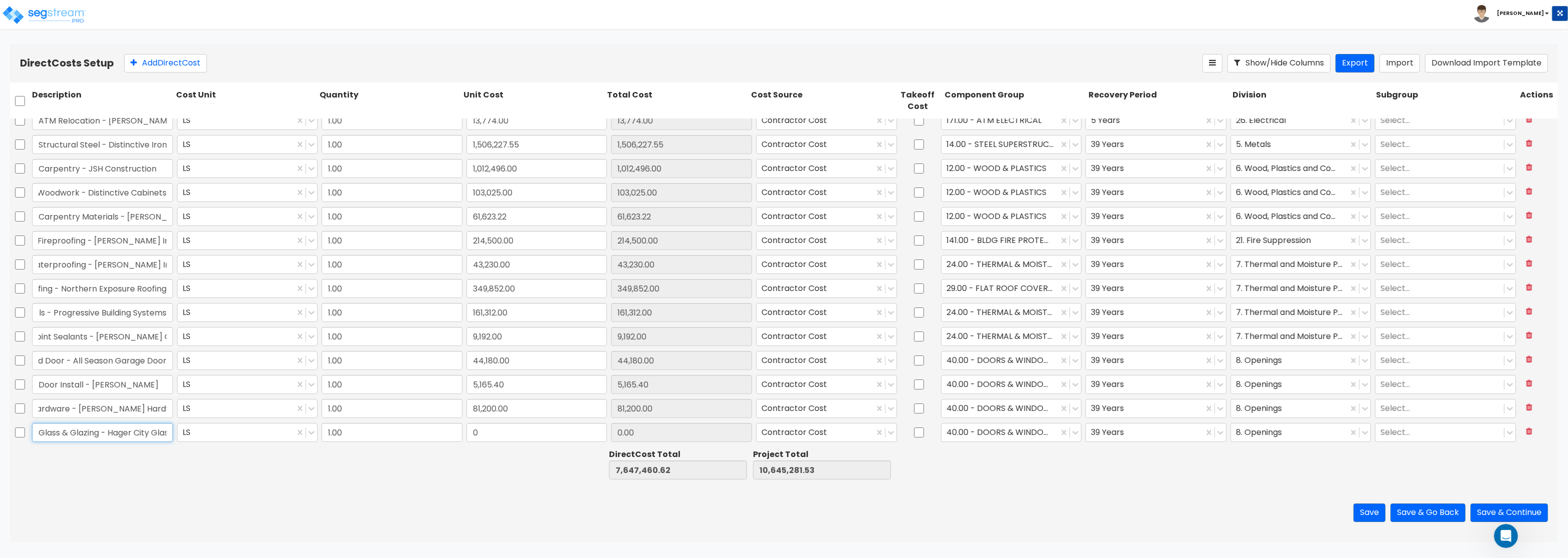
scroll to position [0, 9]
type input "Glass & Glazing - Hager City Glass"
click at [514, 430] on input "0" at bounding box center [537, 432] width 141 height 19
paste input "656,436.75"
type input "656,436.75"
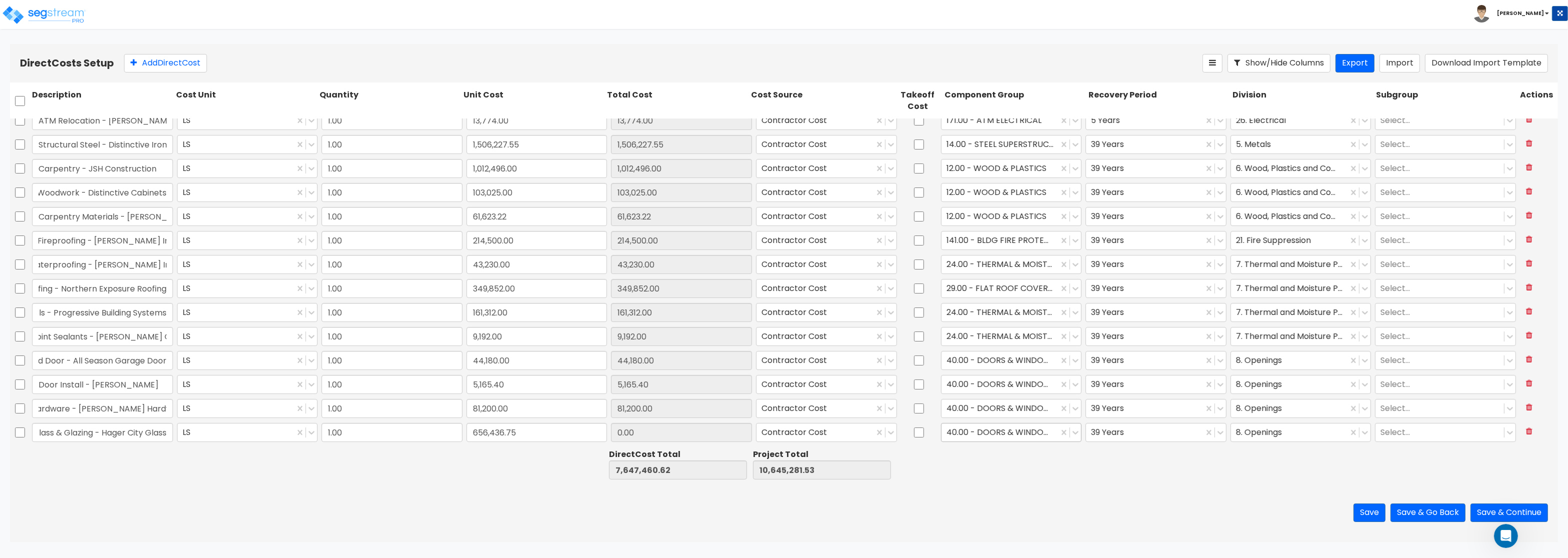
click at [973, 430] on div at bounding box center [1000, 432] width 107 height 13
type input "8,303,897.37"
type input "11,301,718.28"
type input "656,436.75"
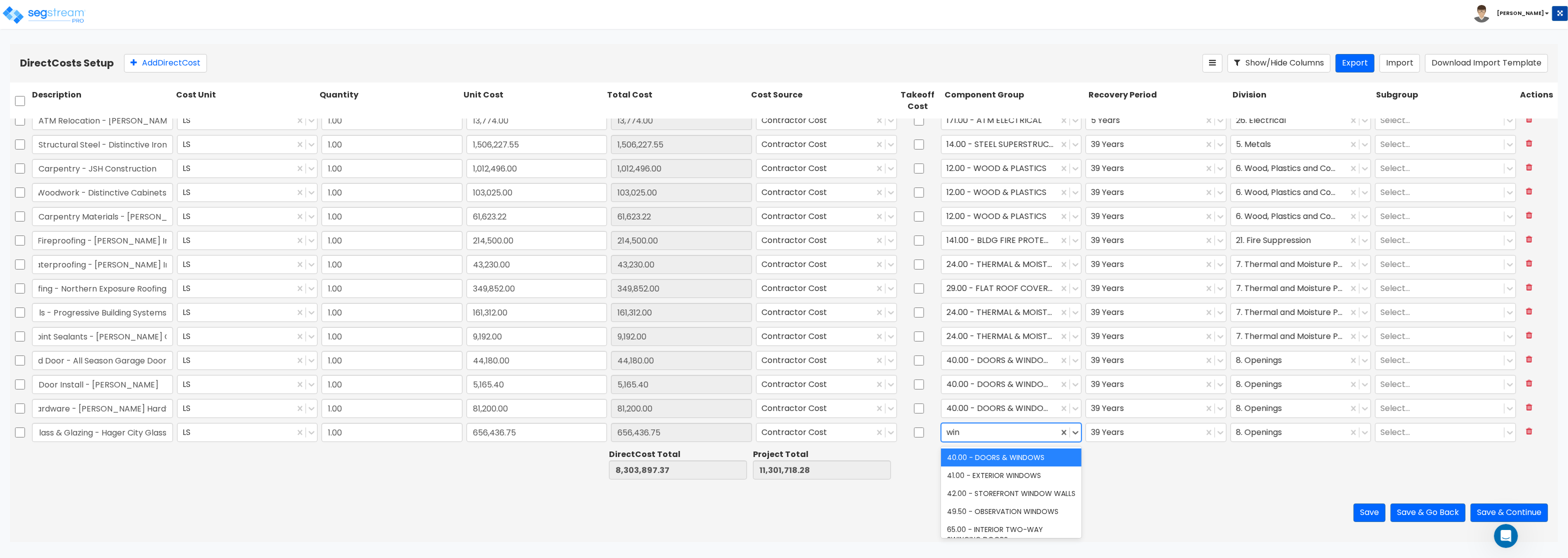
type input "wind"
drag, startPoint x: 980, startPoint y: 456, endPoint x: 1223, endPoint y: 425, distance: 245.0
click at [982, 456] on div "40.00 - DOORS & WINDOWS" at bounding box center [1011, 458] width 141 height 18
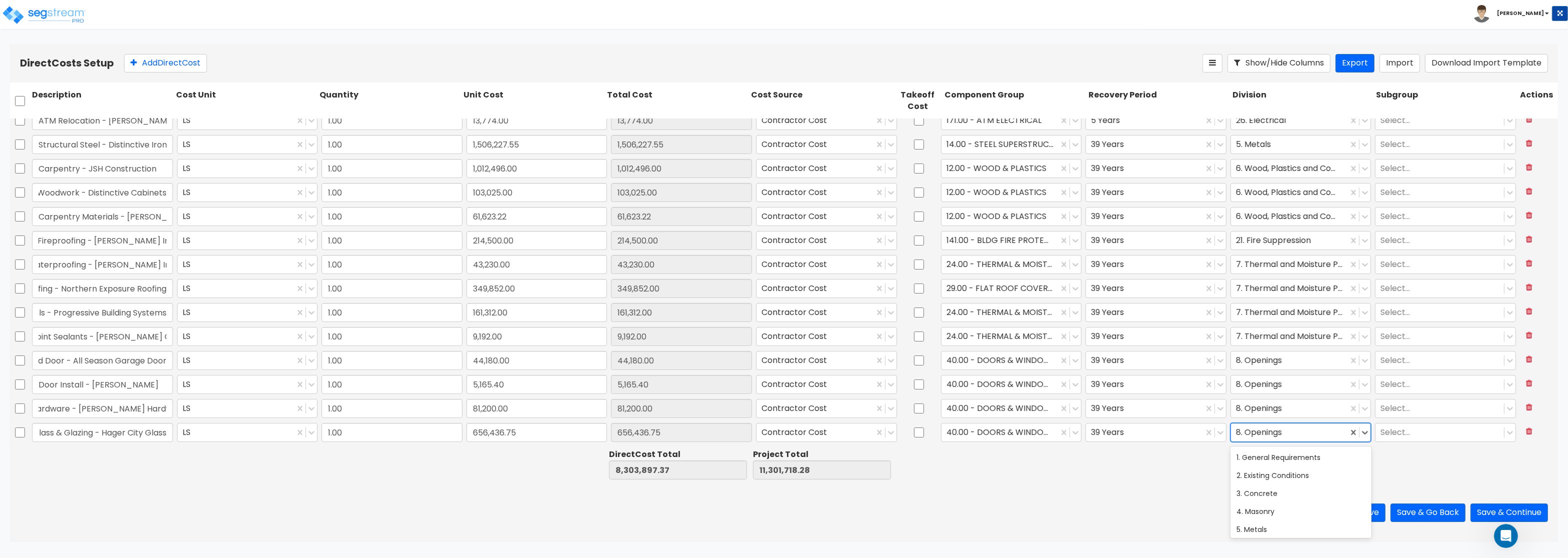
click at [1287, 436] on div at bounding box center [1290, 432] width 107 height 13
click at [1287, 435] on div at bounding box center [1290, 432] width 107 height 13
click at [995, 432] on div at bounding box center [1000, 432] width 107 height 13
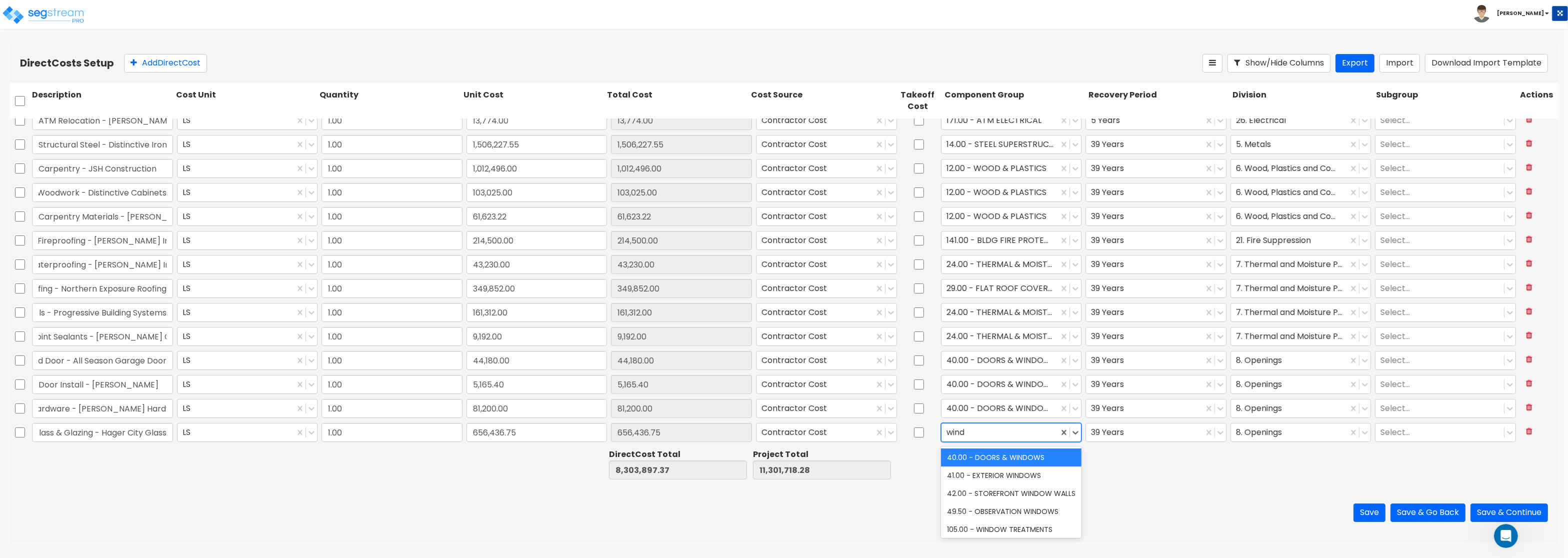
type input "windo"
click at [1012, 472] on div "41.00 - EXTERIOR WINDOWS" at bounding box center [1011, 476] width 141 height 18
click at [1012, 472] on div at bounding box center [1015, 464] width 144 height 35
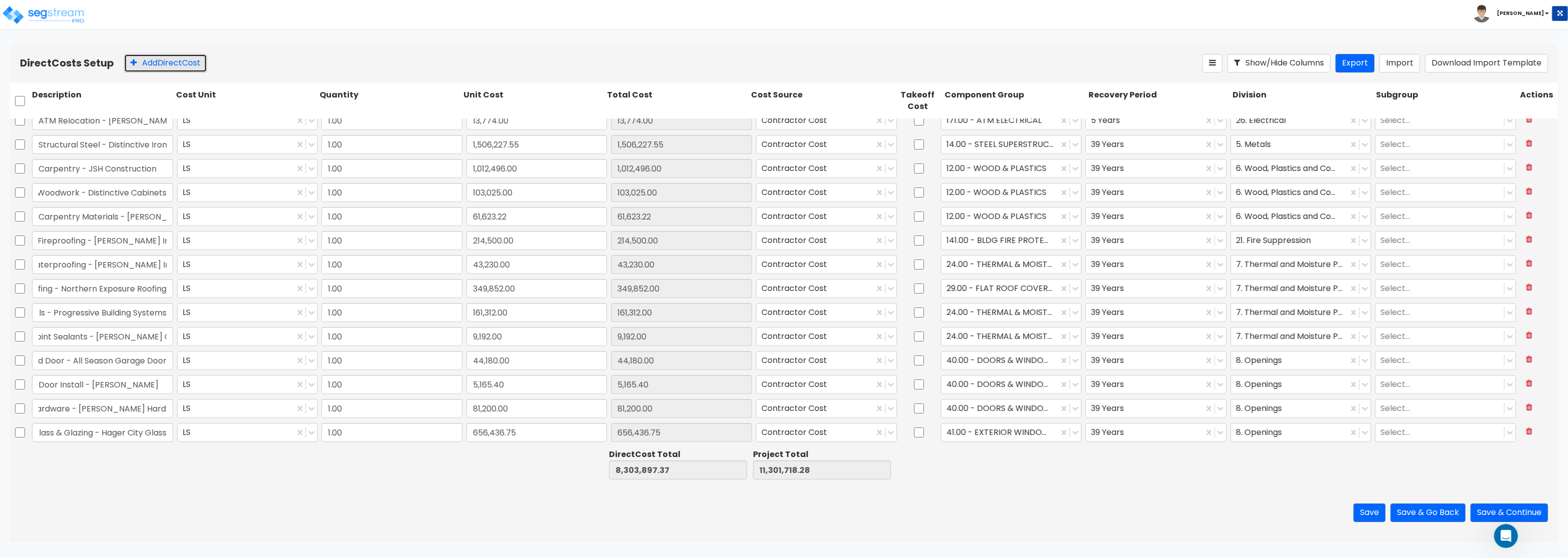
click at [163, 58] on button "Add Direct Cost" at bounding box center [166, 63] width 83 height 18
type input "Tile - S&D Tile"
drag, startPoint x: 482, startPoint y: 432, endPoint x: 451, endPoint y: 428, distance: 31.3
click at [467, 428] on input "0" at bounding box center [537, 432] width 141 height 19
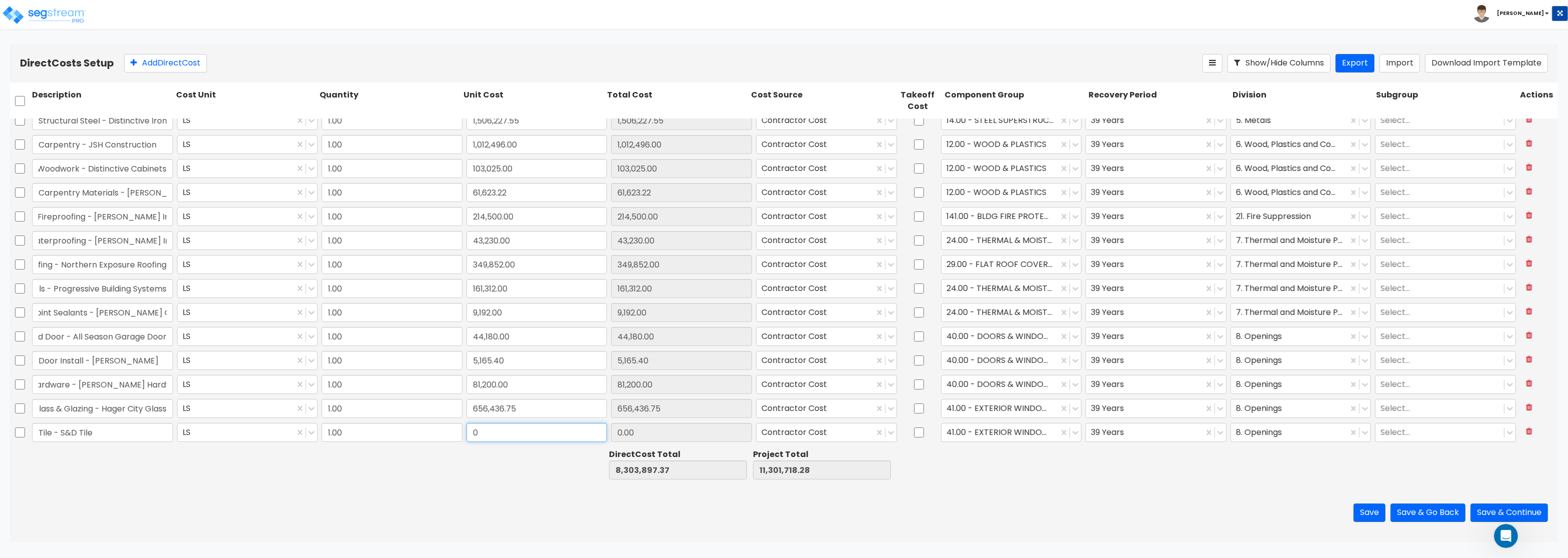
paste input "71,500.0"
type input "71,500.00"
type input "8,375,397.37"
type input "11,373,218.28"
type input "71,500.00"
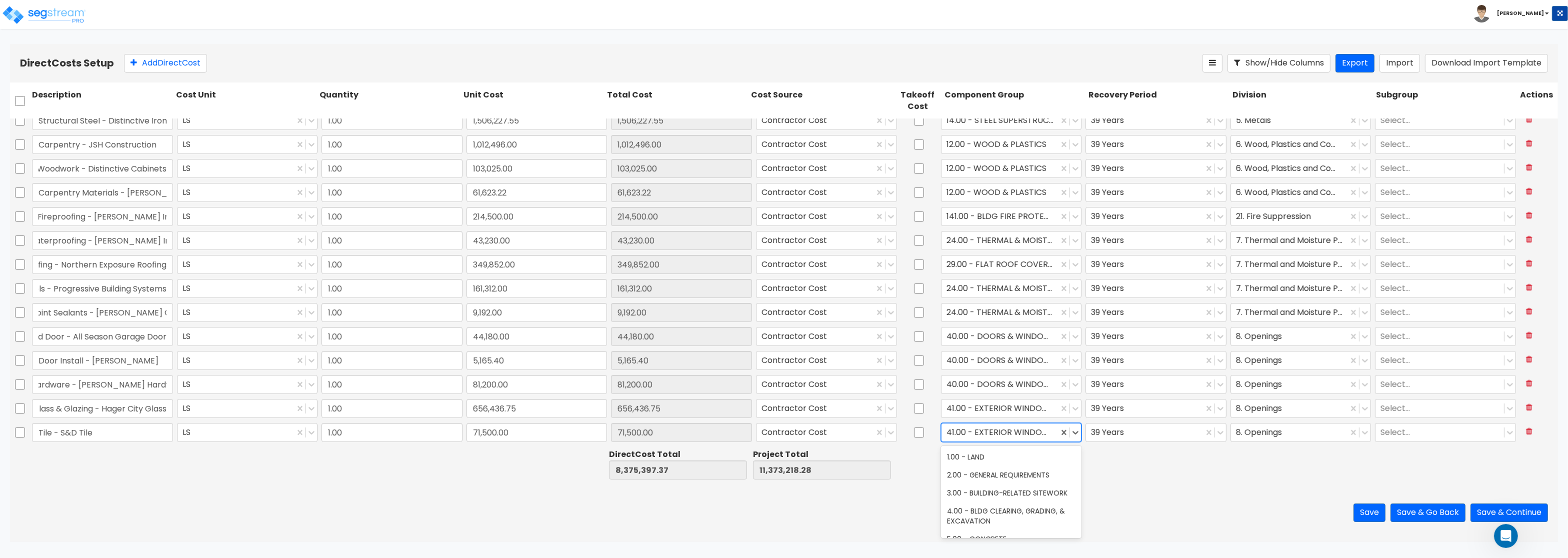
click at [1008, 440] on div "41.00 - EXTERIOR WINDOWS" at bounding box center [1000, 432] width 118 height 18
type input "cer"
click at [1017, 460] on div "123.00 - CERAMIC TILE" at bounding box center [1011, 457] width 141 height 18
click at [1260, 436] on div at bounding box center [1290, 432] width 107 height 13
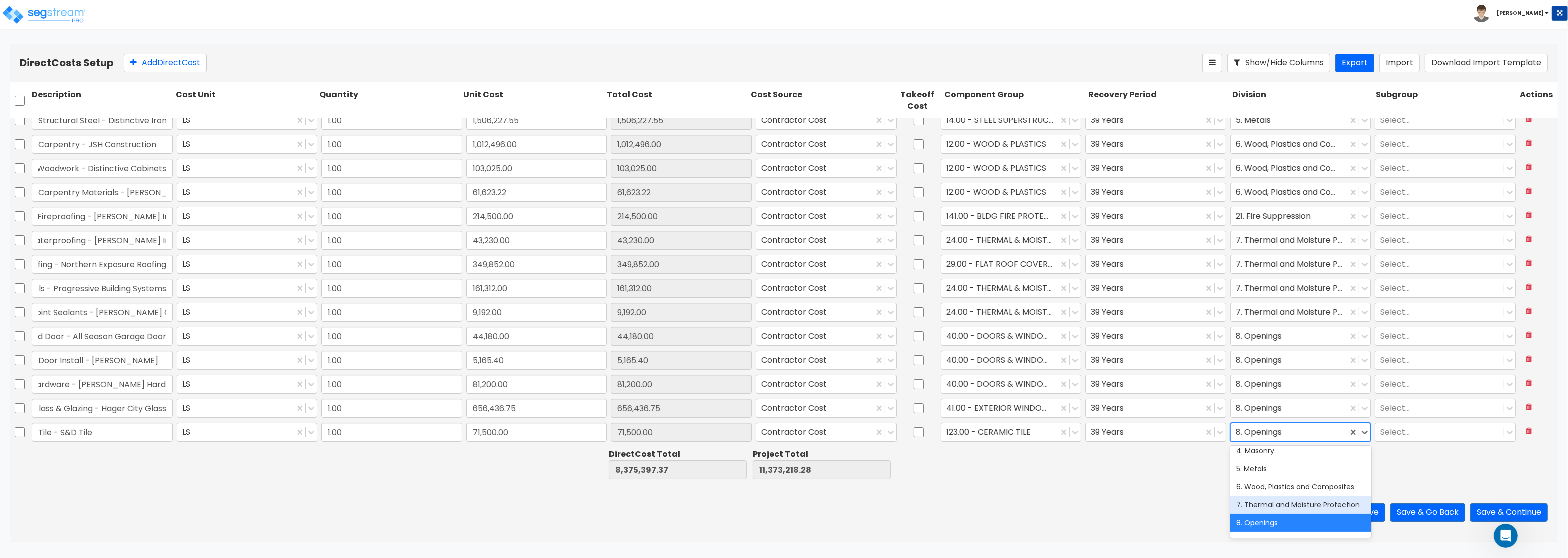
scroll to position [120, 0]
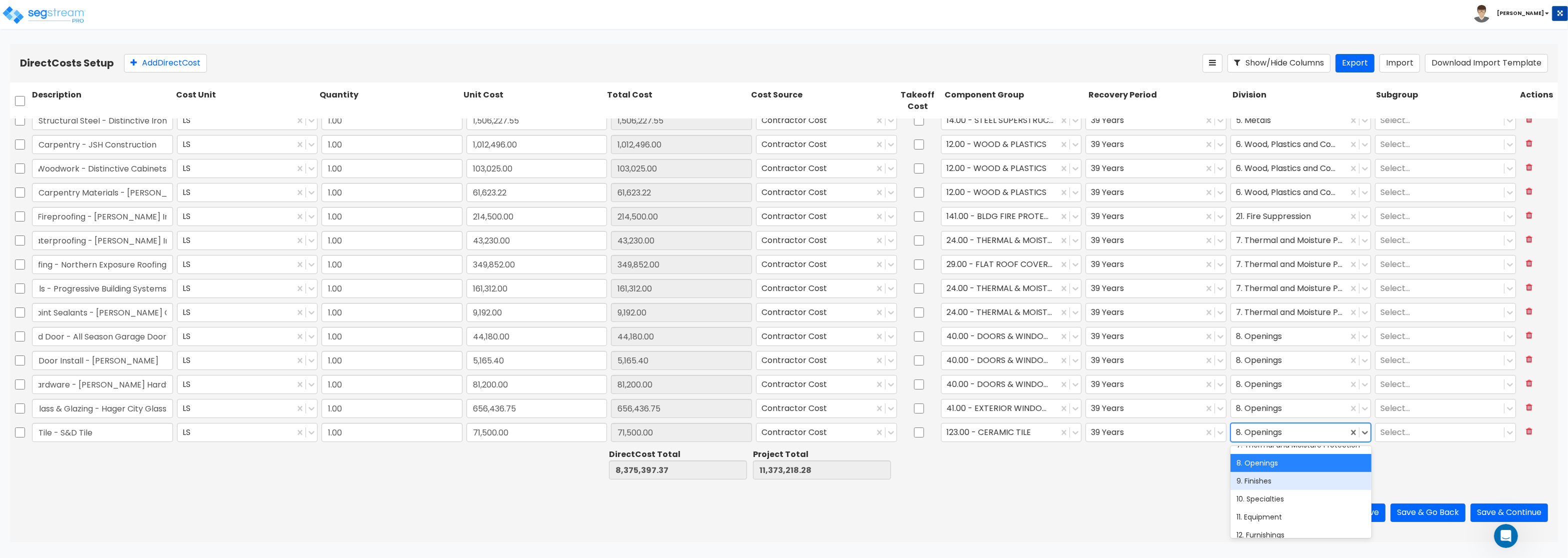
click at [1266, 480] on div "9. Finishes" at bounding box center [1301, 481] width 141 height 18
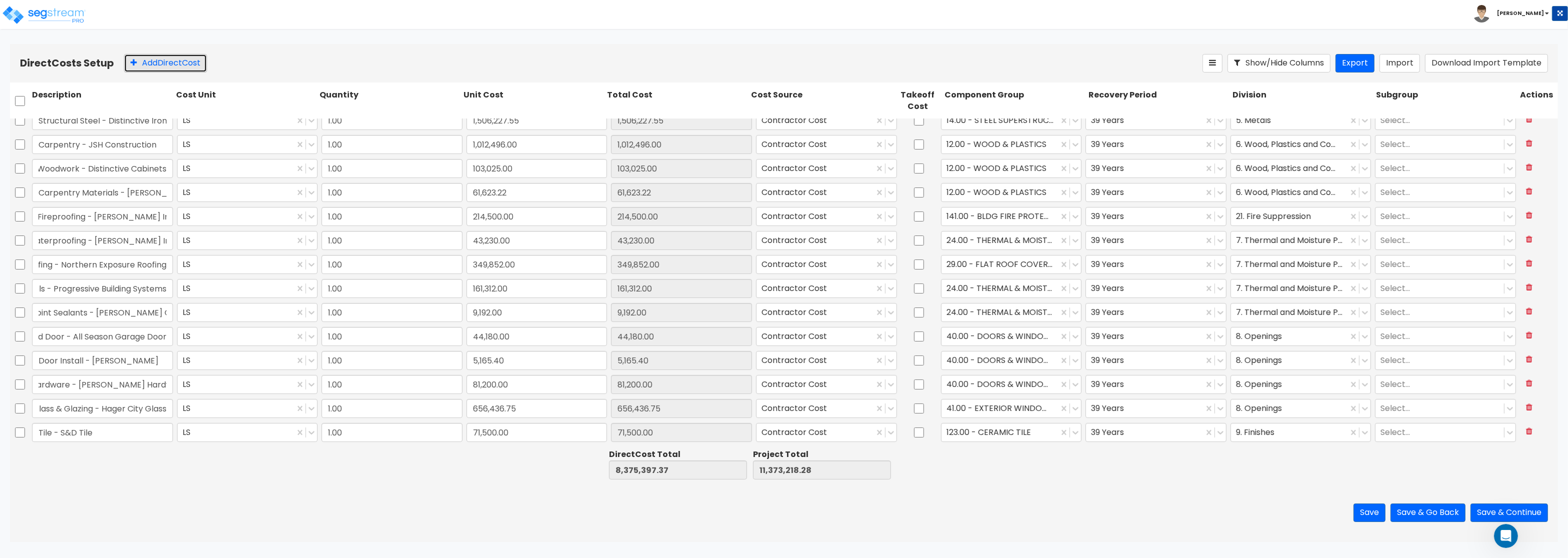
click at [164, 65] on button "Add Direct Cost" at bounding box center [166, 63] width 83 height 18
click at [118, 432] on input "text" at bounding box center [102, 432] width 141 height 19
paste input "Flooring - Sonus Interiors"
type input "Flooring - Sonus Interiors"
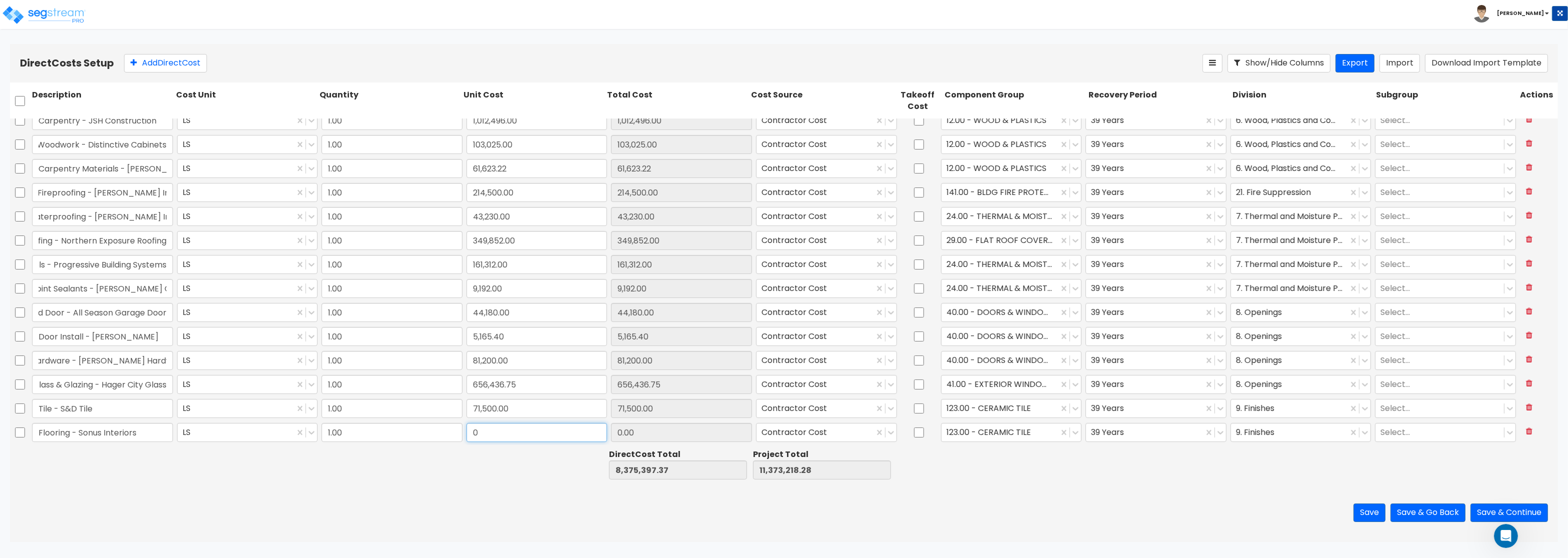
drag, startPoint x: 492, startPoint y: 432, endPoint x: 563, endPoint y: 427, distance: 71.2
click at [563, 427] on input "0" at bounding box center [537, 432] width 141 height 19
paste input "48,584.98"
type input "48,584.98"
click at [985, 430] on div at bounding box center [1000, 432] width 107 height 13
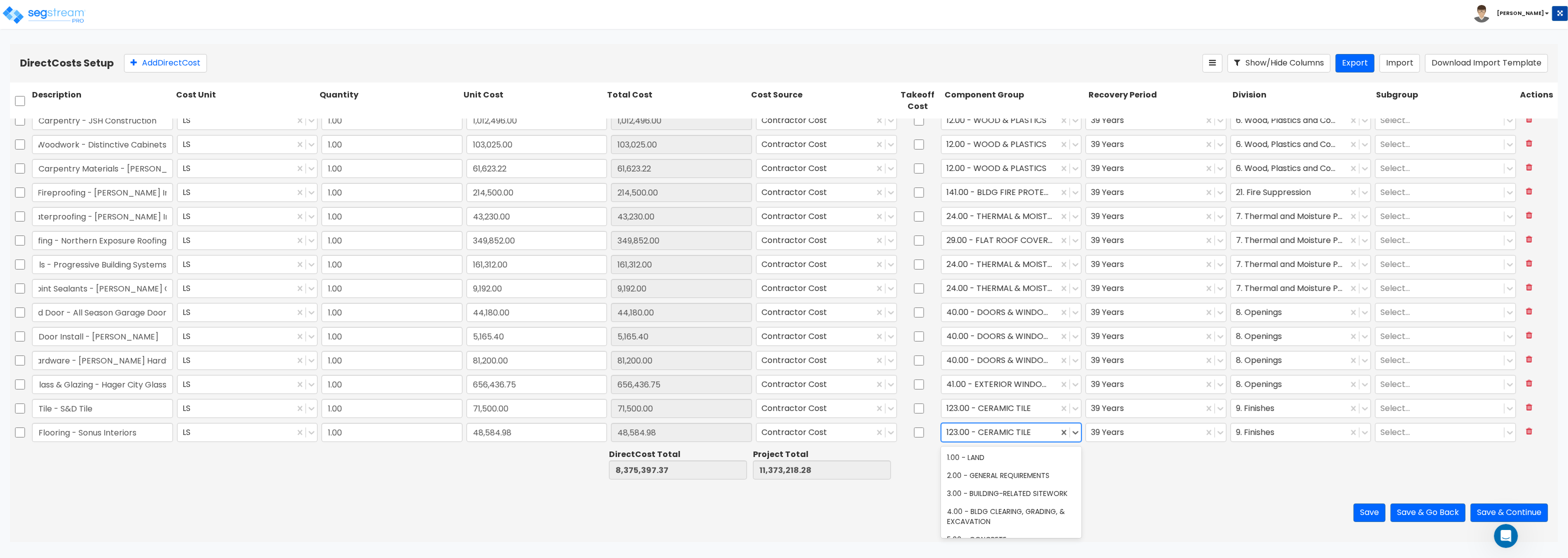
type input "8,423,982.35"
type input "11,421,803.26"
type input "48,584.98"
type input "vin"
click at [991, 473] on div "130.00 - VINYL FLOORING" at bounding box center [1011, 476] width 141 height 18
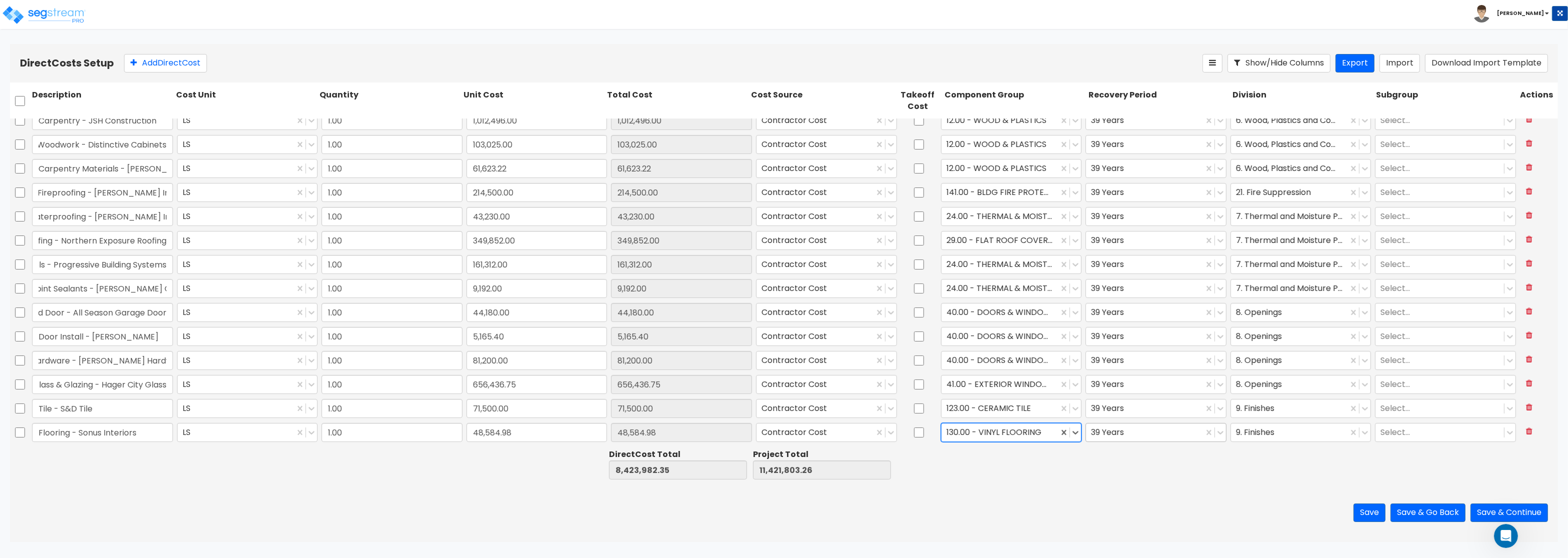
click at [1124, 430] on div at bounding box center [1145, 432] width 107 height 13
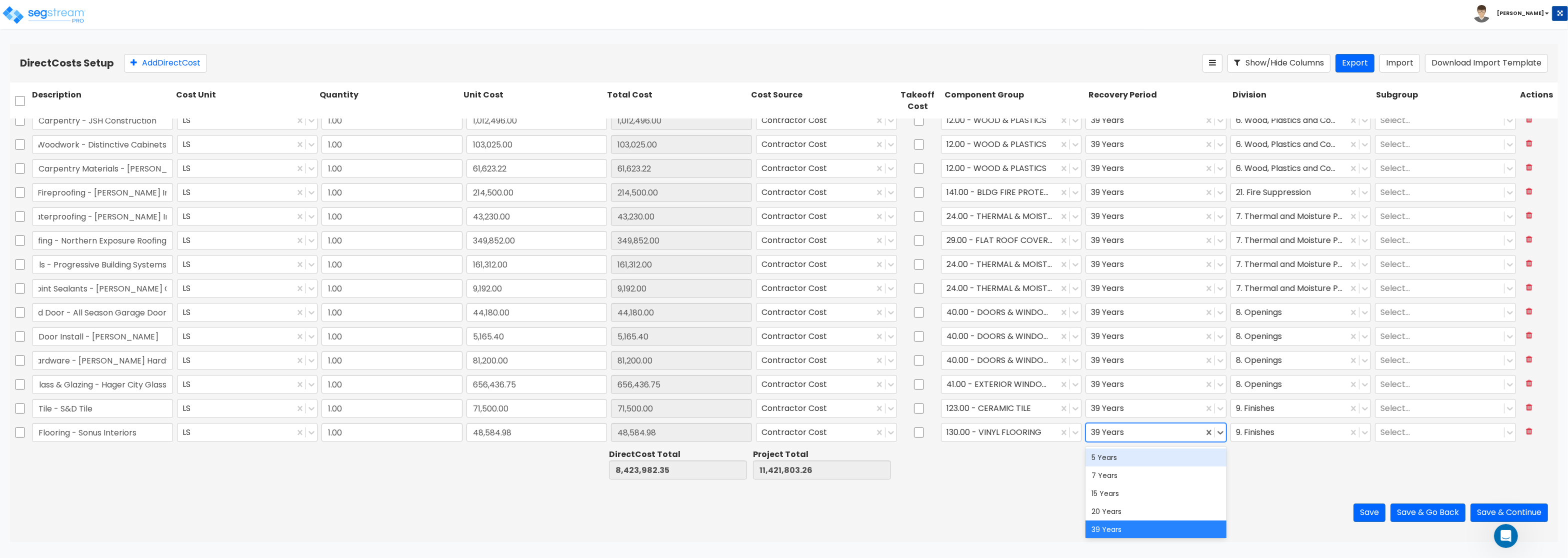
click at [1119, 460] on div "5 Years" at bounding box center [1156, 458] width 141 height 18
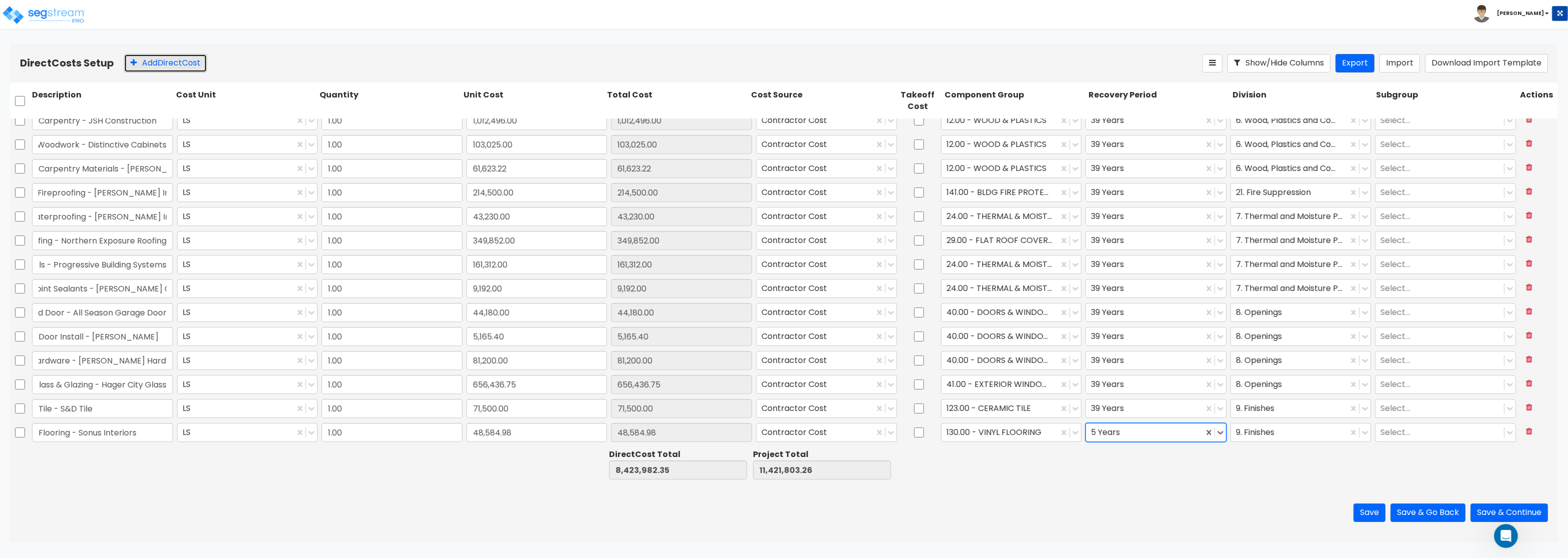
click at [152, 64] on button "Add Direct Cost" at bounding box center [166, 63] width 83 height 18
type input "1.00"
type input "0"
click at [92, 437] on input "text" at bounding box center [102, 432] width 141 height 19
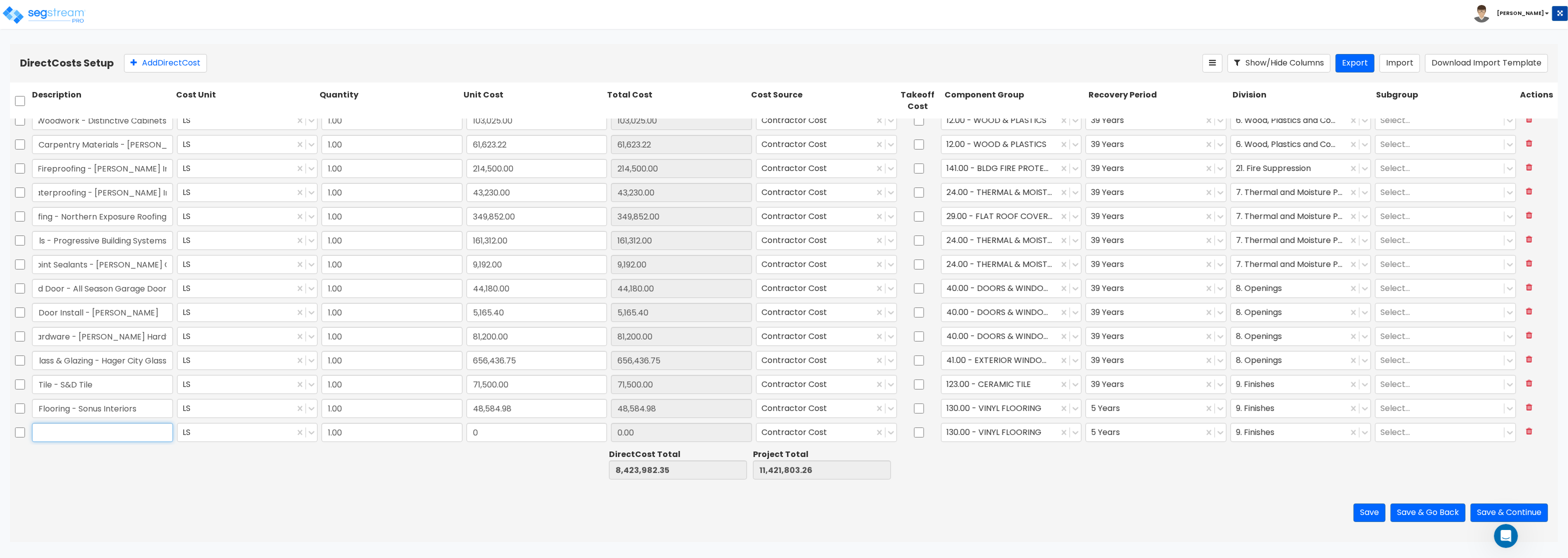
paste input "$ 17,666.00"
type input "$ 17,666.00"
click at [467, 434] on div "0" at bounding box center [537, 432] width 145 height 23
click at [499, 433] on input "0" at bounding box center [537, 432] width 141 height 19
drag, startPoint x: 530, startPoint y: 432, endPoint x: 446, endPoint y: 427, distance: 84.1
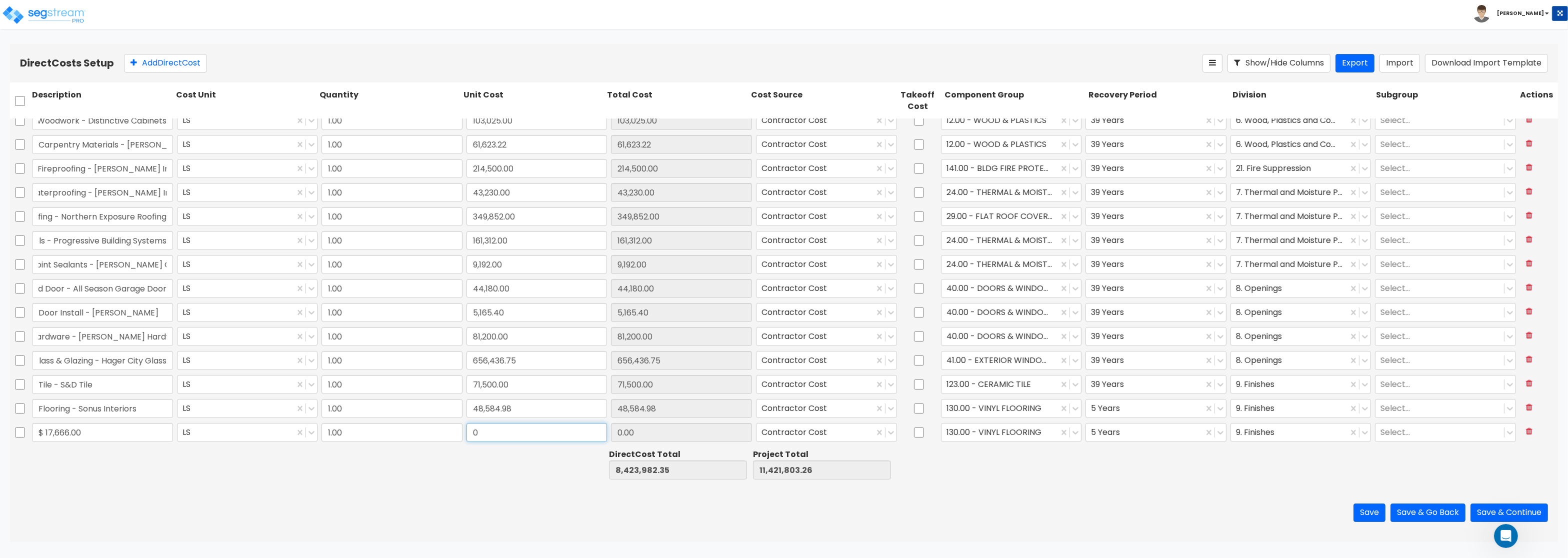
click at [467, 427] on input "0" at bounding box center [537, 432] width 141 height 19
paste input "17,666.0"
type input "17,666.00"
click at [999, 432] on div at bounding box center [1000, 432] width 107 height 13
type input "8,441,648.35"
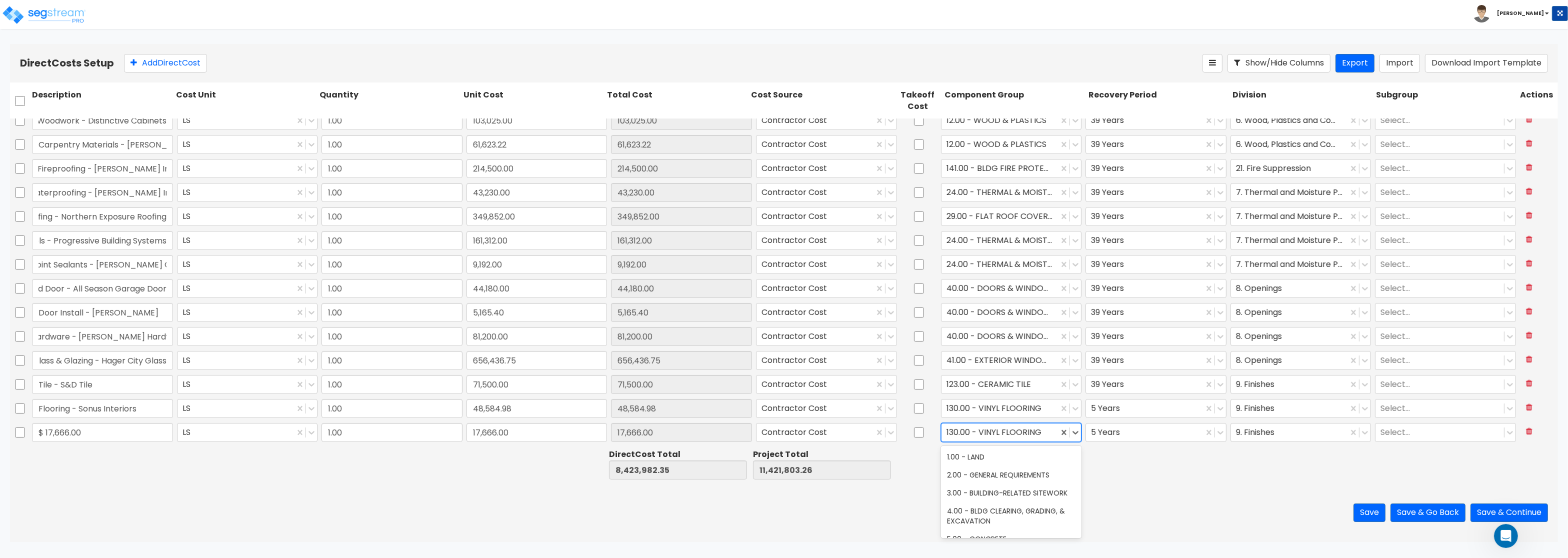
type input "11,439,469.26"
type input "17,666.00"
type input "pain"
click at [1014, 480] on div "112.00 - INTERIOR PAINT" at bounding box center [1011, 475] width 141 height 18
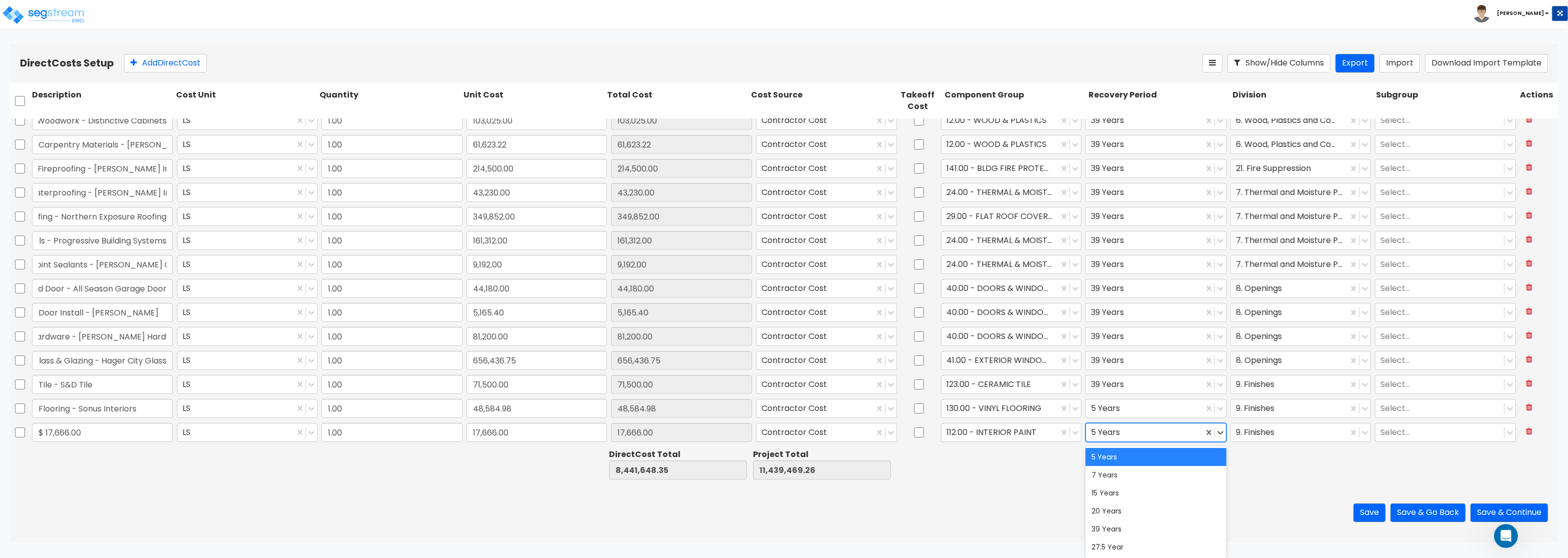
click at [1141, 432] on div at bounding box center [1145, 432] width 107 height 13
click at [1110, 525] on div "39 Years" at bounding box center [1156, 529] width 141 height 18
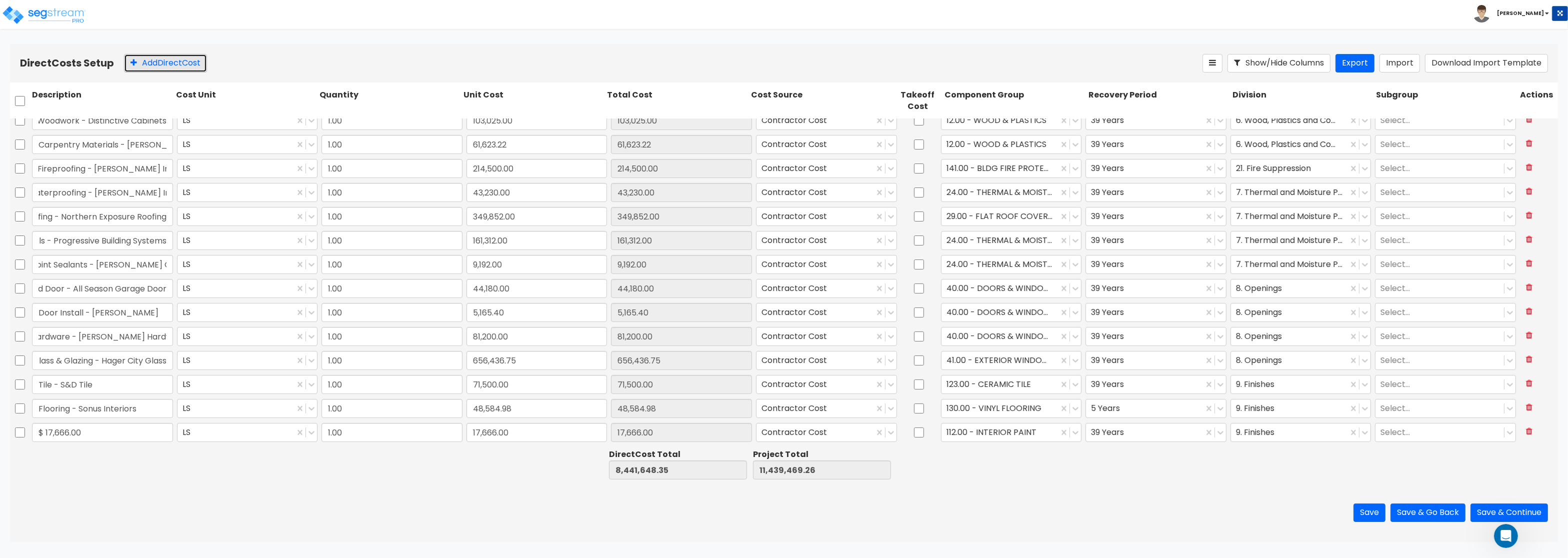
click at [170, 66] on button "Add Direct Cost" at bounding box center [166, 63] width 83 height 18
click at [68, 425] on input "text" at bounding box center [102, 432] width 141 height 19
type input "Toilet Accessories - Bartley Sales Co"
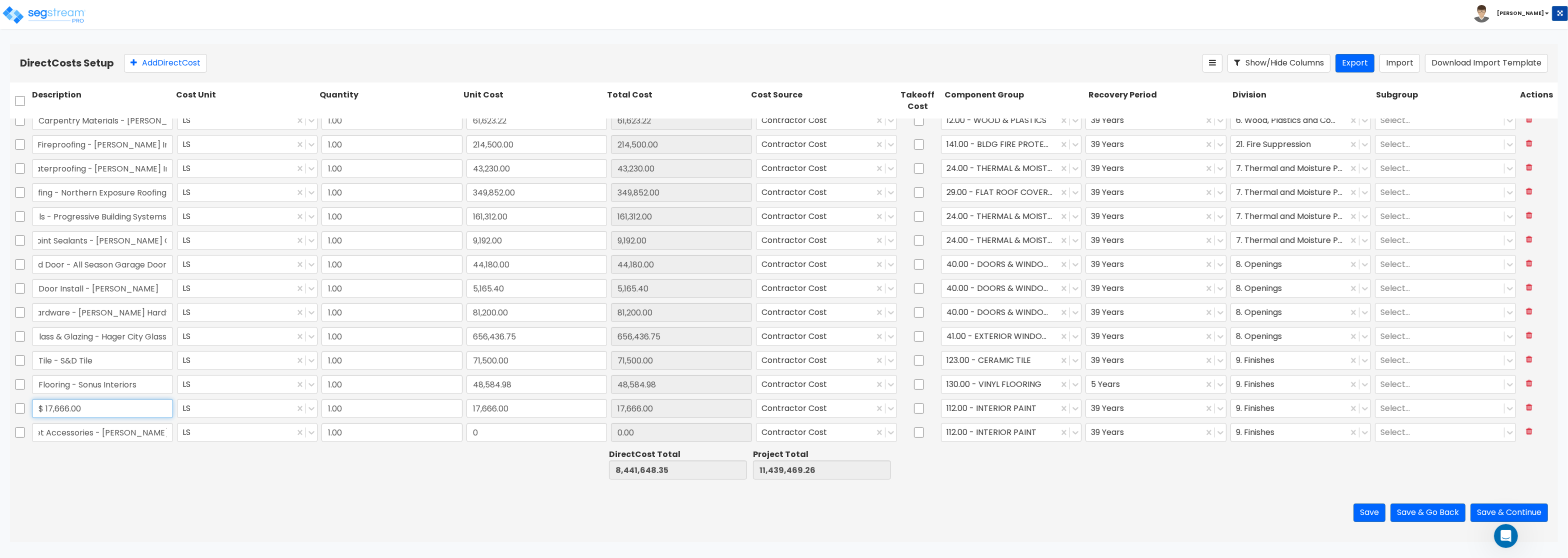
drag, startPoint x: 104, startPoint y: 401, endPoint x: -25, endPoint y: 395, distance: 129.1
click at [32, 399] on input "$ 17,666.00" at bounding box center [102, 408] width 141 height 19
paste input "Painting - All State Painting"
drag, startPoint x: 497, startPoint y: 427, endPoint x: 427, endPoint y: 424, distance: 70.1
click at [467, 424] on input "0" at bounding box center [537, 432] width 141 height 19
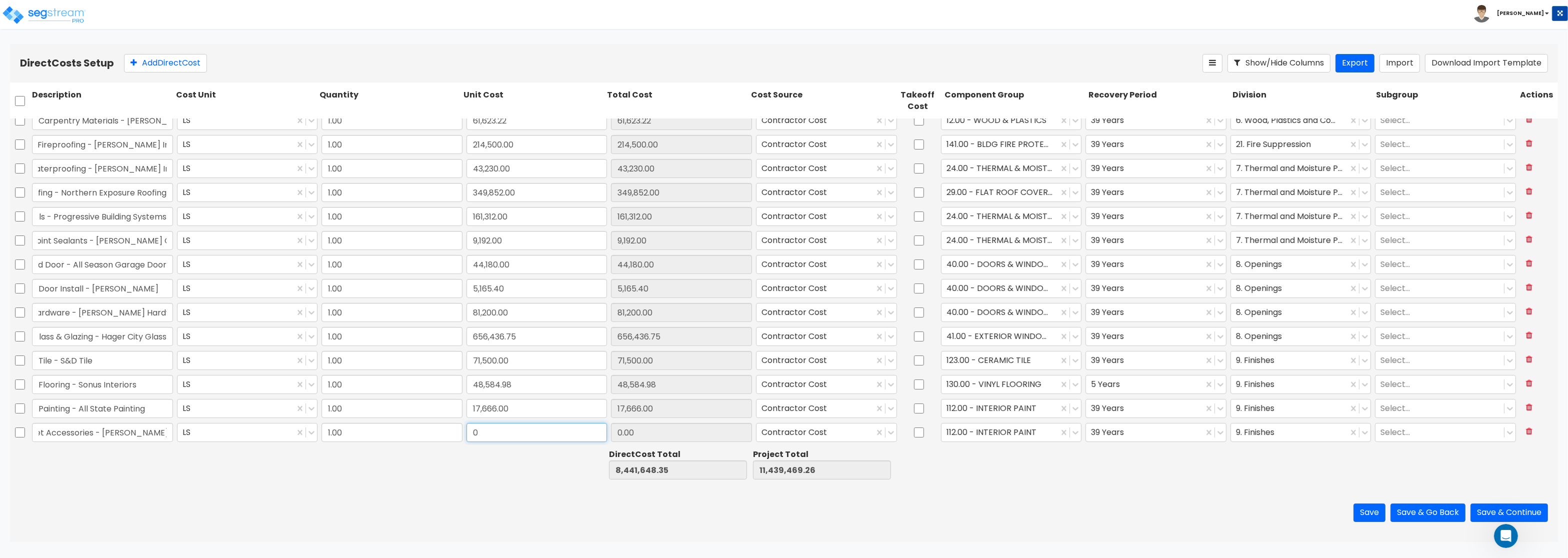
paste input "14,689.36"
click at [987, 452] on div "70.00 - RESTROOM ACCESSORIES" at bounding box center [1011, 457] width 141 height 18
click at [1263, 434] on div at bounding box center [1290, 432] width 107 height 13
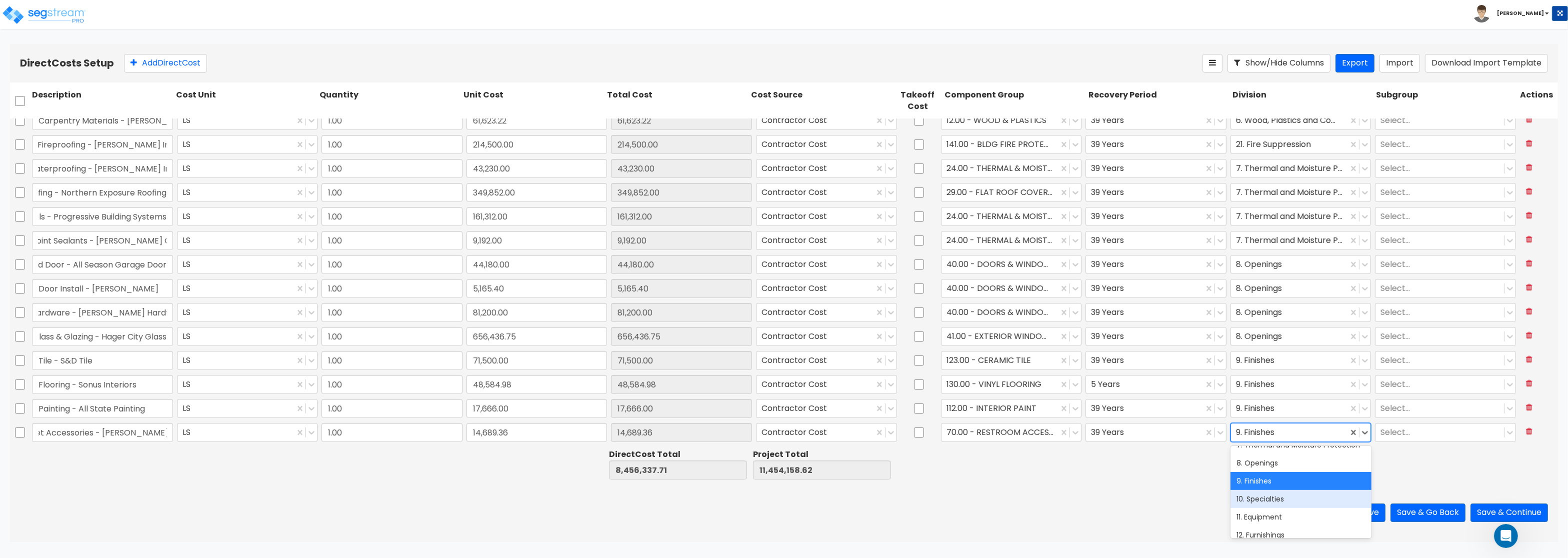
click at [1272, 503] on div "10. Specialties" at bounding box center [1301, 499] width 141 height 18
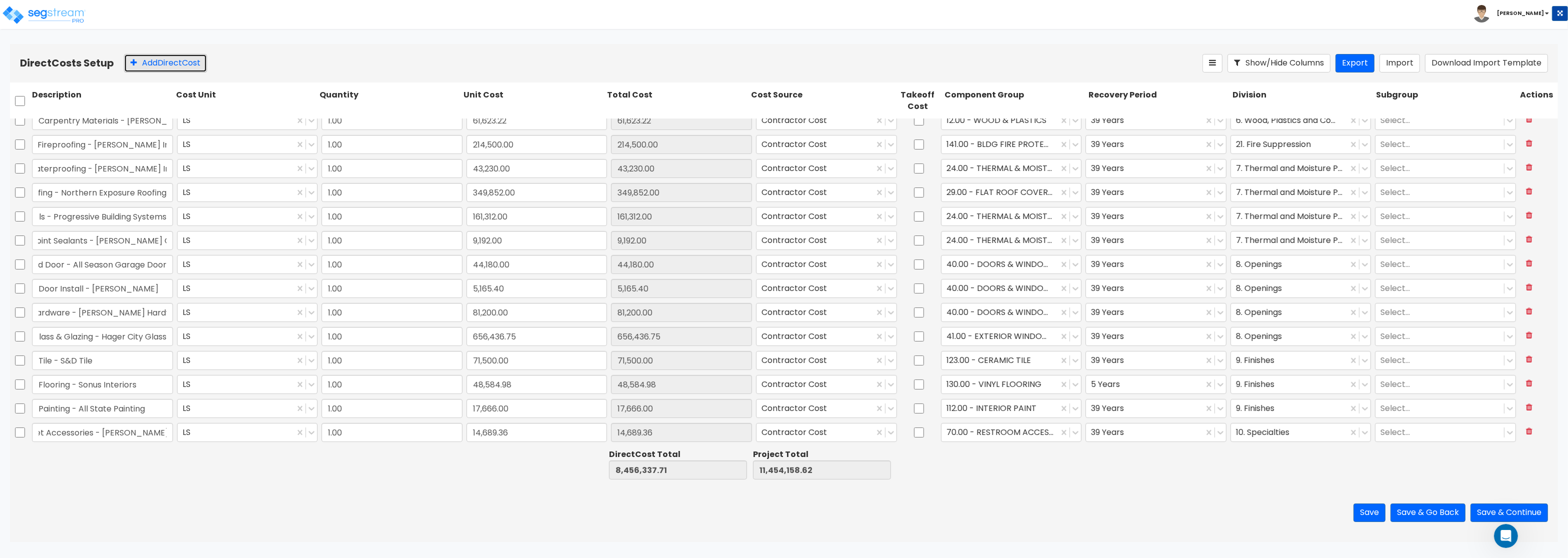
click at [166, 69] on button "Add Direct Cost" at bounding box center [166, 63] width 83 height 18
drag, startPoint x: 518, startPoint y: 437, endPoint x: 492, endPoint y: 430, distance: 26.9
click at [492, 430] on input "0" at bounding box center [537, 432] width 141 height 19
paste input "7,006.23"
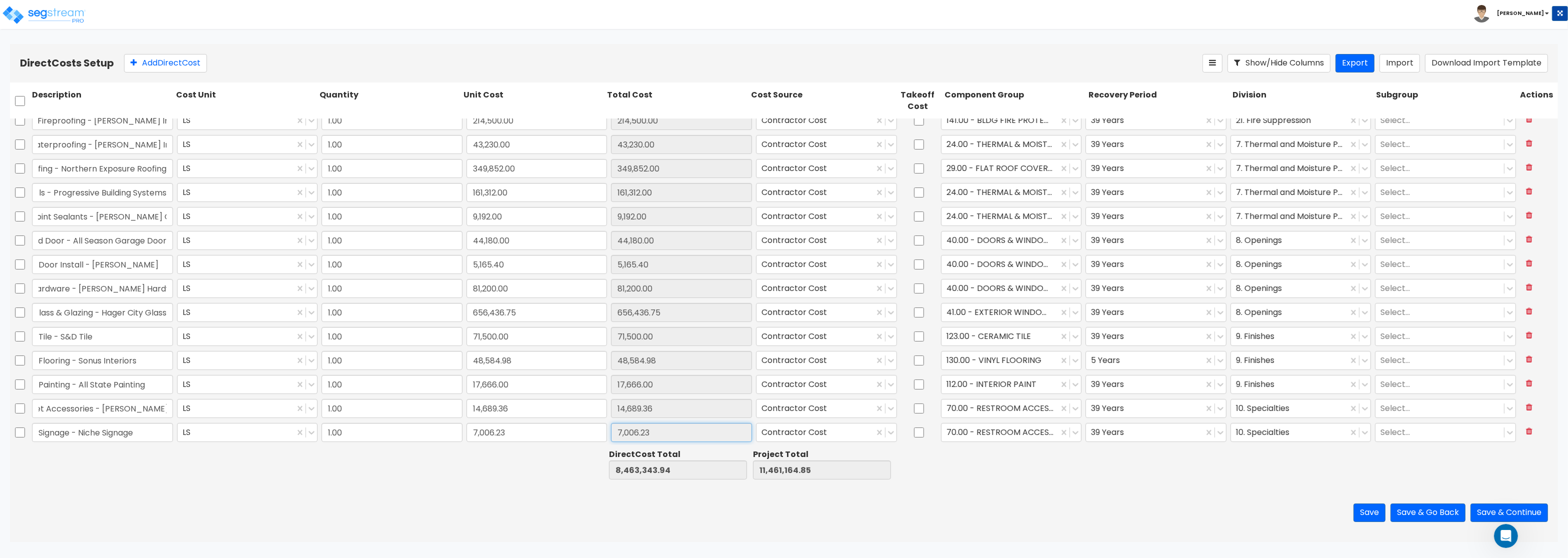
click at [681, 432] on input "7,006.23" at bounding box center [681, 432] width 141 height 19
click at [990, 430] on div at bounding box center [1000, 432] width 107 height 13
click at [996, 519] on div "328.00 - SIGNAGE" at bounding box center [1011, 522] width 141 height 18
click at [1155, 427] on div at bounding box center [1145, 432] width 107 height 13
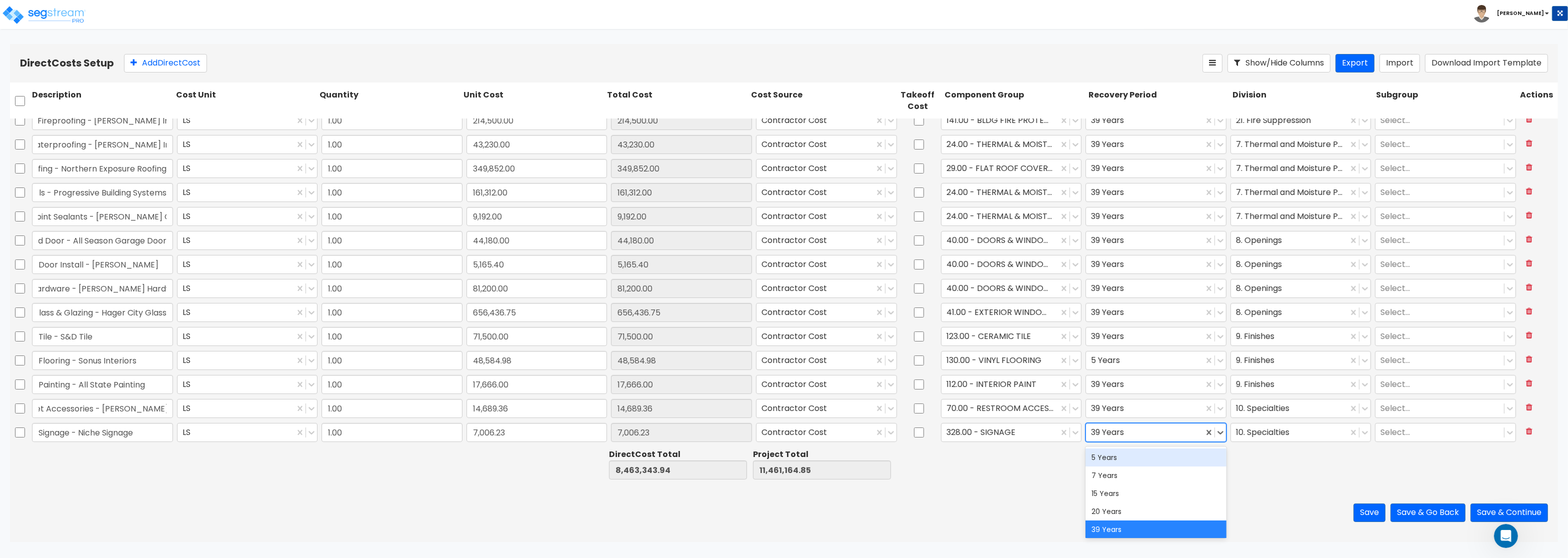
click at [1117, 461] on div "5 Years" at bounding box center [1156, 458] width 141 height 18
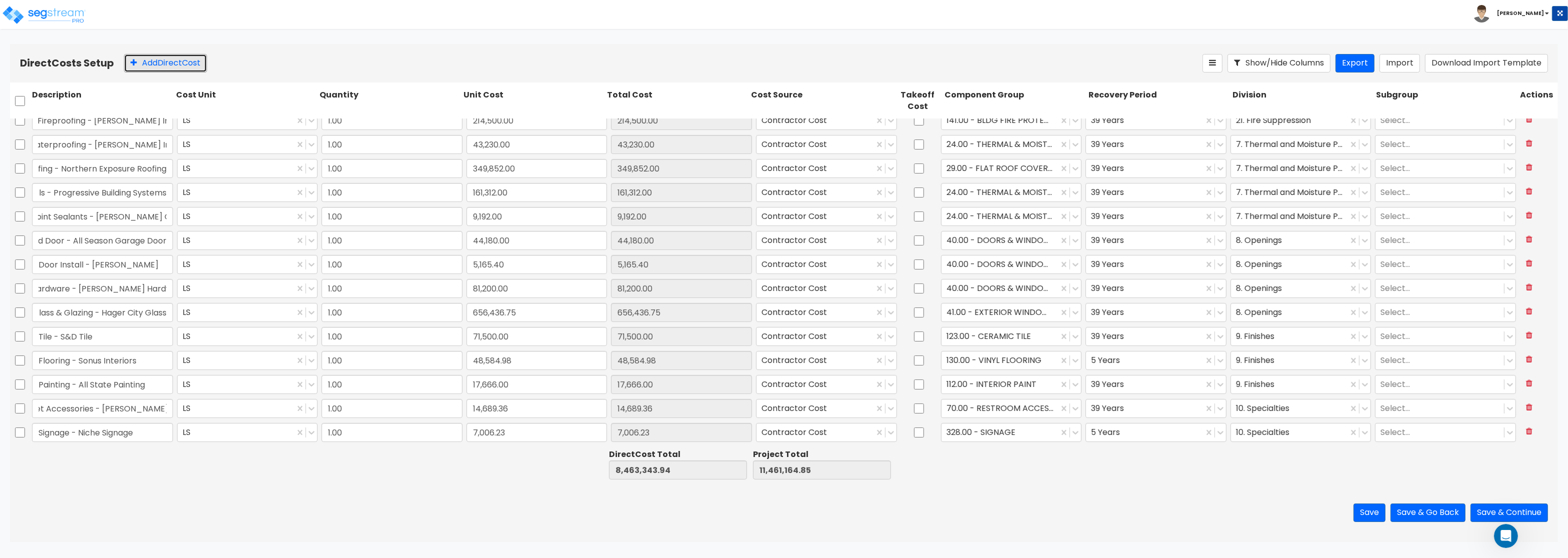
click at [157, 60] on button "Add Direct Cost" at bounding box center [166, 63] width 83 height 18
drag, startPoint x: 489, startPoint y: 433, endPoint x: 456, endPoint y: 427, distance: 33.5
click at [467, 427] on input "0" at bounding box center [537, 432] width 141 height 19
paste input "158,970.0"
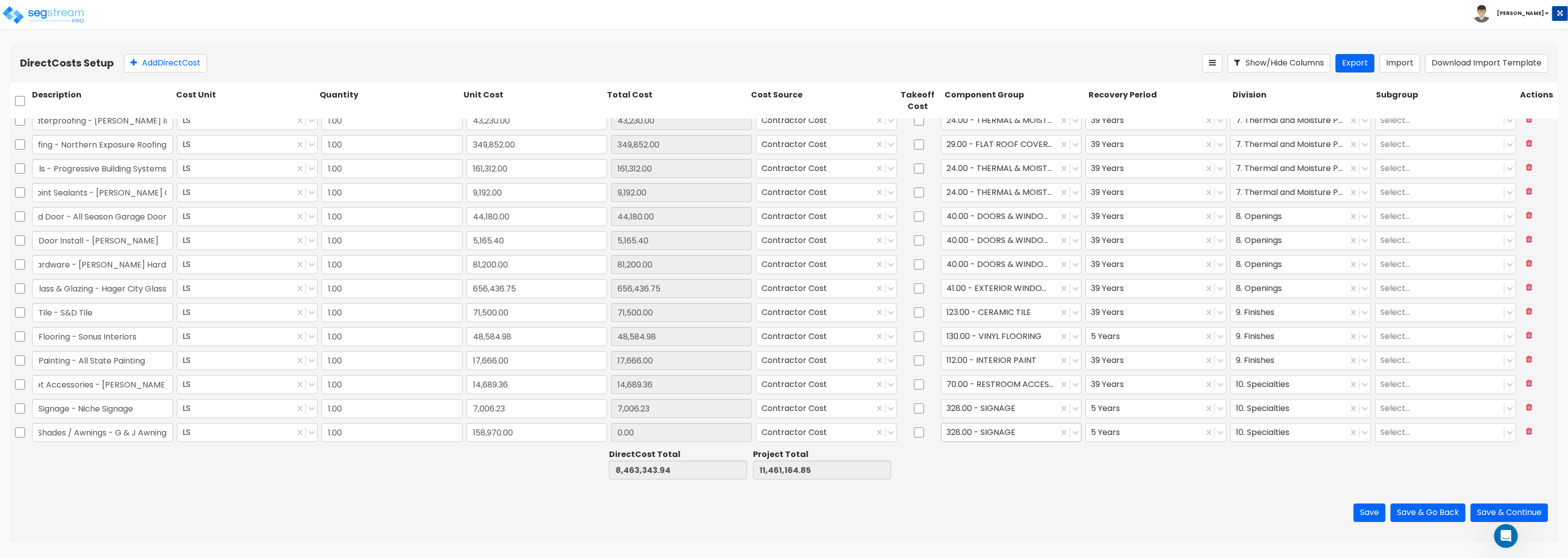
click at [1019, 435] on div at bounding box center [1000, 432] width 107 height 13
click at [1002, 458] on div "38.00 - DEMOUNTABLE AWNINGS & CANOPIES" at bounding box center [1011, 462] width 141 height 28
click at [166, 63] on button "Add Direct Cost" at bounding box center [166, 63] width 83 height 18
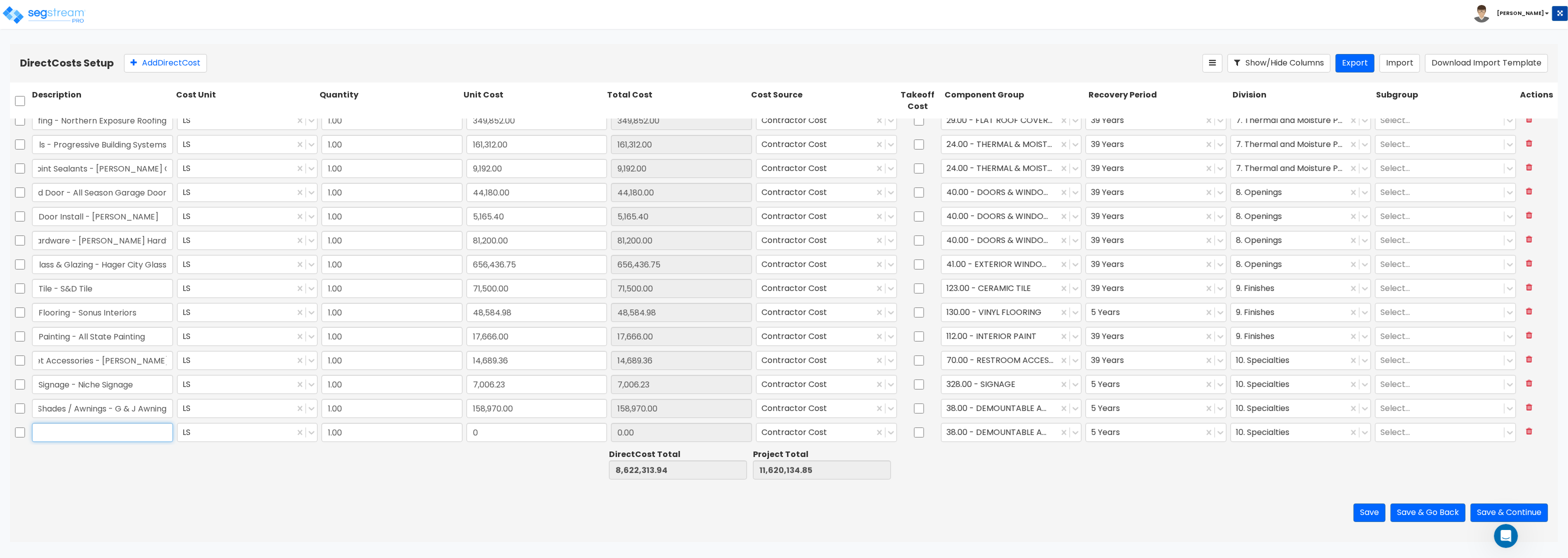
click at [125, 437] on input "text" at bounding box center [102, 432] width 141 height 19
paste input "Misc. Specialties - Rochon"
click at [487, 430] on input "0" at bounding box center [537, 432] width 141 height 19
paste input "46,092.62"
click at [683, 433] on input "46,092.62" at bounding box center [681, 432] width 141 height 19
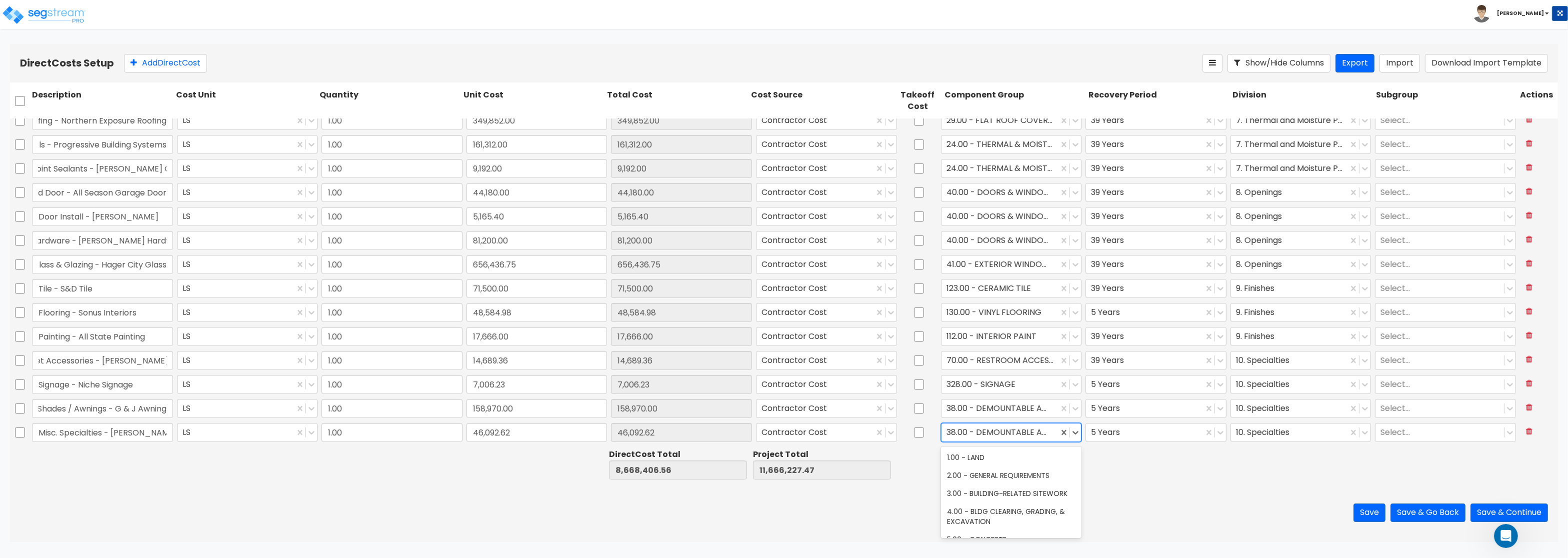
click at [1033, 434] on div at bounding box center [1000, 432] width 107 height 13
click at [1043, 474] on div "24.00 - THERMAL & MOISTURE PROTECTION" at bounding box center [1011, 463] width 141 height 28
click at [1141, 432] on div at bounding box center [1145, 432] width 107 height 13
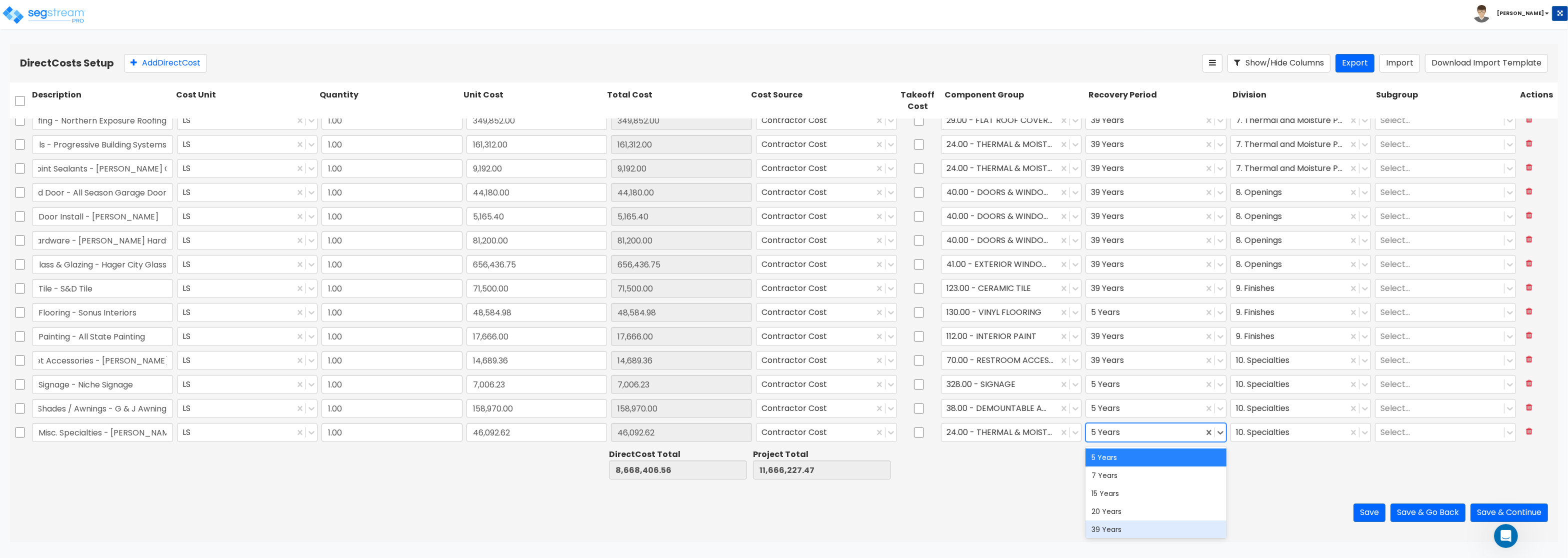
click at [1143, 525] on div "39 Years" at bounding box center [1156, 530] width 141 height 18
click at [1273, 437] on div at bounding box center [1290, 432] width 107 height 13
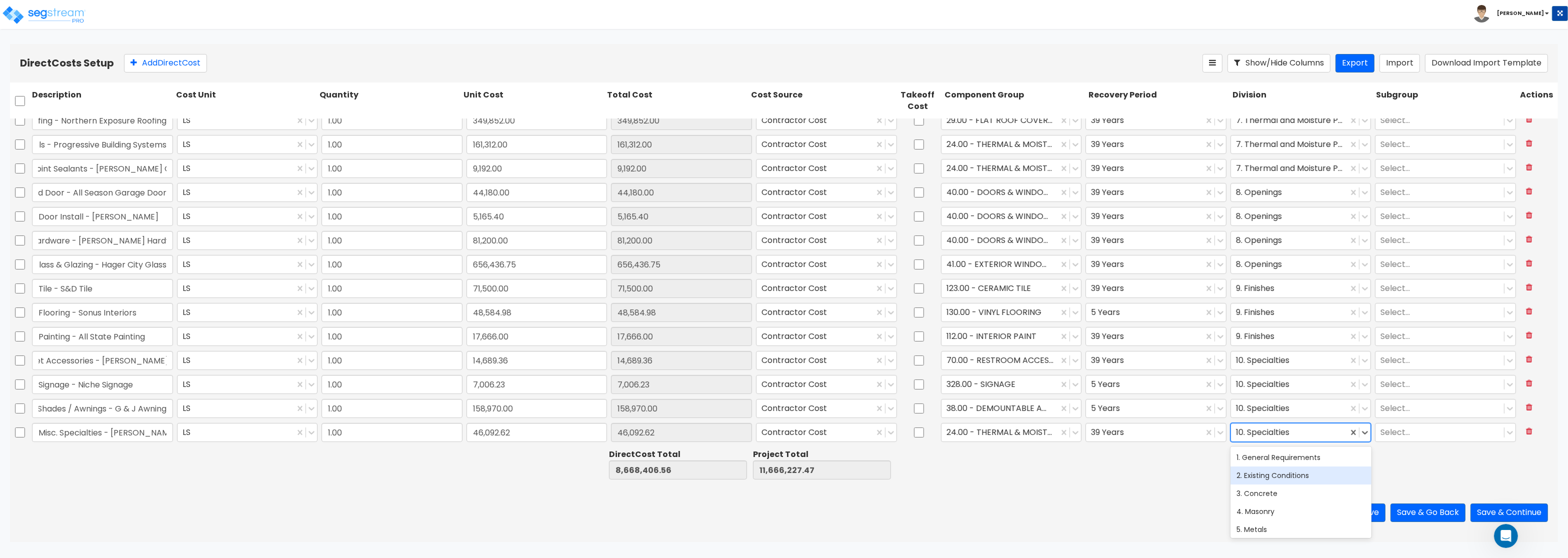
scroll to position [60, 0]
click at [1287, 487] on div "6. Wood, Plastics and Composites" at bounding box center [1301, 488] width 141 height 18
click at [178, 68] on button "Add Direct Cost" at bounding box center [166, 63] width 83 height 18
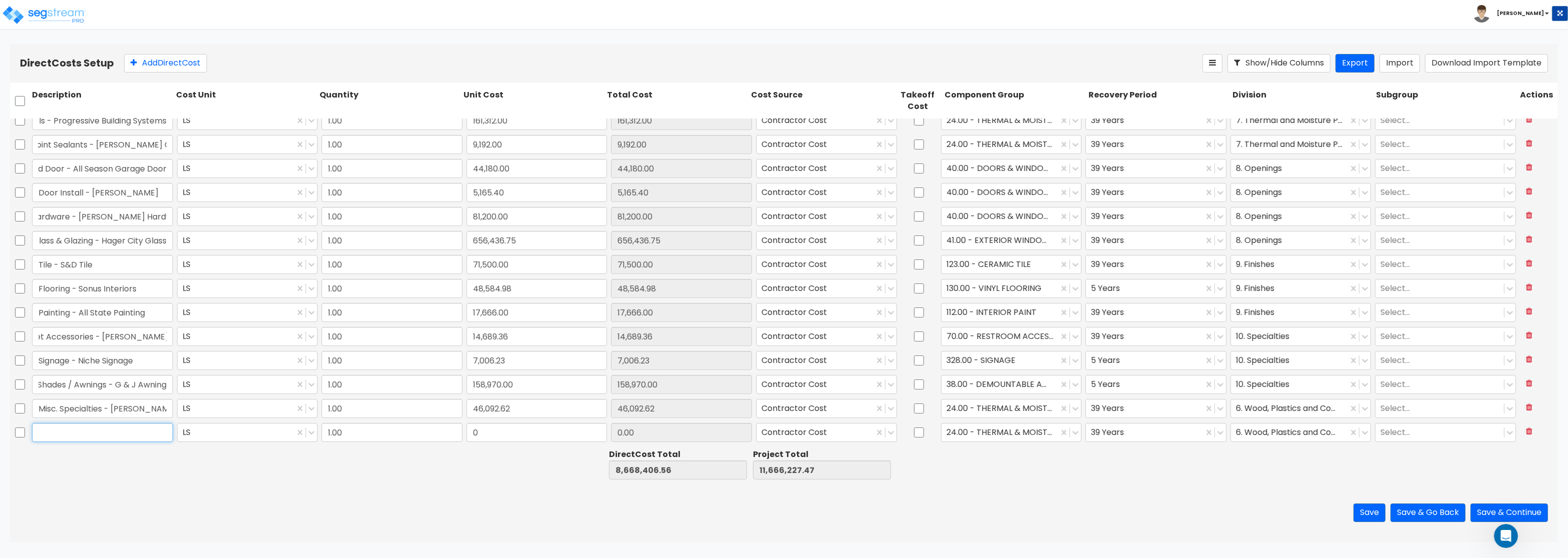
click at [134, 429] on input "text" at bounding box center [102, 432] width 141 height 19
paste input "Elevator - Kone Elevator"
drag, startPoint x: 510, startPoint y: 435, endPoint x: 528, endPoint y: 433, distance: 18.1
click at [528, 433] on input "0" at bounding box center [537, 432] width 141 height 19
paste input "120,651.95"
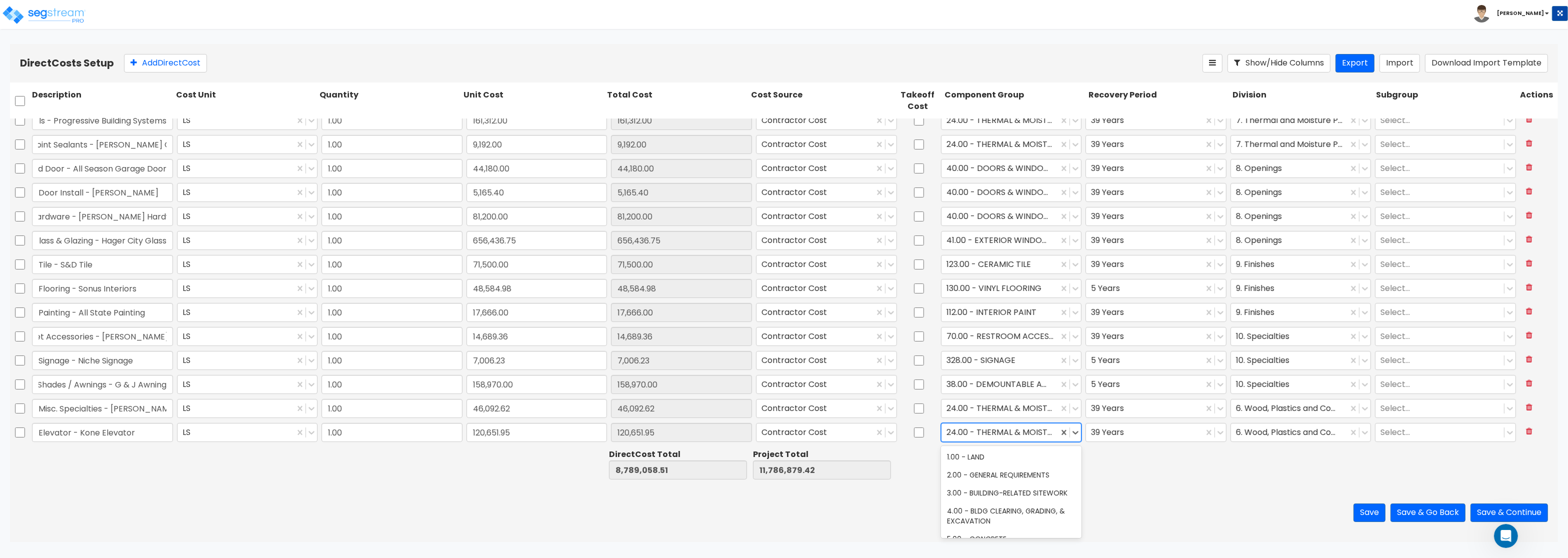
click at [983, 429] on div at bounding box center [1000, 432] width 107 height 13
click at [990, 467] on div "160.00 - PASSENGER ELEVATOR ELECTRICAL" at bounding box center [1011, 466] width 141 height 28
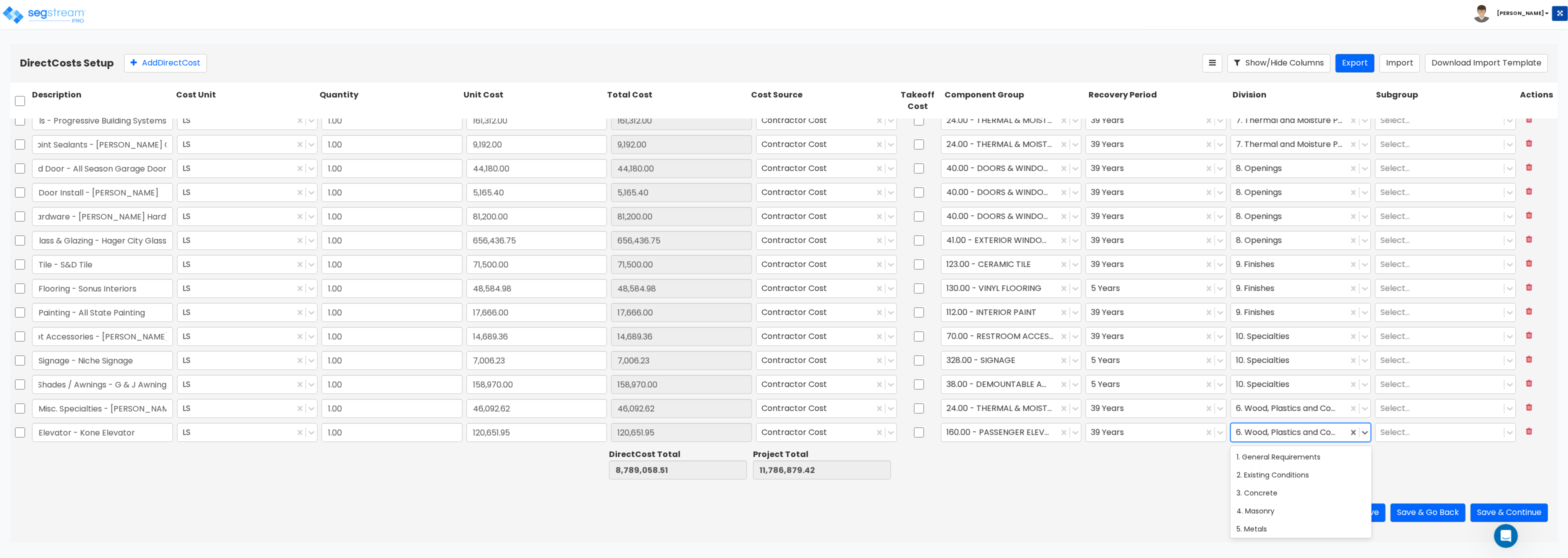
click at [1295, 430] on div at bounding box center [1290, 432] width 107 height 13
click at [1280, 492] on div "13. Special Construction" at bounding box center [1301, 493] width 141 height 18
click at [183, 58] on button "Add Direct Cost" at bounding box center [166, 63] width 83 height 18
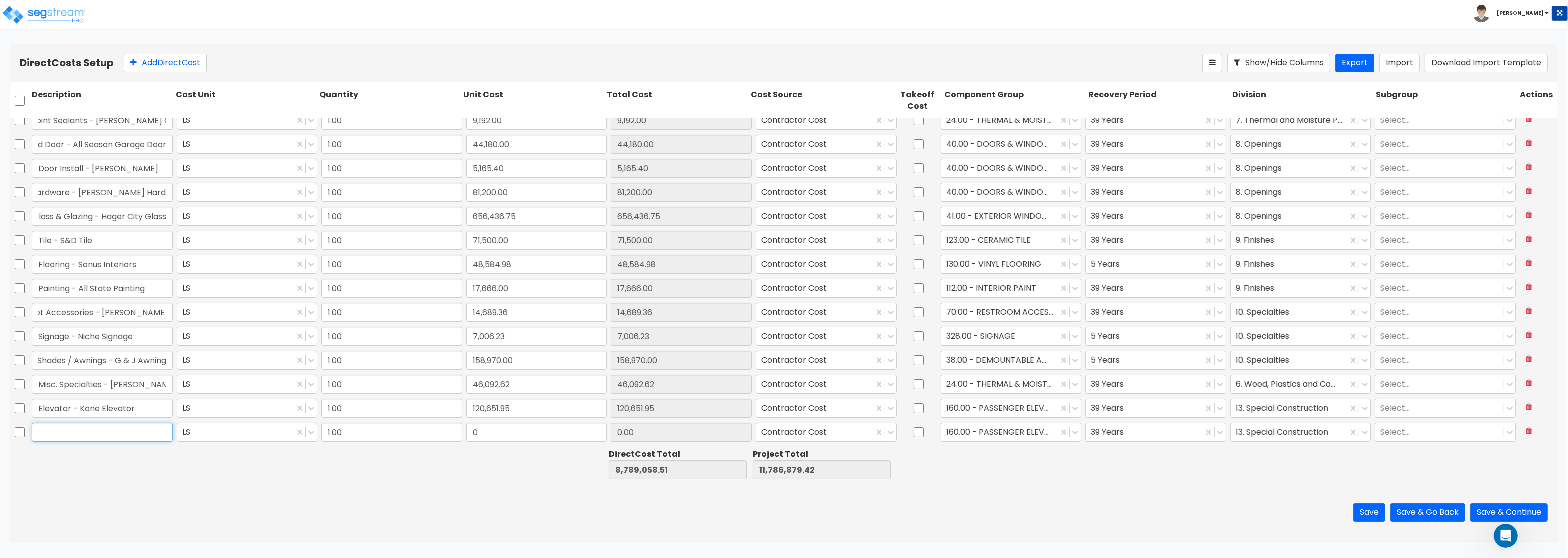
click at [78, 437] on input "text" at bounding box center [102, 432] width 141 height 19
paste input "Fire Protection - Nova Fire Protection"
click at [514, 428] on input "0" at bounding box center [537, 432] width 141 height 19
paste input "173,747.0"
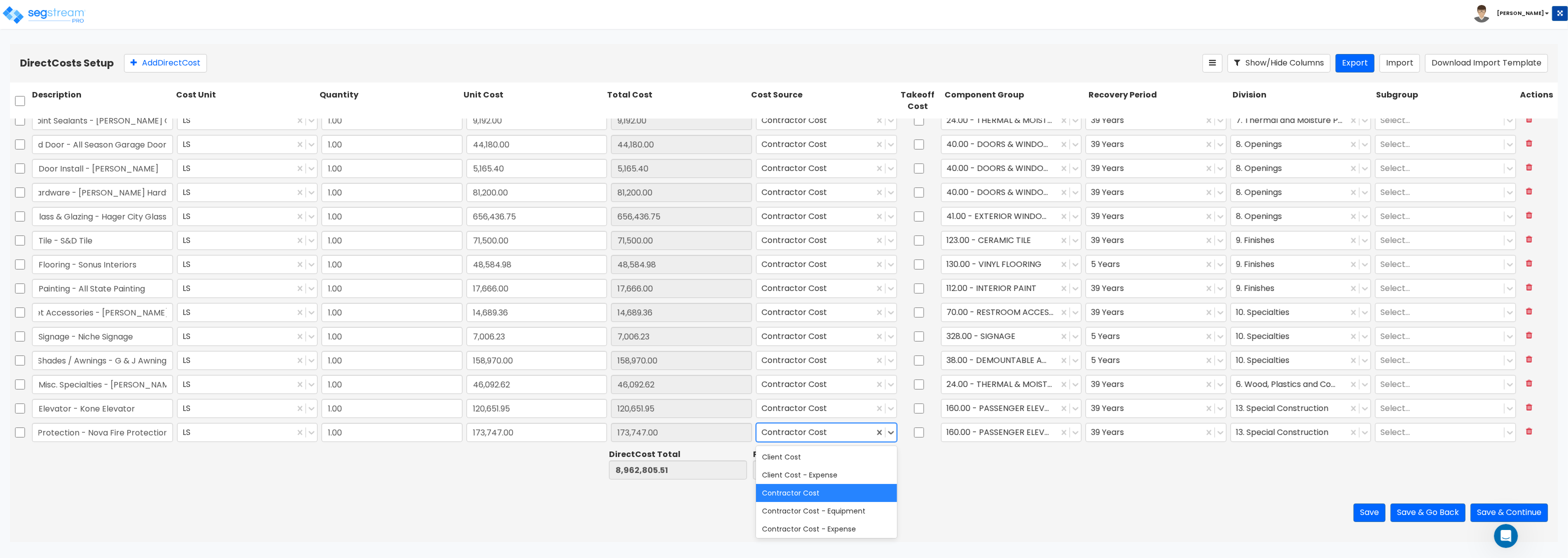
click at [853, 435] on div at bounding box center [815, 432] width 107 height 13
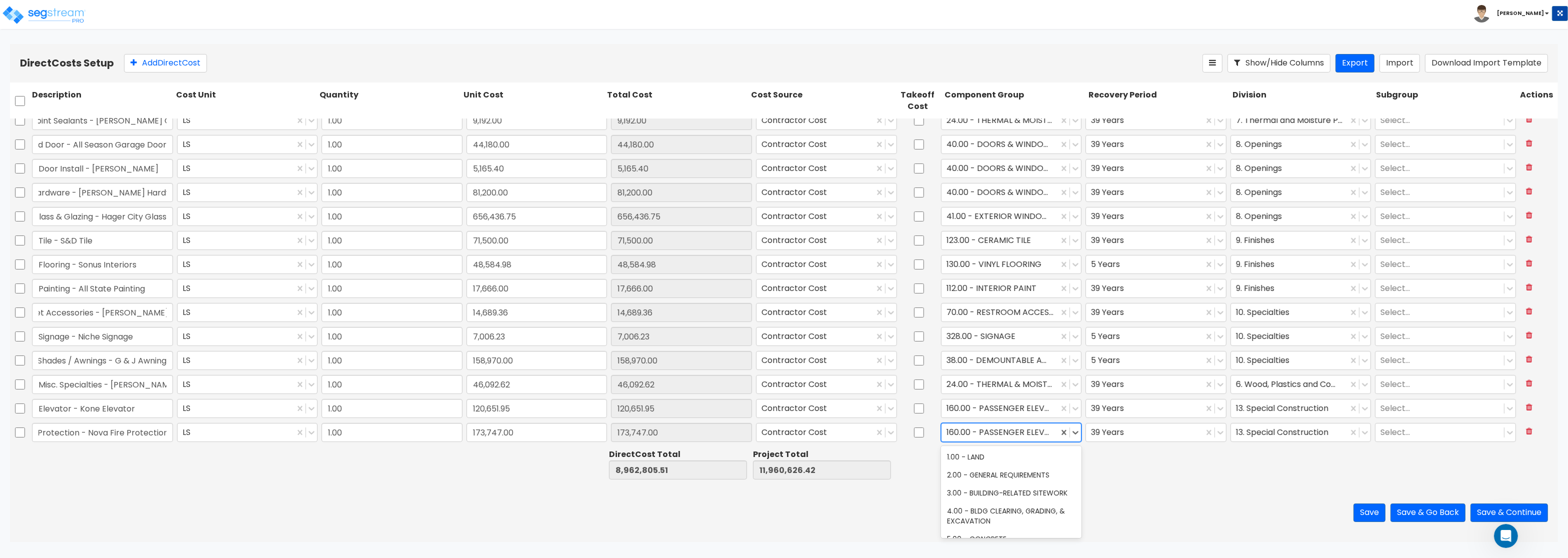
click at [1012, 438] on div at bounding box center [1000, 432] width 107 height 13
click at [1019, 475] on div "141.00 - BLDG FIRE PROTECTION" at bounding box center [1011, 475] width 141 height 18
click at [1260, 433] on div at bounding box center [1290, 432] width 107 height 13
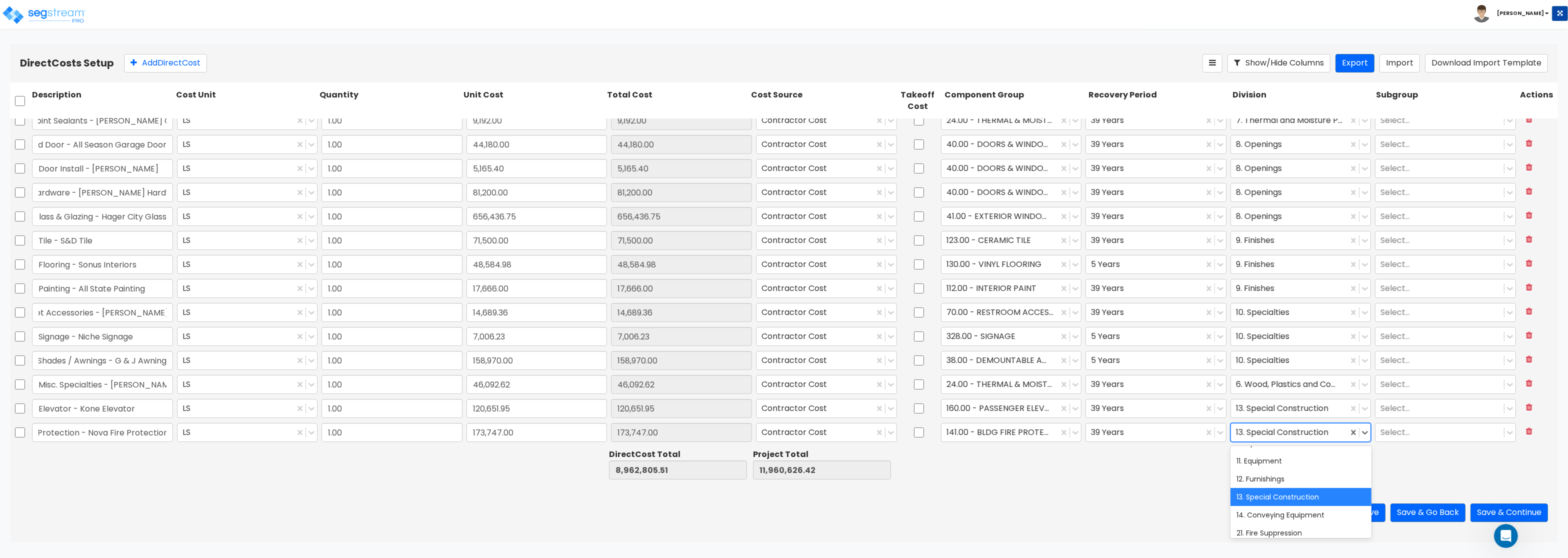
scroll to position [180, 0]
click at [1282, 530] on div "21. Fire Suppression" at bounding box center [1301, 529] width 141 height 18
click at [178, 66] on button "Add Direct Cost" at bounding box center [166, 63] width 83 height 18
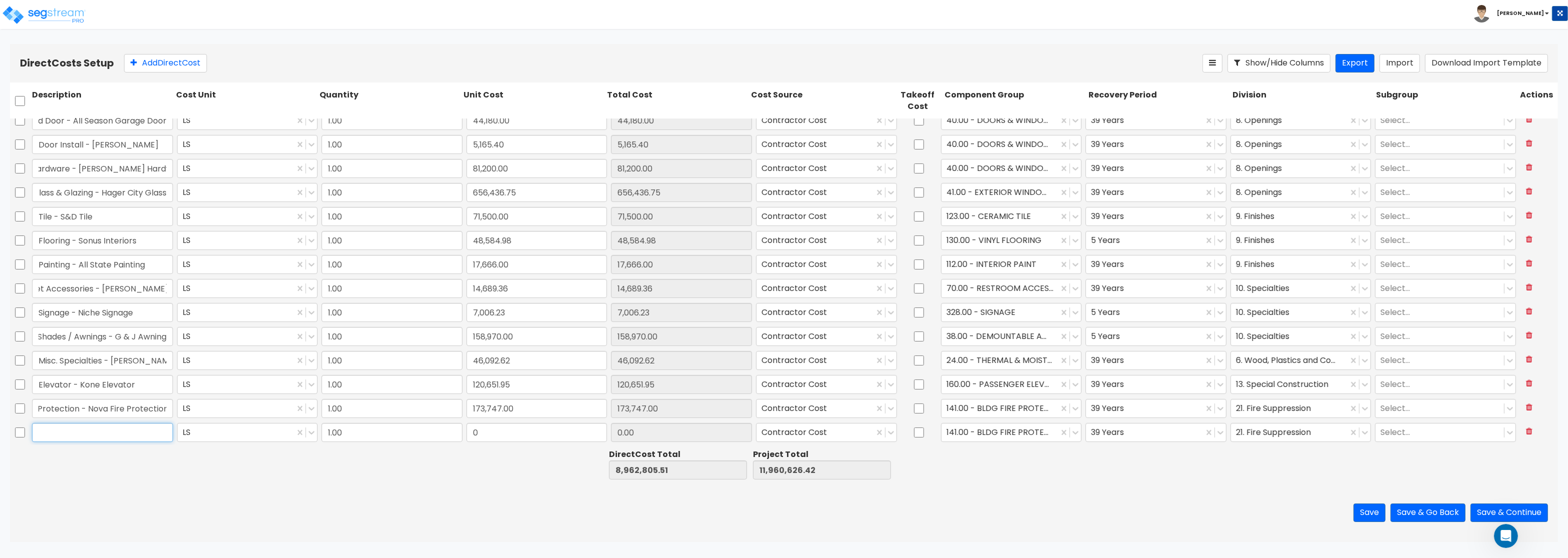
click at [113, 429] on input "text" at bounding box center [102, 432] width 141 height 19
paste input "Plumbing - Associated Mechanical"
drag, startPoint x: 510, startPoint y: 437, endPoint x: 557, endPoint y: 432, distance: 47.3
click at [557, 432] on input "0" at bounding box center [537, 432] width 141 height 19
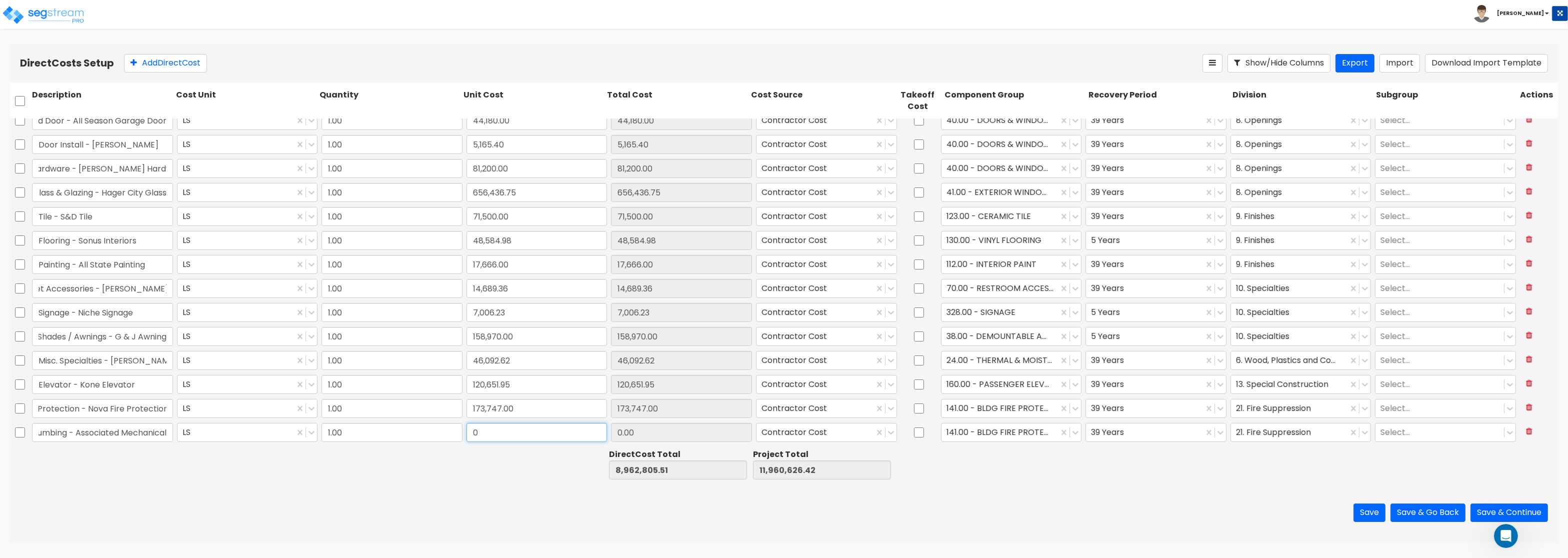
paste input "163,910.0"
click at [1004, 437] on div at bounding box center [1000, 432] width 107 height 13
click at [1019, 461] on div "144.00 - GENERAL PLUMBING" at bounding box center [1011, 458] width 141 height 18
click at [1257, 435] on div at bounding box center [1290, 432] width 107 height 13
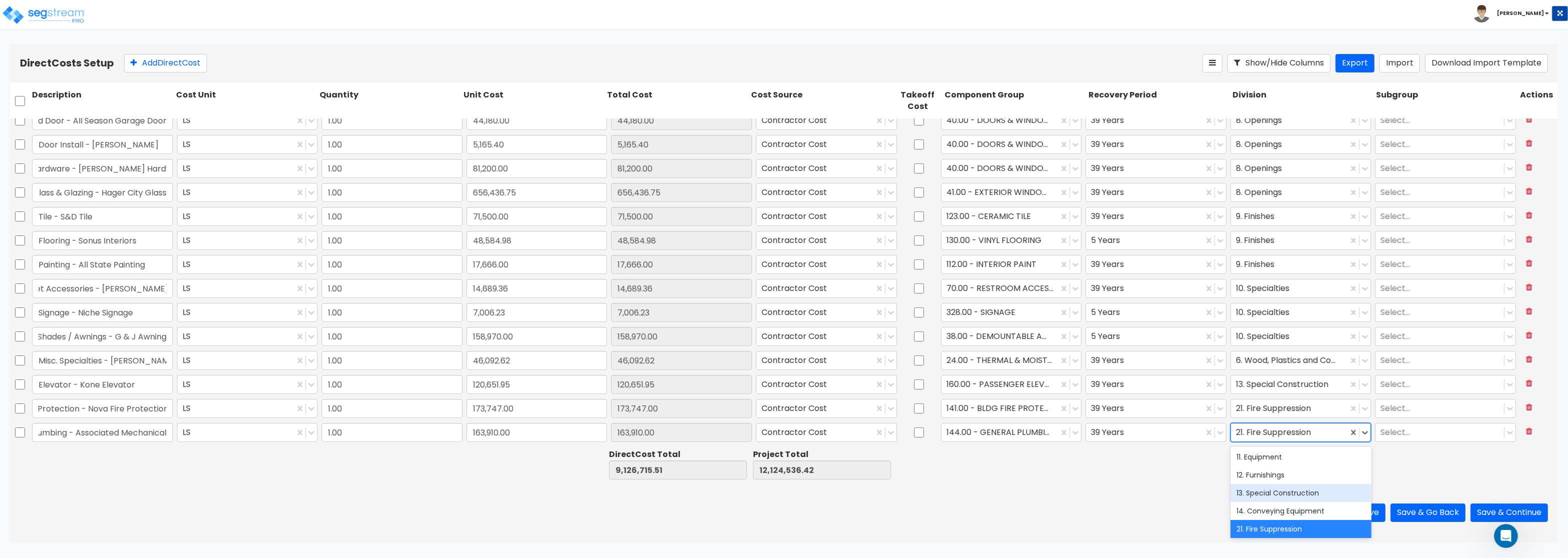
scroll to position [240, 0]
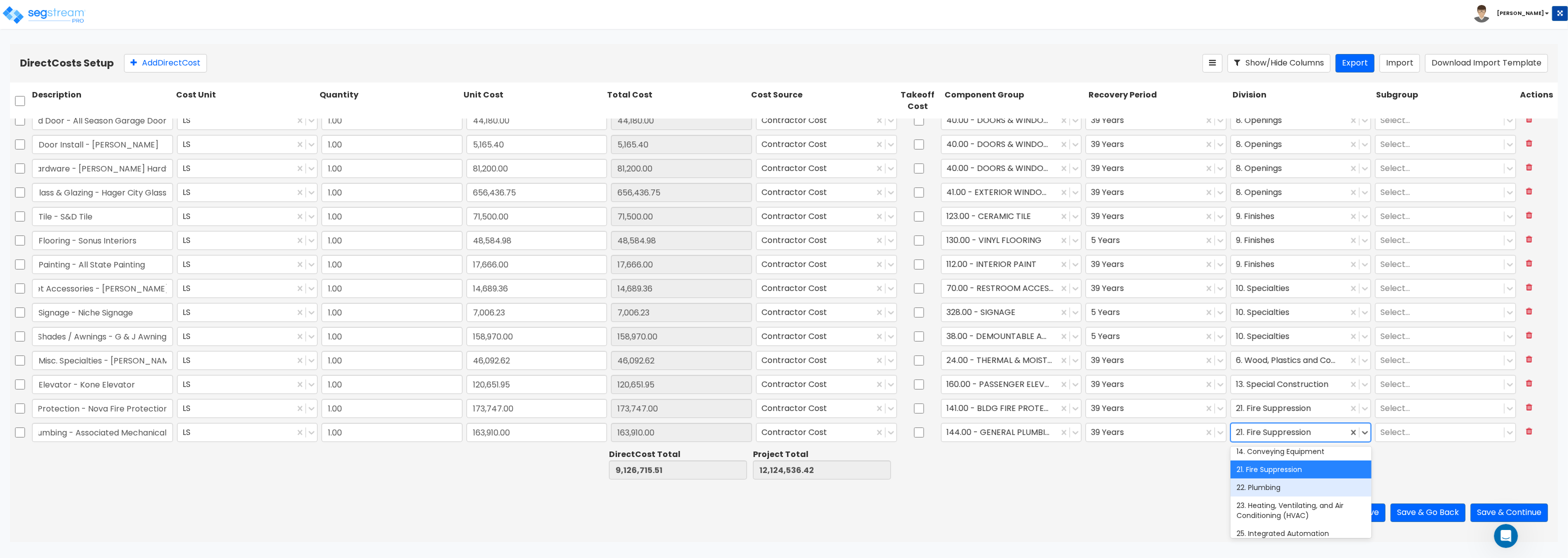
click at [1282, 487] on div "22. Plumbing" at bounding box center [1301, 488] width 141 height 18
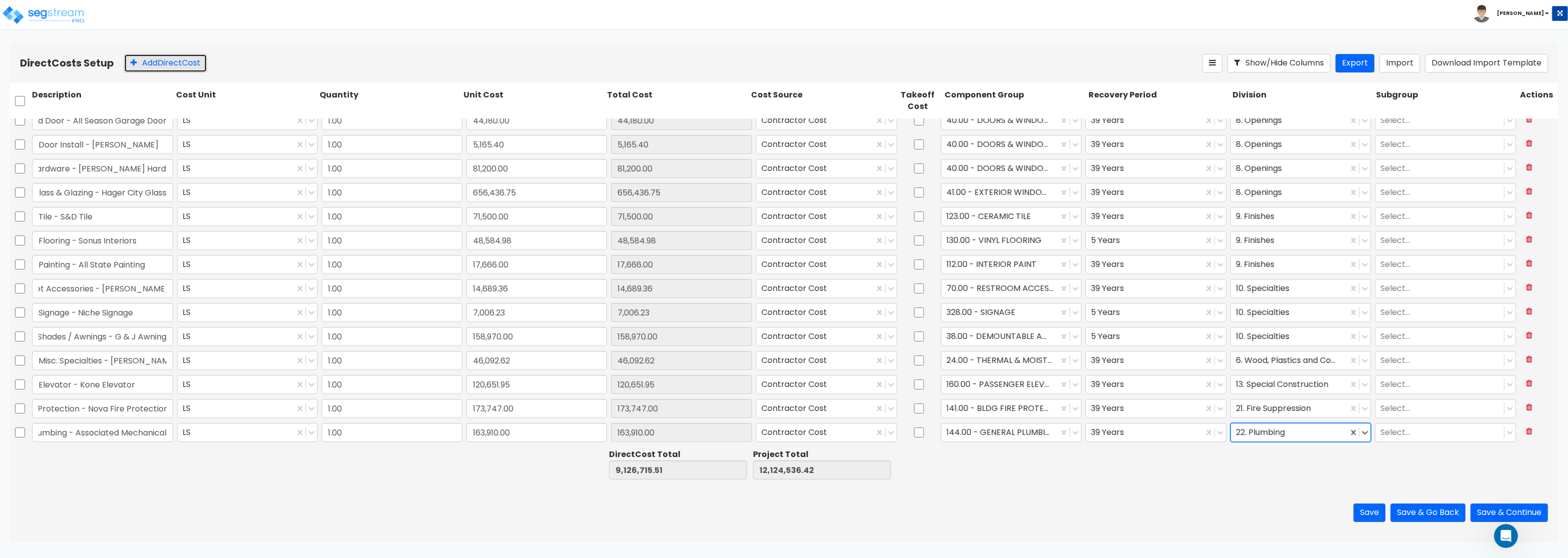
click at [150, 61] on button "Add Direct Cost" at bounding box center [166, 63] width 83 height 18
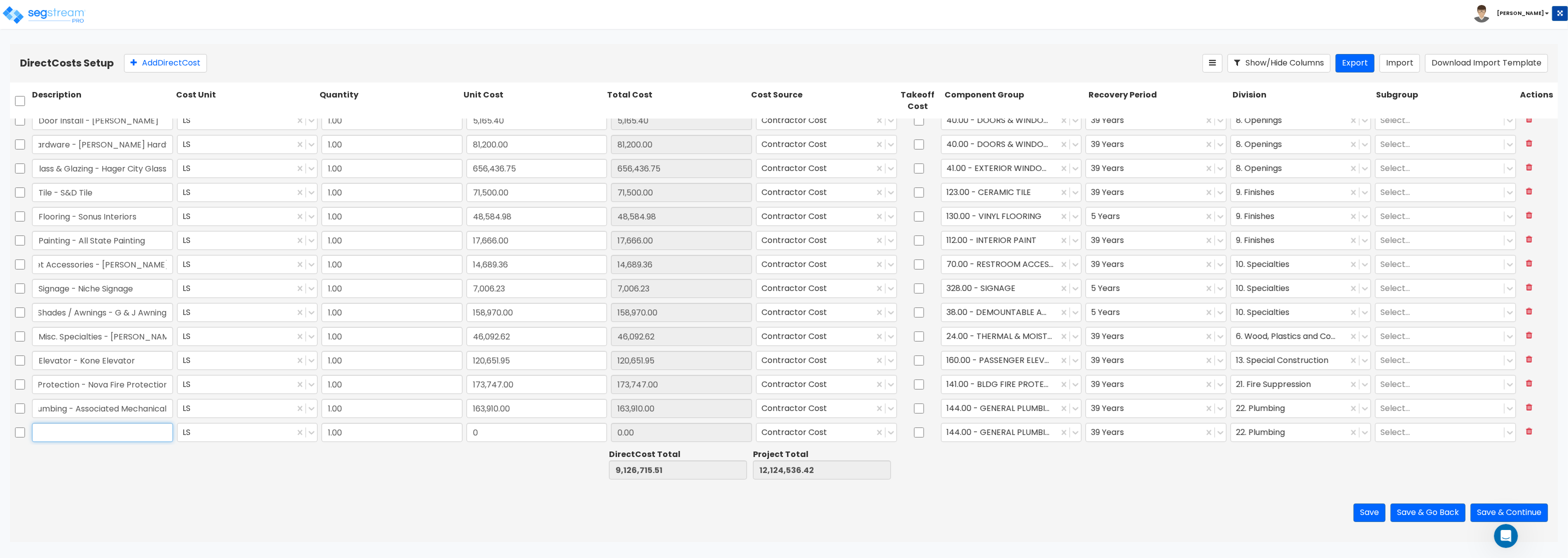
click at [79, 438] on input "text" at bounding box center [102, 432] width 141 height 19
paste input "Chiller Relocation - Associated Mechanical"
click at [487, 432] on input "0" at bounding box center [537, 432] width 141 height 19
click at [487, 425] on input "0" at bounding box center [537, 432] width 141 height 19
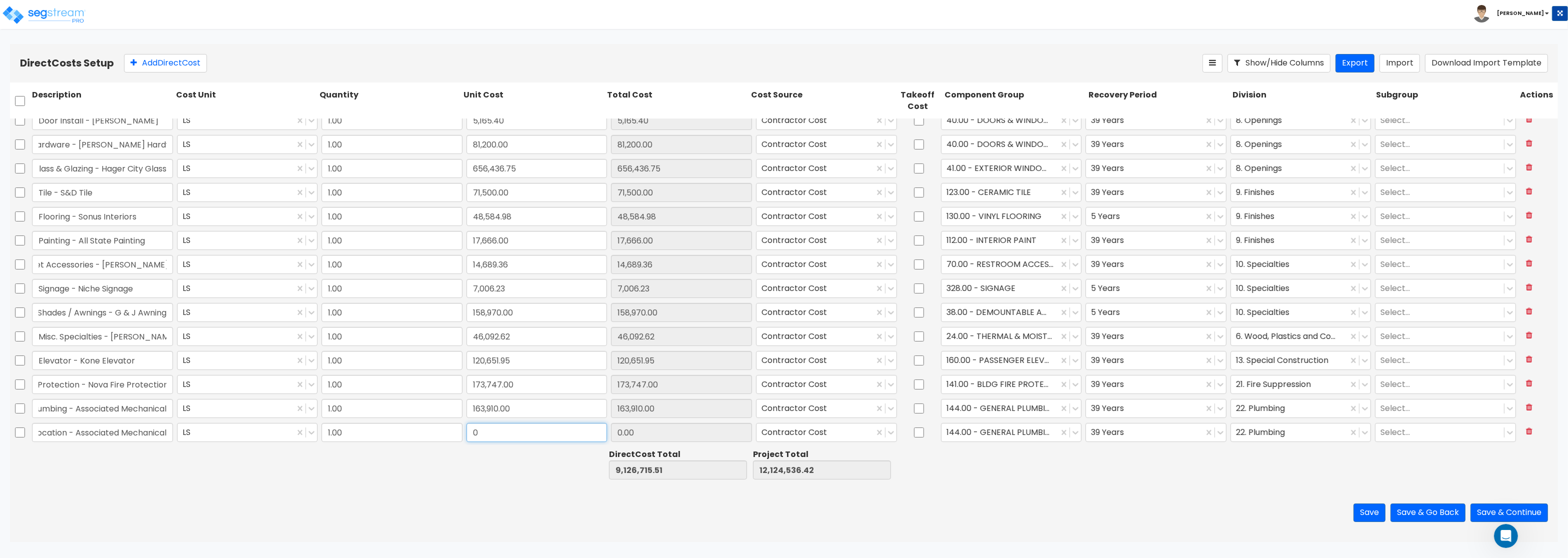
drag, startPoint x: 485, startPoint y: 435, endPoint x: 425, endPoint y: 427, distance: 60.5
click at [467, 427] on input "0" at bounding box center [537, 432] width 141 height 19
paste input "32,250.0"
click at [1012, 434] on div at bounding box center [1000, 432] width 107 height 13
click at [1020, 465] on div "147.00 - GENERAL HVAC EQUIPMENT/DUCTWORK" at bounding box center [1011, 462] width 141 height 28
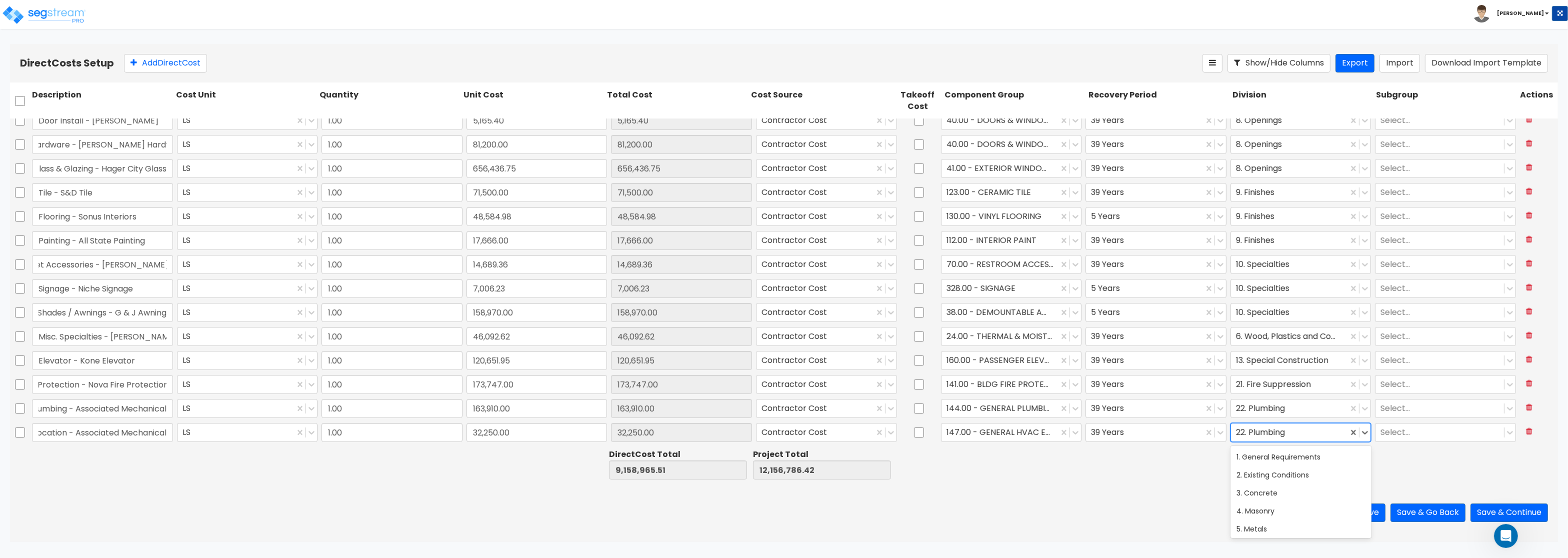
click at [1251, 430] on div at bounding box center [1290, 432] width 107 height 13
click at [1294, 454] on div "23. Heating, Ventilating, and Air Conditioning (HVAC)" at bounding box center [1301, 450] width 141 height 28
click at [181, 66] on button "Add Direct Cost" at bounding box center [166, 63] width 83 height 18
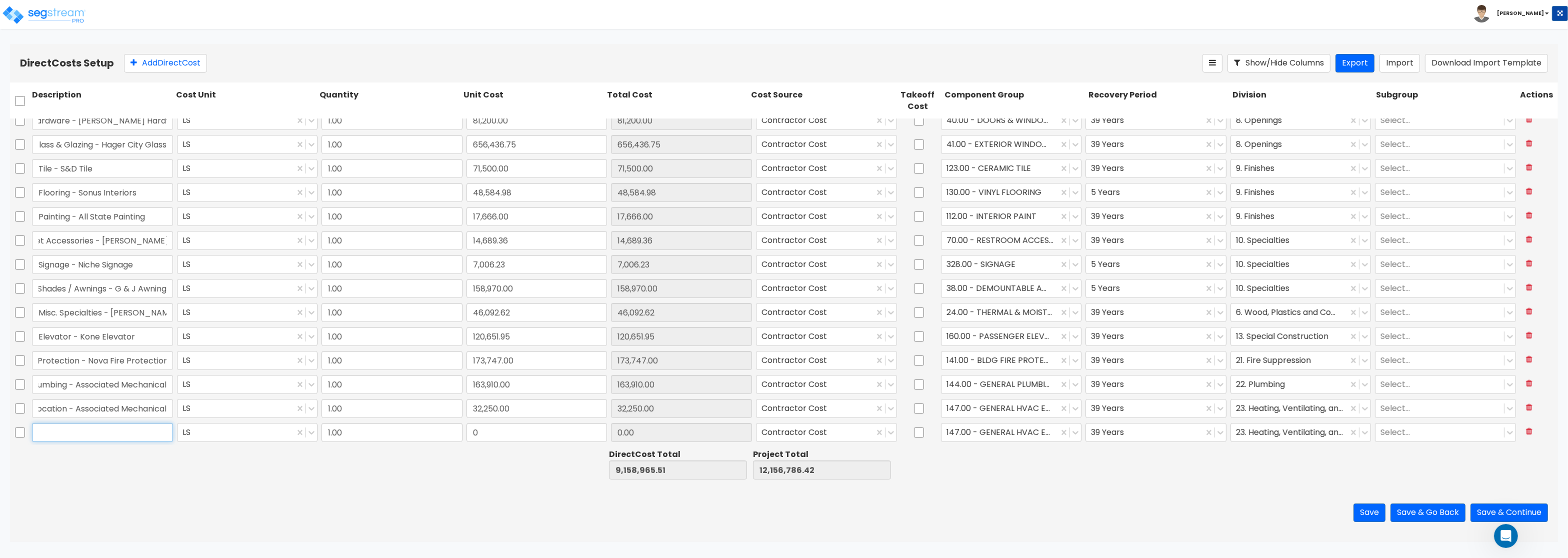
click at [44, 432] on input "text" at bounding box center [102, 432] width 141 height 19
paste input "HVAC - Associated Mechanical"
drag, startPoint x: 490, startPoint y: 438, endPoint x: 525, endPoint y: 434, distance: 35.2
click at [525, 434] on input "0" at bounding box center [537, 432] width 141 height 19
paste input "826,177.99"
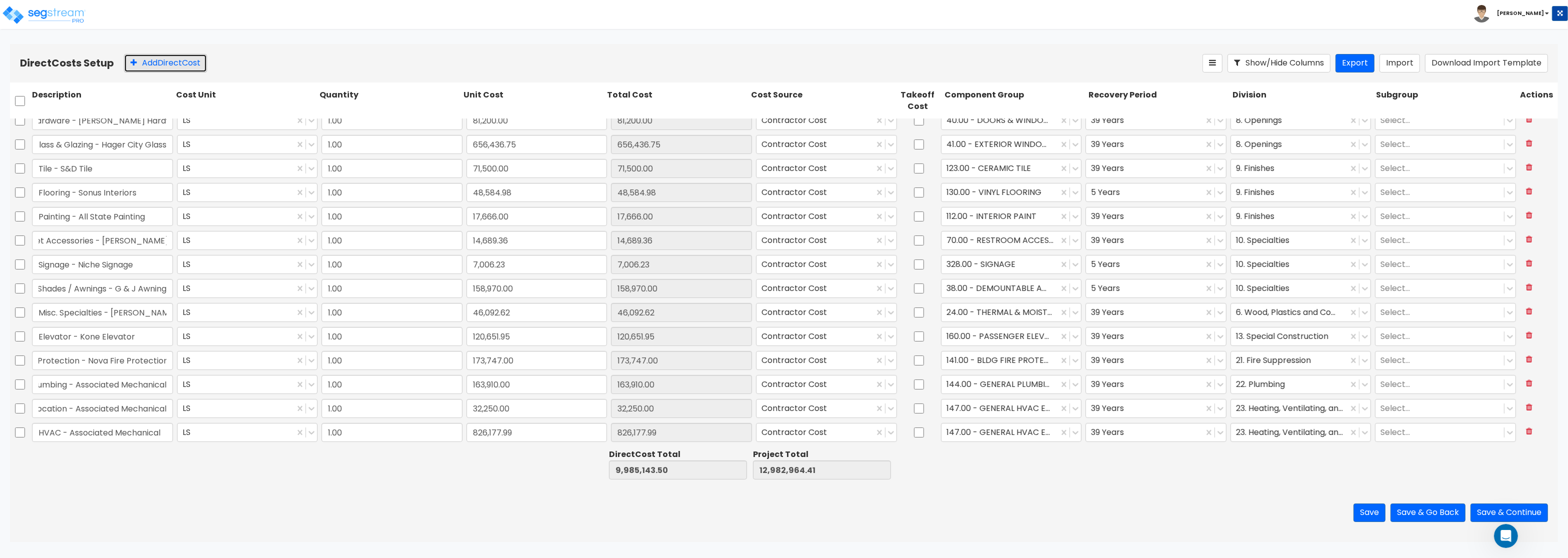
click at [168, 56] on button "Add Direct Cost" at bounding box center [166, 63] width 83 height 18
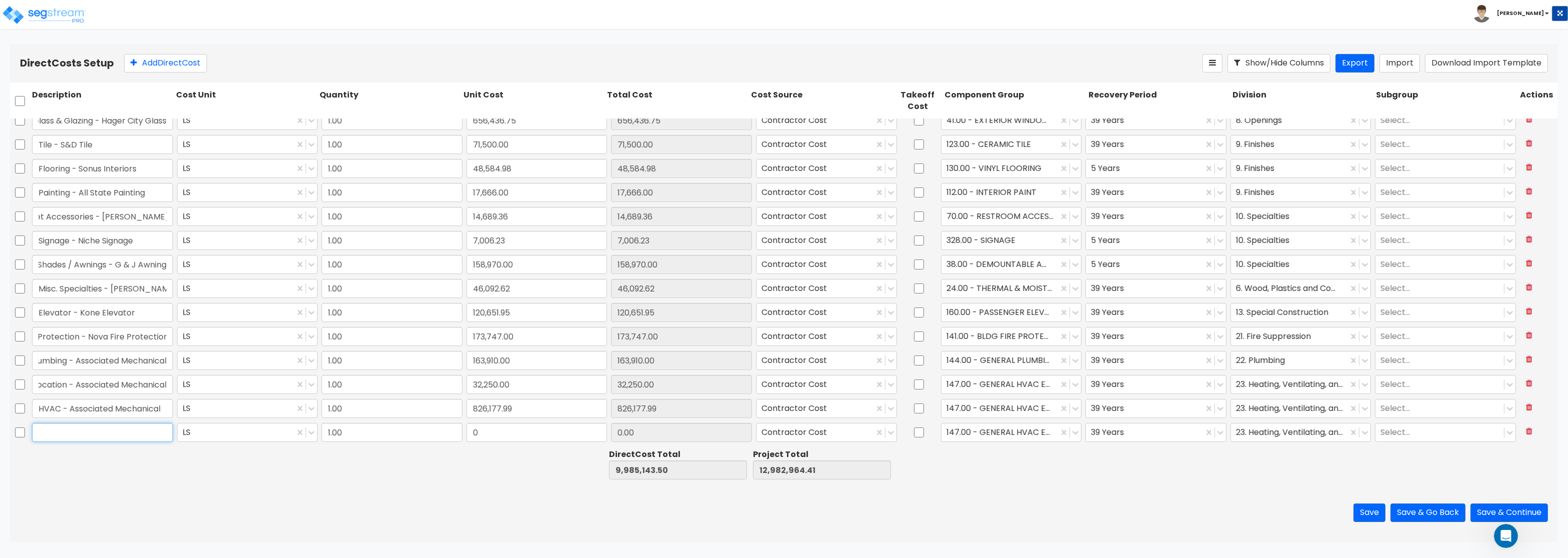
click at [143, 430] on input "text" at bounding box center [102, 432] width 141 height 19
paste input "Electrical - Collins Electric"
click at [509, 435] on input "0" at bounding box center [537, 432] width 141 height 19
paste input "860,334.0"
click at [992, 433] on div at bounding box center [1000, 432] width 107 height 13
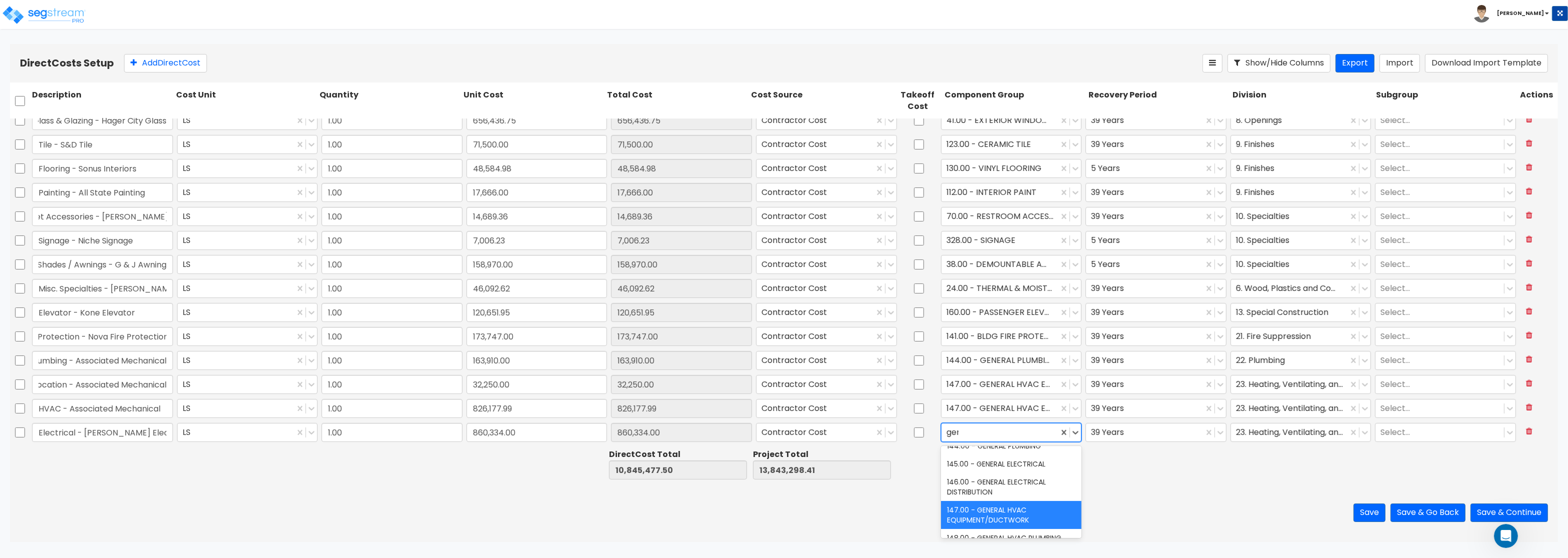
scroll to position [29, 0]
click at [1000, 470] on div "145.00 - GENERAL ELECTRICAL" at bounding box center [1011, 464] width 141 height 18
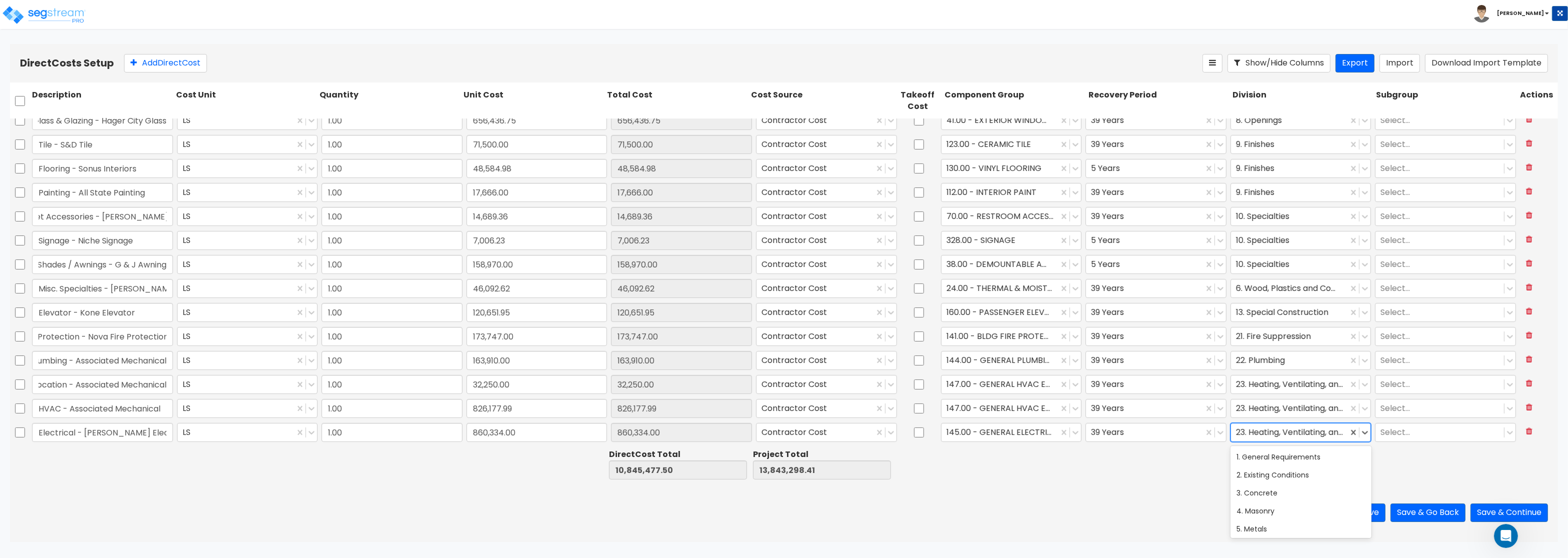
click at [1254, 432] on div at bounding box center [1290, 432] width 107 height 13
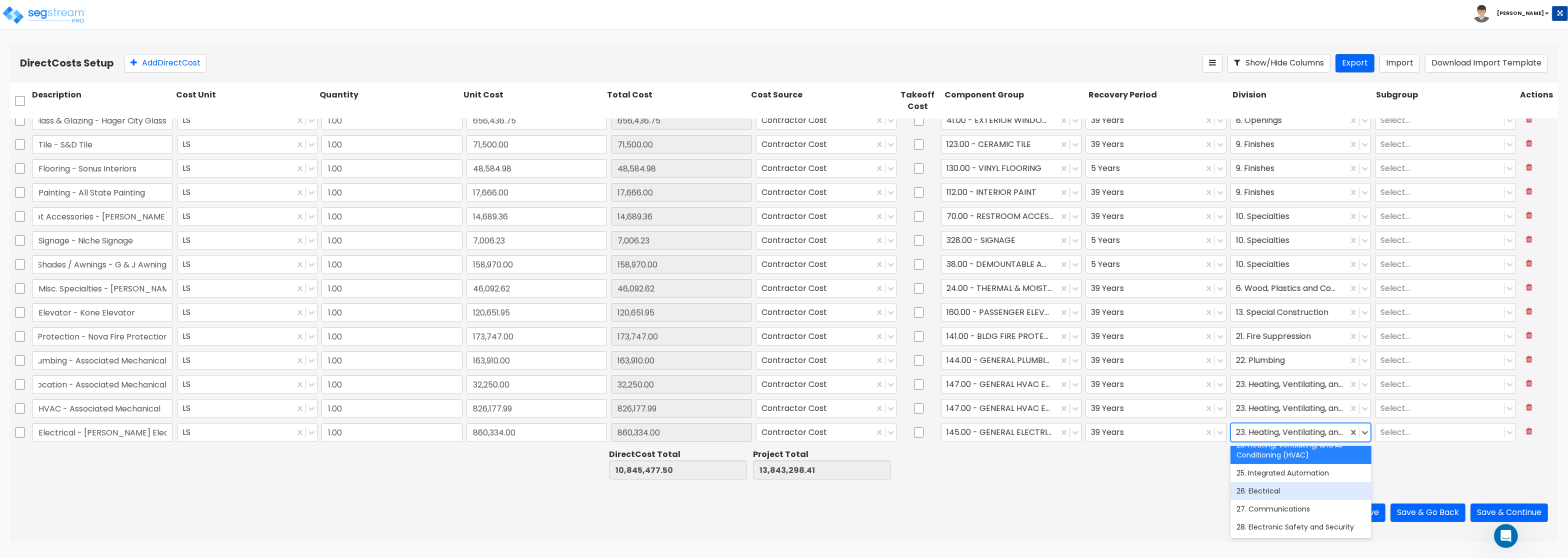
click at [1272, 484] on div "26. Electrical" at bounding box center [1301, 491] width 141 height 18
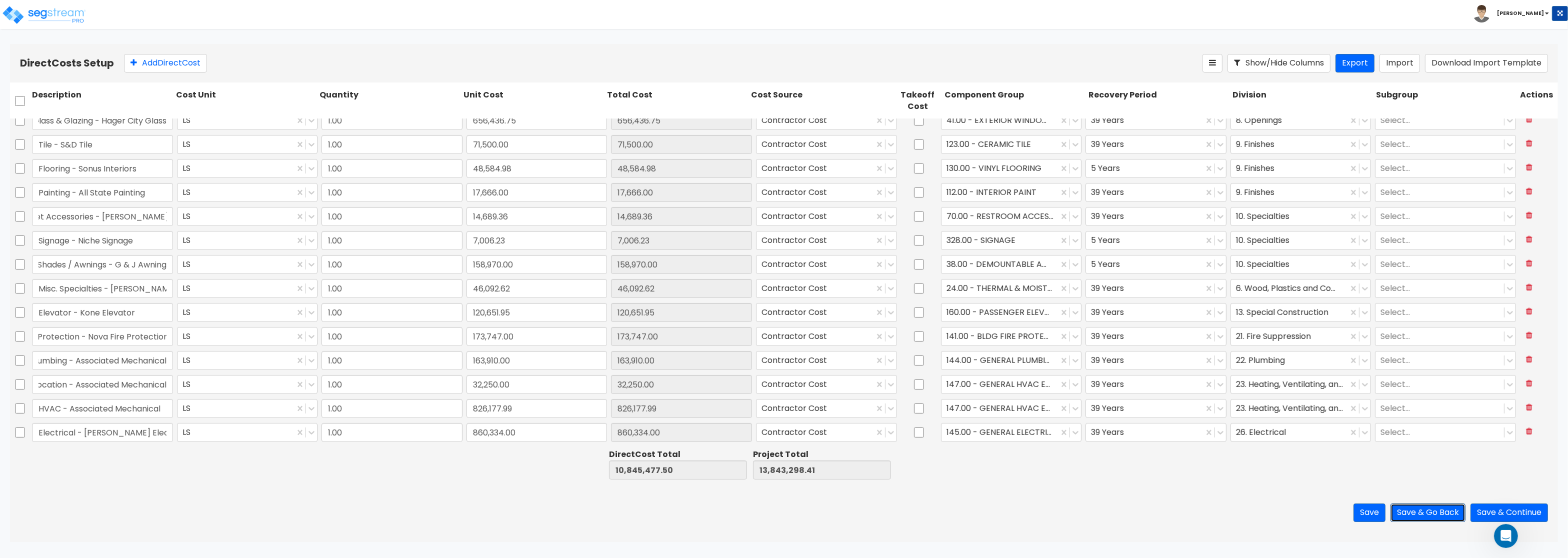
click at [1446, 512] on button "Save & Go Back" at bounding box center [1428, 513] width 75 height 18
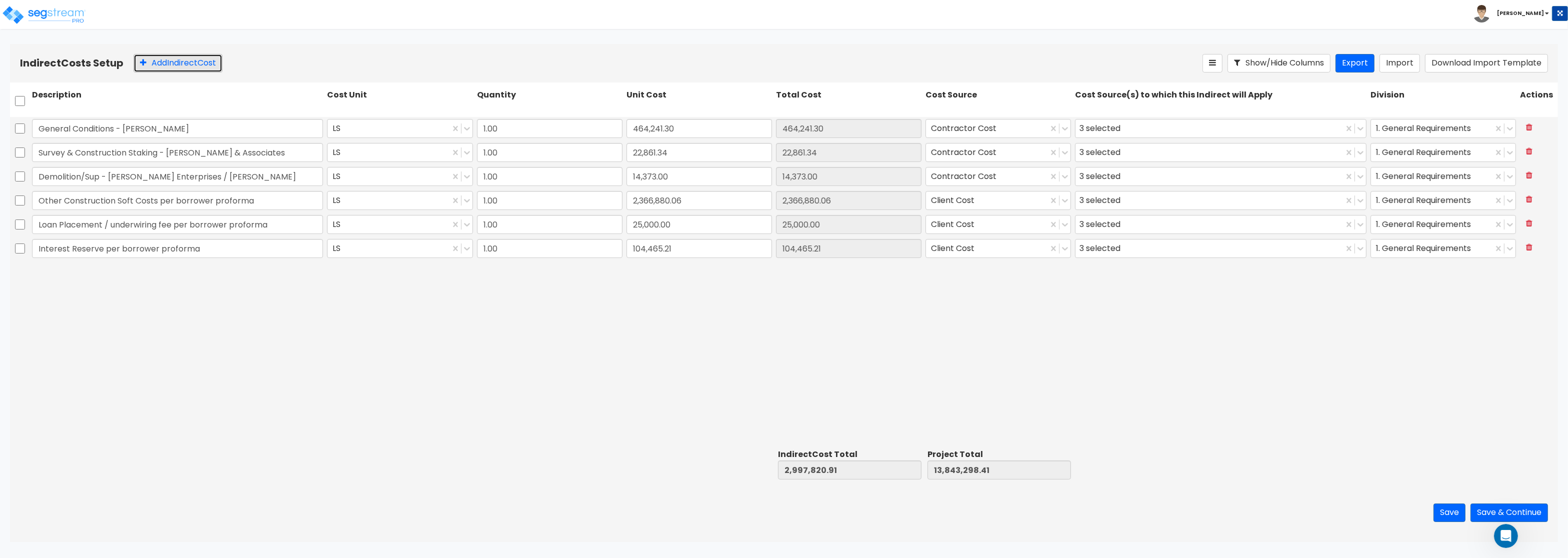
click at [197, 63] on button "Add Indirect Cost" at bounding box center [178, 63] width 89 height 18
click at [53, 274] on input "text" at bounding box center [177, 272] width 291 height 19
paste input "Franchise Utilities - Temp Electical/Franchise Costs"
click at [645, 277] on input "0" at bounding box center [699, 272] width 145 height 19
paste input "20,236.0"
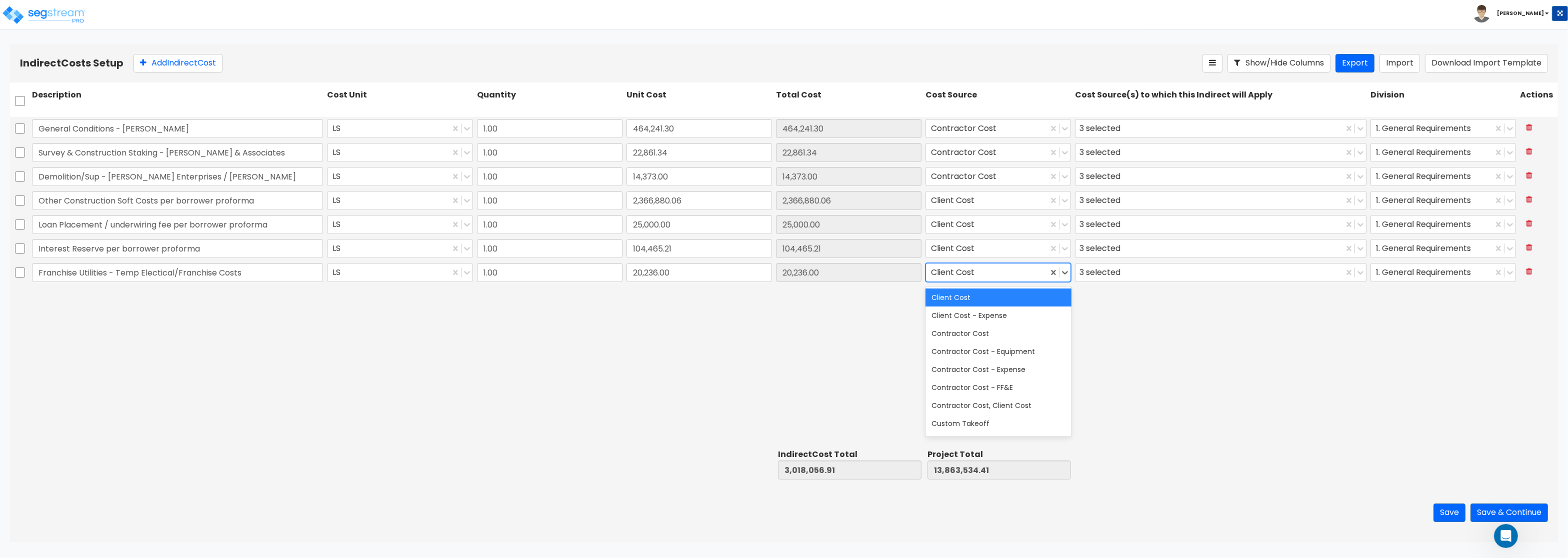
click at [991, 269] on div at bounding box center [987, 272] width 112 height 13
click at [976, 329] on div "Contractor Cost" at bounding box center [998, 334] width 145 height 18
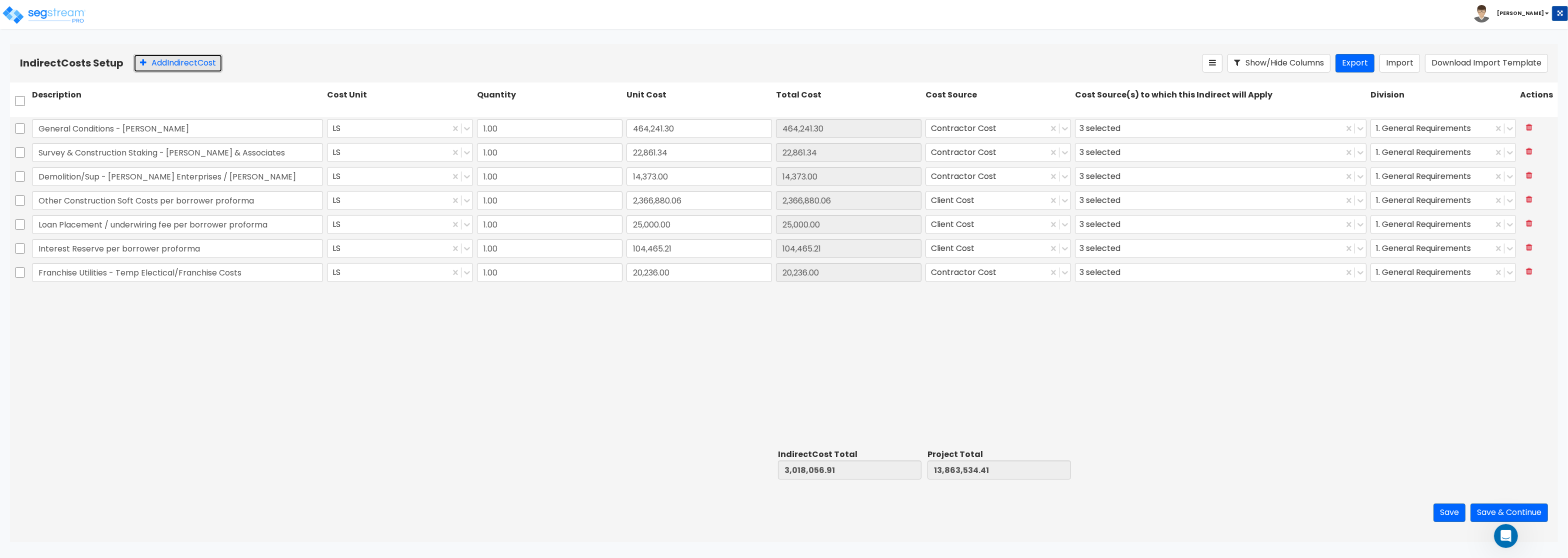
click at [162, 67] on button "Add Indirect Cost" at bounding box center [178, 63] width 89 height 18
click at [77, 298] on input "text" at bounding box center [177, 296] width 291 height 19
paste input "Overhead & Profit - Rochon"
drag, startPoint x: 648, startPoint y: 300, endPoint x: 683, endPoint y: 297, distance: 35.1
click at [683, 297] on input "0" at bounding box center [699, 296] width 145 height 19
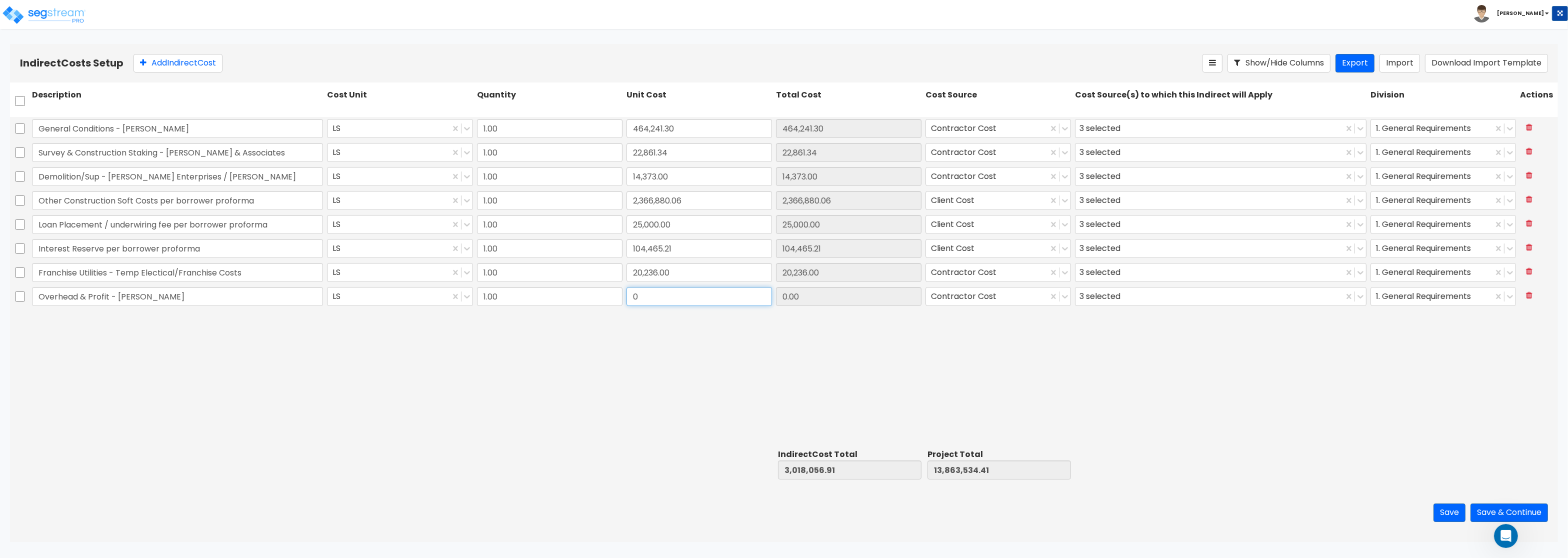
paste input "568,524.87"
click at [729, 325] on div "General Conditions - Rochon LS 1.00 464,241.30 464,241.30 Contractor Cost 3 sel…" at bounding box center [784, 281] width 1548 height 328
click at [1503, 511] on button "Save & Continue" at bounding box center [1509, 513] width 78 height 18
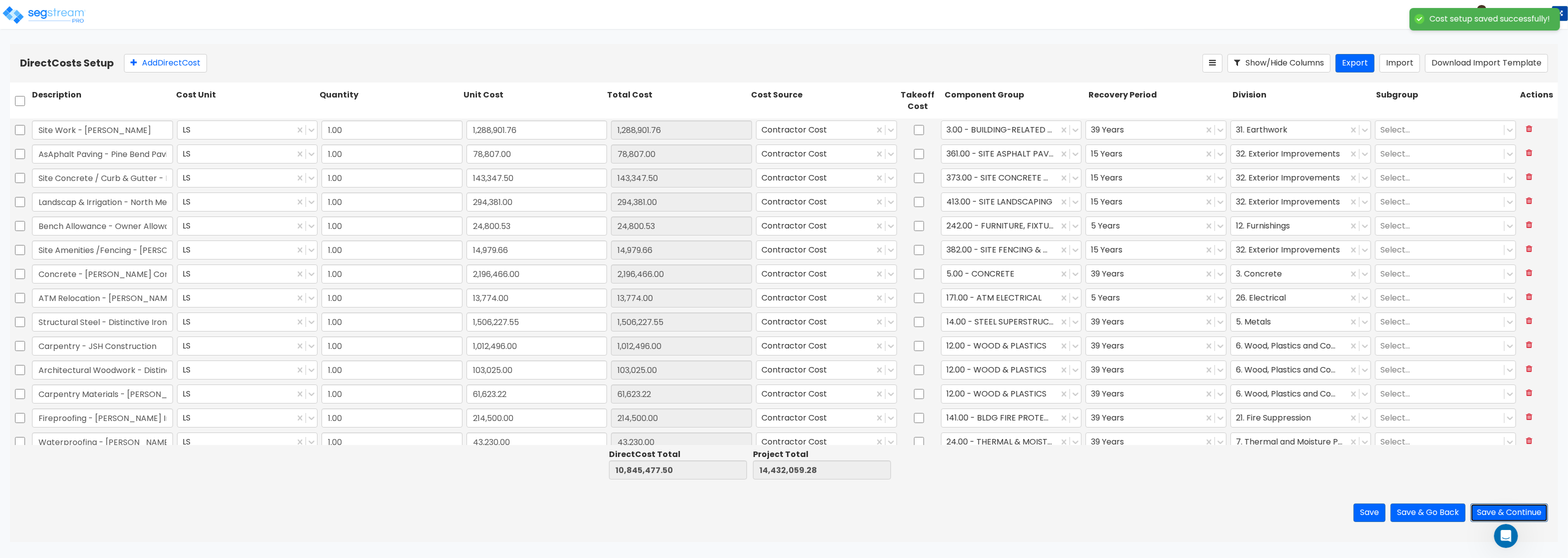
click at [1517, 511] on button "Save & Continue" at bounding box center [1509, 513] width 78 height 18
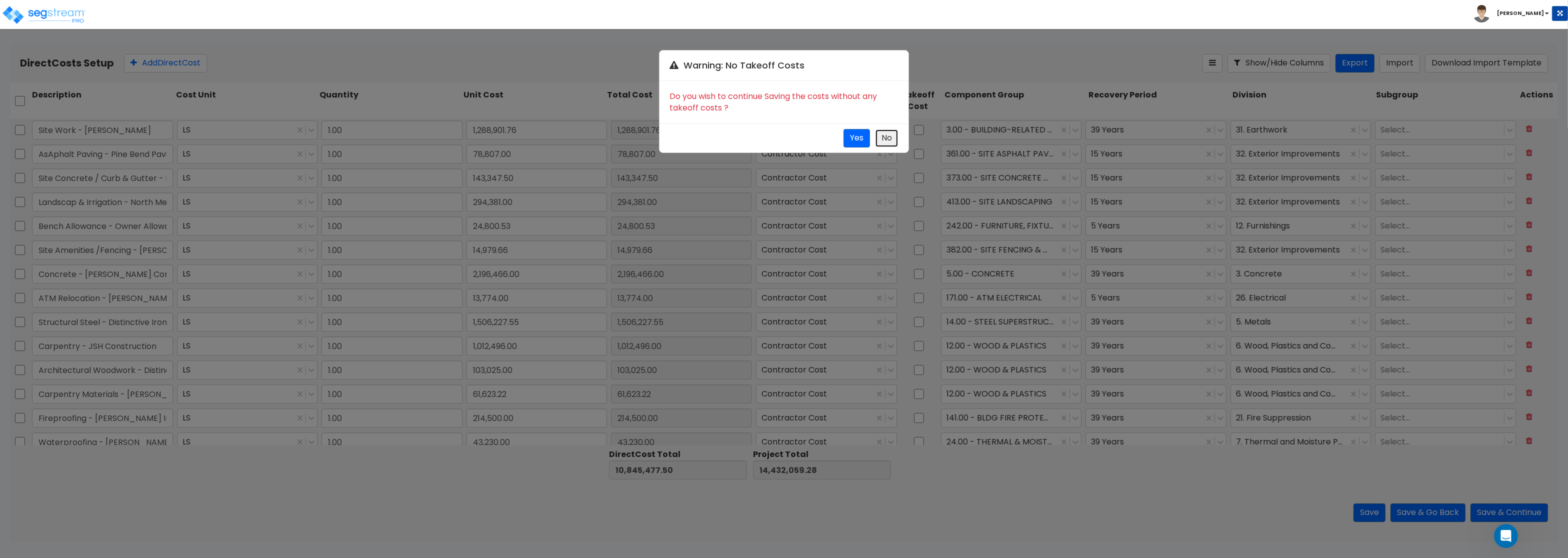
click at [888, 135] on button "No" at bounding box center [887, 138] width 23 height 18
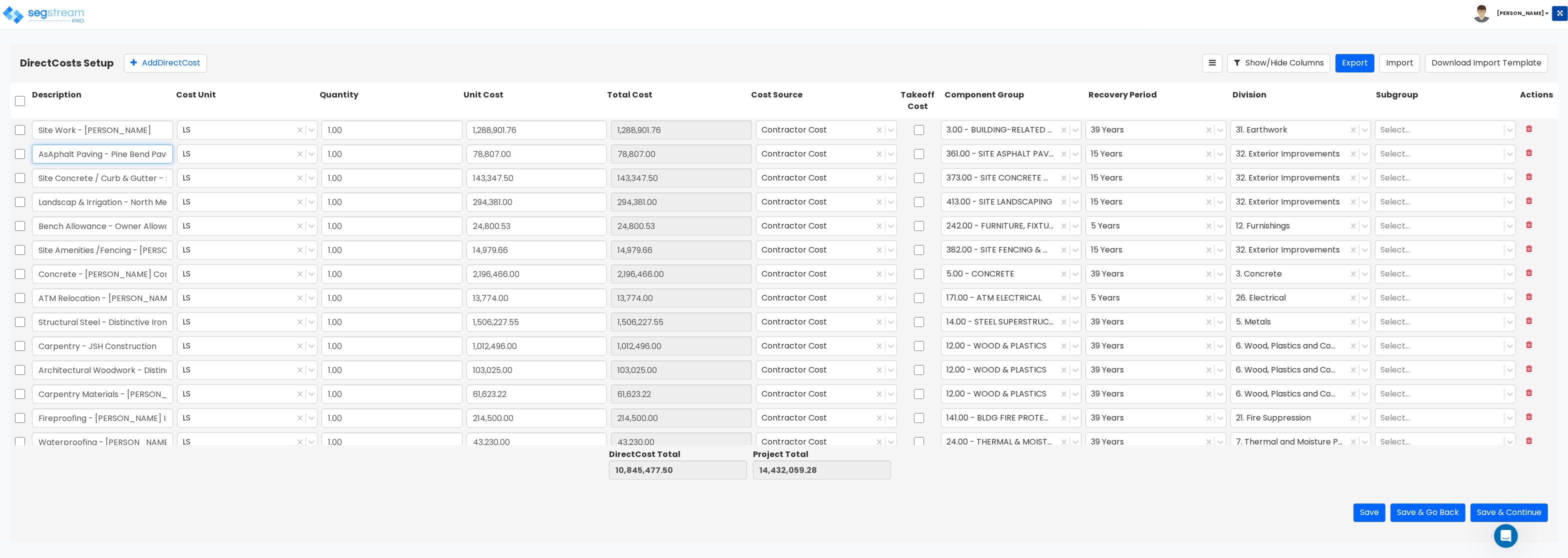
click at [75, 157] on input "AsAphalt Paving - Pine Bend Paving" at bounding box center [102, 154] width 141 height 19
drag, startPoint x: 47, startPoint y: 154, endPoint x: -27, endPoint y: 147, distance: 74.3
click at [32, 147] on input "AsAphalt Paving - Pine Bend Paving" at bounding box center [102, 154] width 141 height 19
click at [918, 128] on input "checkbox" at bounding box center [919, 130] width 10 height 19
click at [919, 161] on input "checkbox" at bounding box center [919, 154] width 10 height 19
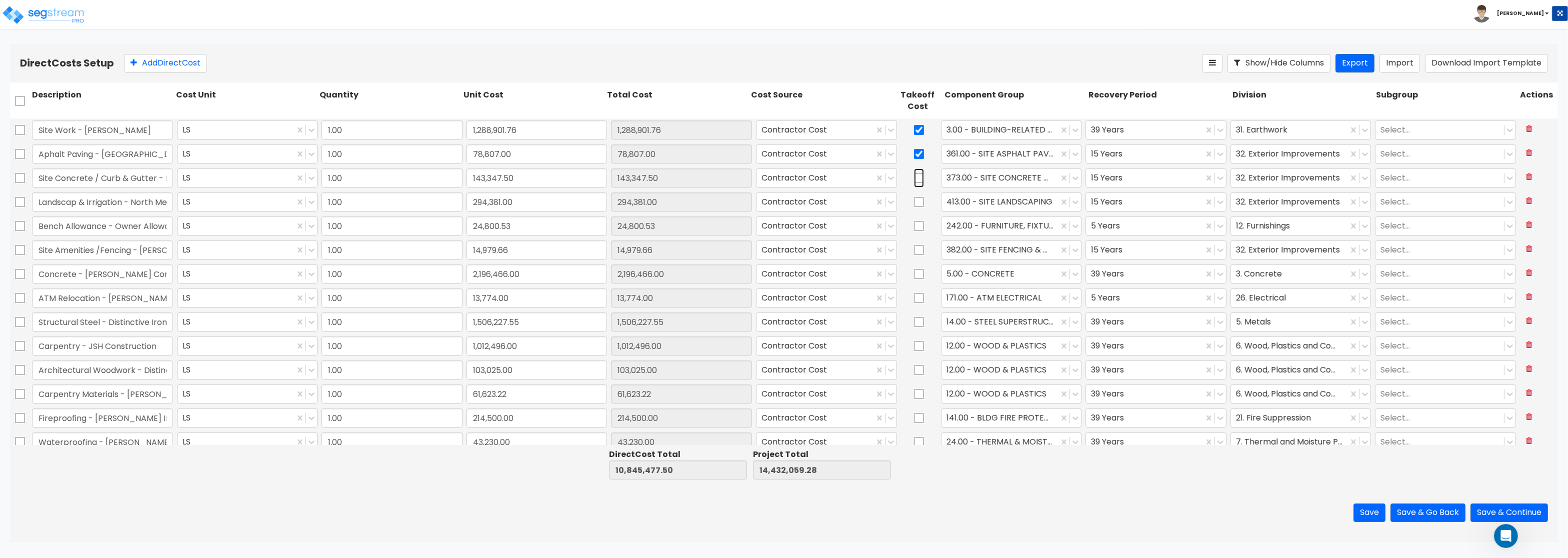
click at [920, 181] on input "checkbox" at bounding box center [919, 178] width 10 height 19
click at [919, 209] on input "checkbox" at bounding box center [919, 202] width 10 height 19
click at [917, 227] on input "checkbox" at bounding box center [919, 226] width 10 height 19
click at [920, 250] on input "checkbox" at bounding box center [919, 250] width 10 height 19
click at [920, 275] on input "checkbox" at bounding box center [919, 274] width 10 height 19
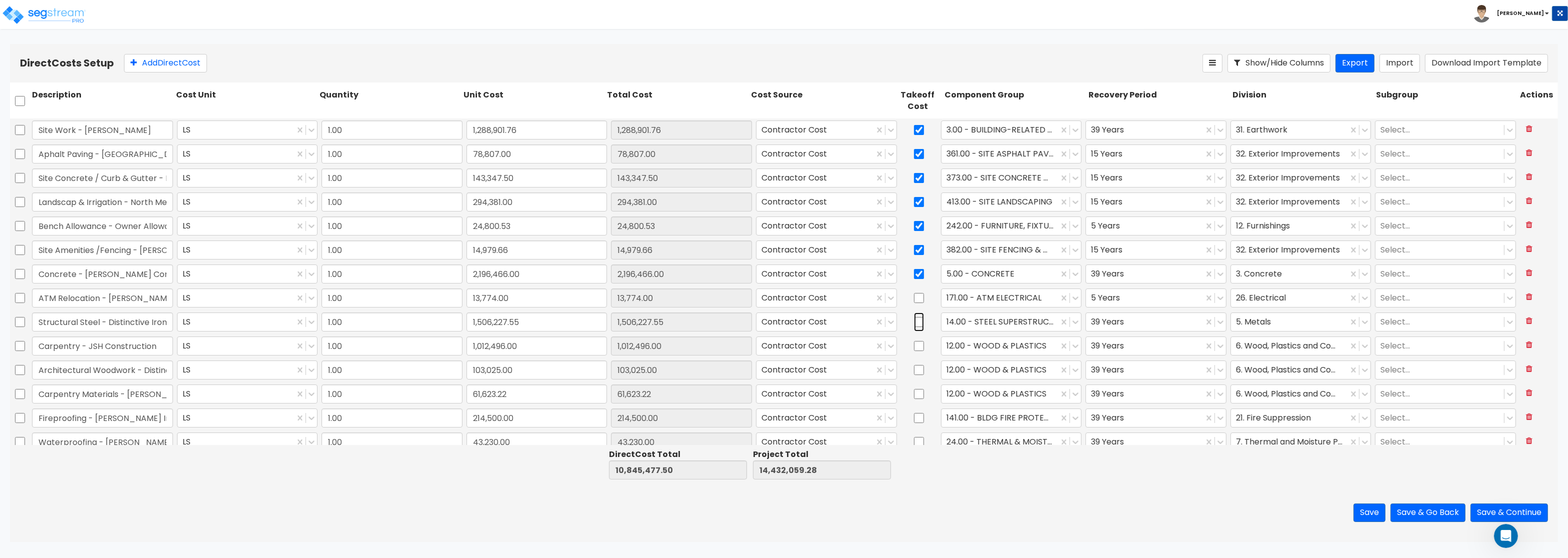
click at [918, 322] on input "checkbox" at bounding box center [919, 322] width 10 height 19
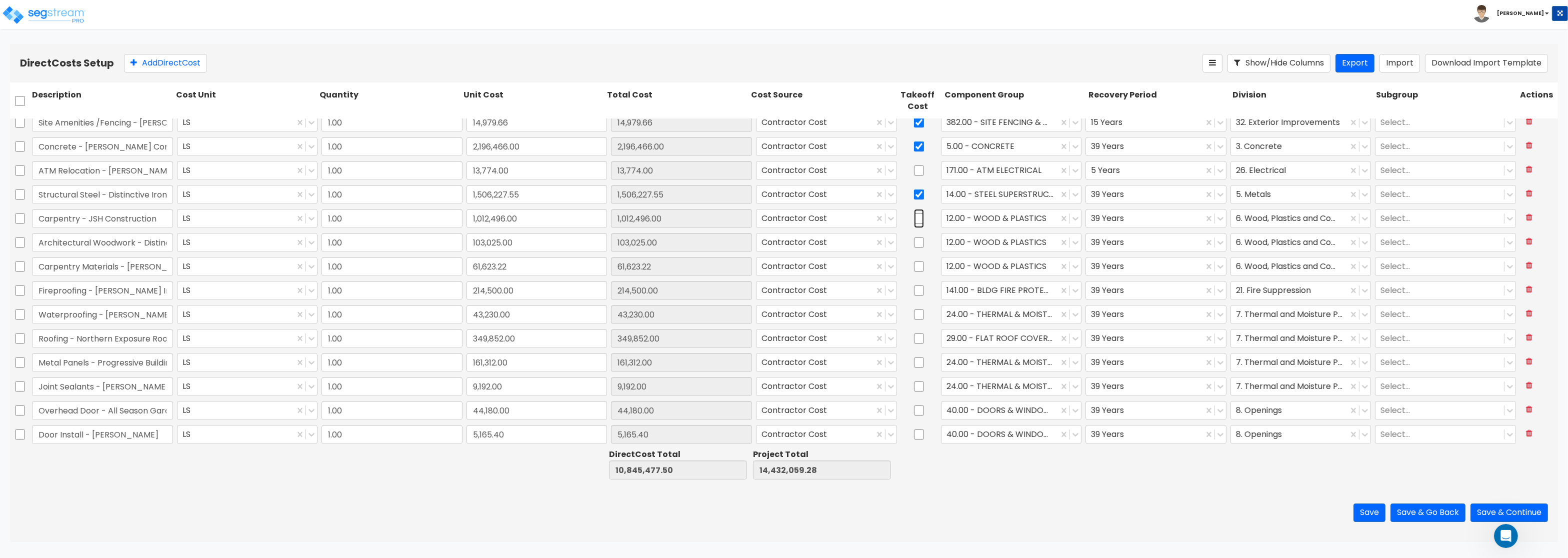
click at [920, 222] on input "checkbox" at bounding box center [919, 218] width 10 height 19
click at [920, 243] on input "checkbox" at bounding box center [919, 242] width 10 height 19
click at [919, 270] on input "checkbox" at bounding box center [919, 266] width 10 height 19
click at [919, 301] on div at bounding box center [919, 291] width 40 height 23
click at [920, 315] on input "checkbox" at bounding box center [919, 315] width 10 height 19
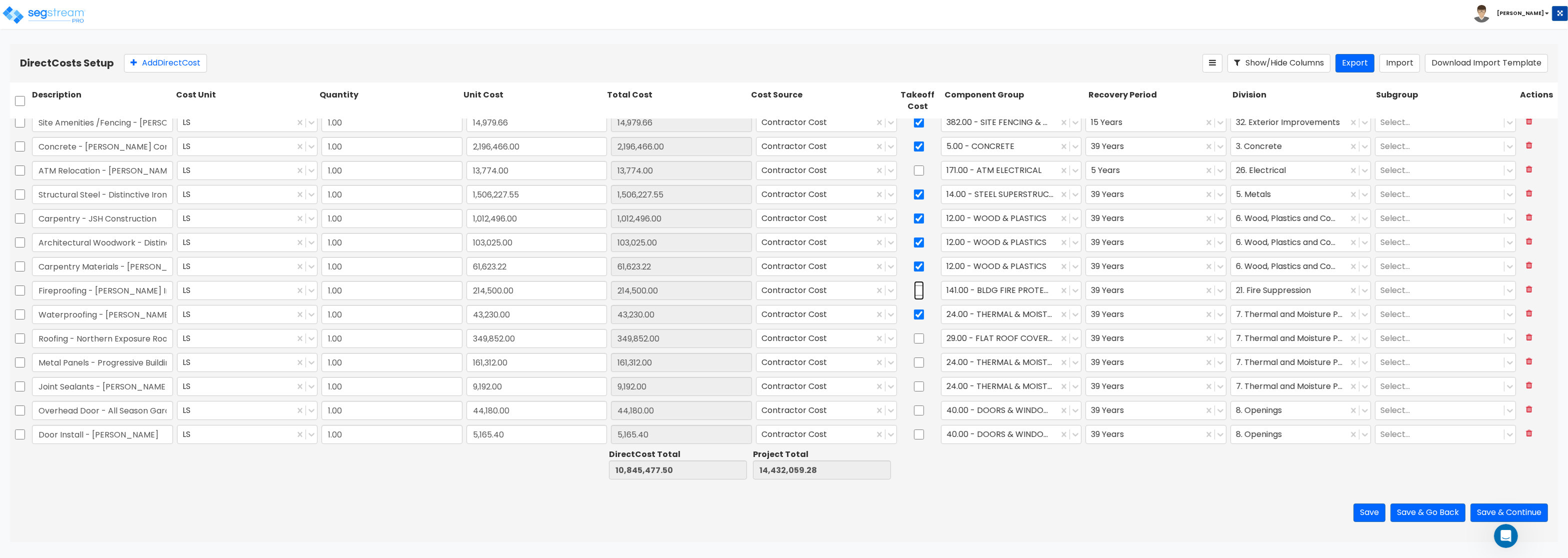
click at [917, 291] on input "checkbox" at bounding box center [919, 290] width 10 height 19
click at [923, 336] on input "checkbox" at bounding box center [919, 339] width 10 height 19
click at [918, 363] on input "checkbox" at bounding box center [919, 363] width 10 height 19
click at [918, 388] on input "checkbox" at bounding box center [919, 387] width 10 height 19
click at [919, 409] on input "checkbox" at bounding box center [919, 411] width 10 height 19
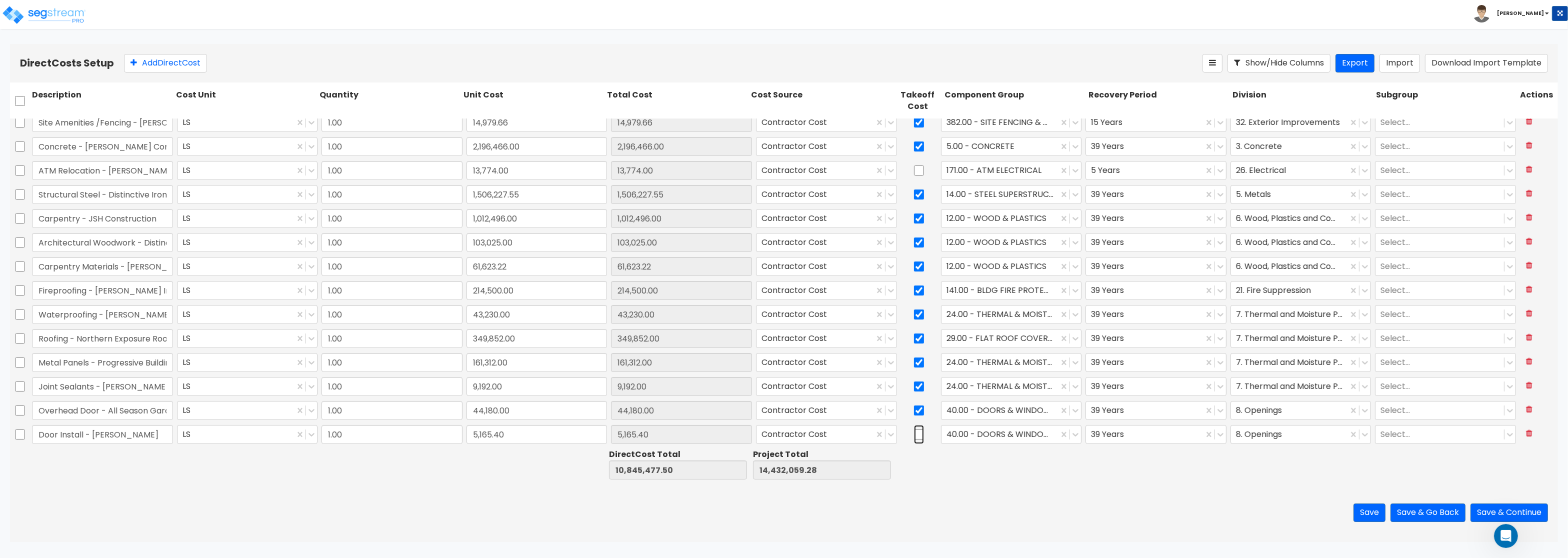
click at [919, 436] on input "checkbox" at bounding box center [919, 435] width 10 height 19
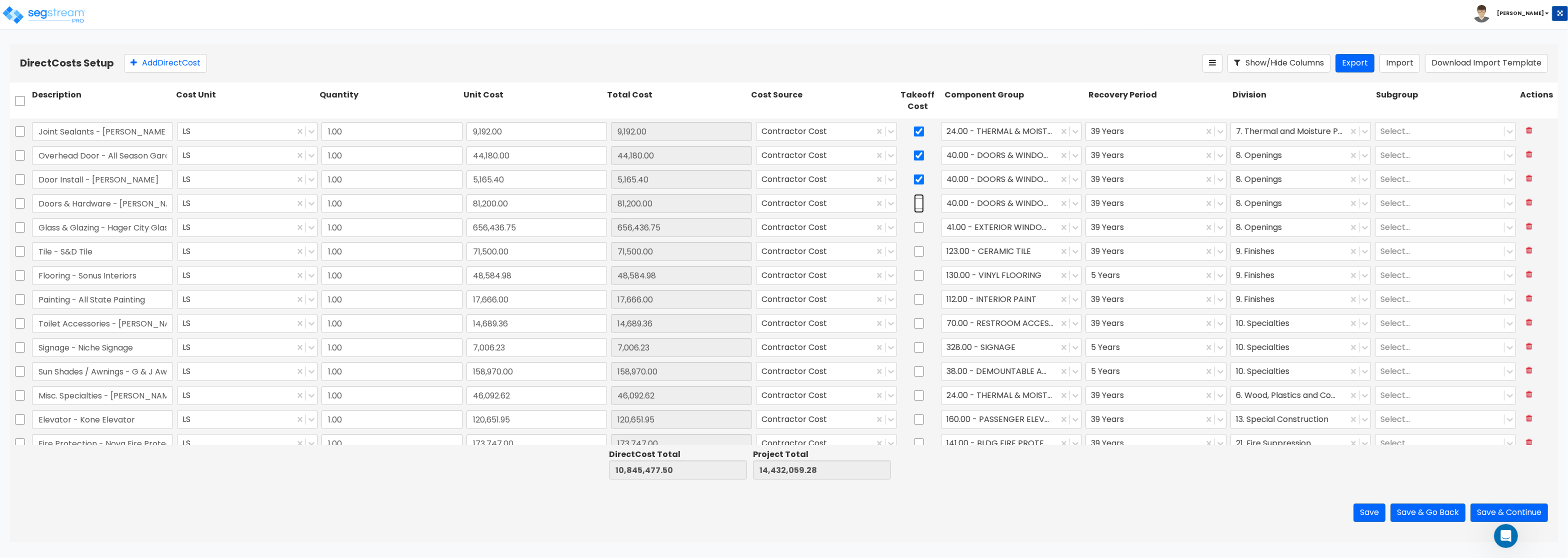
click at [918, 207] on input "checkbox" at bounding box center [919, 203] width 10 height 19
click at [919, 229] on input "checkbox" at bounding box center [919, 227] width 10 height 19
click at [919, 253] on input "checkbox" at bounding box center [919, 251] width 10 height 19
click at [920, 279] on input "checkbox" at bounding box center [919, 275] width 10 height 19
click at [918, 300] on input "checkbox" at bounding box center [919, 299] width 10 height 19
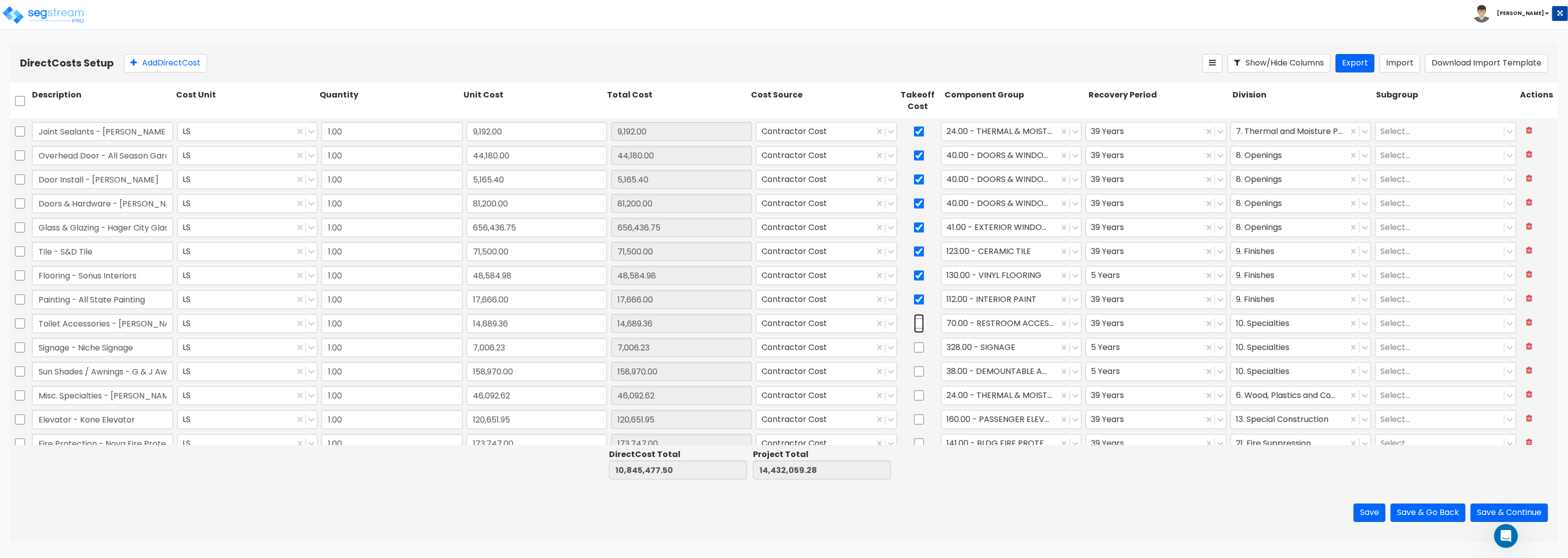
click at [919, 325] on input "checkbox" at bounding box center [919, 323] width 10 height 19
click at [918, 346] on input "checkbox" at bounding box center [919, 347] width 10 height 19
click at [916, 375] on input "checkbox" at bounding box center [919, 371] width 10 height 19
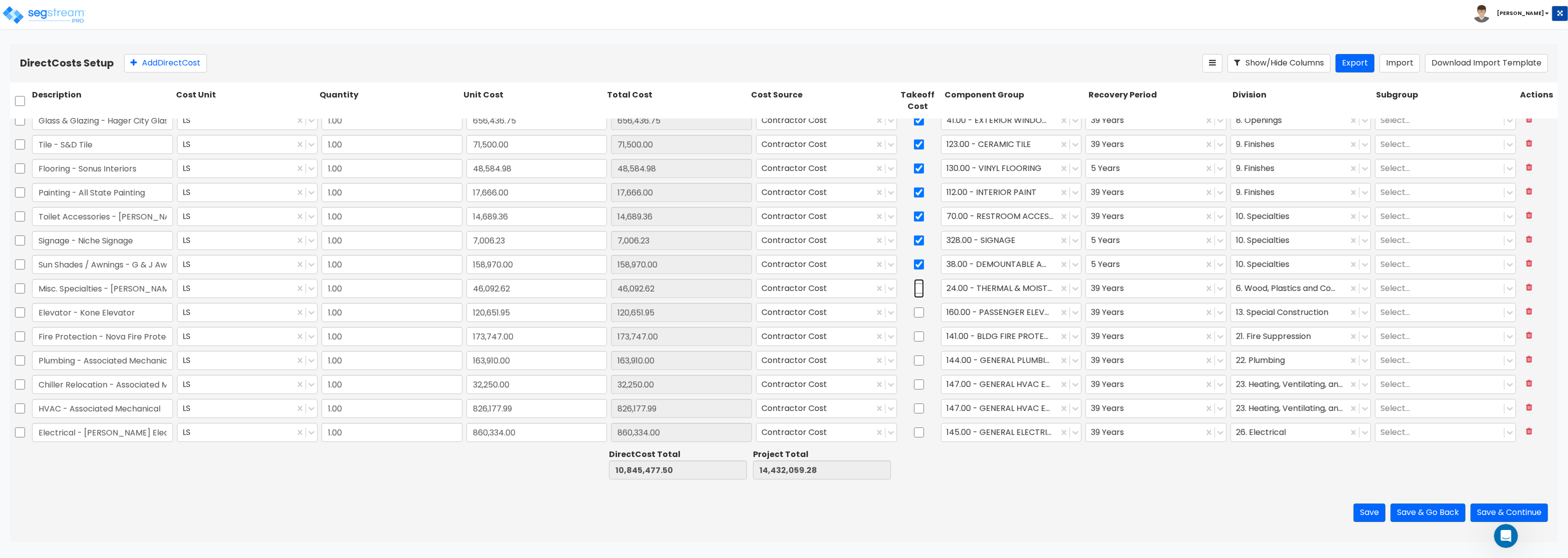
click at [917, 289] on input "checkbox" at bounding box center [919, 289] width 10 height 19
click at [917, 313] on input "checkbox" at bounding box center [919, 313] width 10 height 19
click at [918, 334] on input "checkbox" at bounding box center [919, 336] width 10 height 19
click at [919, 362] on input "checkbox" at bounding box center [919, 360] width 10 height 19
click at [919, 410] on input "checkbox" at bounding box center [919, 408] width 10 height 19
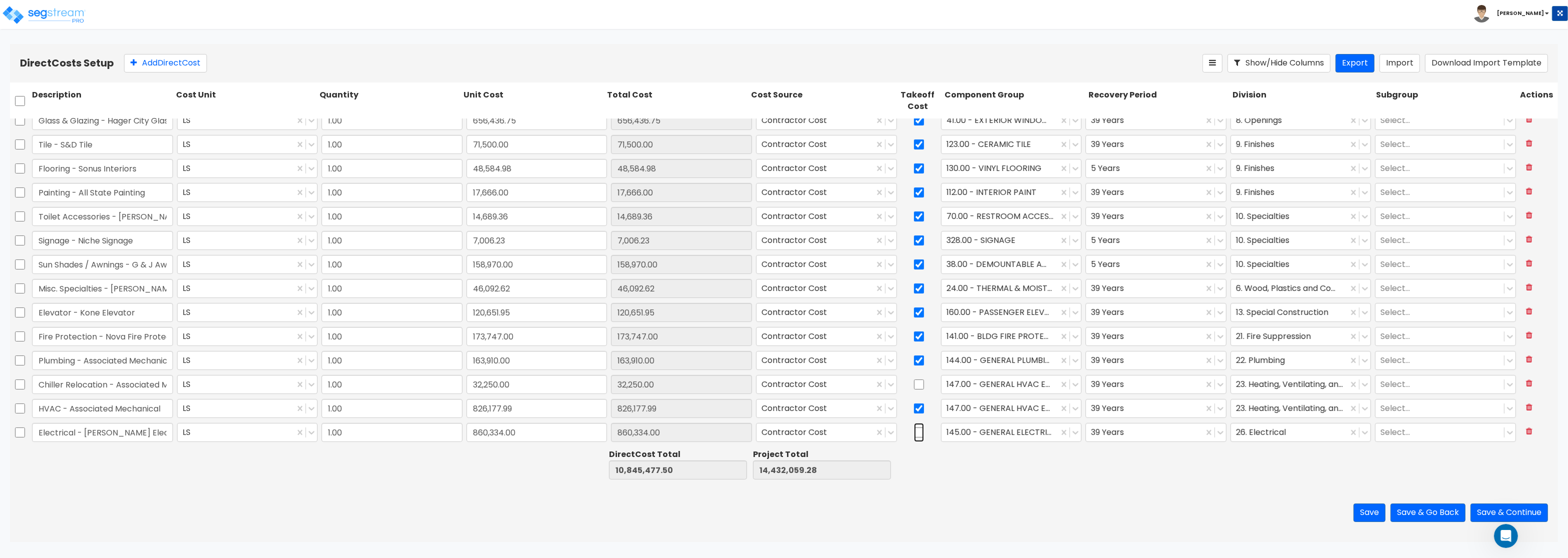
click at [920, 432] on input "checkbox" at bounding box center [919, 432] width 10 height 19
click at [1519, 520] on button "Save & Continue" at bounding box center [1509, 513] width 78 height 18
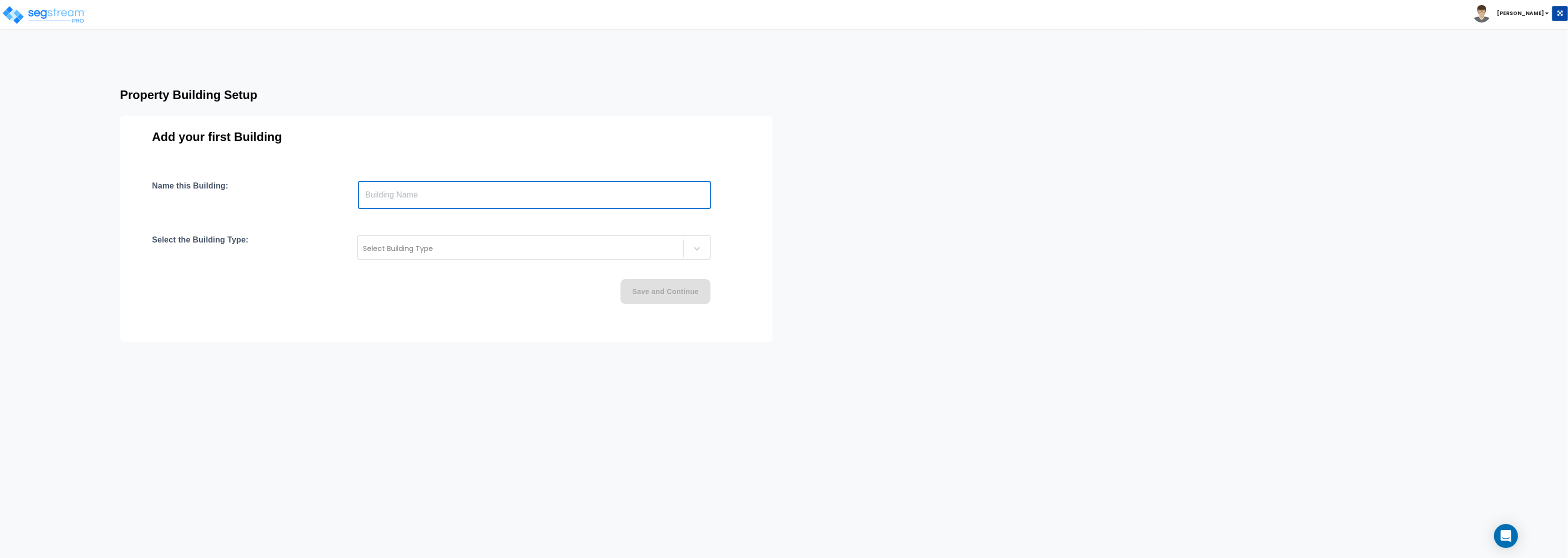
click at [427, 200] on input "text" at bounding box center [535, 195] width 353 height 28
type input "[STREET_ADDRESS]"
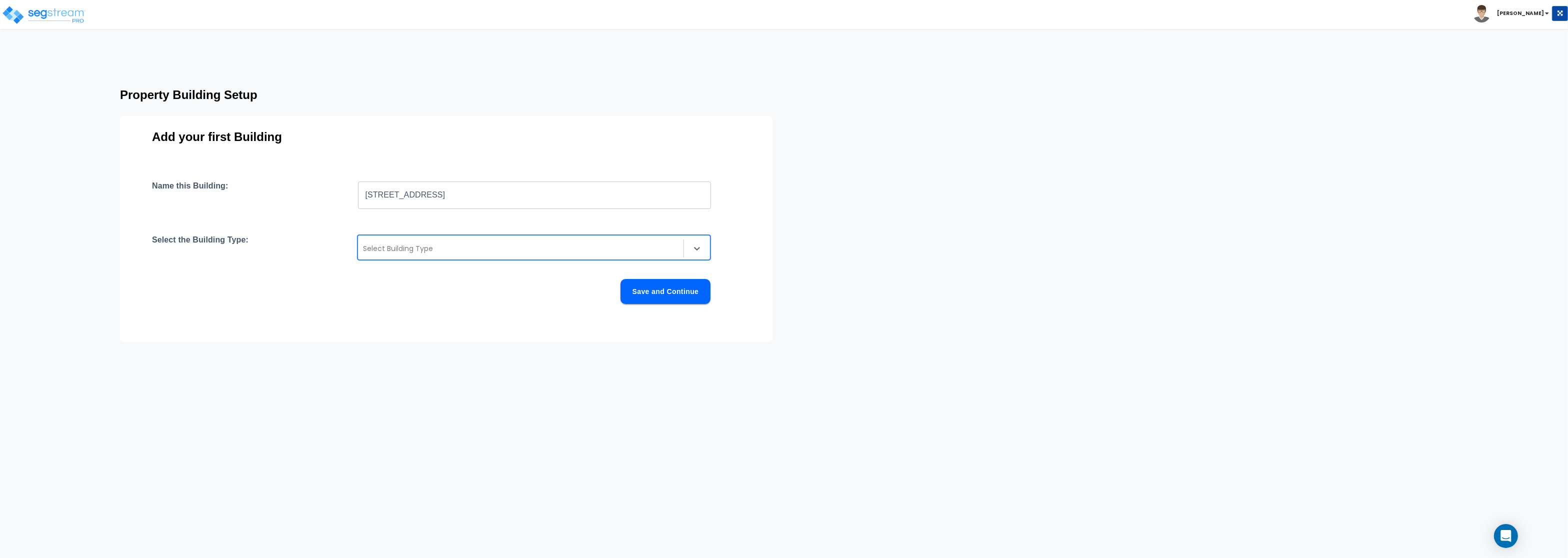
click at [408, 249] on div at bounding box center [521, 248] width 315 height 12
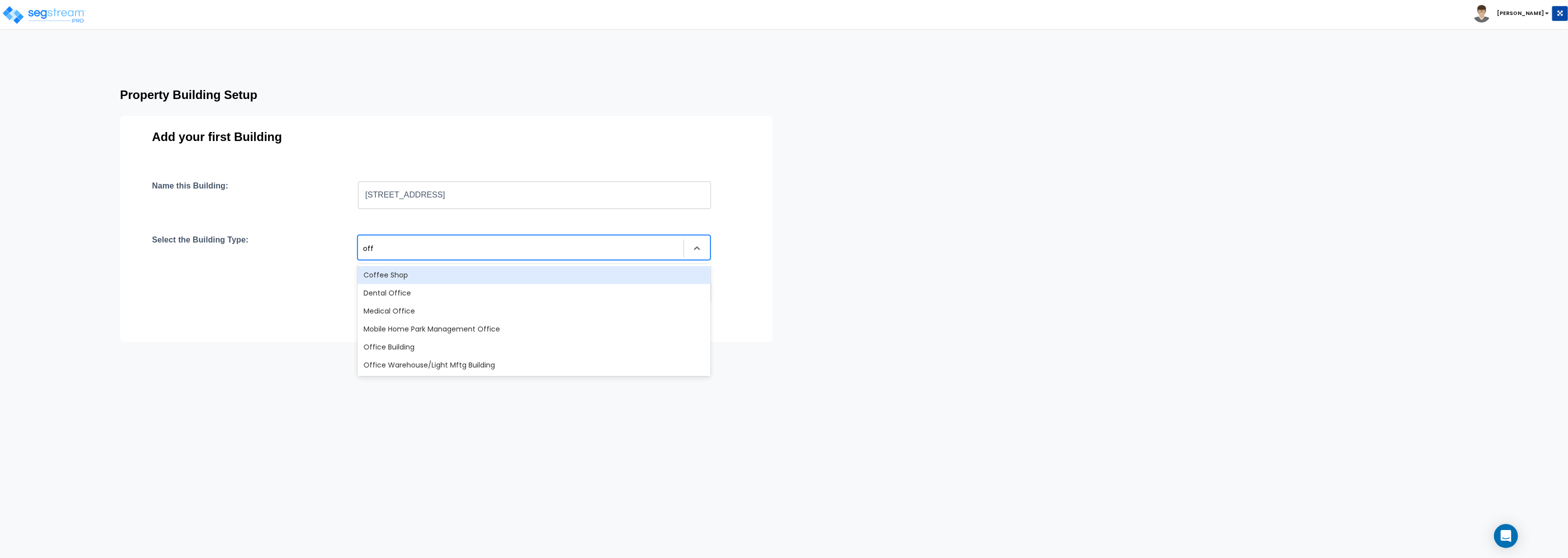
type input "offi"
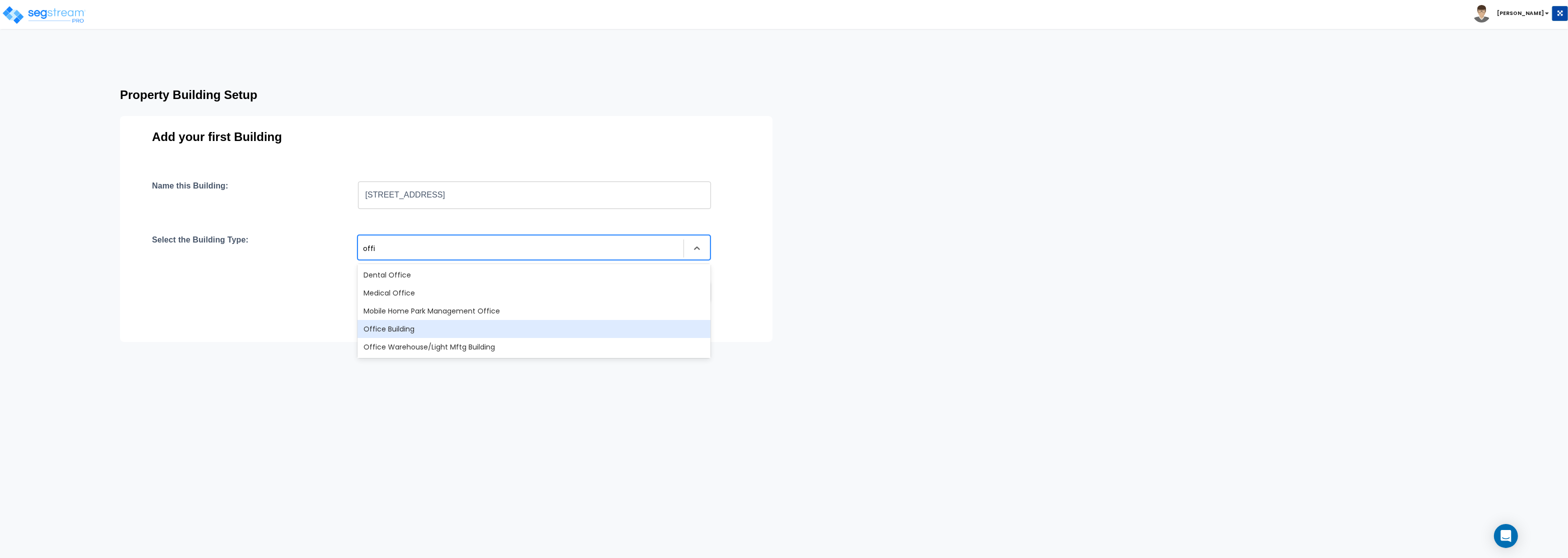
click at [418, 328] on div "Office Building" at bounding box center [534, 329] width 353 height 18
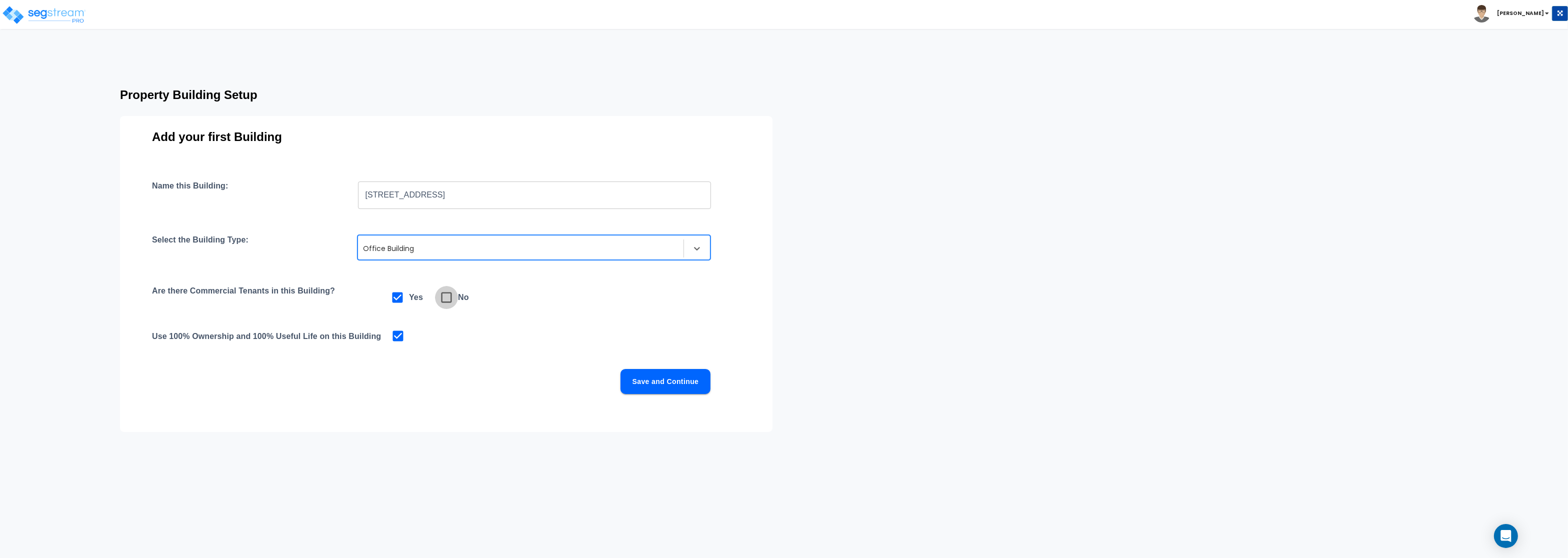
click at [447, 302] on icon at bounding box center [446, 298] width 11 height 11
checkbox input "false"
checkbox input "true"
click at [686, 386] on button "Save and Continue" at bounding box center [666, 381] width 90 height 25
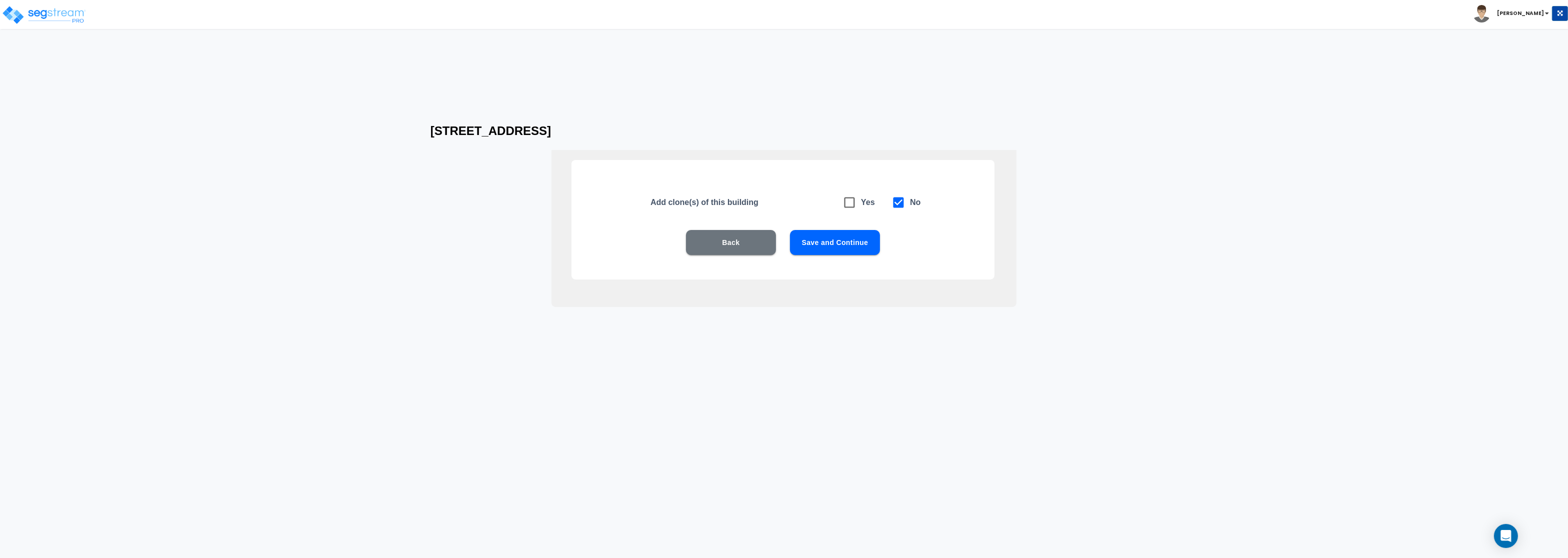
click at [844, 245] on button "Save and Continue" at bounding box center [835, 242] width 90 height 25
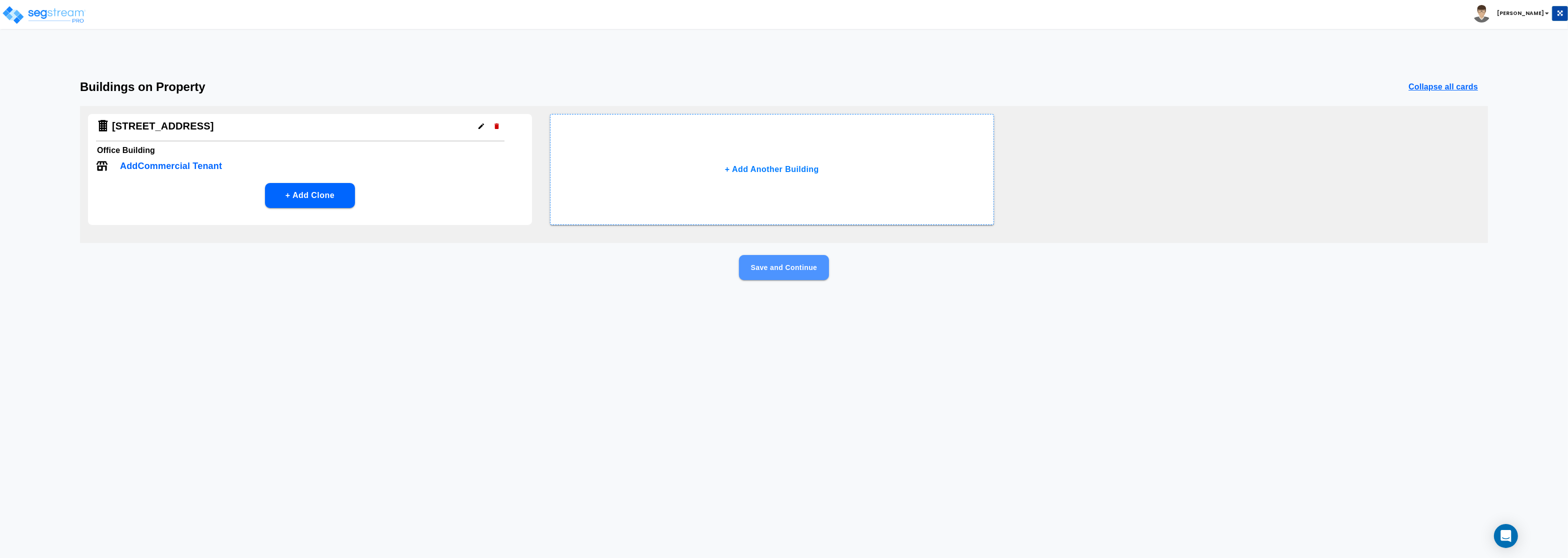
click at [772, 267] on button "Save and Continue" at bounding box center [784, 267] width 90 height 25
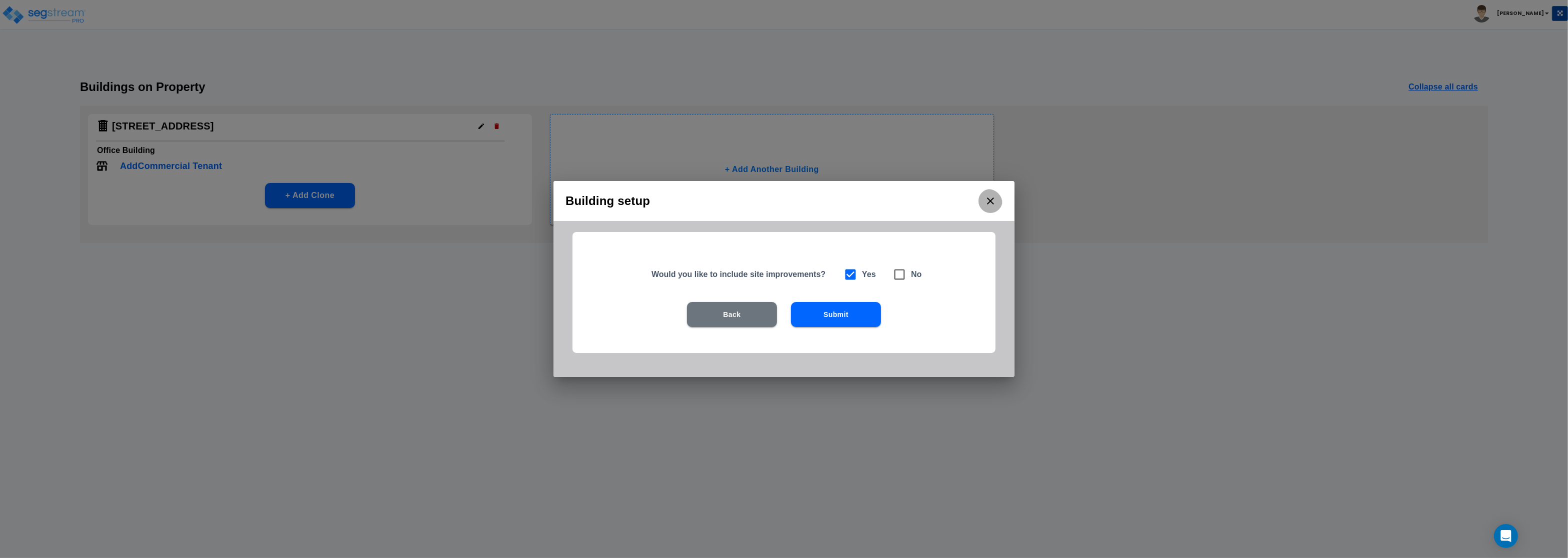
click at [995, 204] on icon "close" at bounding box center [990, 201] width 12 height 12
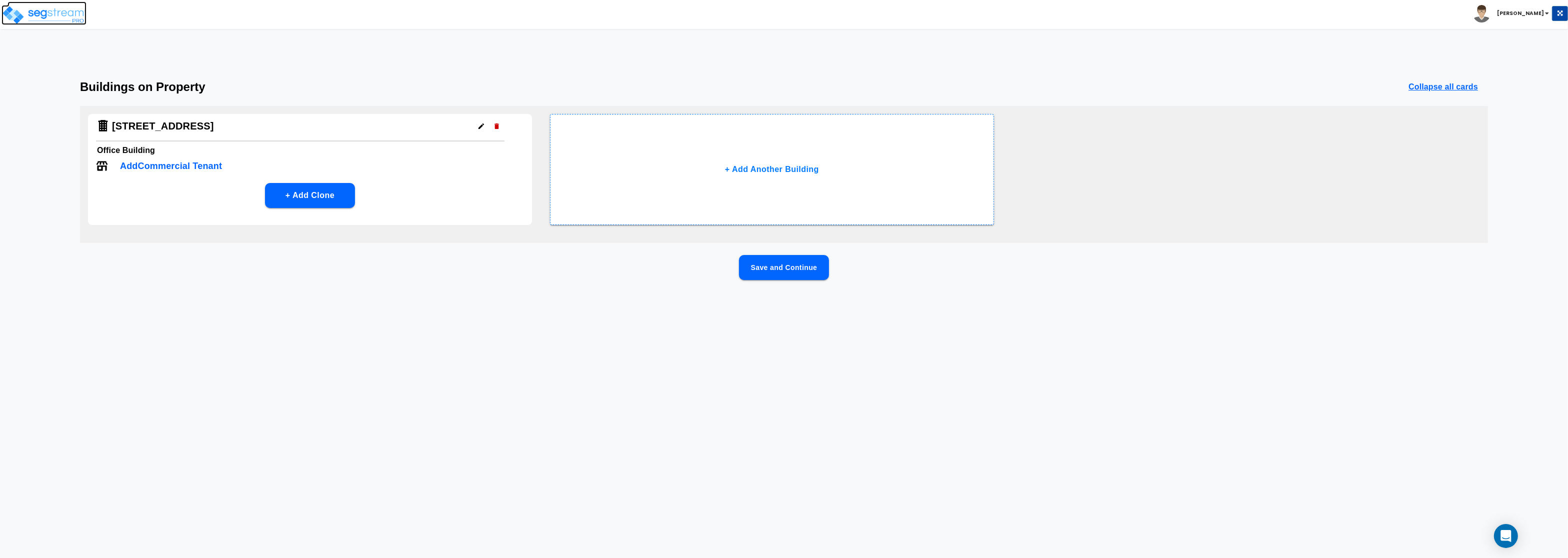
click at [55, 12] on img at bounding box center [44, 15] width 85 height 20
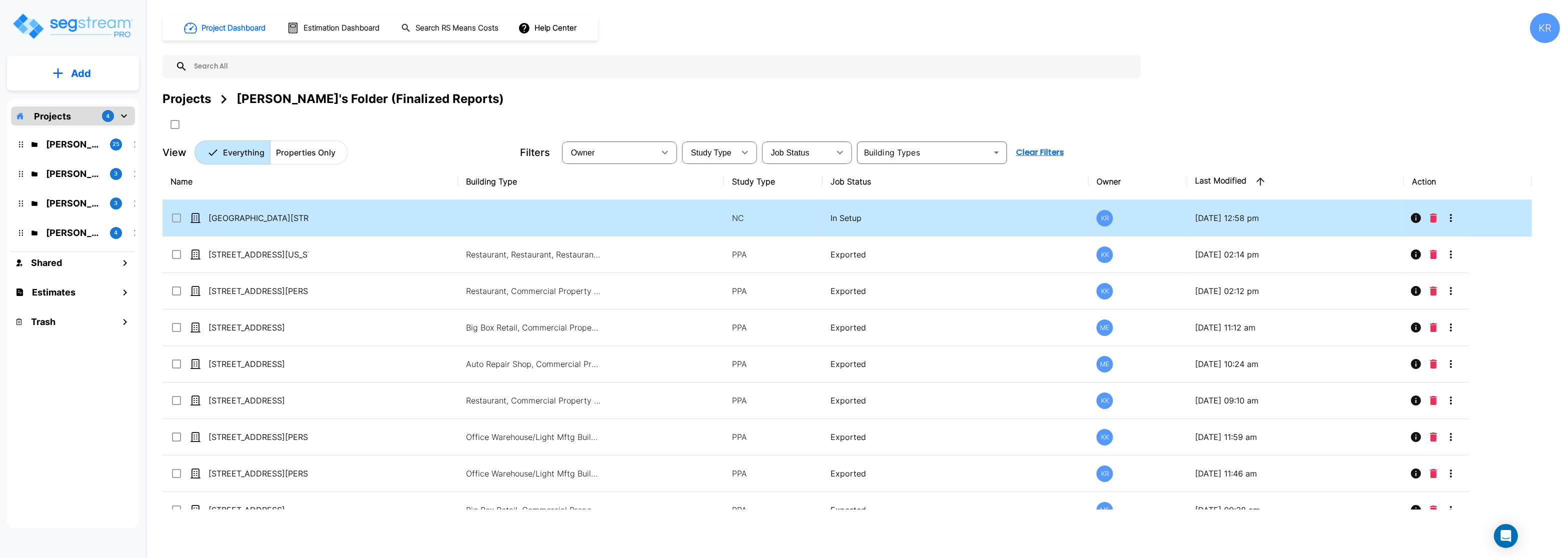
click at [175, 219] on input "select row 930 and 950 Wayzata Boulevard" at bounding box center [176, 217] width 10 height 8
click at [1450, 222] on icon "More-Options" at bounding box center [1451, 218] width 12 height 12
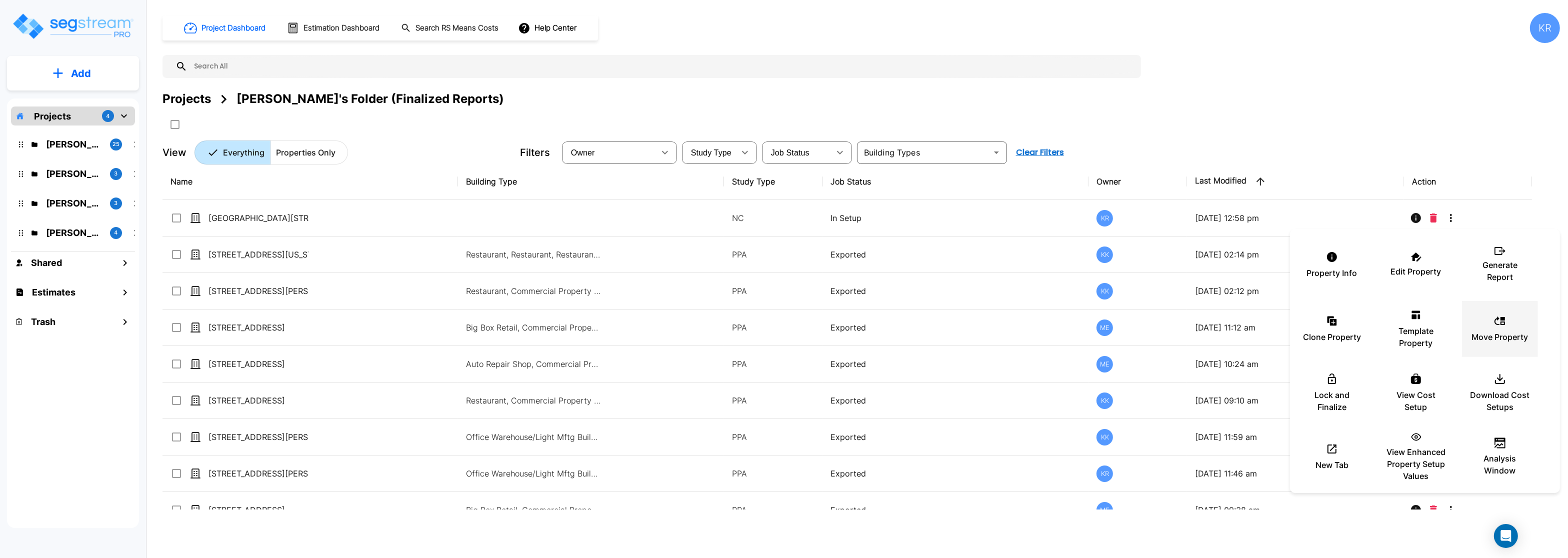
click at [1500, 329] on div "Move Property" at bounding box center [1500, 329] width 60 height 50
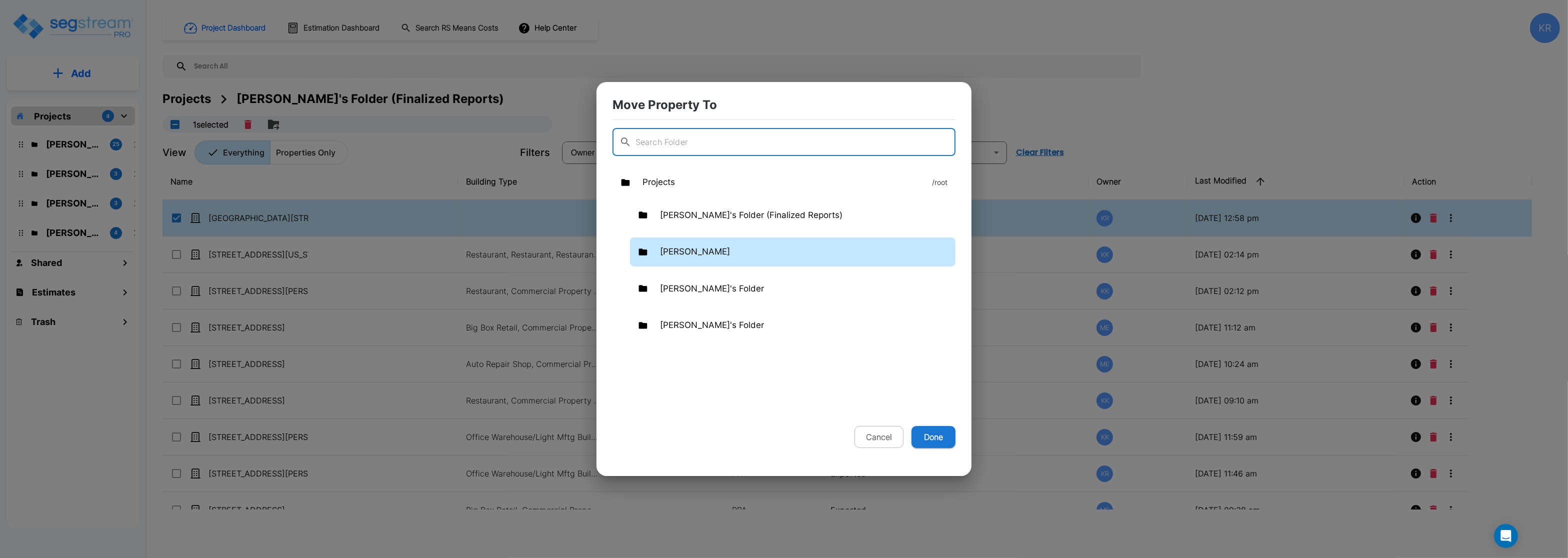
click at [718, 245] on div "[PERSON_NAME]" at bounding box center [793, 252] width 326 height 29
click at [937, 438] on button "Done" at bounding box center [934, 437] width 44 height 22
checkbox input "false"
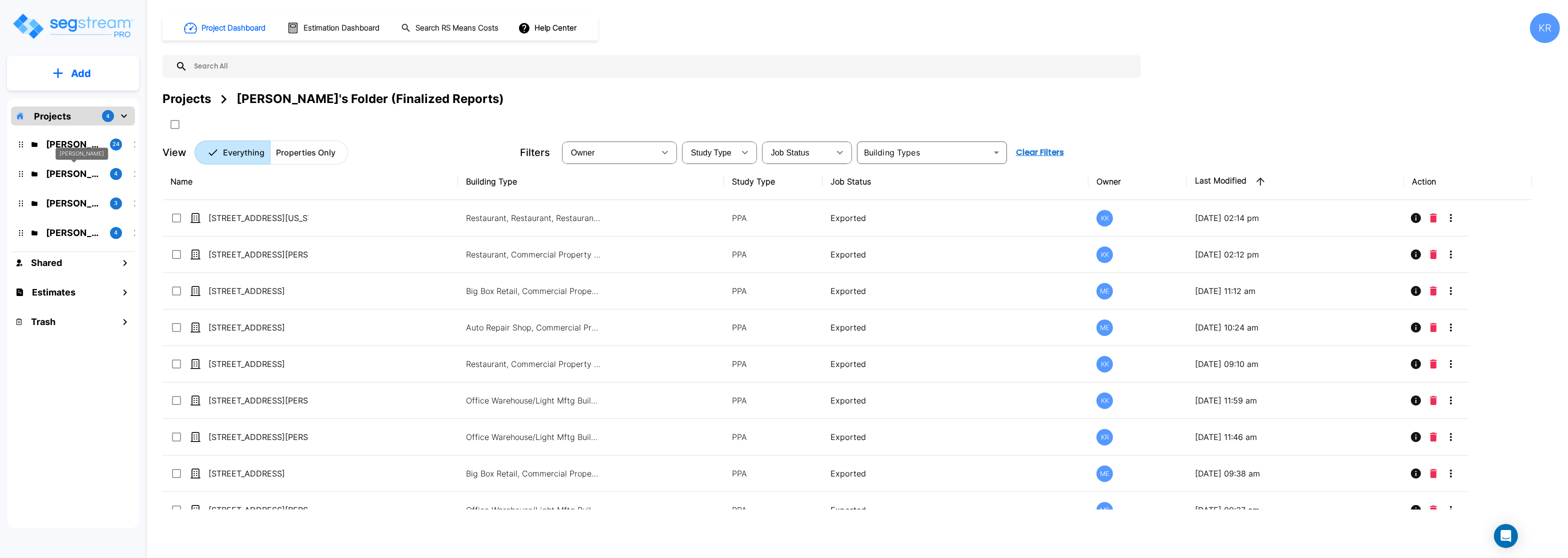
click at [78, 173] on p "M.E. Folder" at bounding box center [73, 174] width 56 height 13
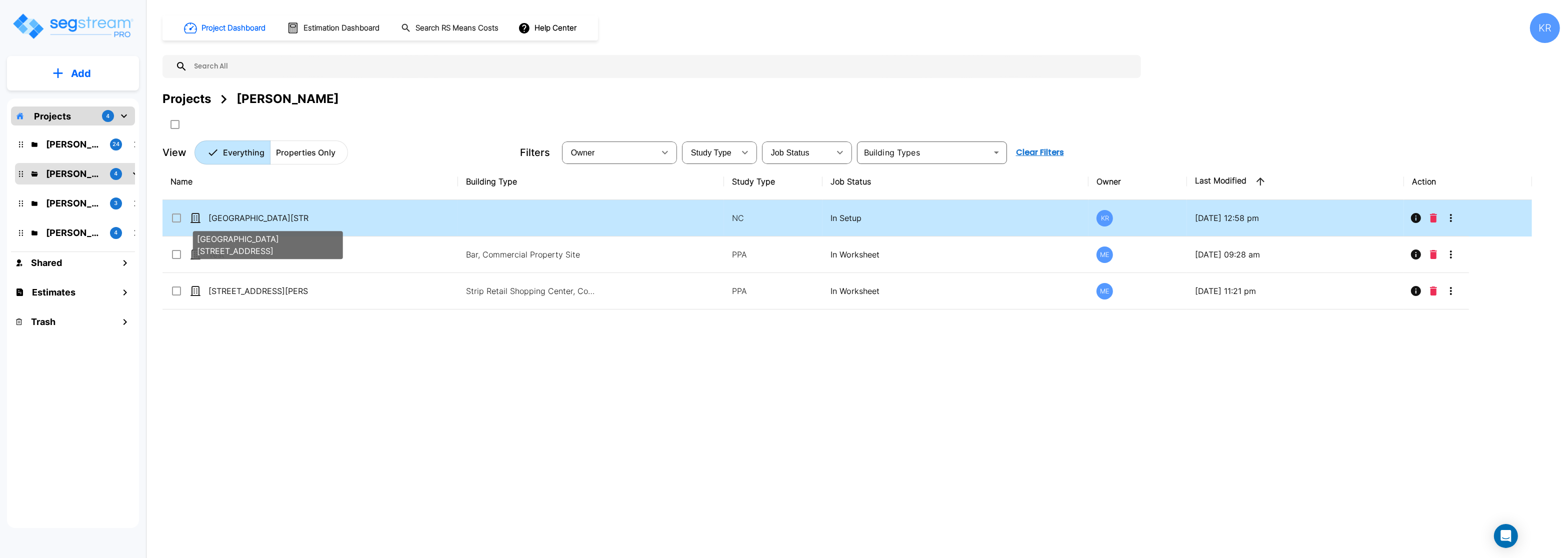
click at [248, 220] on p "930 and 950 Wayzata Boulevard" at bounding box center [259, 218] width 100 height 12
checkbox input "true"
click at [248, 220] on p "930 and 950 Wayzata Boulevard" at bounding box center [259, 218] width 100 height 12
